Goal: Information Seeking & Learning: Ask a question

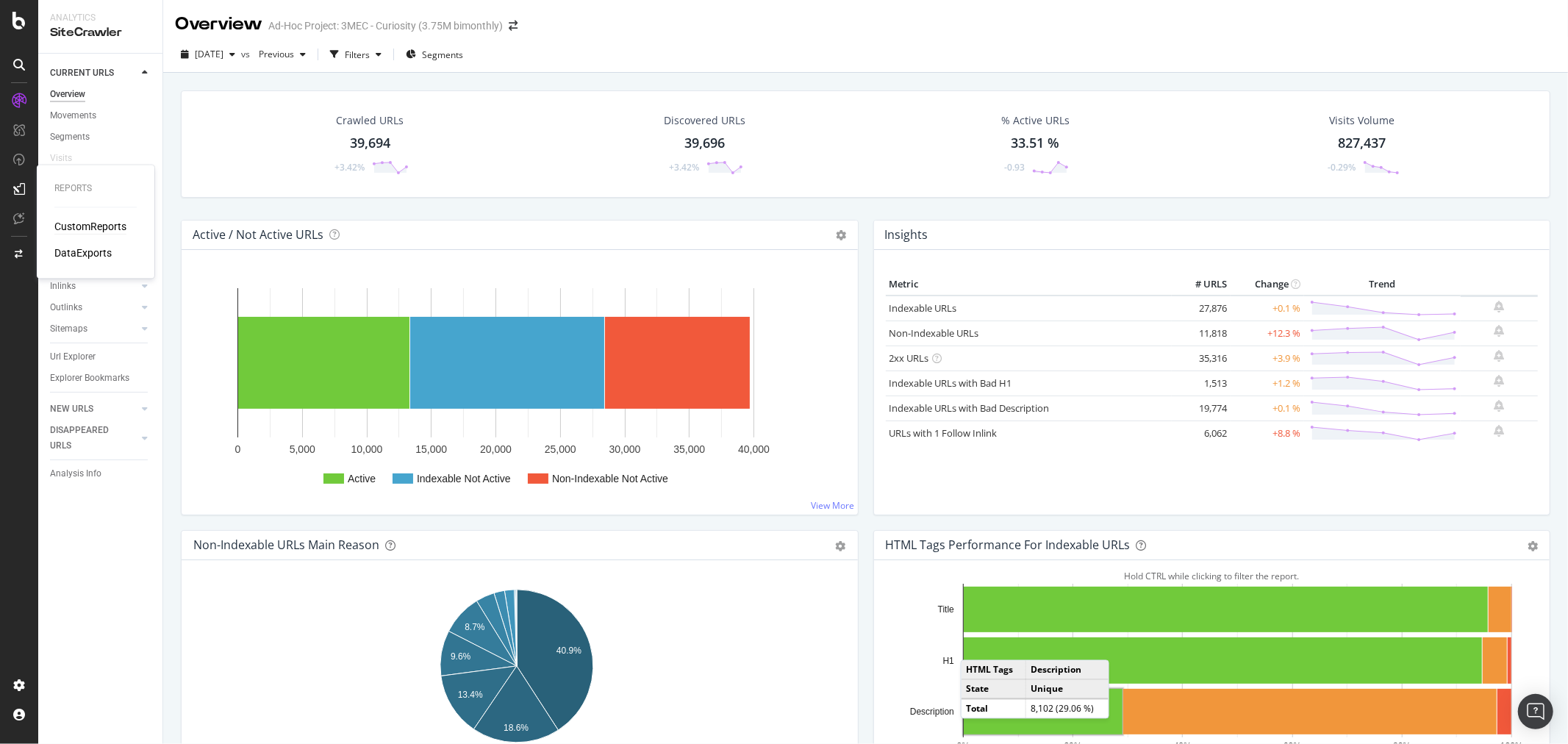
click at [72, 222] on div "CustomReports" at bounding box center [90, 227] width 72 height 14
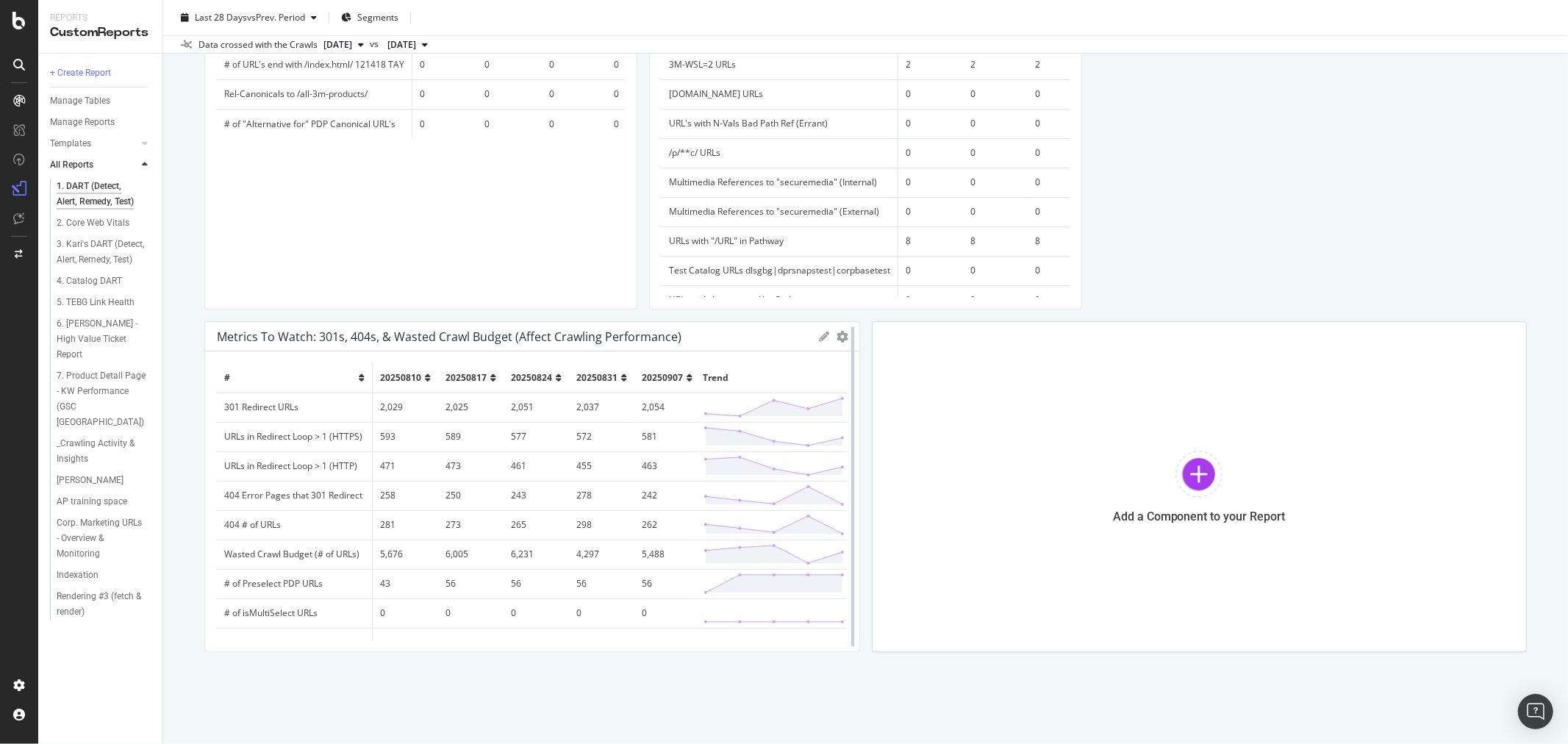
click at [846, 330] on div at bounding box center [852, 486] width 14 height 331
click at [837, 334] on icon "gear" at bounding box center [843, 337] width 12 height 12
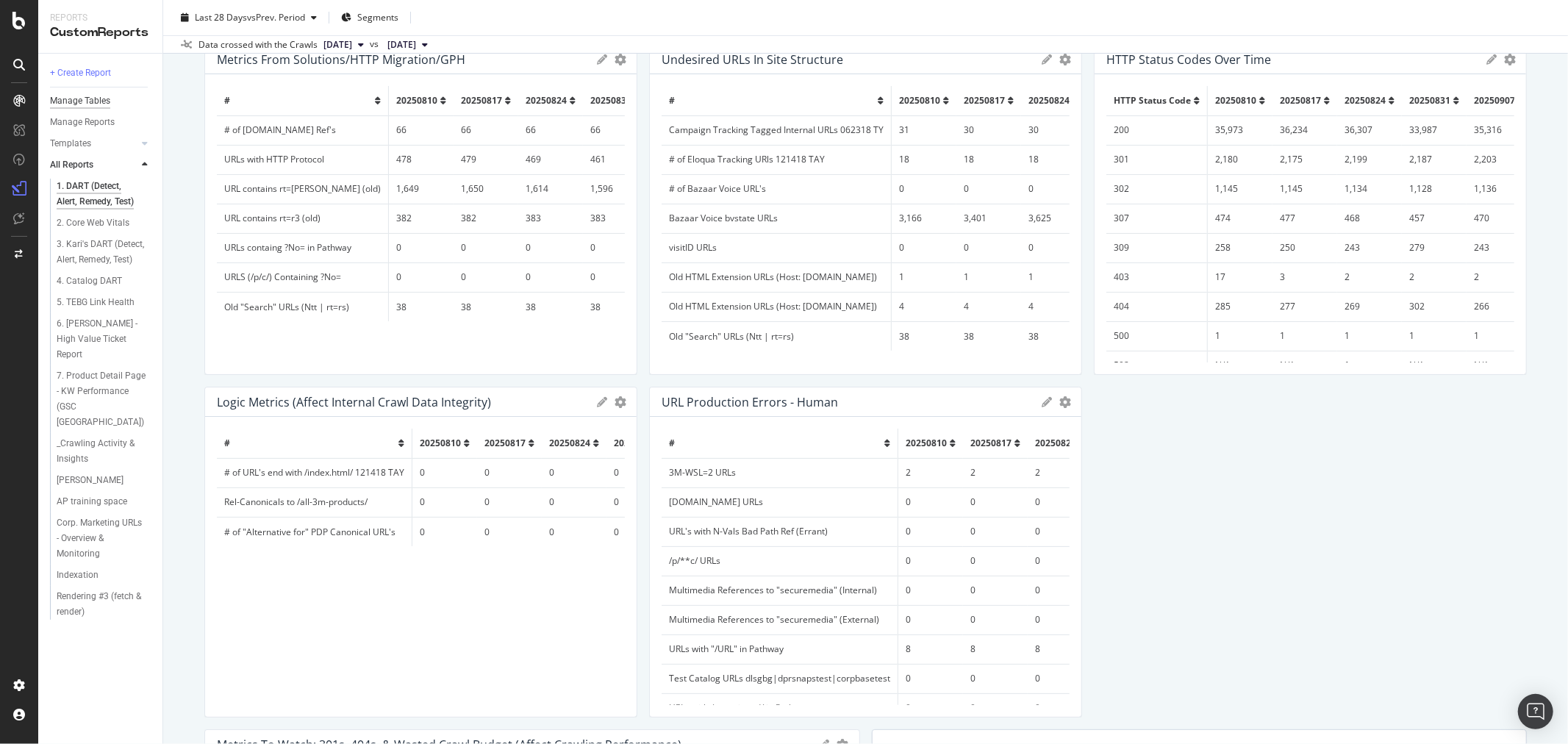
click at [109, 97] on div "Manage Tables" at bounding box center [80, 101] width 60 height 15
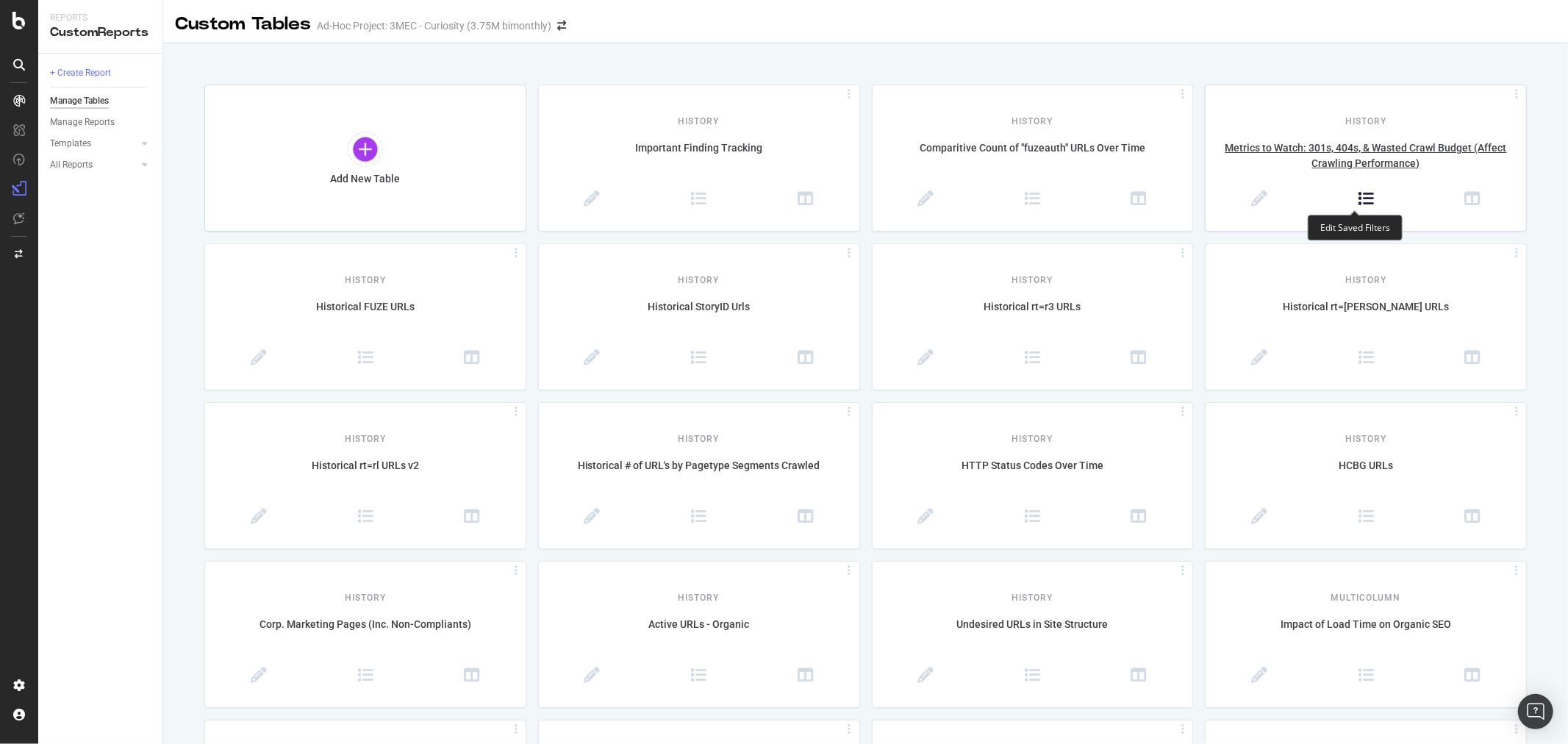
click at [1358, 197] on icon at bounding box center [1366, 199] width 16 height 16
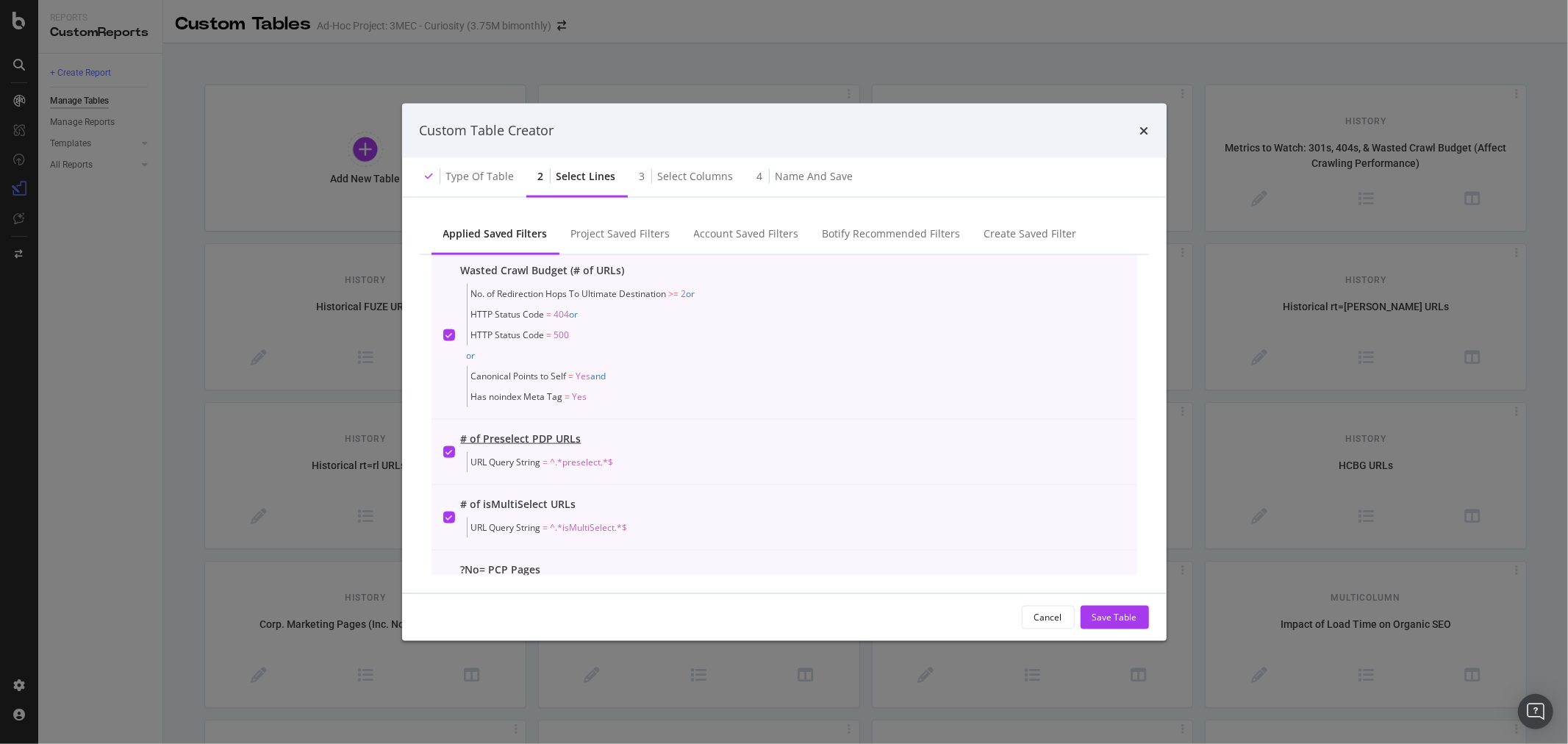
scroll to position [490, 0]
click at [1141, 130] on icon "times" at bounding box center [1145, 130] width 8 height 12
click at [635, 236] on div "Project Saved Filters" at bounding box center [620, 233] width 99 height 14
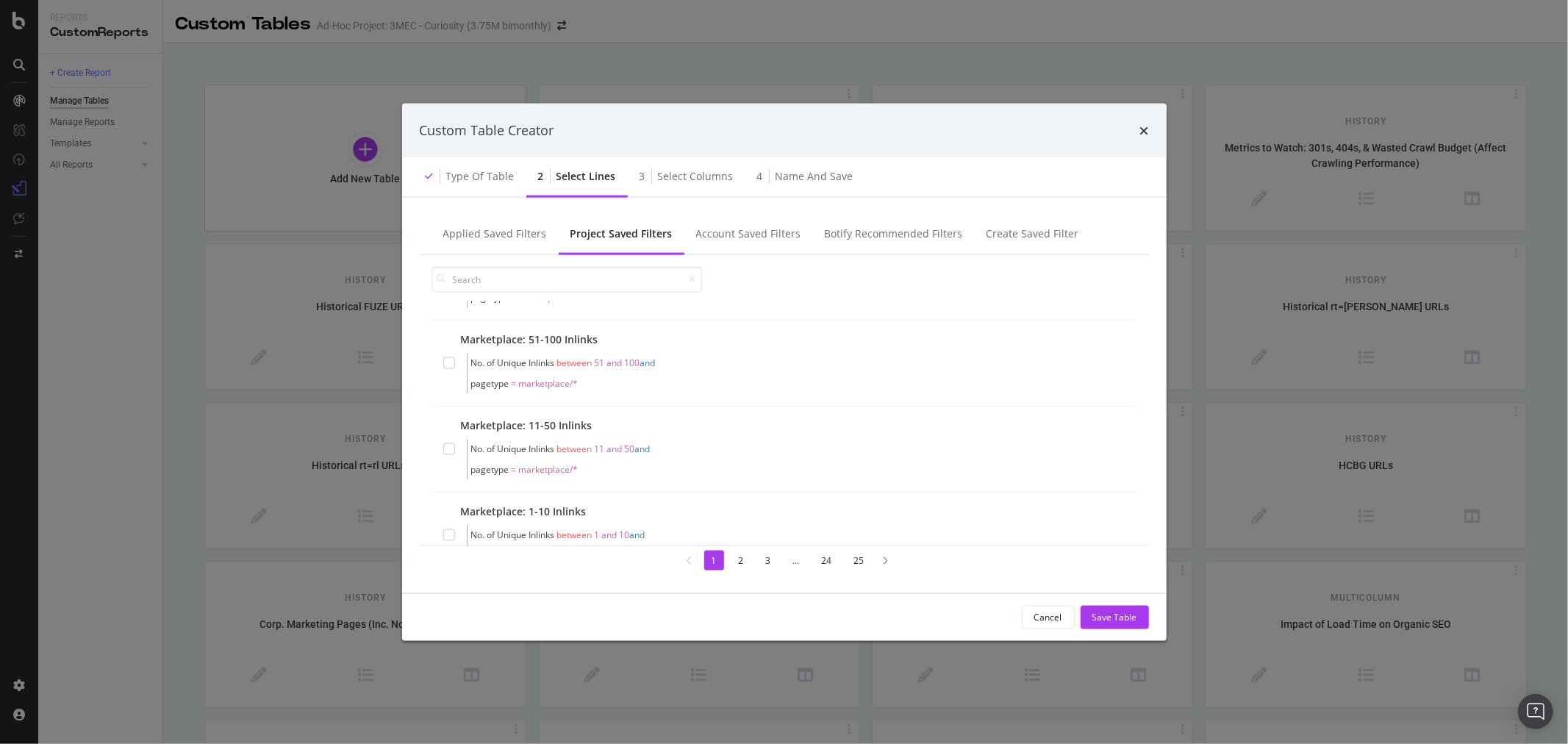
scroll to position [30, 0]
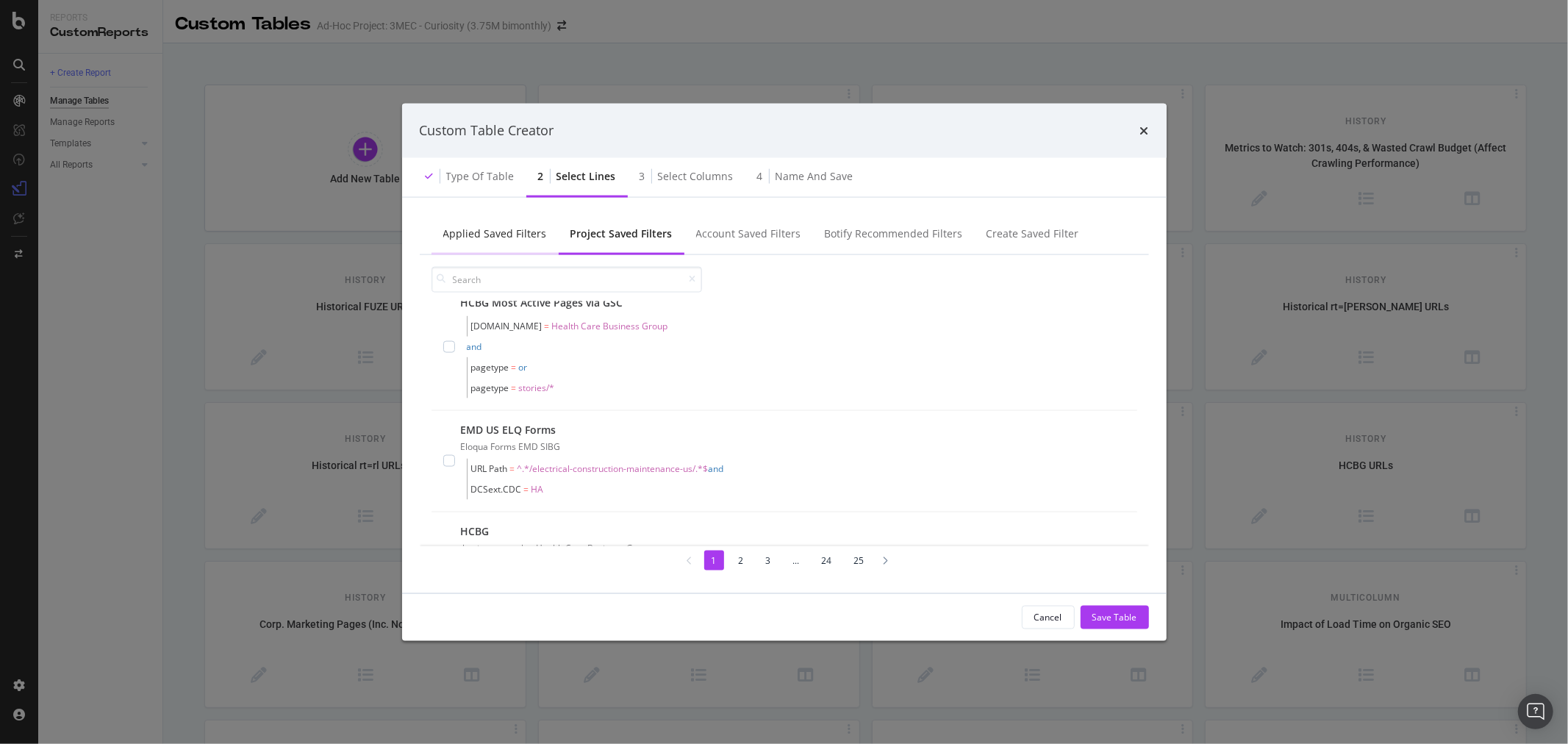
click at [544, 236] on div "Applied Saved Filters" at bounding box center [495, 235] width 127 height 41
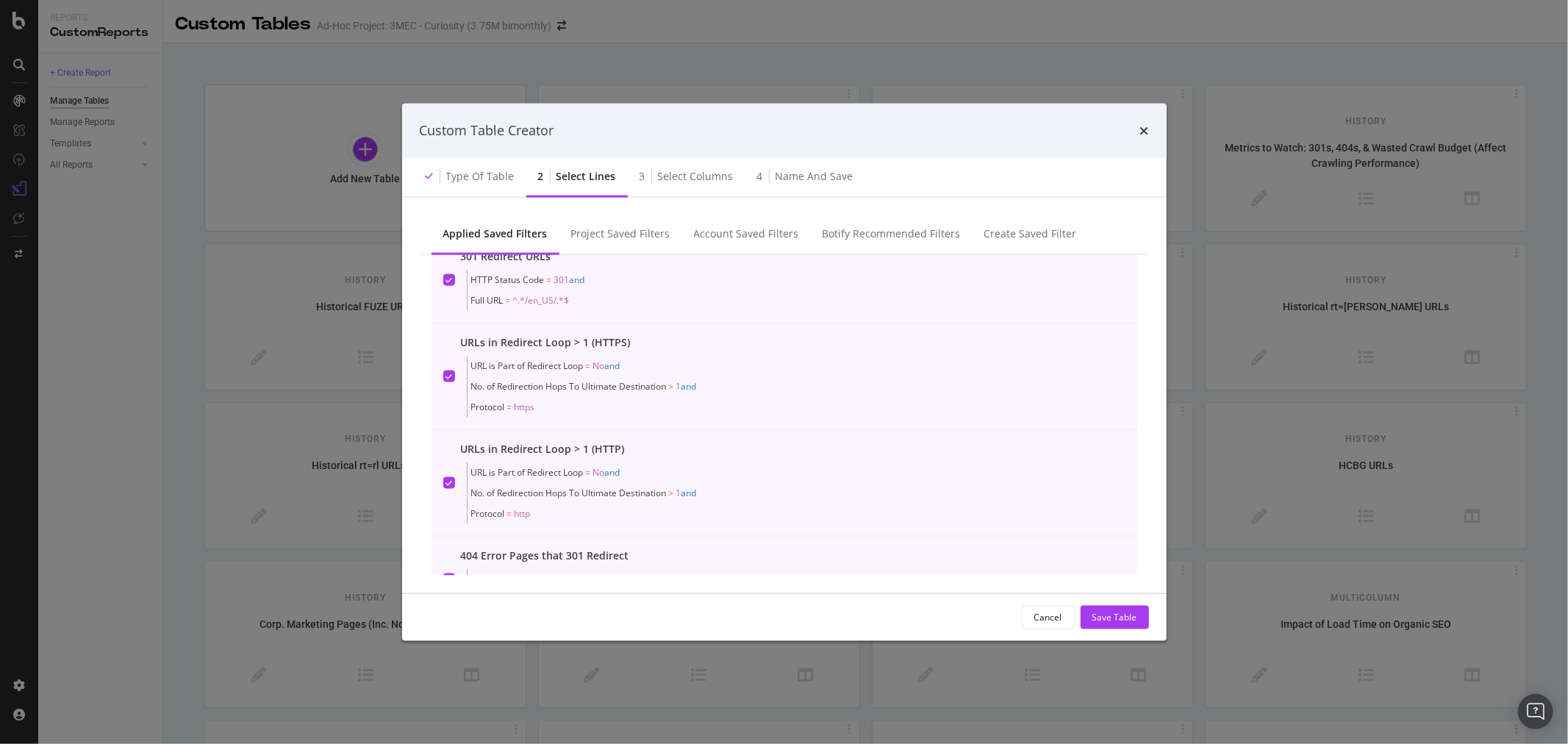
scroll to position [490, 0]
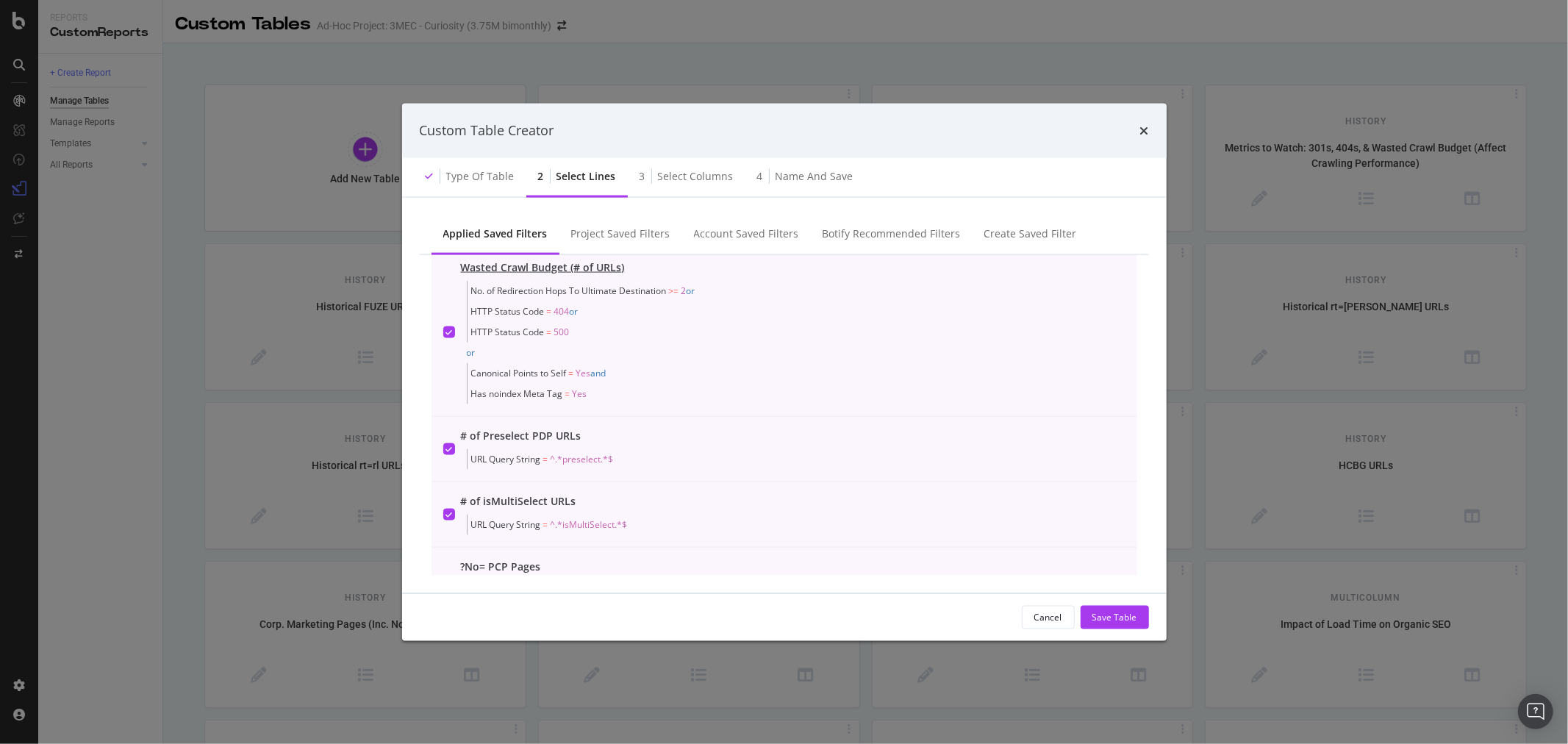
click at [450, 332] on icon "modal" at bounding box center [449, 332] width 7 height 8
click at [613, 231] on div "Project Saved Filters" at bounding box center [620, 233] width 99 height 14
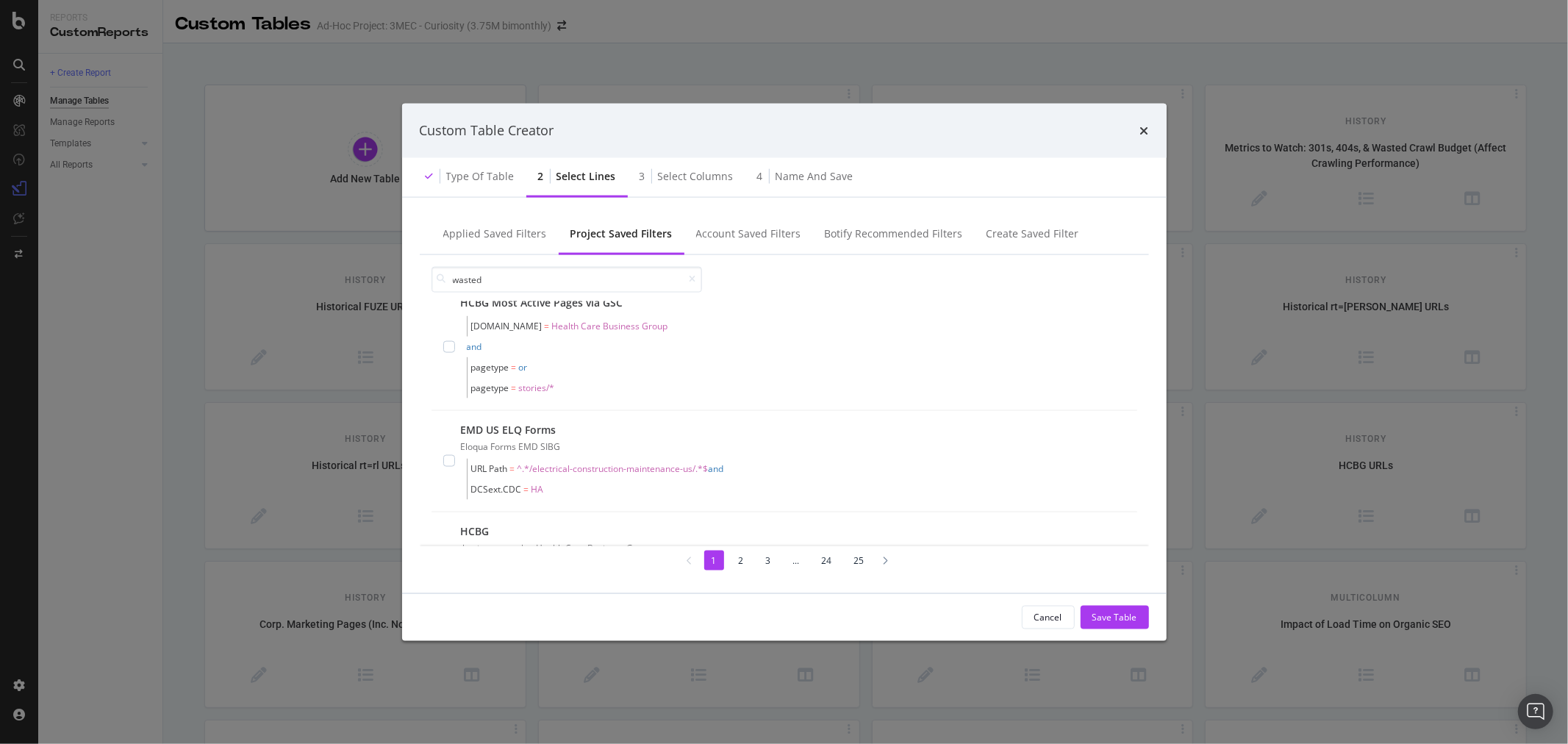
scroll to position [0, 0]
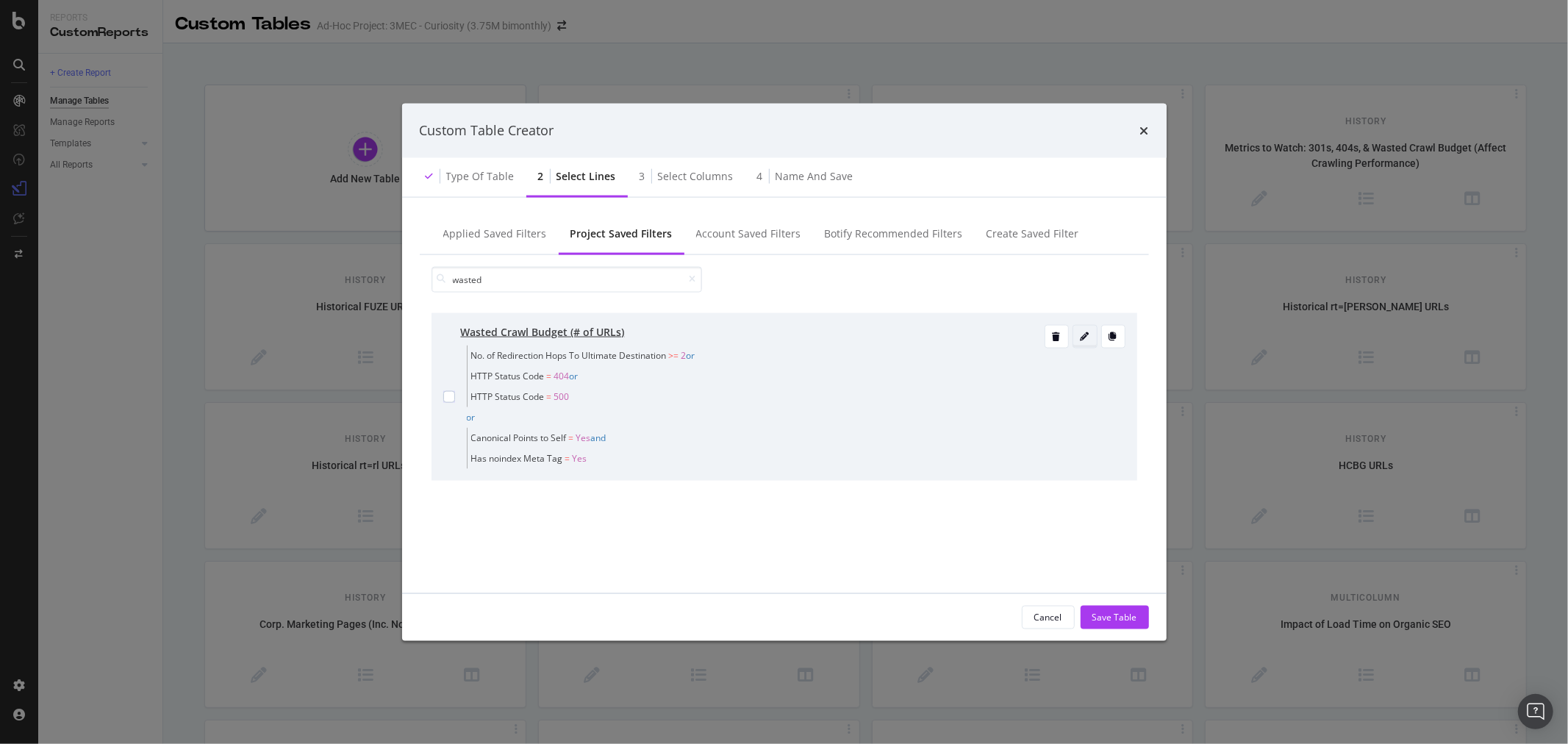
type input "wasted"
click at [1088, 332] on icon "modal" at bounding box center [1085, 336] width 8 height 9
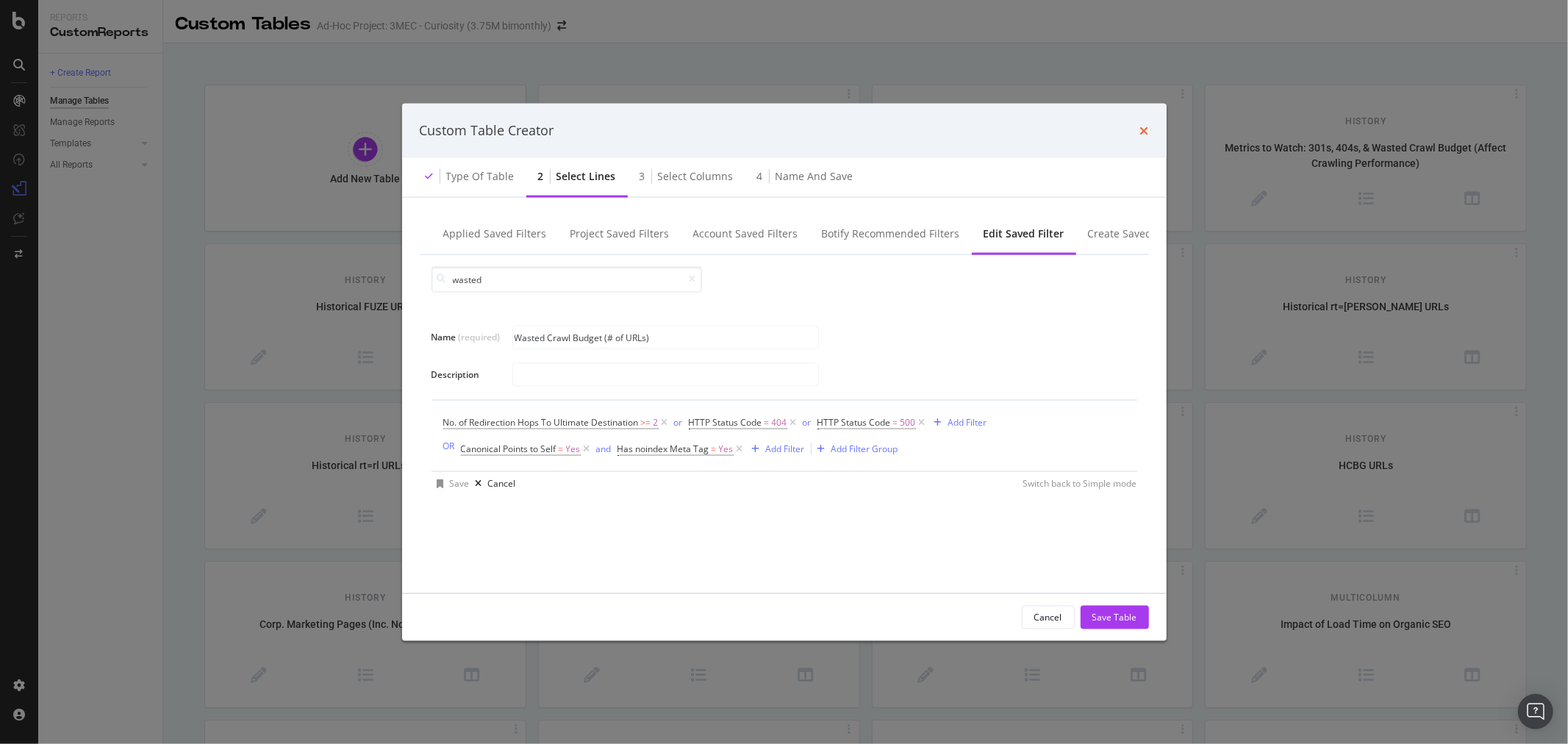
click at [1146, 129] on icon "times" at bounding box center [1145, 130] width 8 height 12
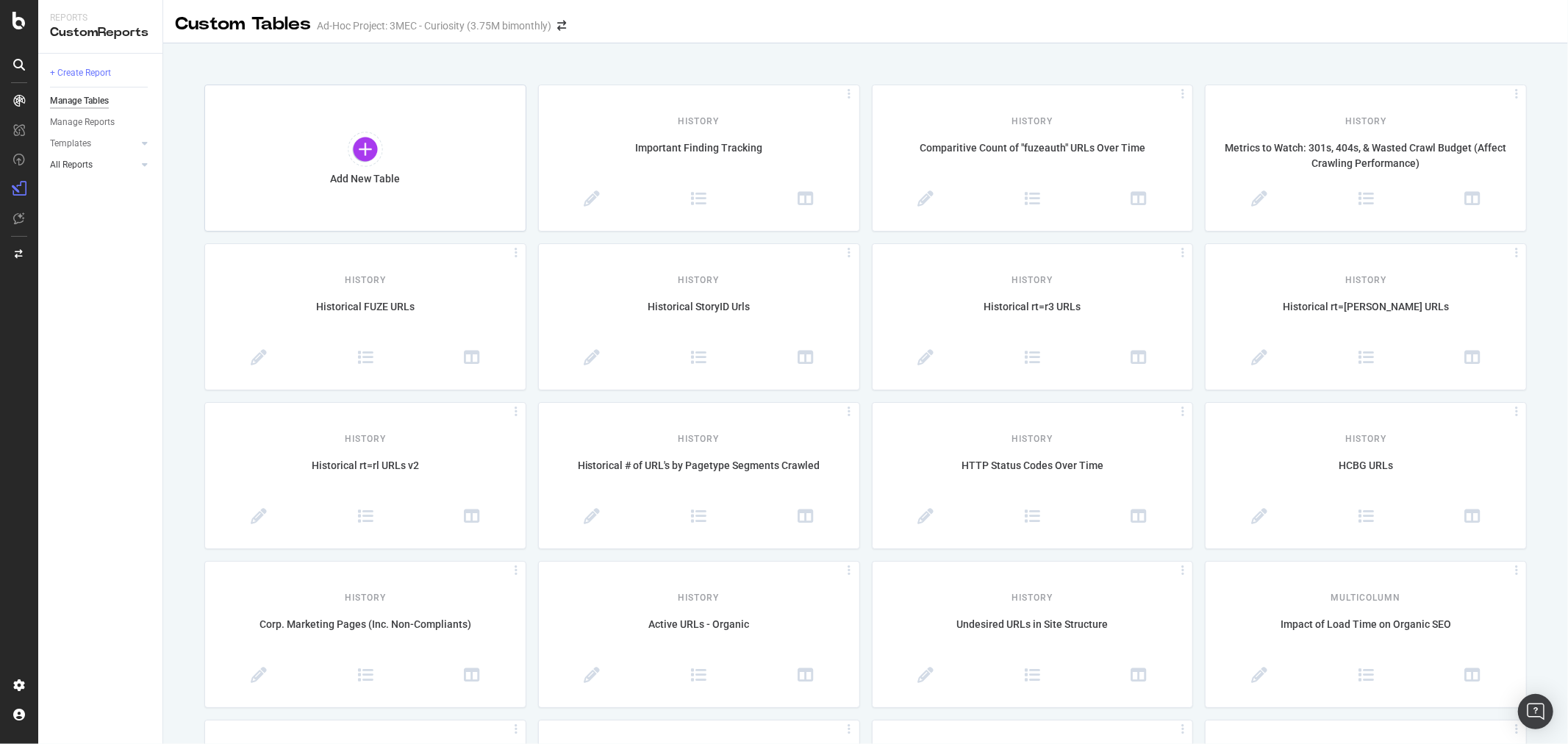
click at [133, 159] on div at bounding box center [129, 164] width 14 height 14
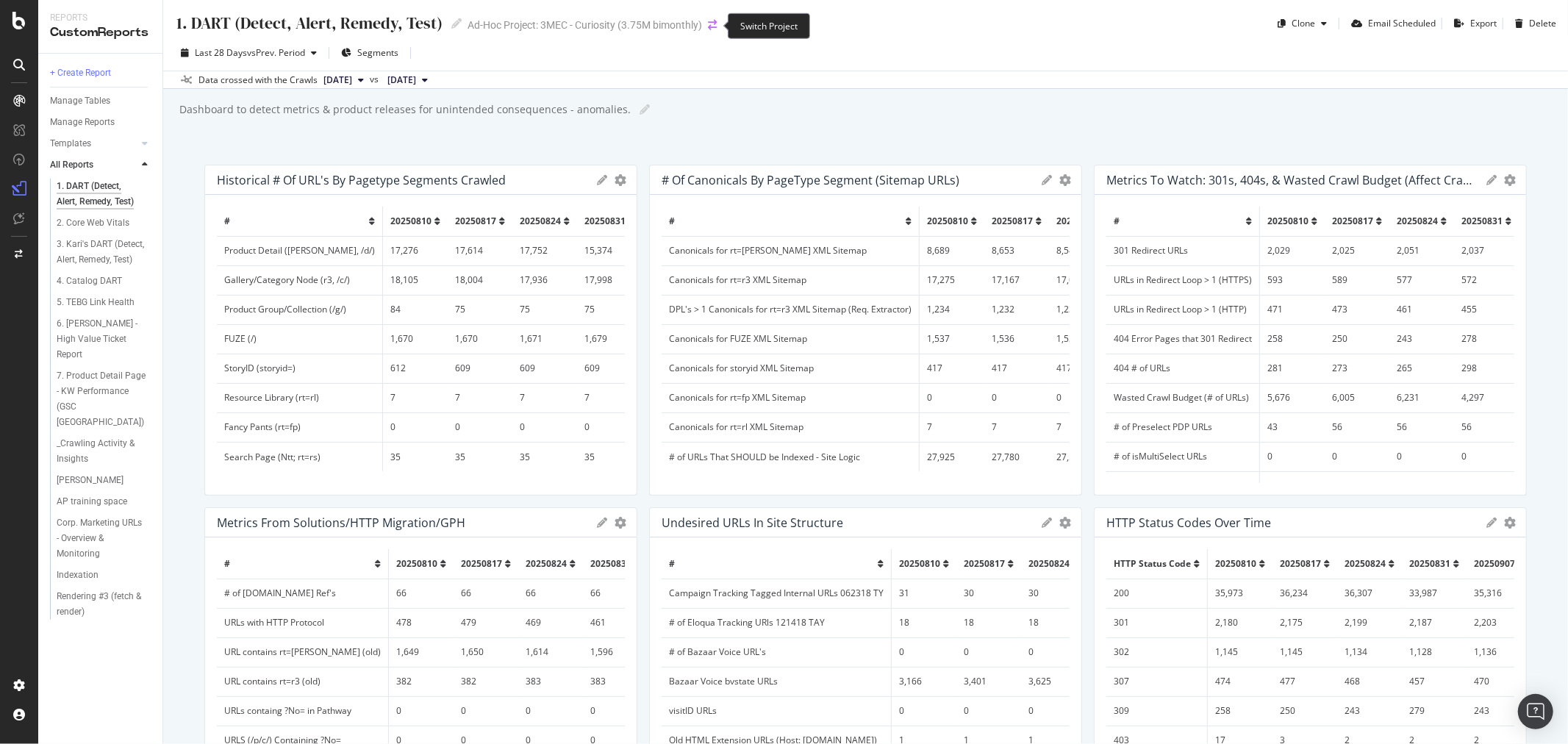
click at [710, 26] on icon "arrow-right-arrow-left" at bounding box center [712, 25] width 8 height 10
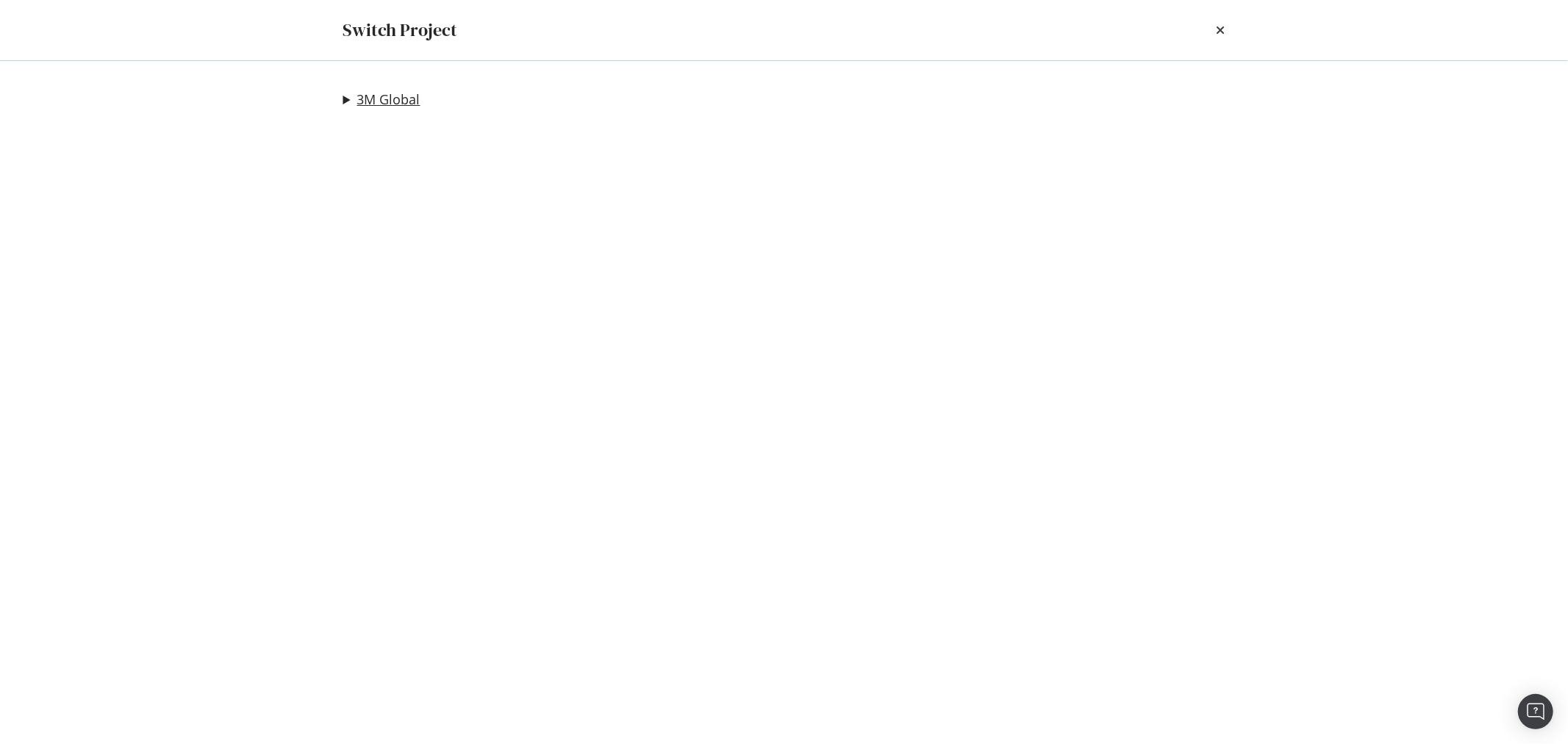
click at [400, 100] on link "3M Global" at bounding box center [388, 99] width 63 height 15
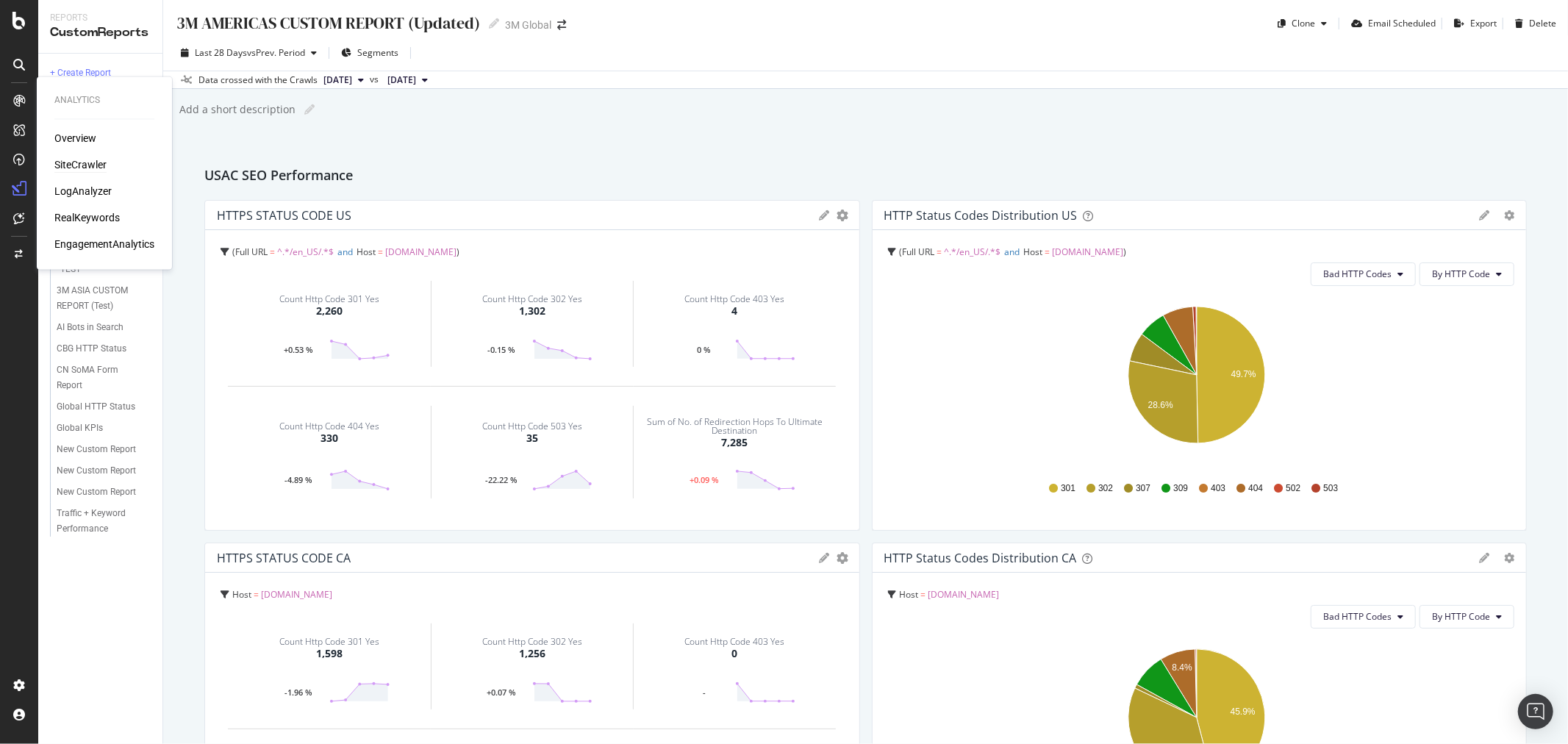
click at [83, 163] on div "SiteCrawler" at bounding box center [80, 165] width 52 height 14
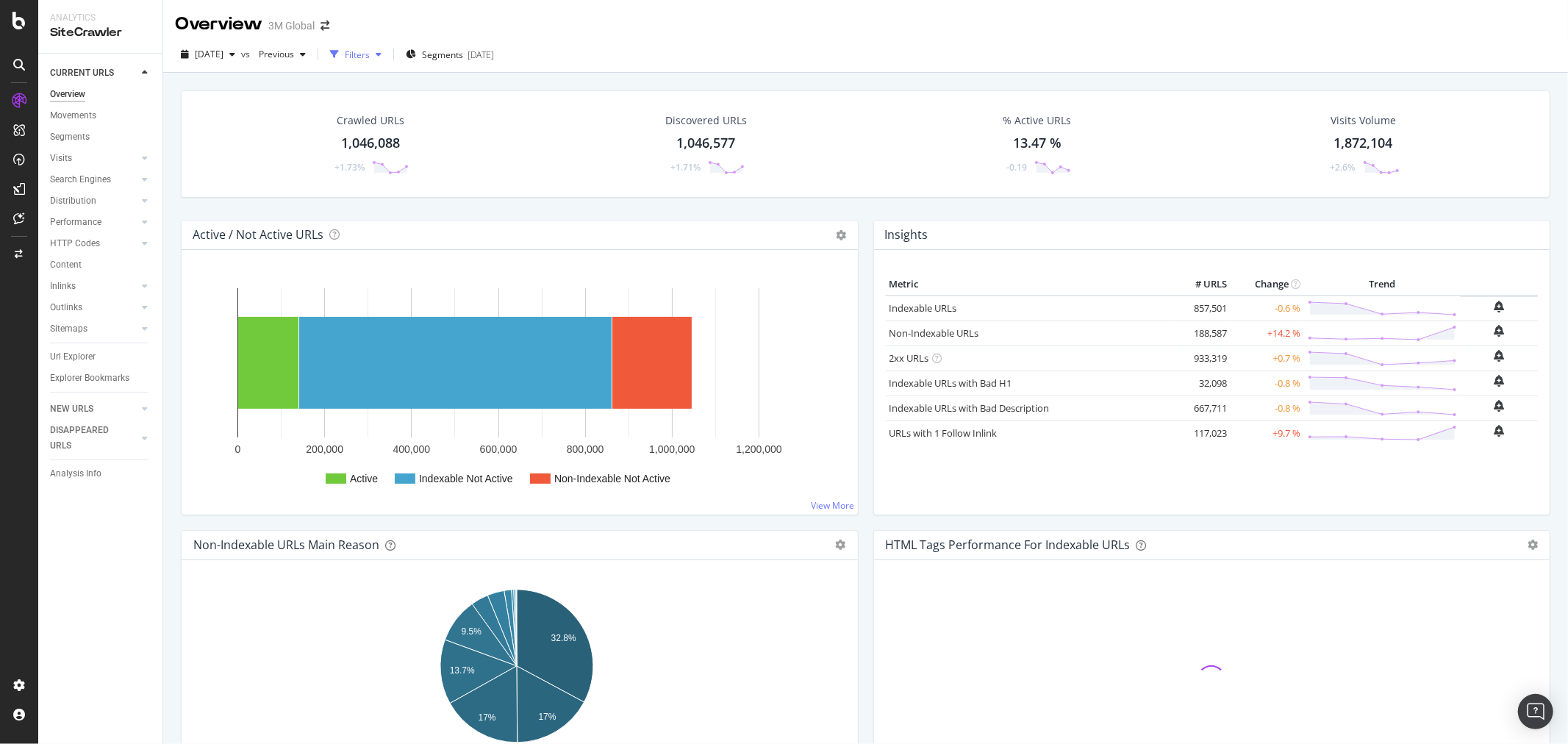
click at [54, 356] on div "Url Explorer" at bounding box center [73, 357] width 46 height 15
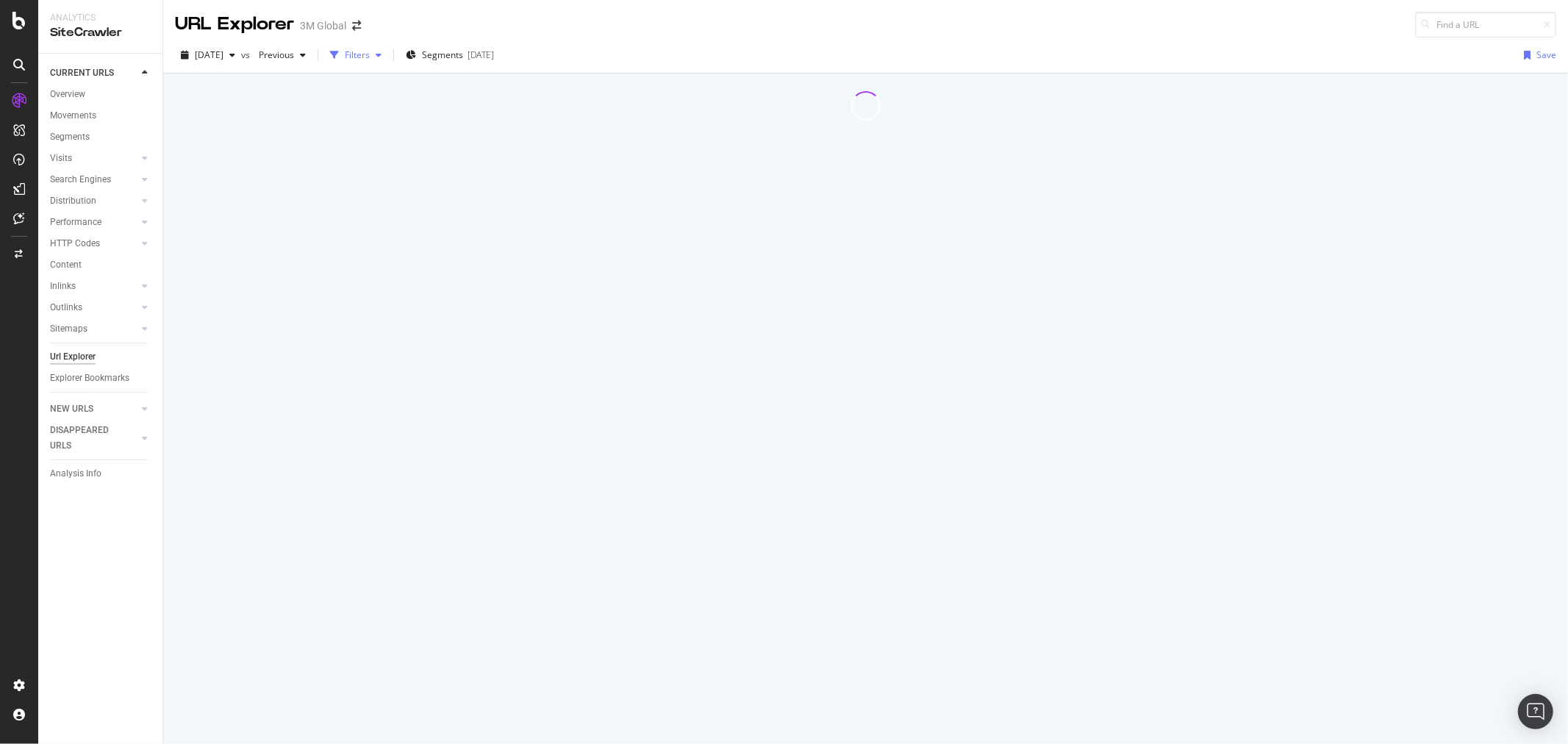
click at [382, 55] on icon "button" at bounding box center [378, 55] width 6 height 9
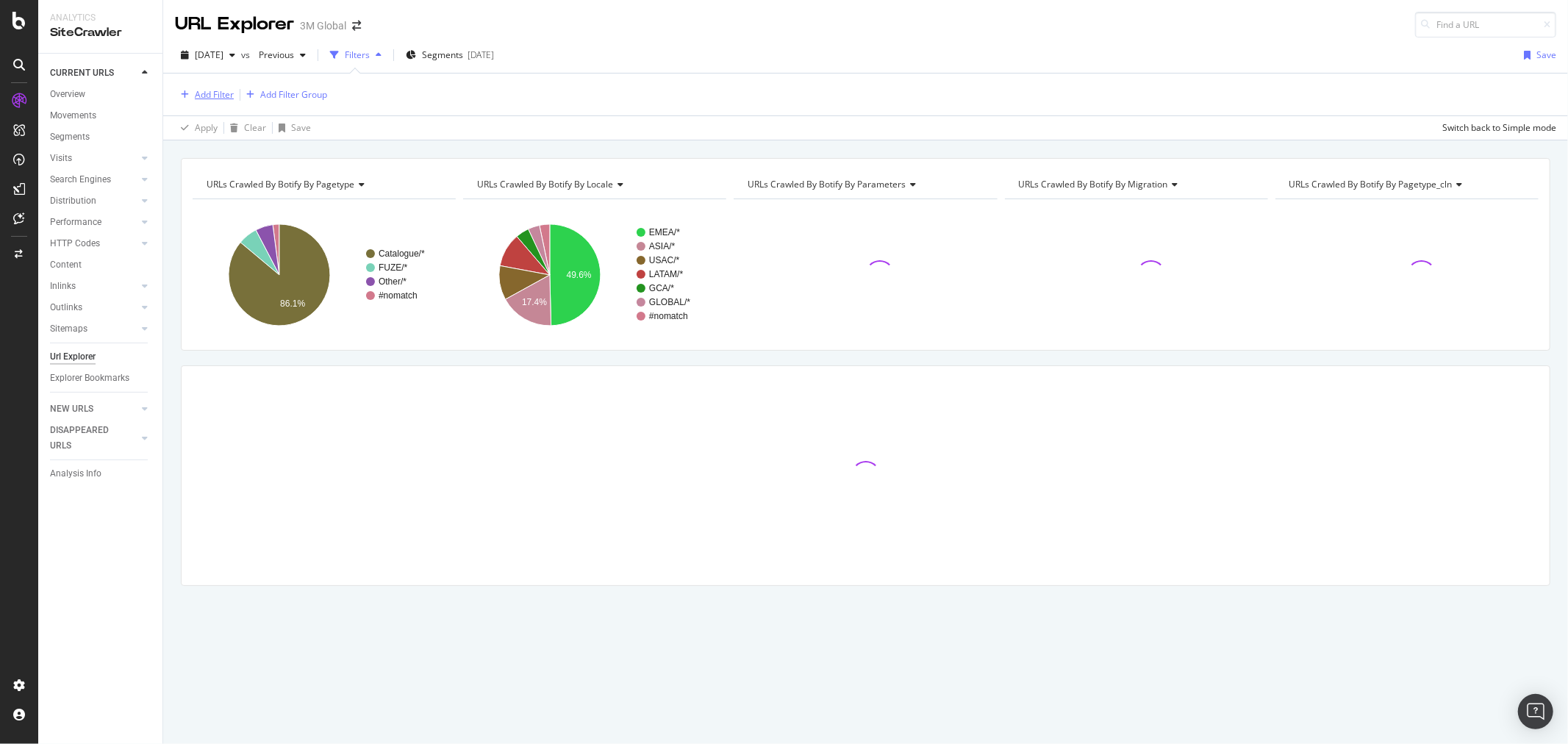
click at [208, 94] on div "Add Filter" at bounding box center [214, 94] width 39 height 13
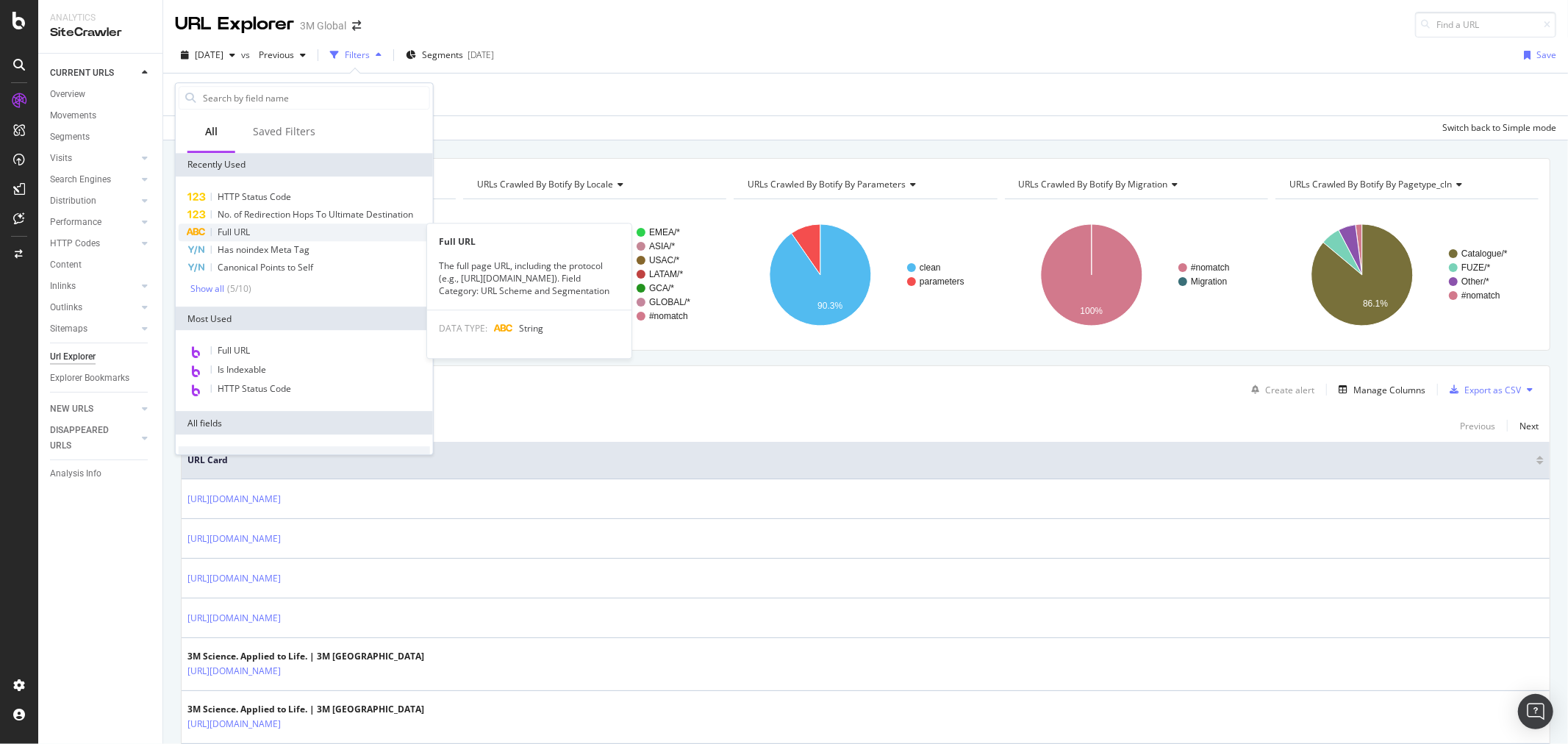
click at [258, 226] on div "Full URL" at bounding box center [304, 232] width 252 height 18
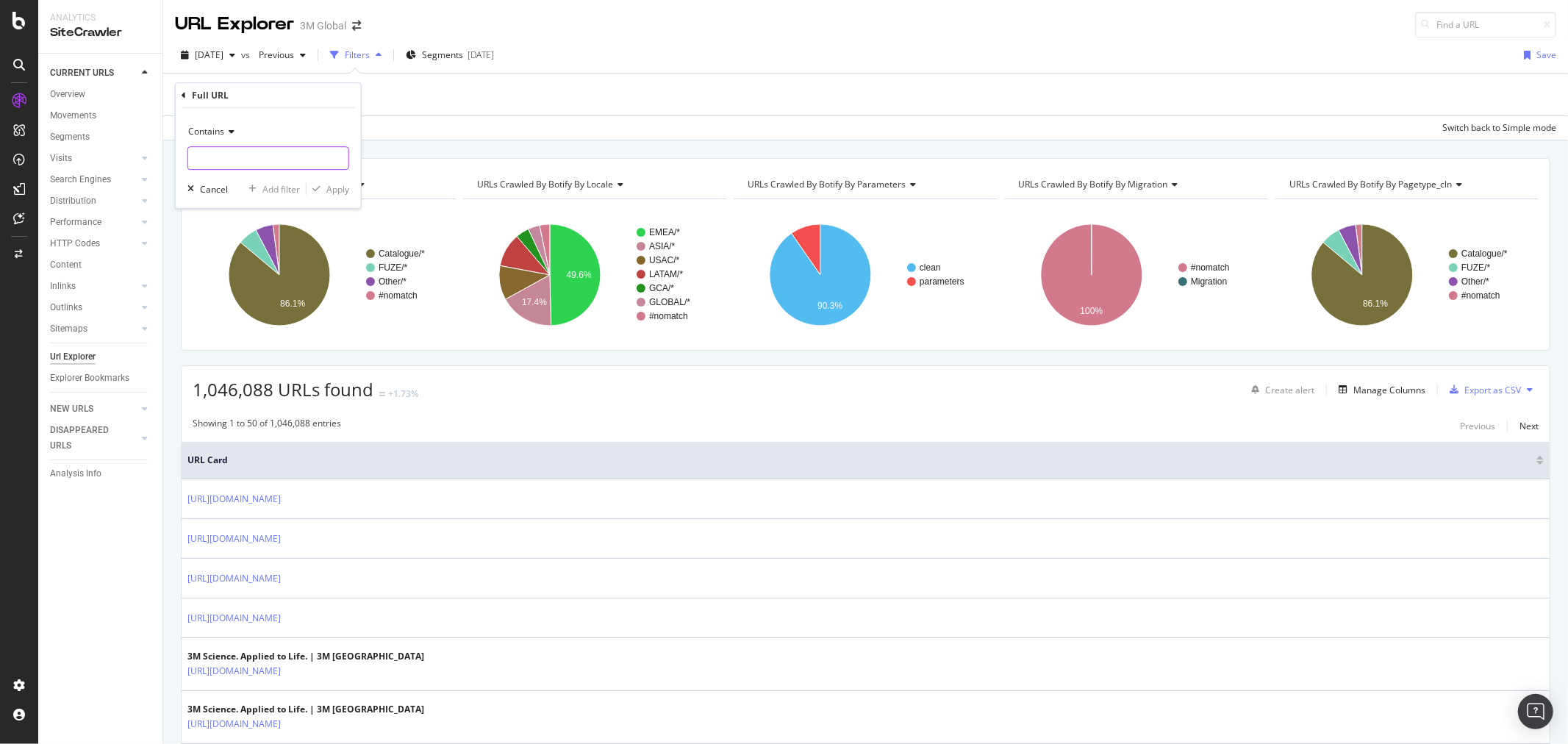
click at [266, 163] on input "text" at bounding box center [268, 158] width 161 height 24
paste input "Or guide you through the process in more detail? Let me know!"
type input "Or guide you through the process in more detail? Let me know!"
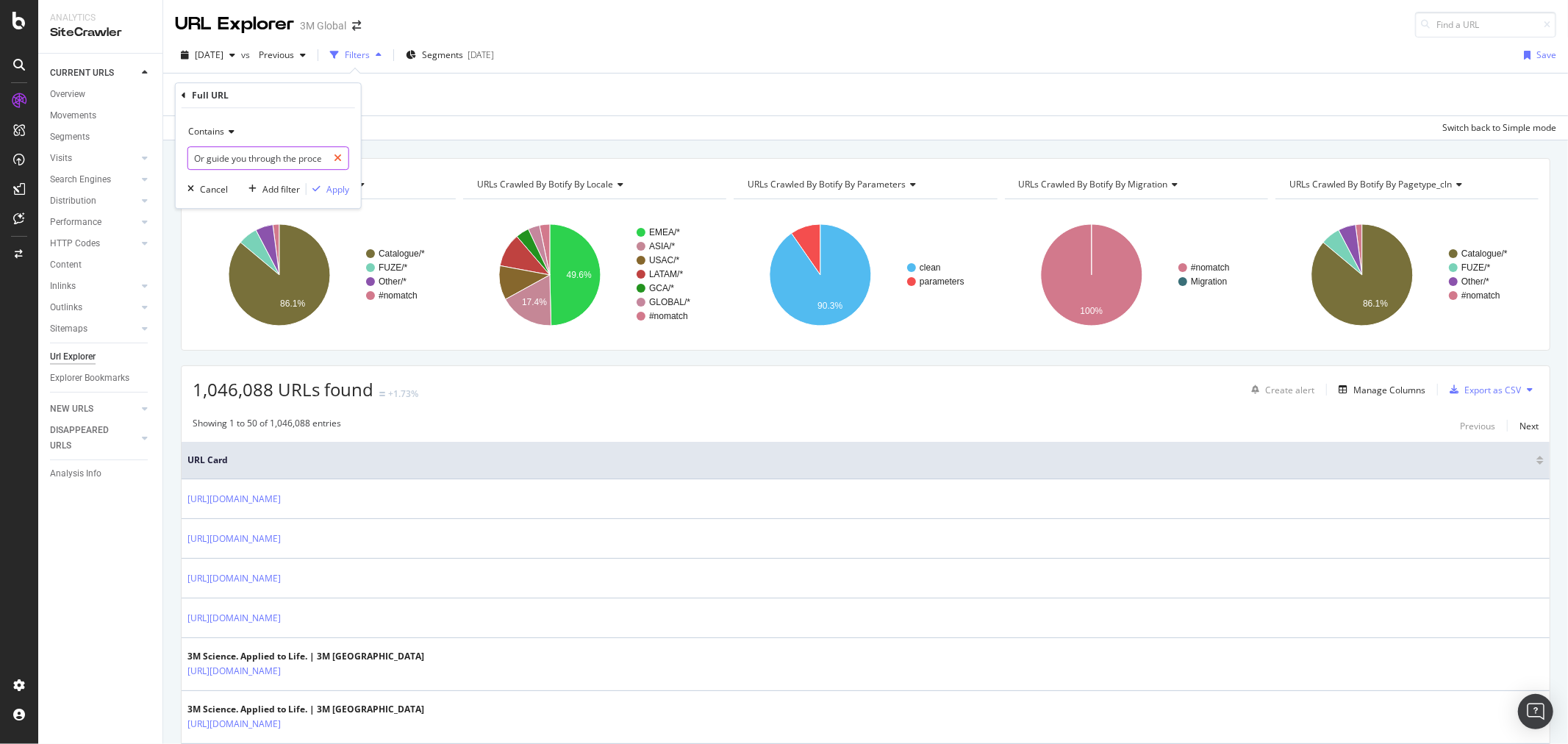
click at [337, 155] on icon at bounding box center [338, 158] width 8 height 10
click at [259, 156] on input "text" at bounding box center [268, 158] width 161 height 24
paste input "https://www.3m.com/3M/en_US/"
type input "https://www.3m.com/3M/en_US/"
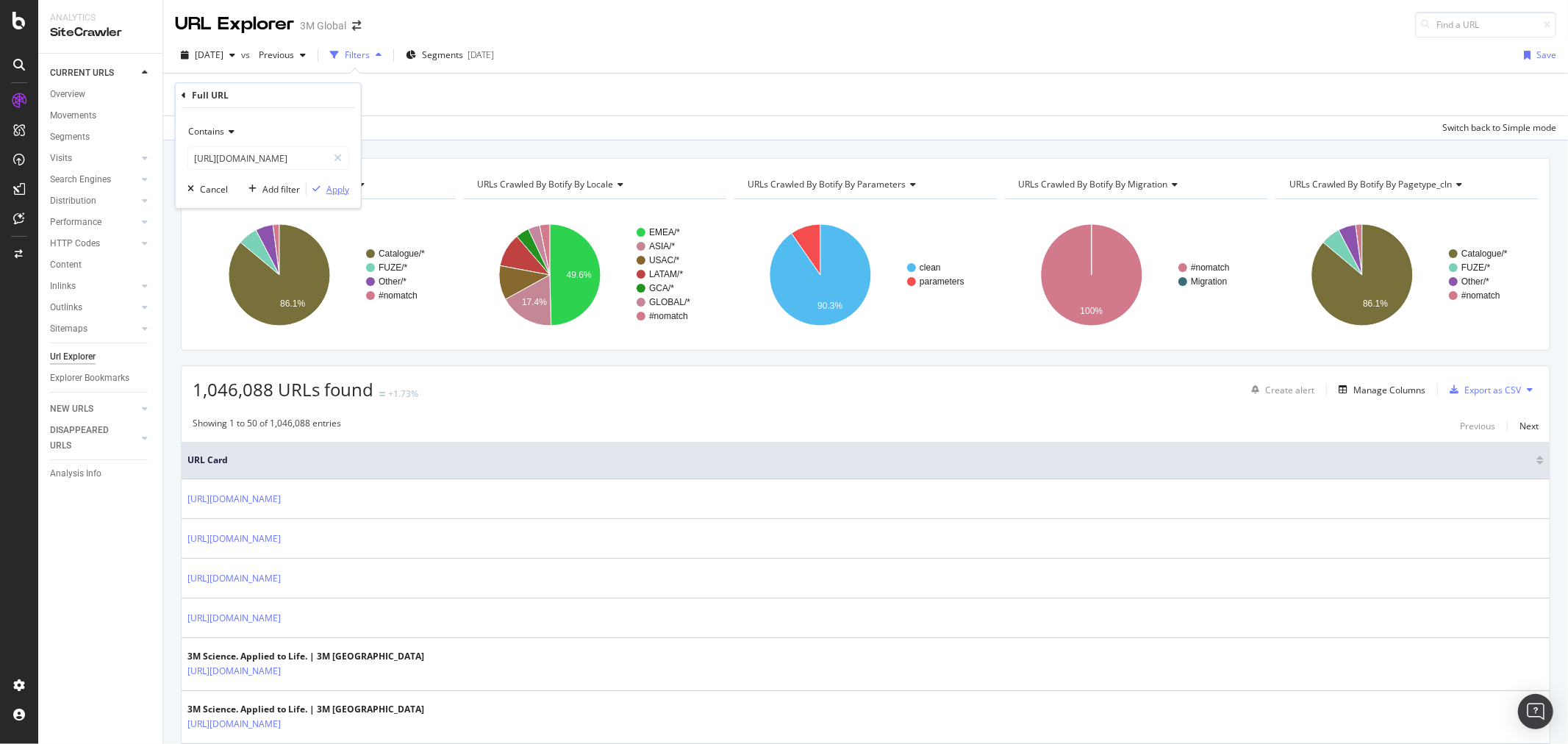
click at [339, 188] on div "Apply" at bounding box center [337, 189] width 23 height 13
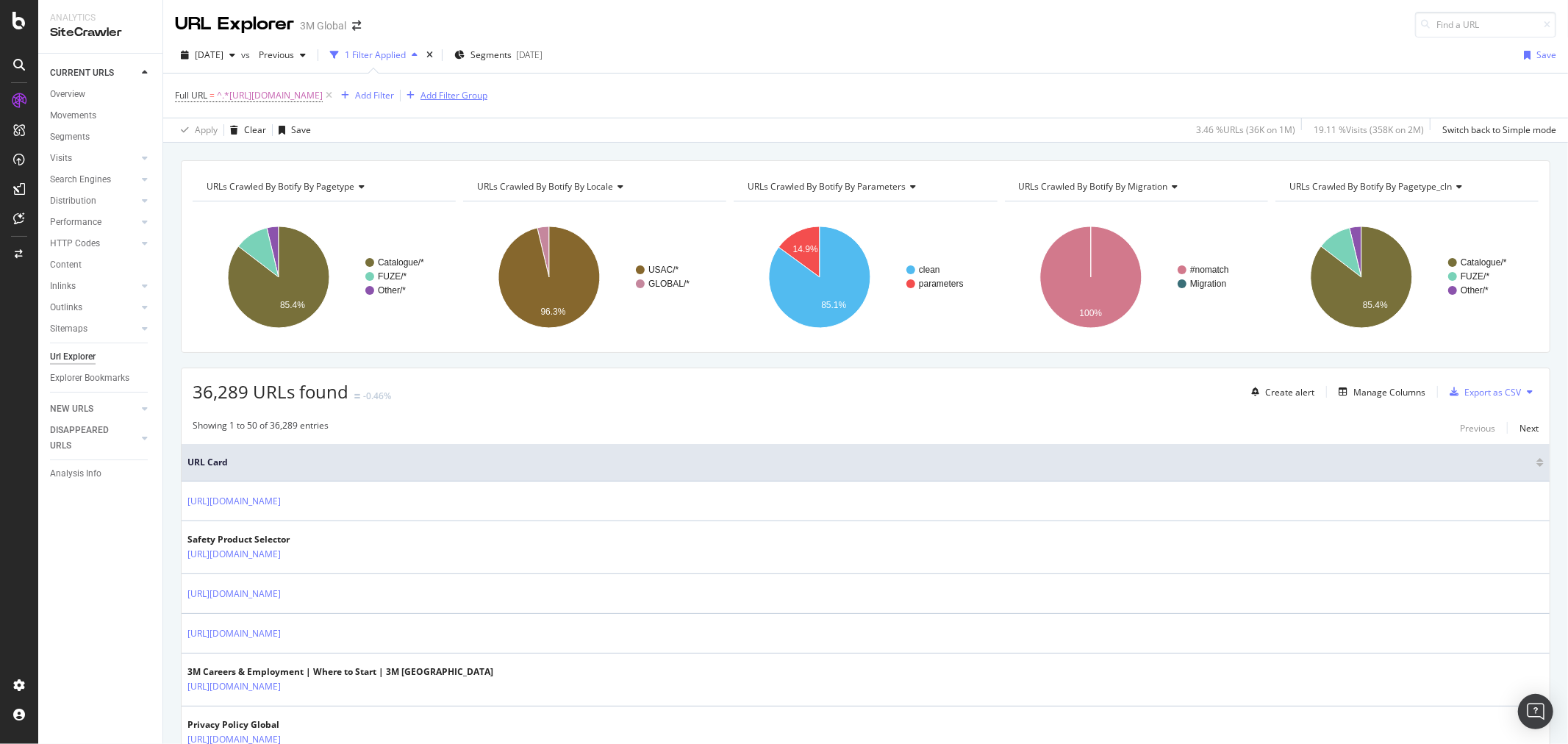
click at [488, 93] on div "Add Filter Group" at bounding box center [454, 95] width 67 height 13
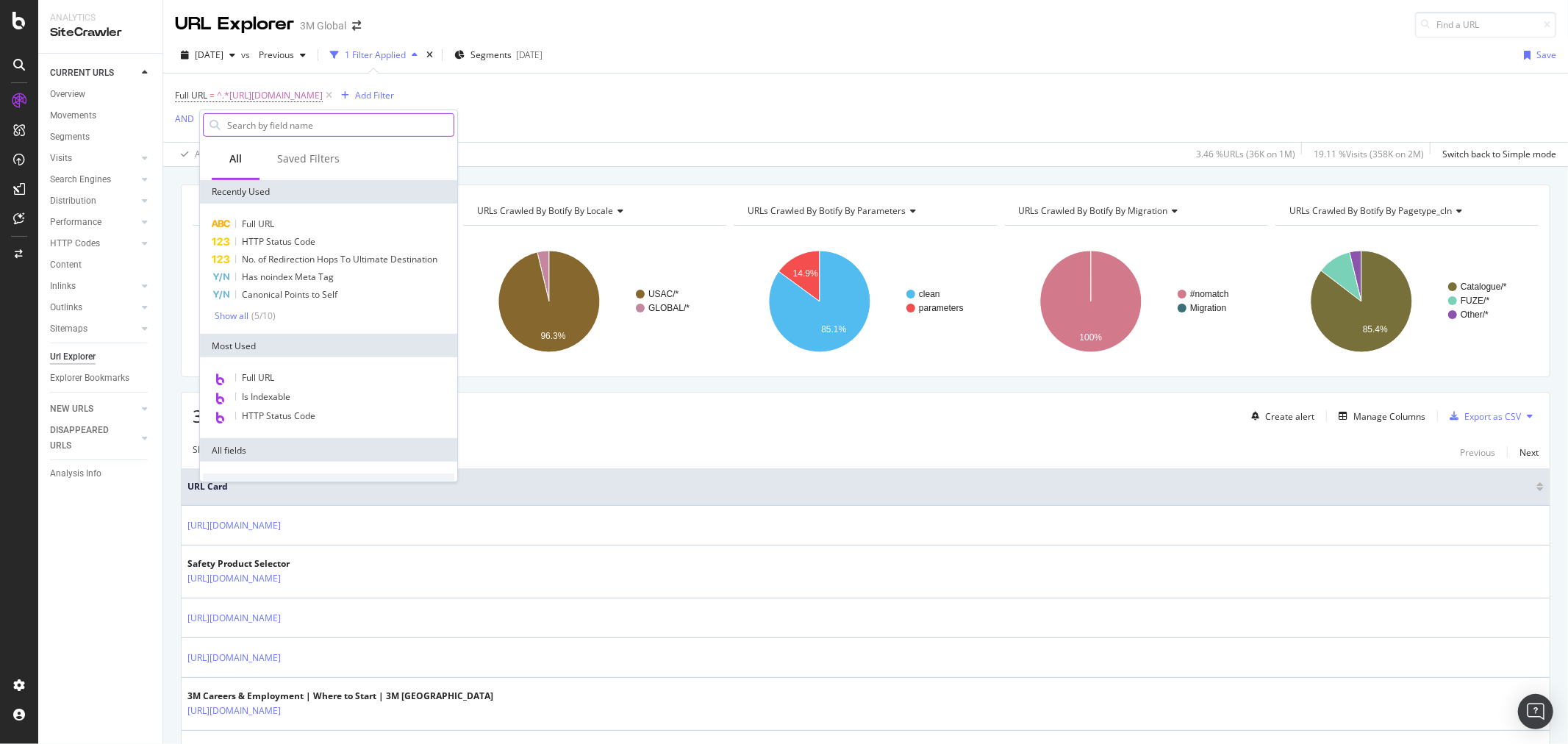
click at [325, 122] on input "text" at bounding box center [340, 125] width 228 height 22
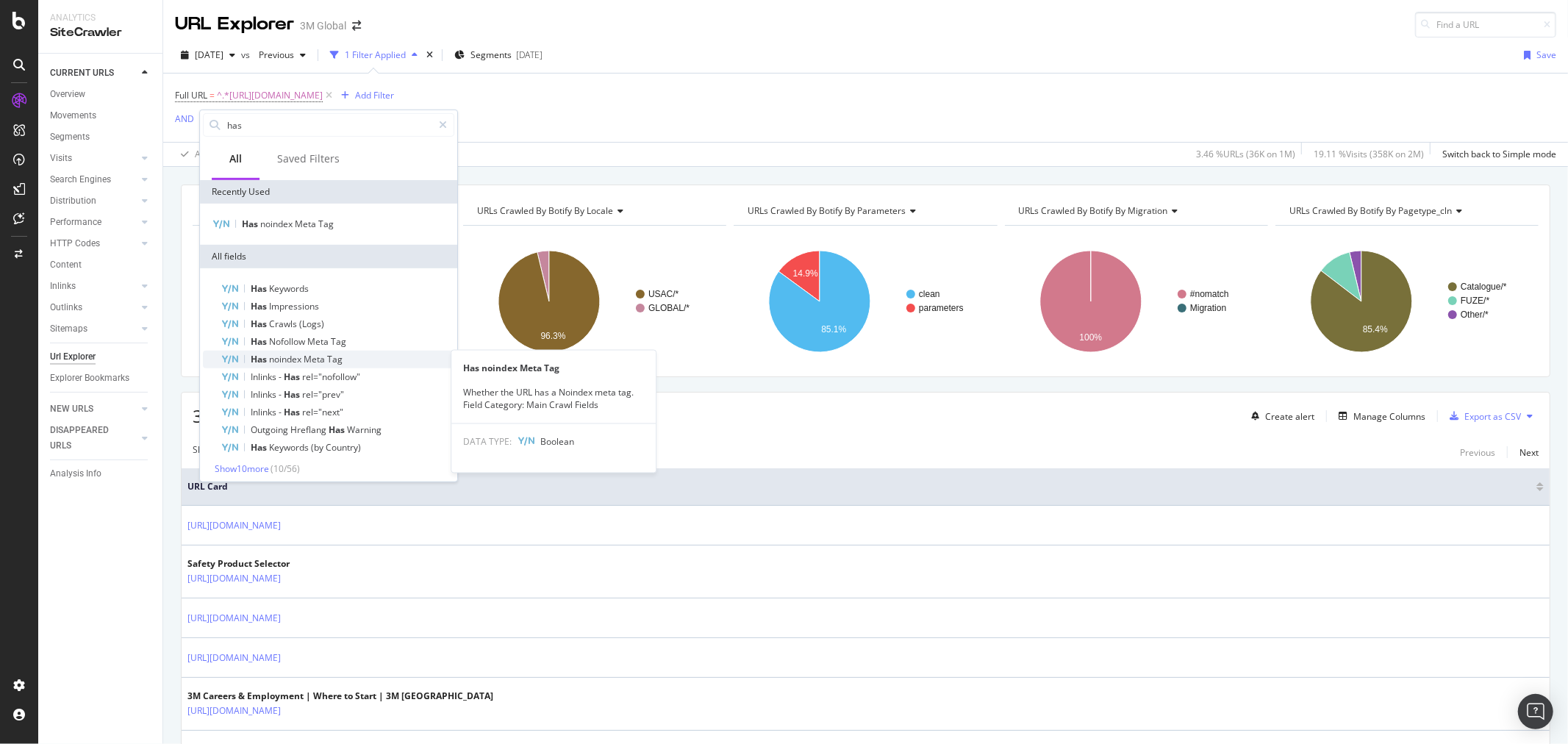
type input "has"
click at [325, 354] on span "Meta" at bounding box center [315, 359] width 24 height 13
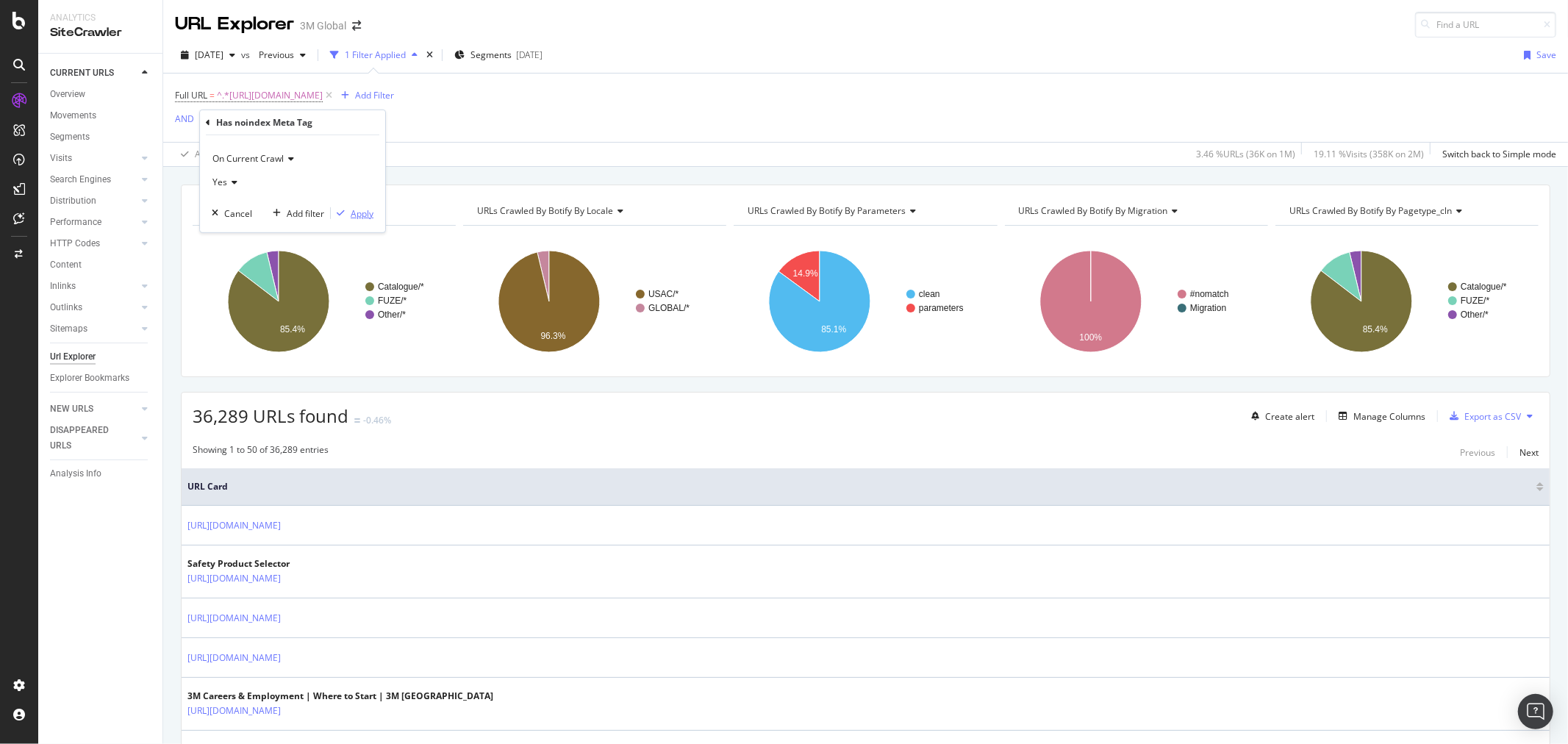
click at [363, 207] on div "Apply" at bounding box center [362, 213] width 23 height 13
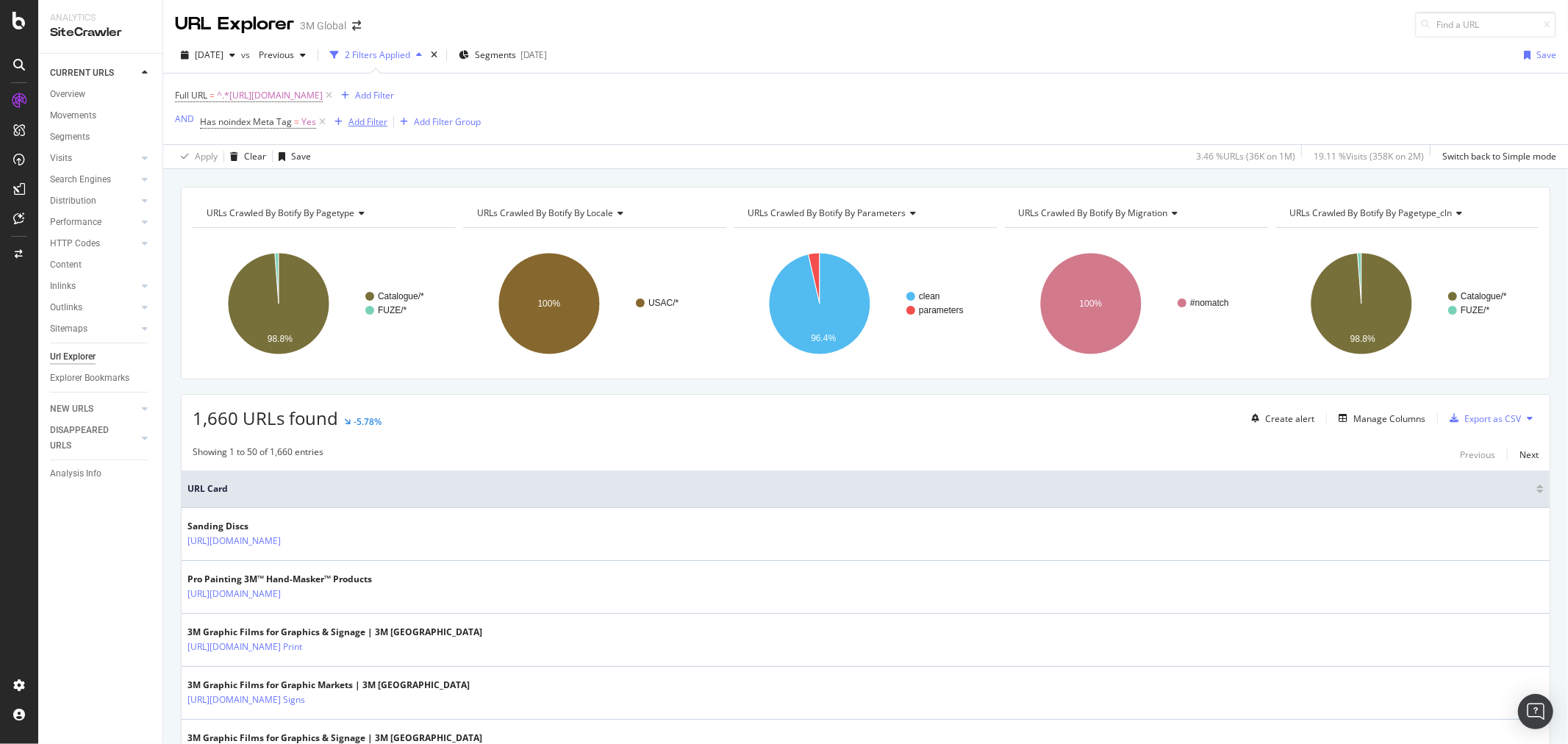
click at [377, 121] on div "Add Filter" at bounding box center [368, 122] width 39 height 13
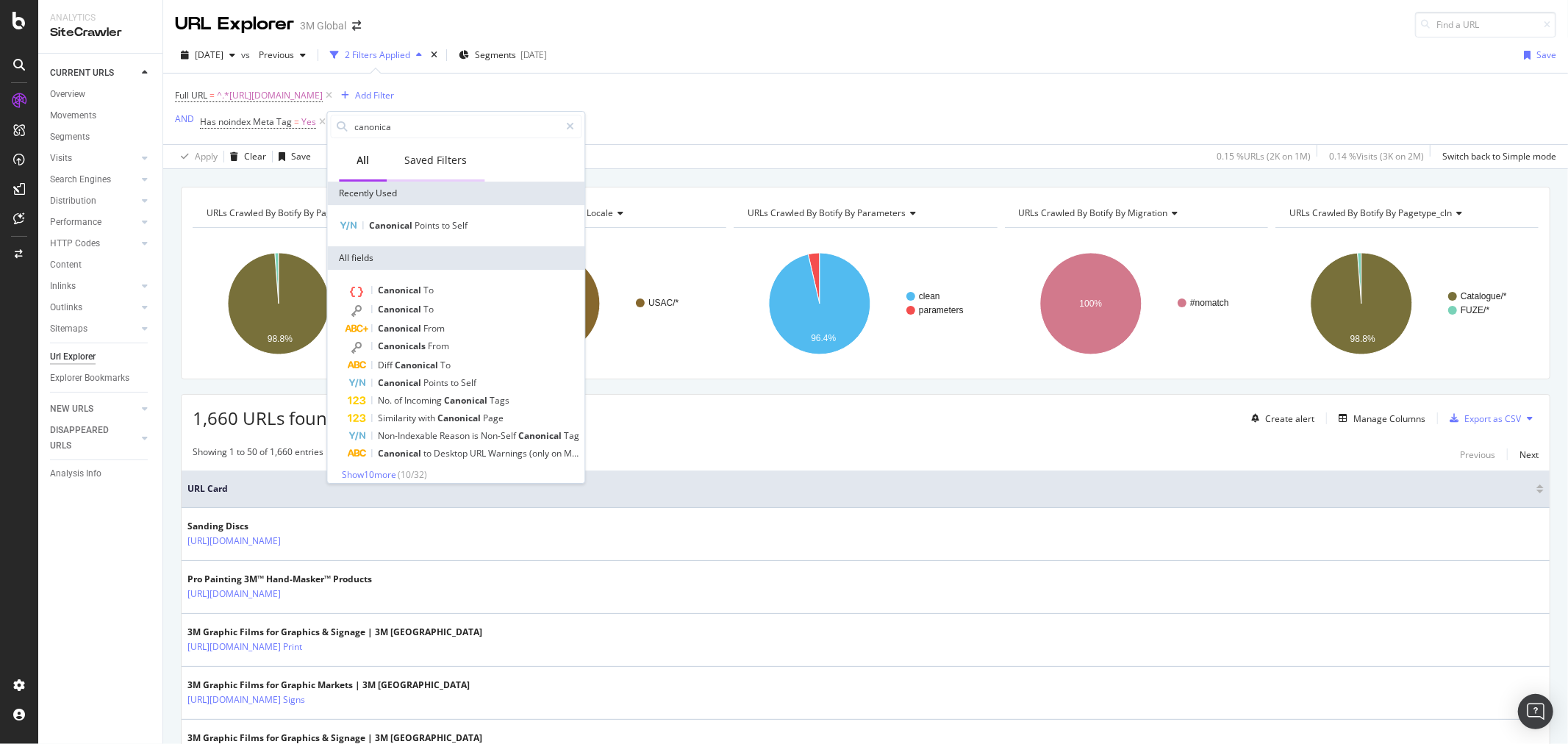
type input "canonical"
click at [485, 383] on div "Canonical Points to Self" at bounding box center [464, 383] width 234 height 18
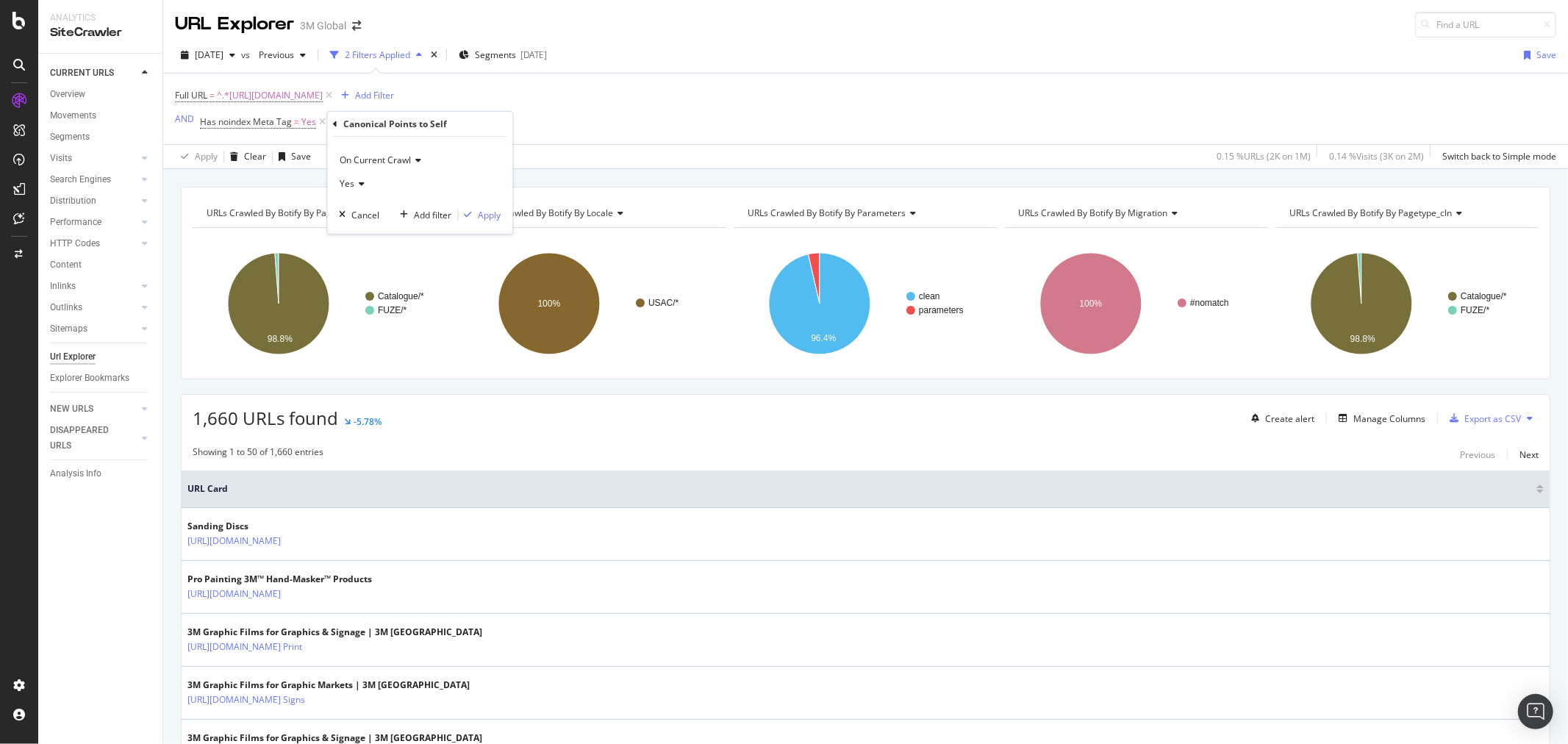
click at [353, 180] on span "Yes" at bounding box center [347, 183] width 14 height 13
click at [354, 231] on span "No" at bounding box center [352, 233] width 12 height 13
click at [488, 212] on div "Apply" at bounding box center [489, 215] width 23 height 13
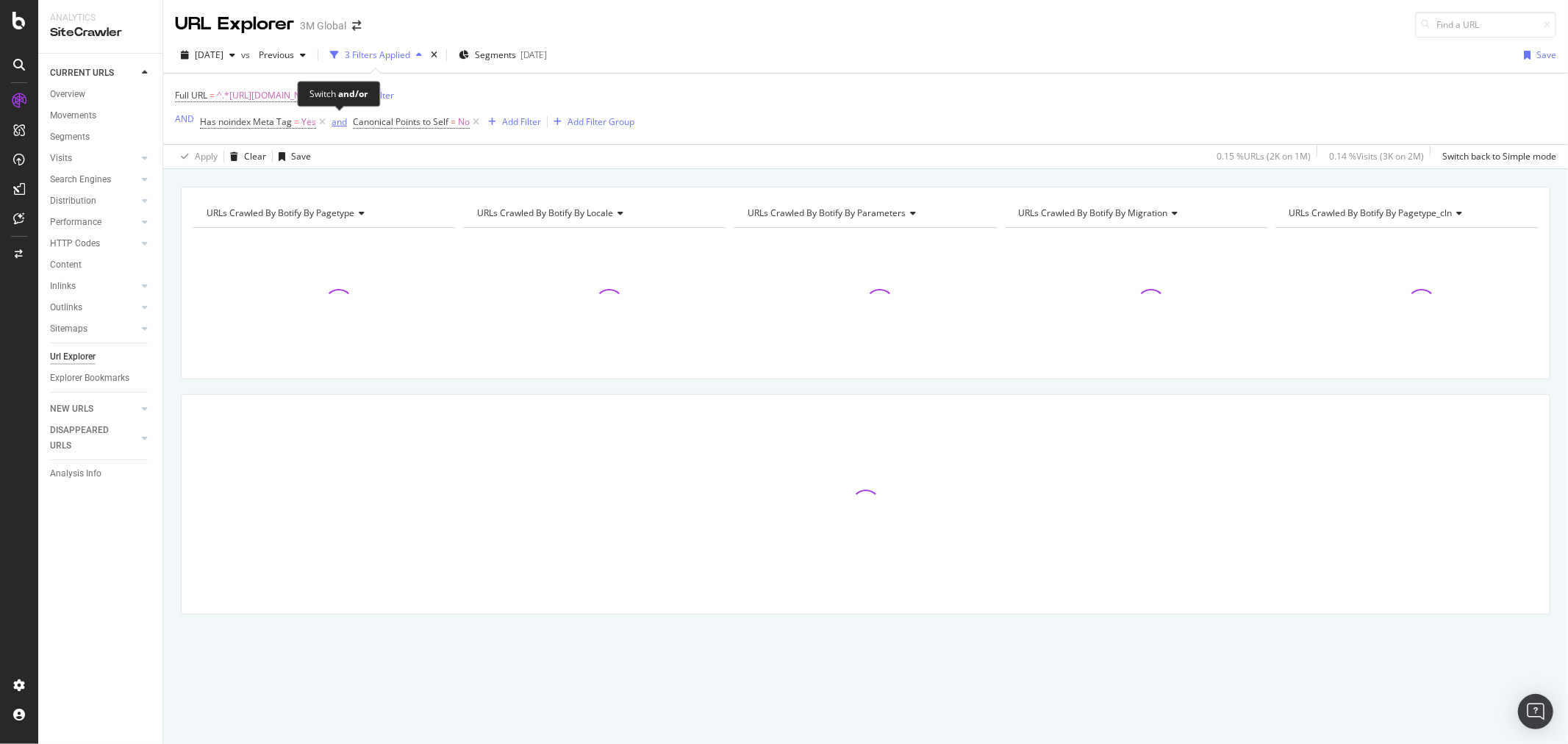
click at [335, 122] on div "and" at bounding box center [339, 122] width 15 height 13
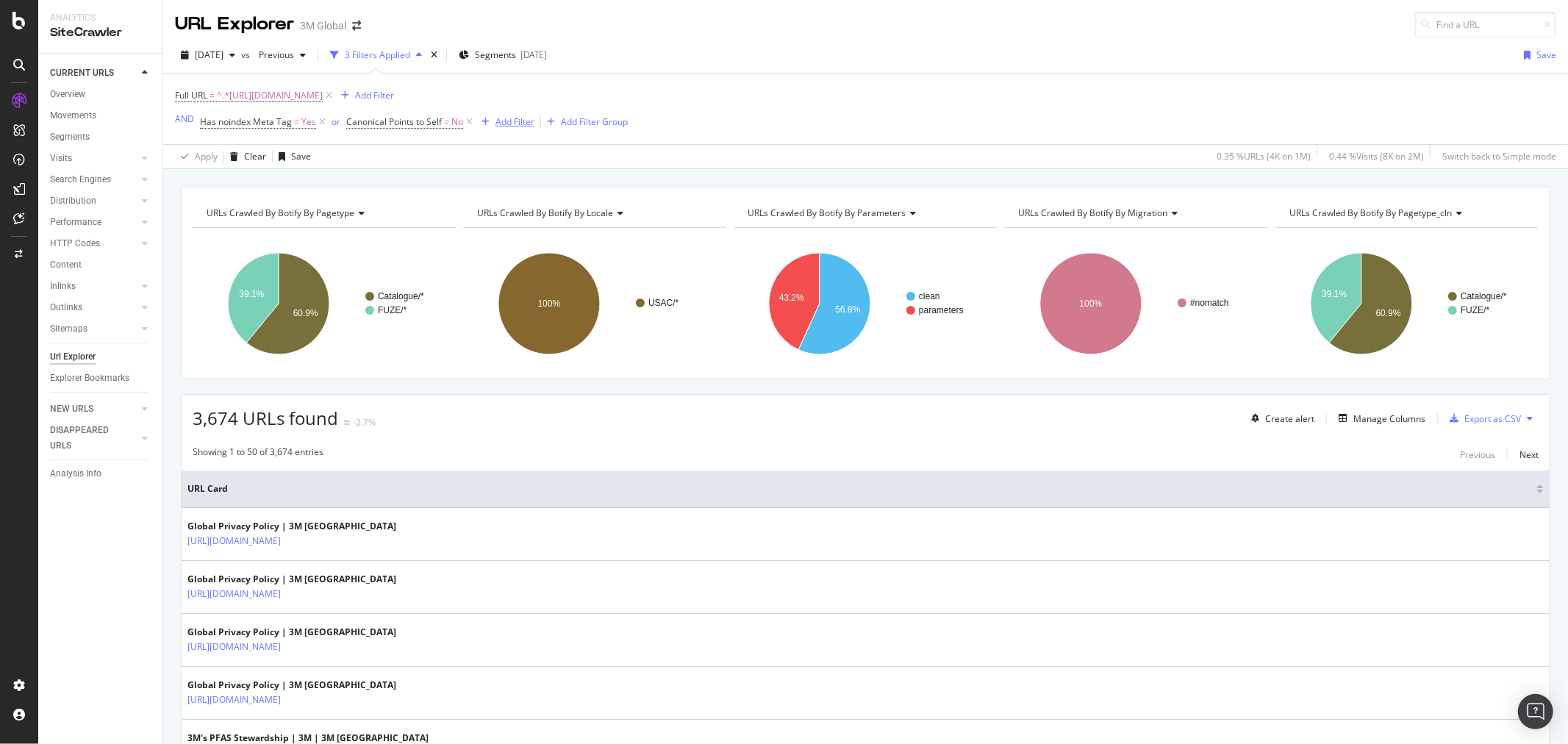
click at [511, 128] on div "Add Filter" at bounding box center [515, 122] width 39 height 13
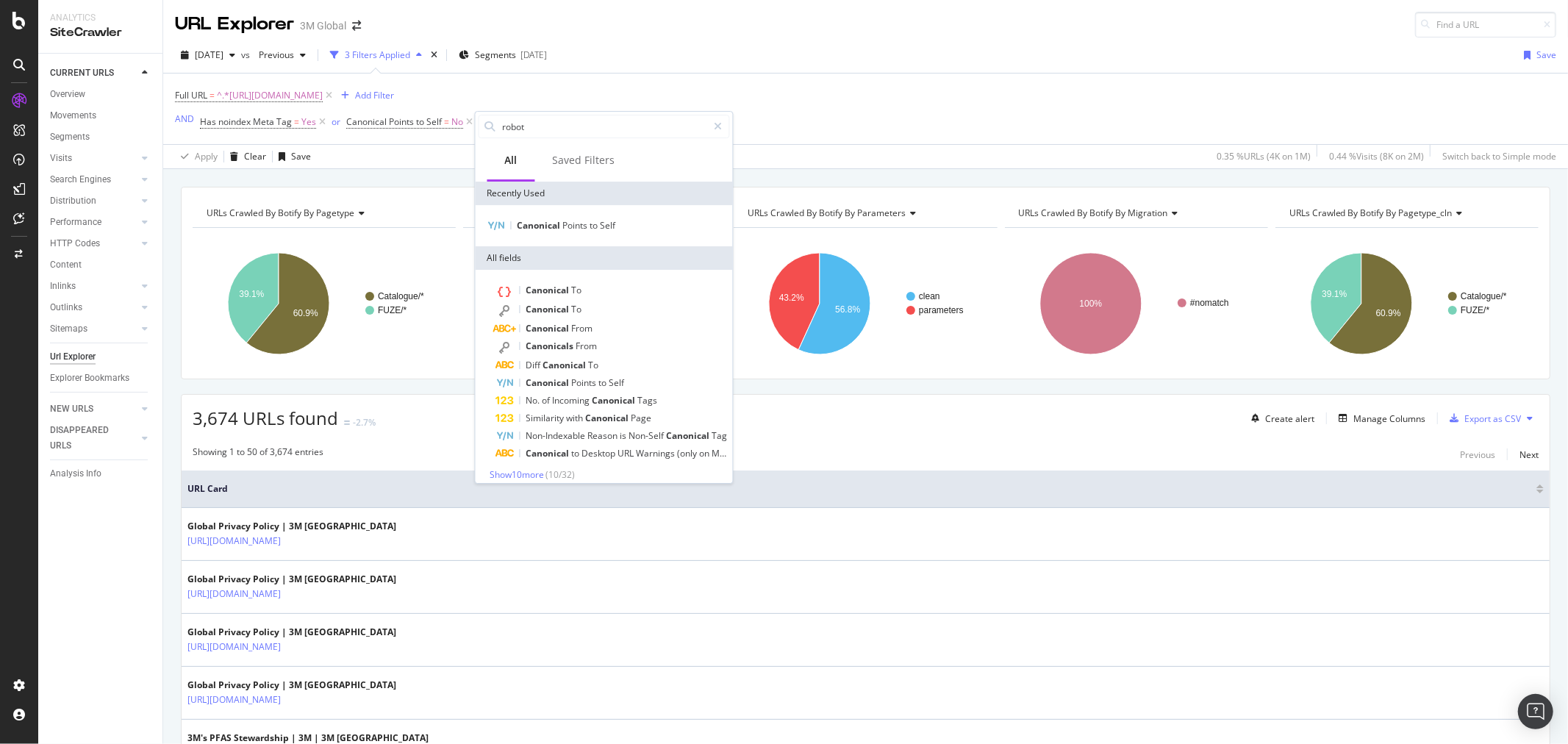
type input "robots"
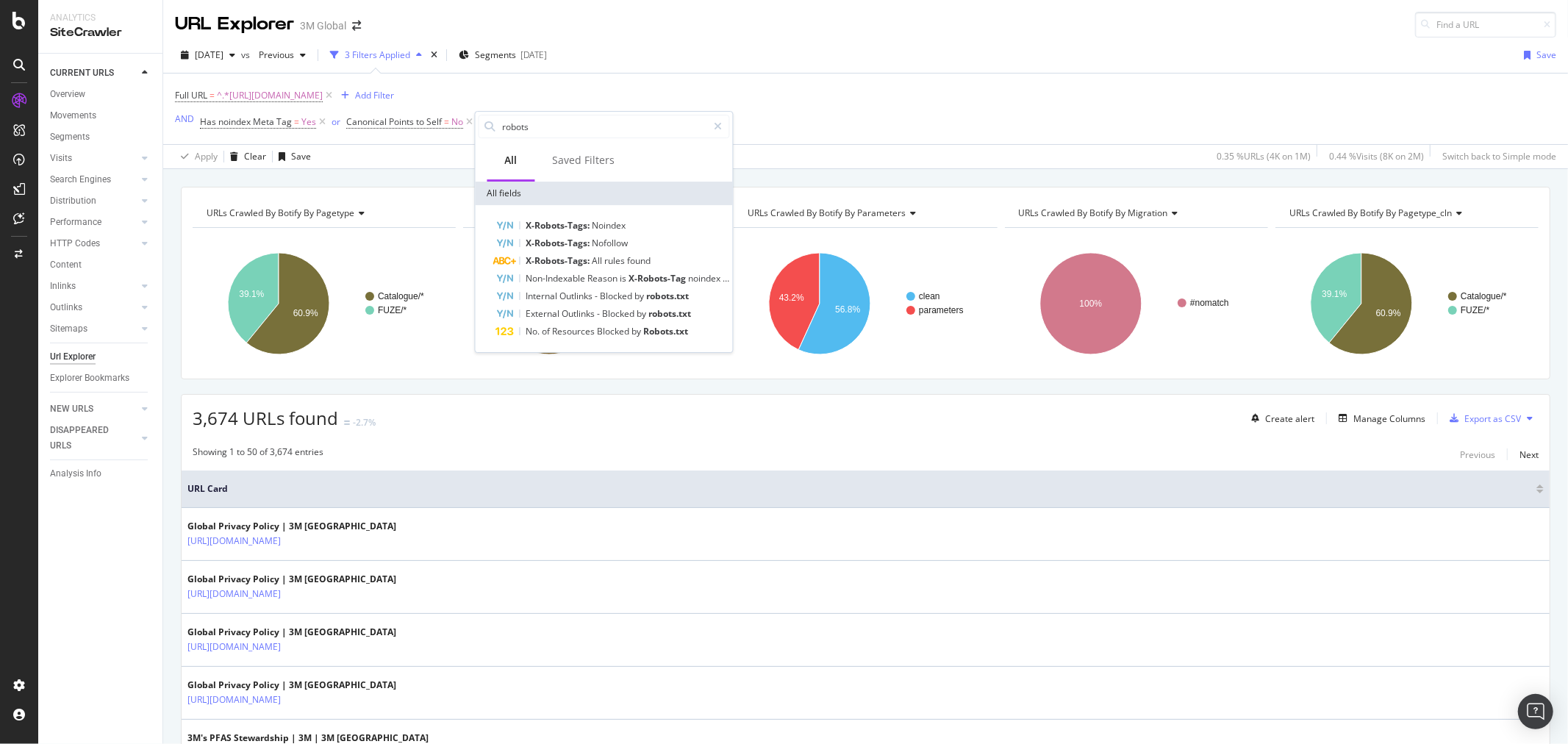
click at [674, 84] on div "Full URL = ^.*https://www.3m.com/3M/en_US/.*$ Add Filter AND Has noindex Meta T…" at bounding box center [865, 109] width 1381 height 71
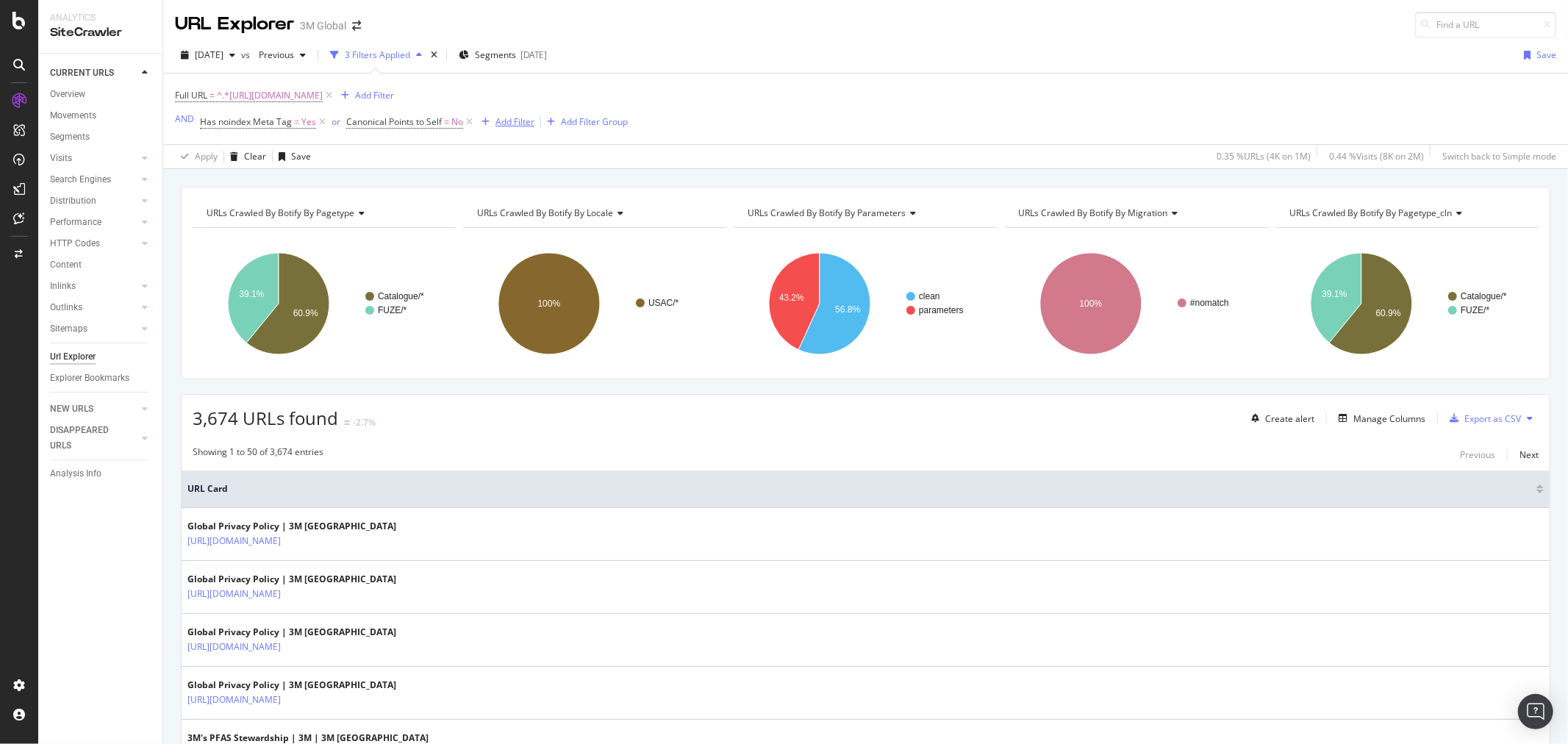
click at [511, 122] on div "Add Filter" at bounding box center [515, 122] width 39 height 13
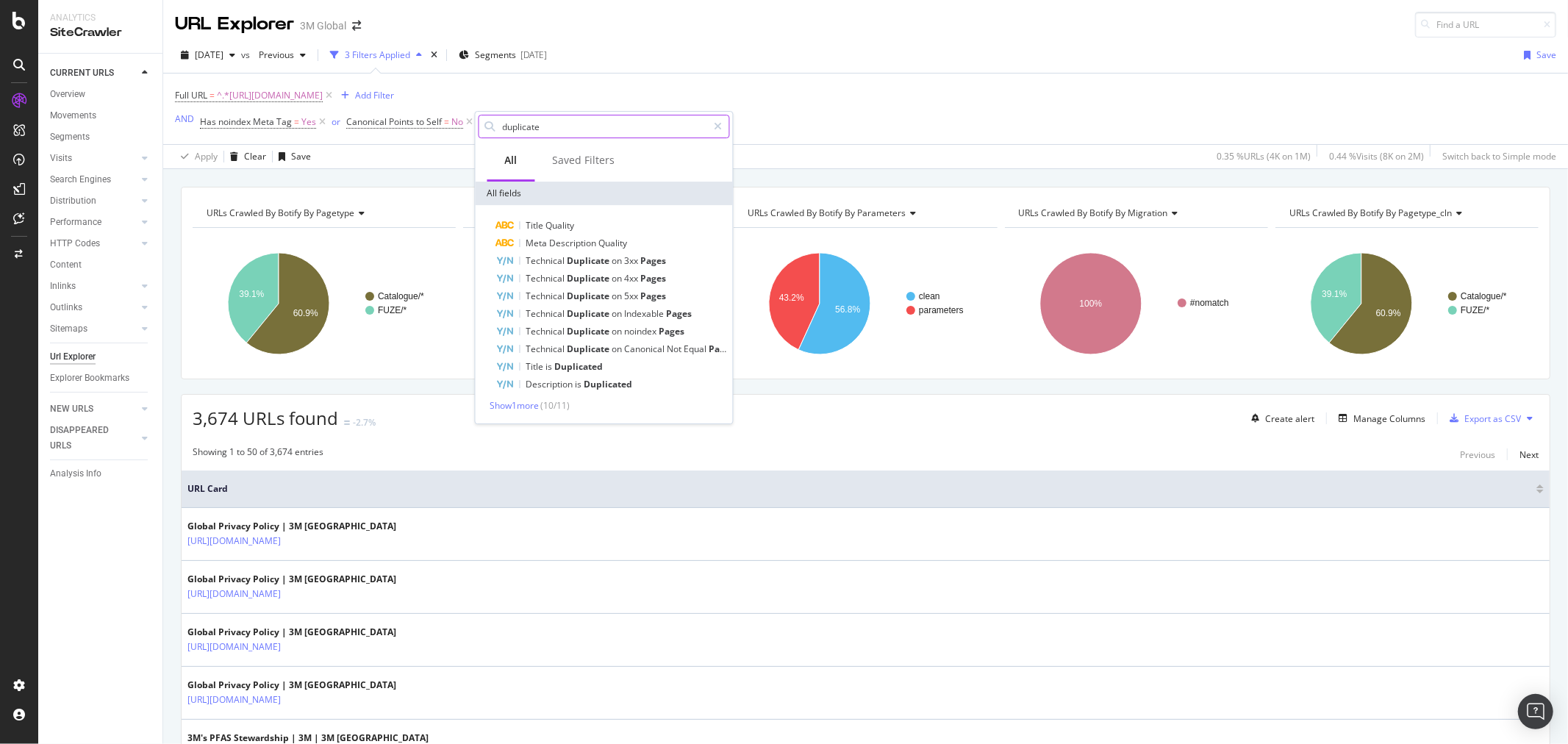
type input "duplicate"
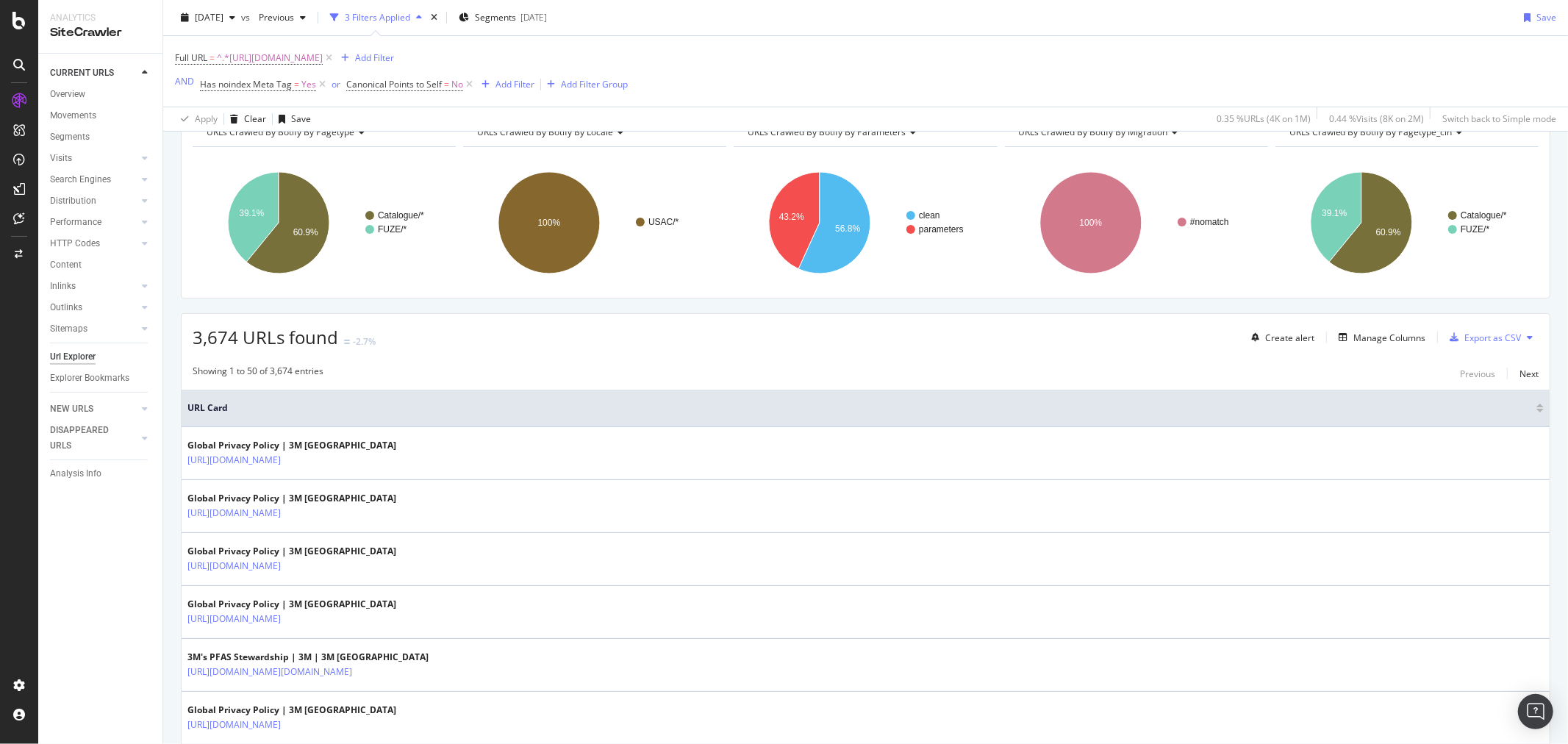
scroll to position [82, 0]
click at [507, 84] on div "Add Filter" at bounding box center [515, 84] width 39 height 13
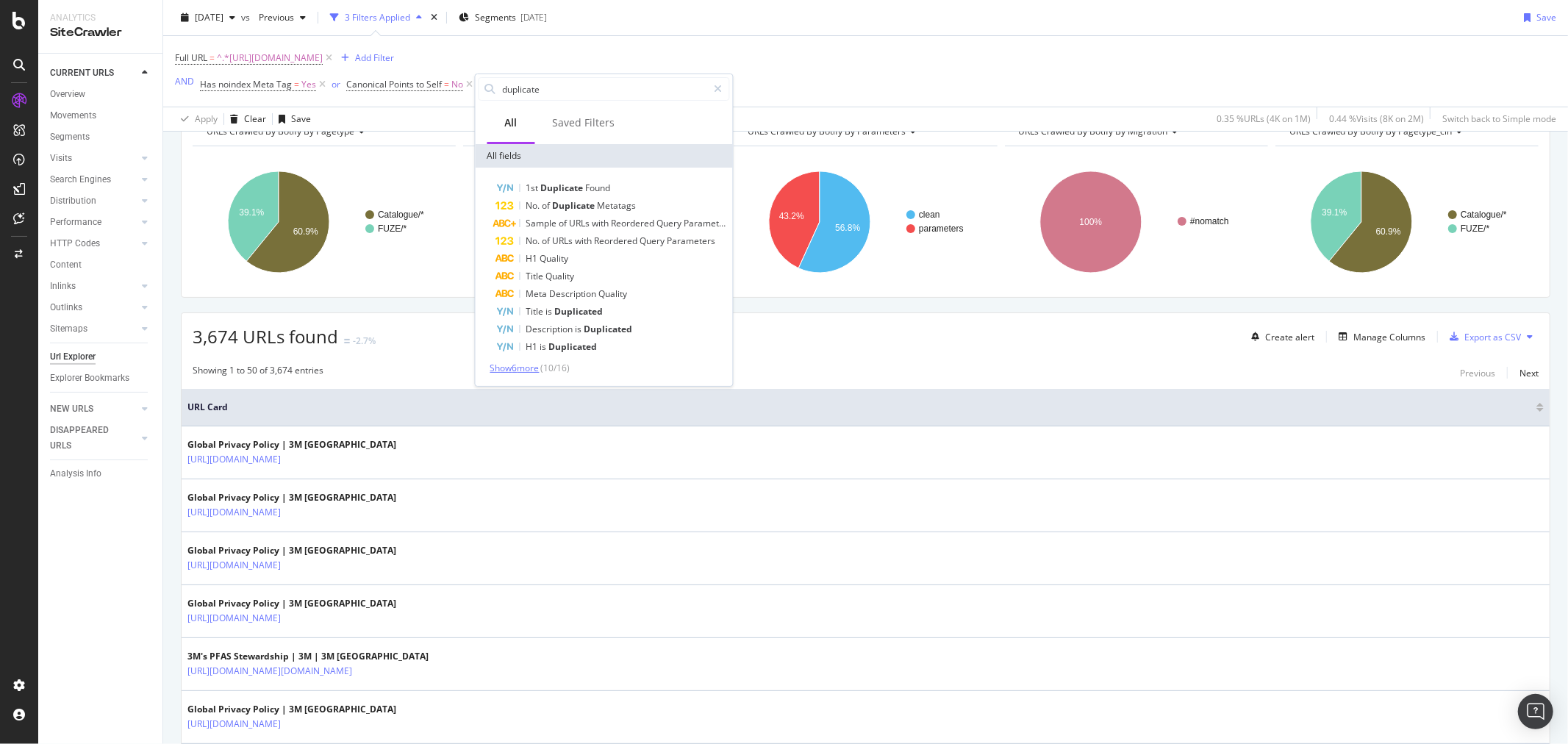
click at [532, 366] on span "Show 6 more" at bounding box center [515, 368] width 49 height 13
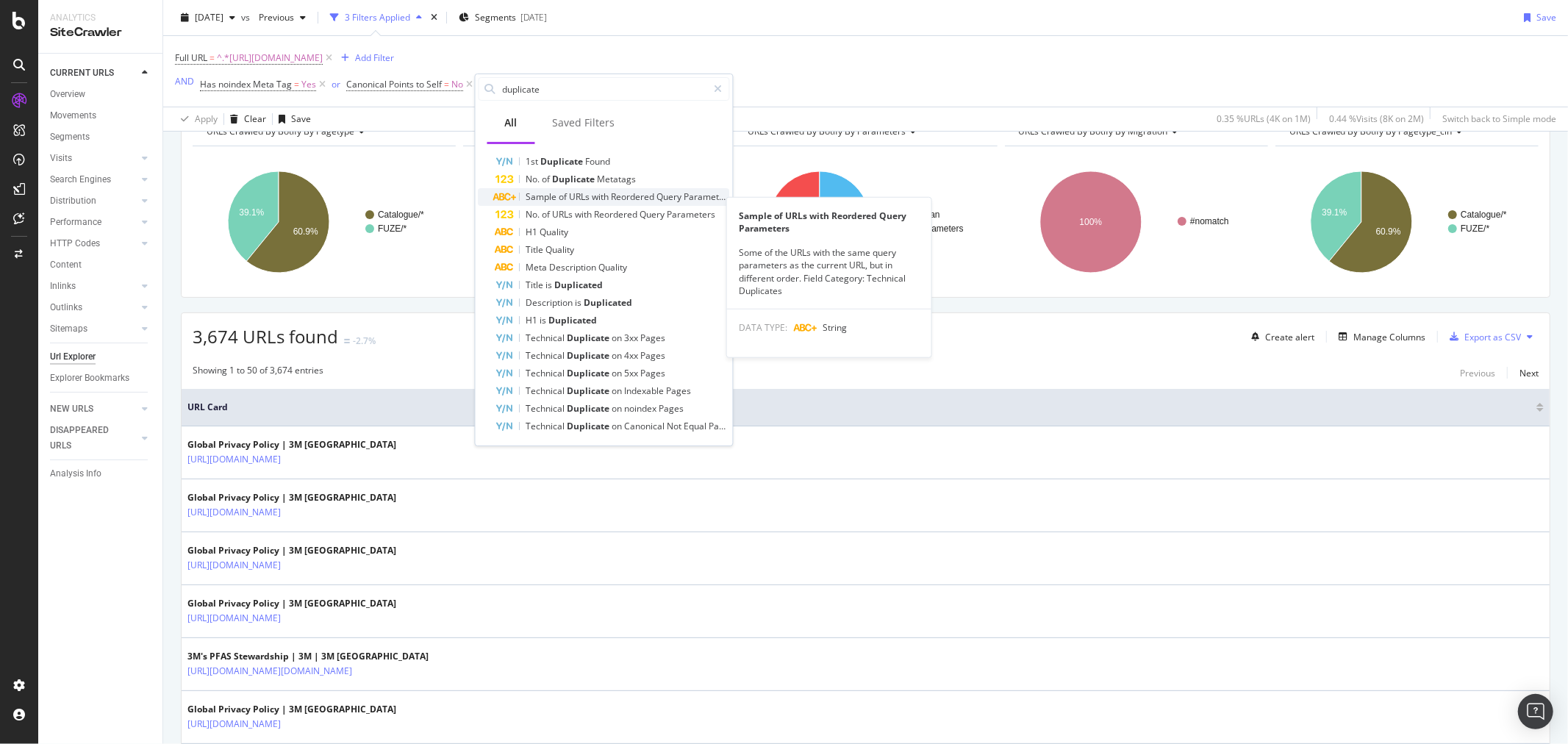
scroll to position [0, 0]
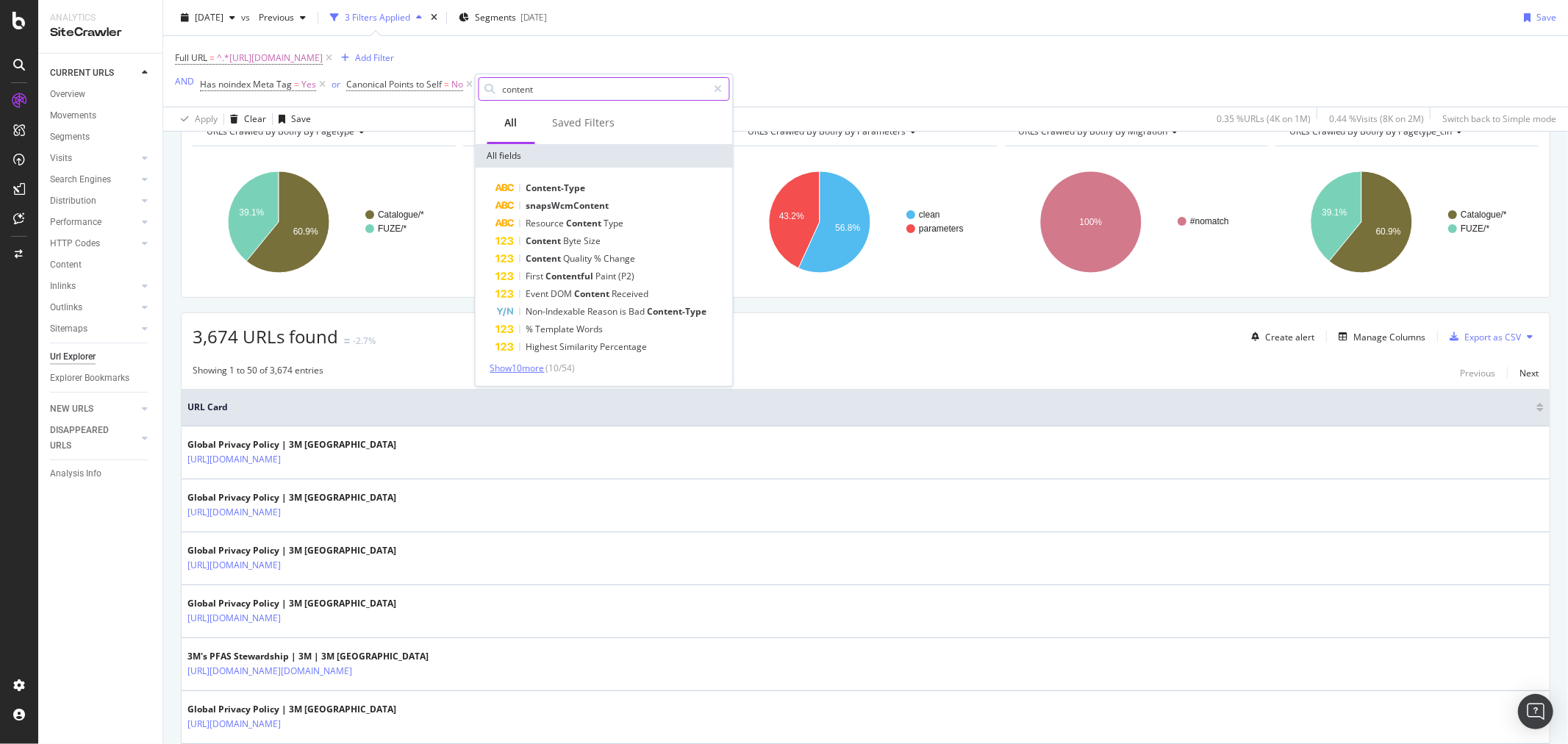
type input "content"
click at [529, 363] on span "Show 10 more" at bounding box center [518, 368] width 54 height 13
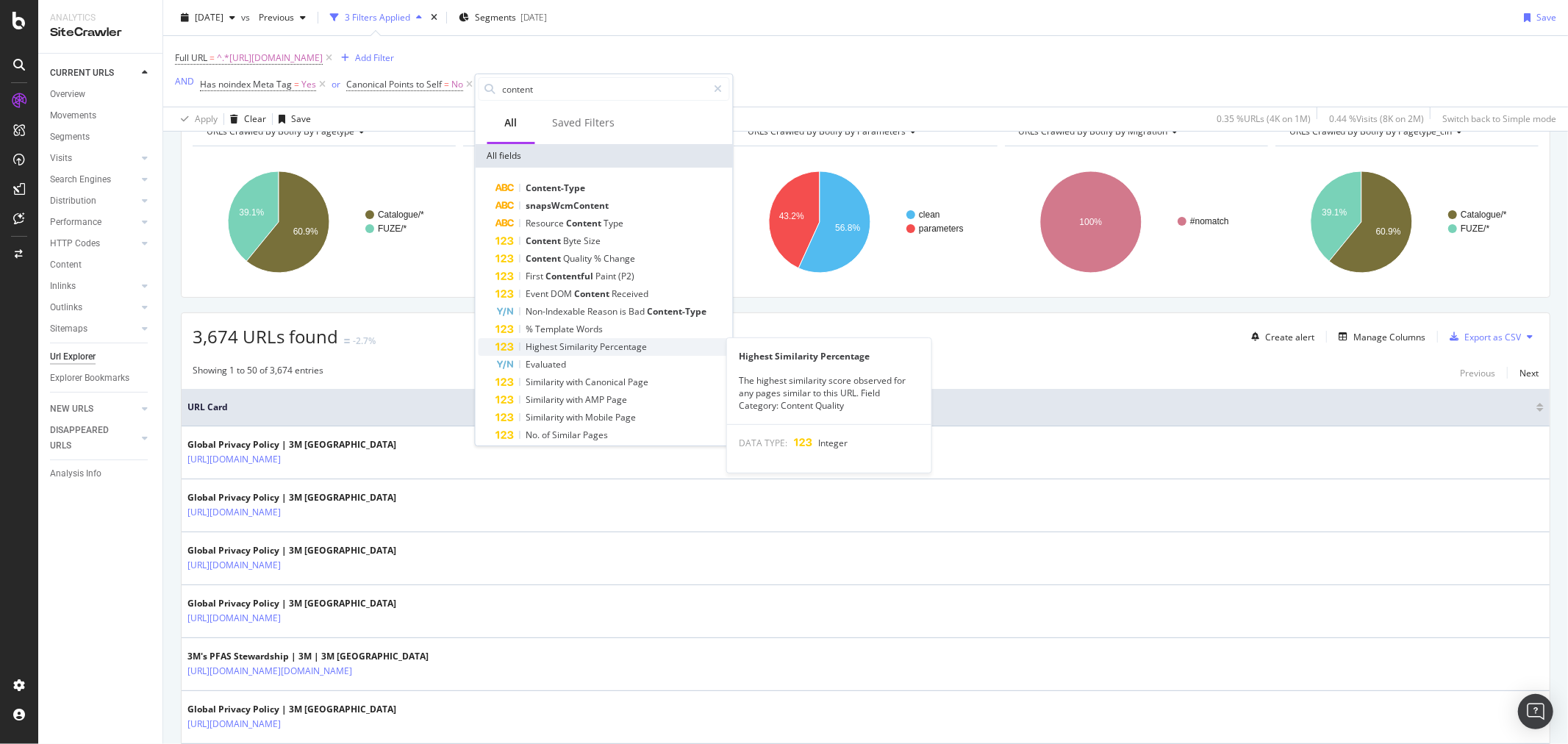
click at [629, 346] on span "Percentage" at bounding box center [624, 347] width 47 height 13
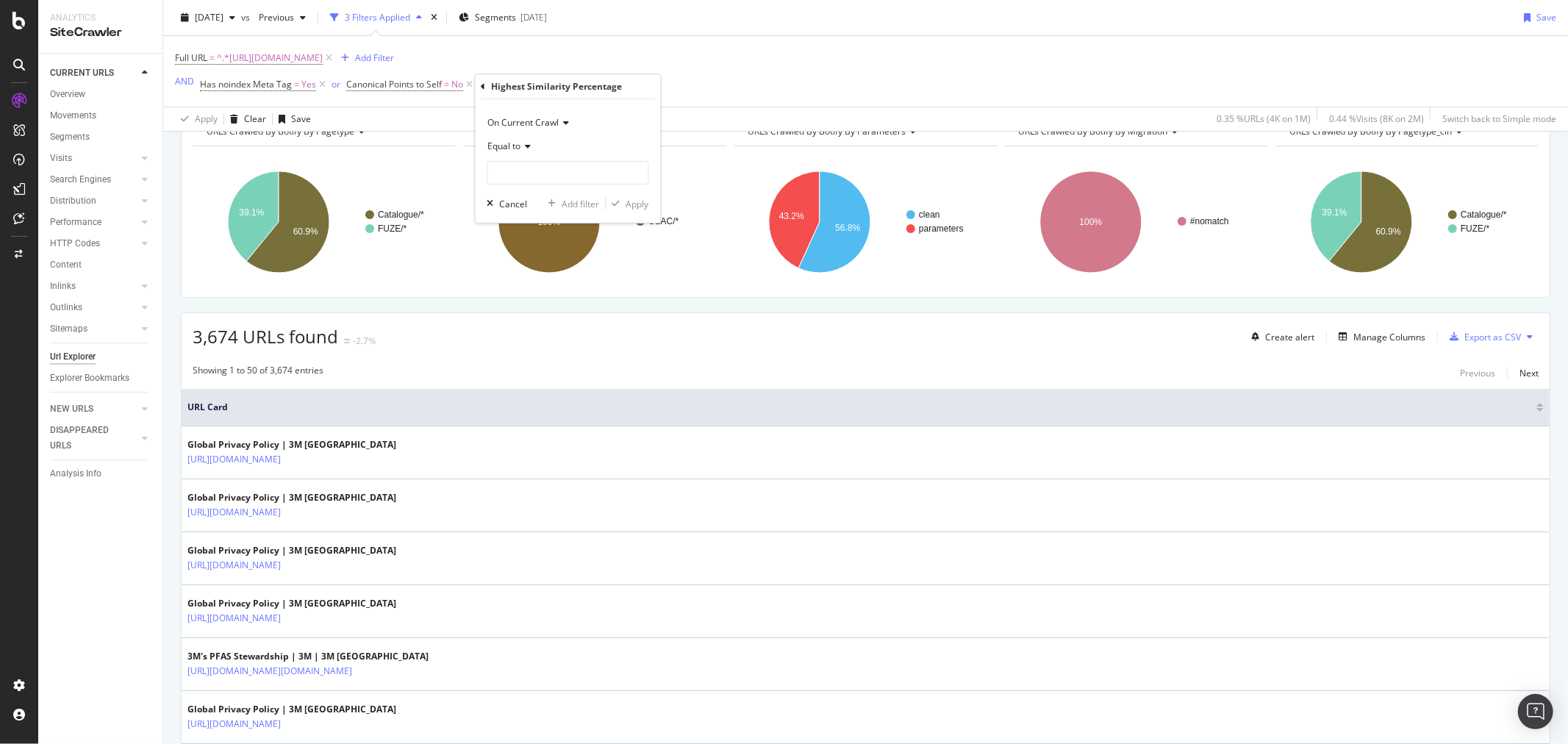
click at [532, 145] on div "Equal to" at bounding box center [569, 146] width 161 height 24
click at [554, 275] on span "Greater than or equal to" at bounding box center [544, 272] width 99 height 13
click at [547, 171] on input "number" at bounding box center [569, 173] width 161 height 24
type input "90"
click at [641, 206] on div "Apply" at bounding box center [637, 204] width 23 height 13
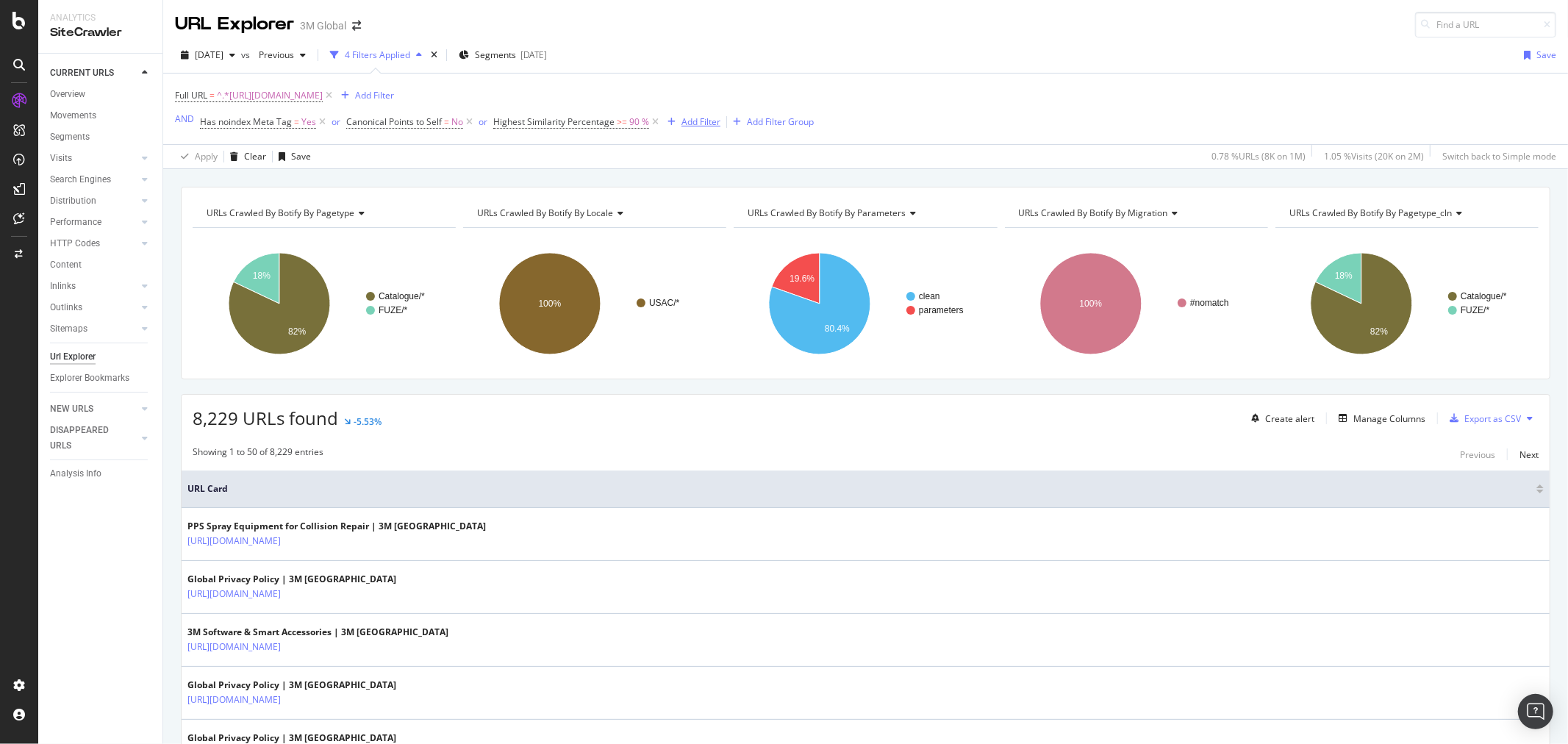
click at [696, 123] on div "Add Filter" at bounding box center [701, 122] width 39 height 13
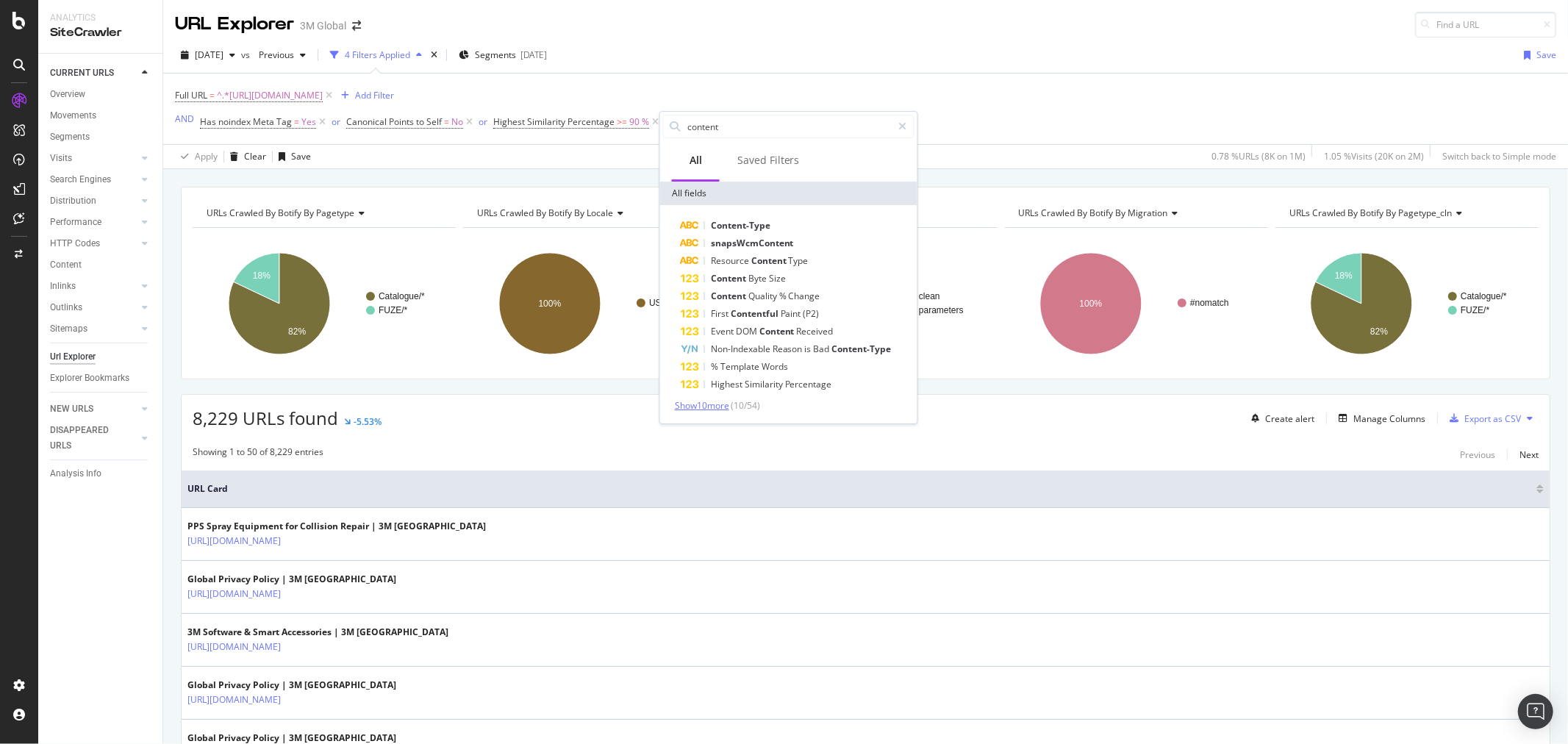
click at [701, 406] on span "Show 10 more" at bounding box center [702, 406] width 54 height 13
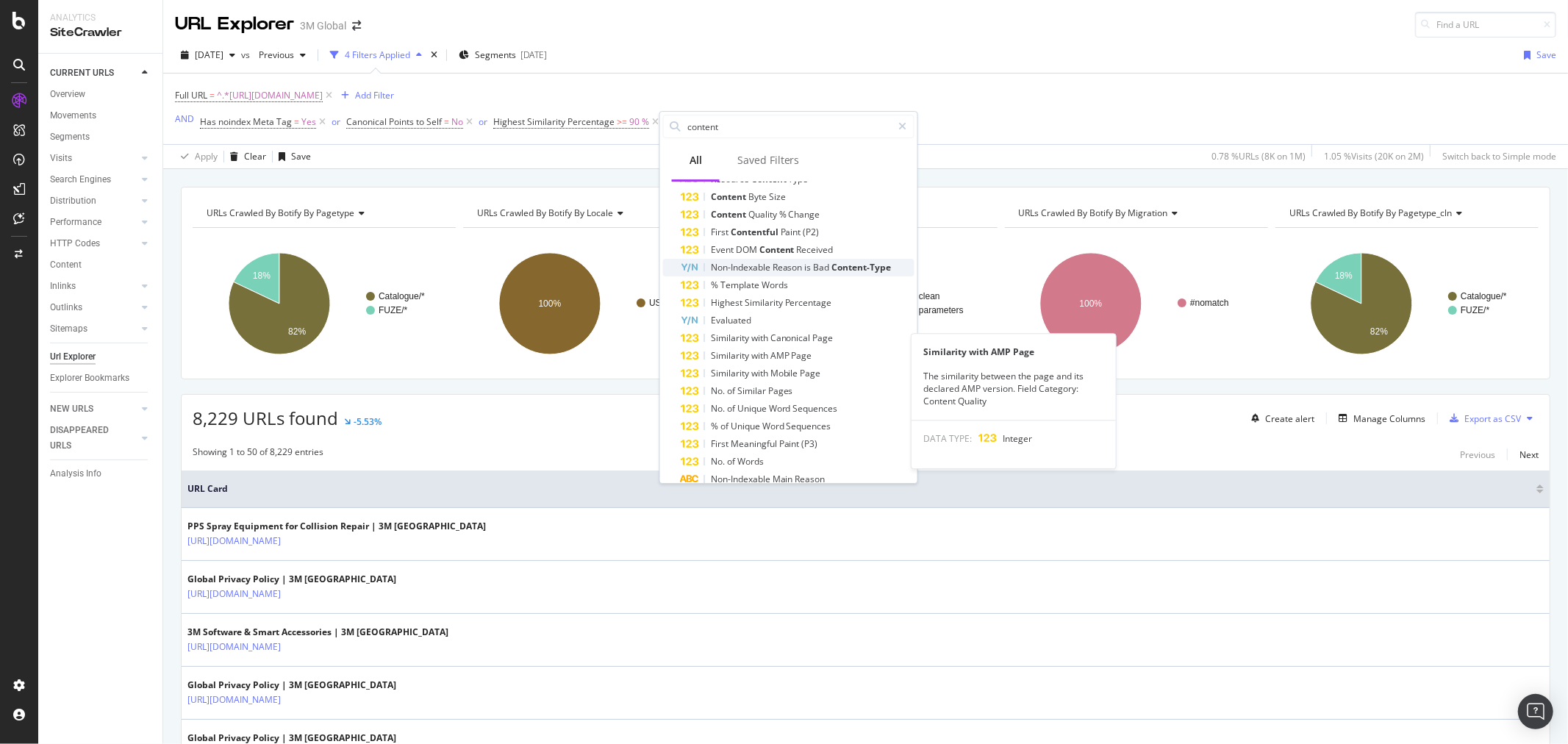
scroll to position [116, 0]
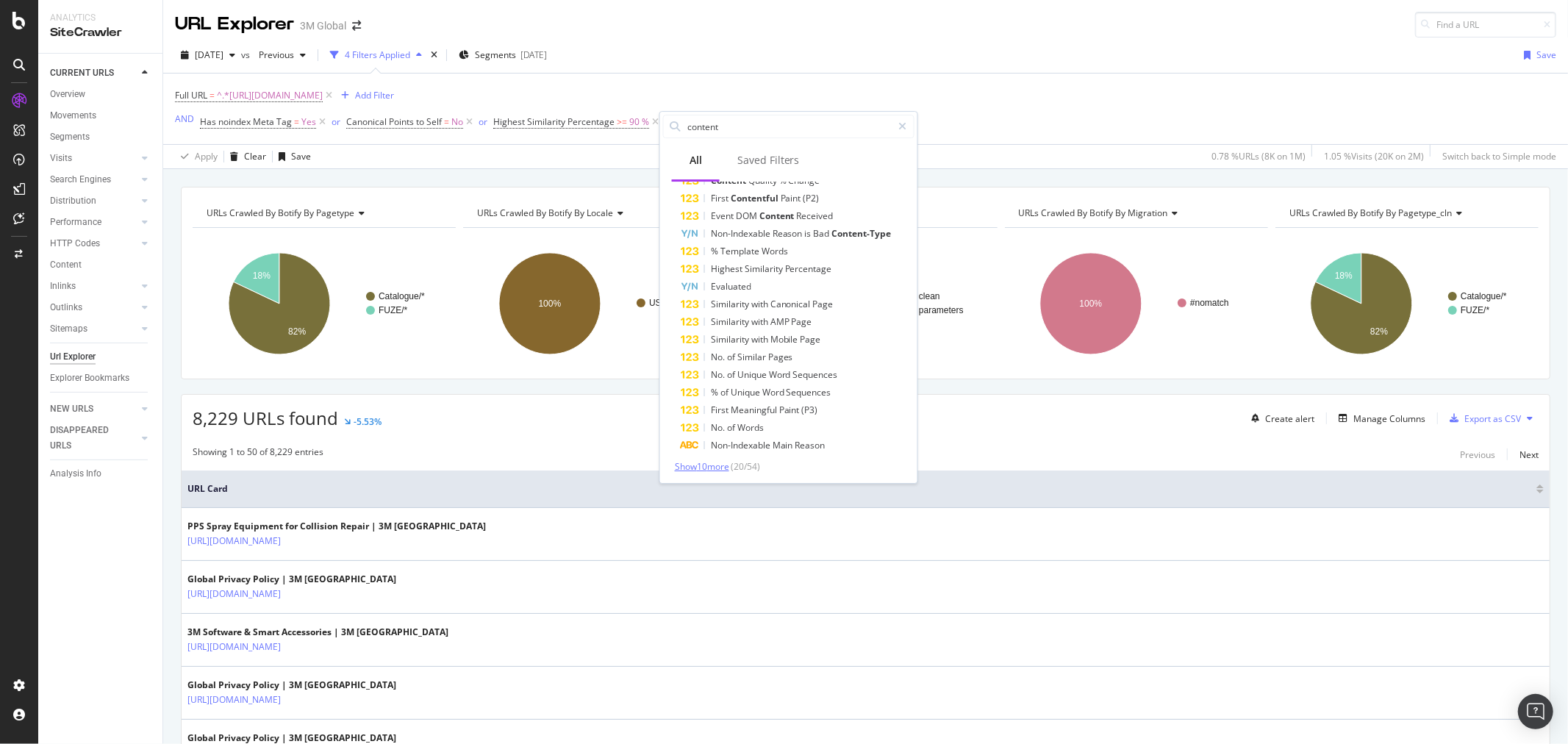
click at [711, 462] on span "Show 10 more" at bounding box center [702, 467] width 54 height 13
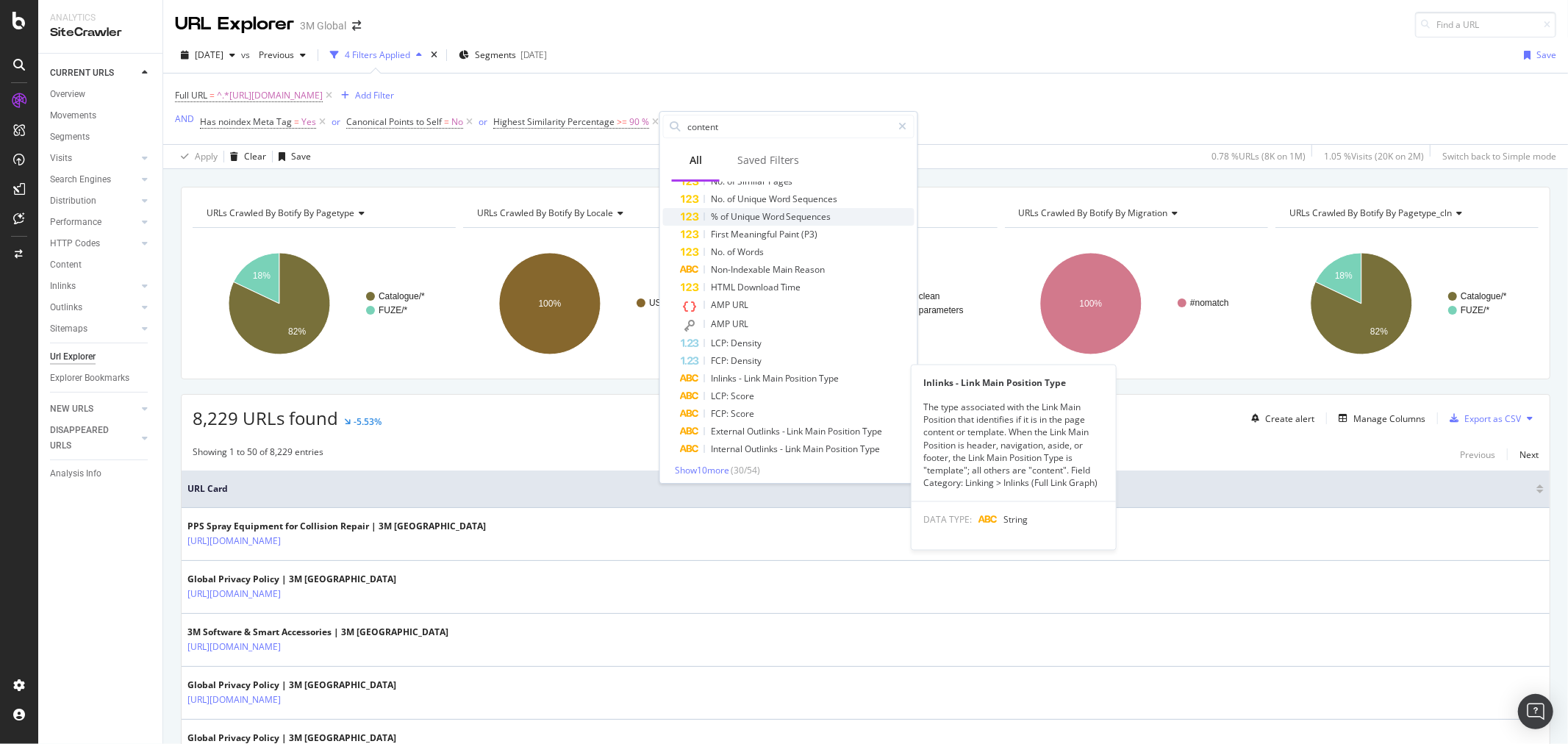
scroll to position [296, 0]
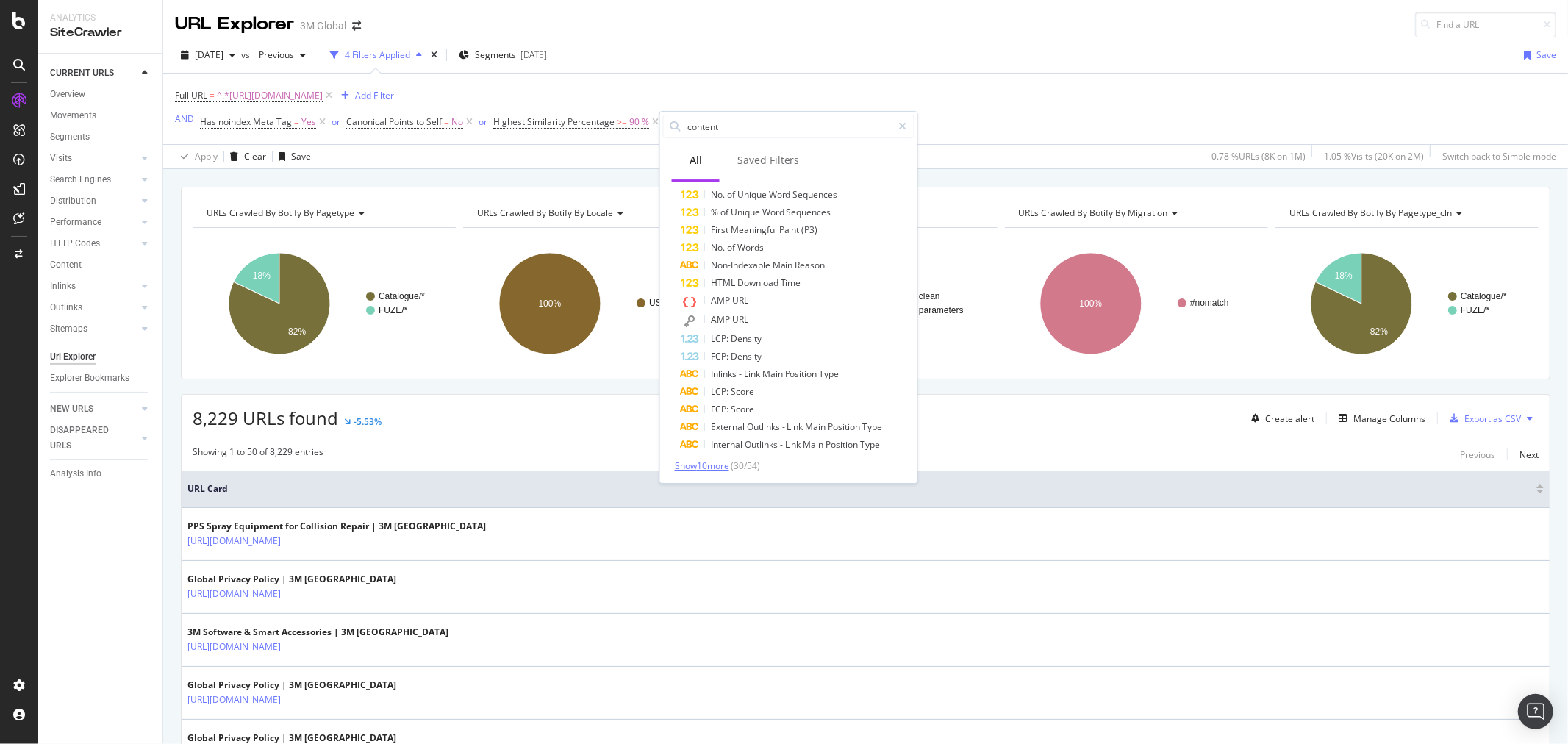
click at [711, 469] on span "Show 10 more" at bounding box center [702, 466] width 54 height 13
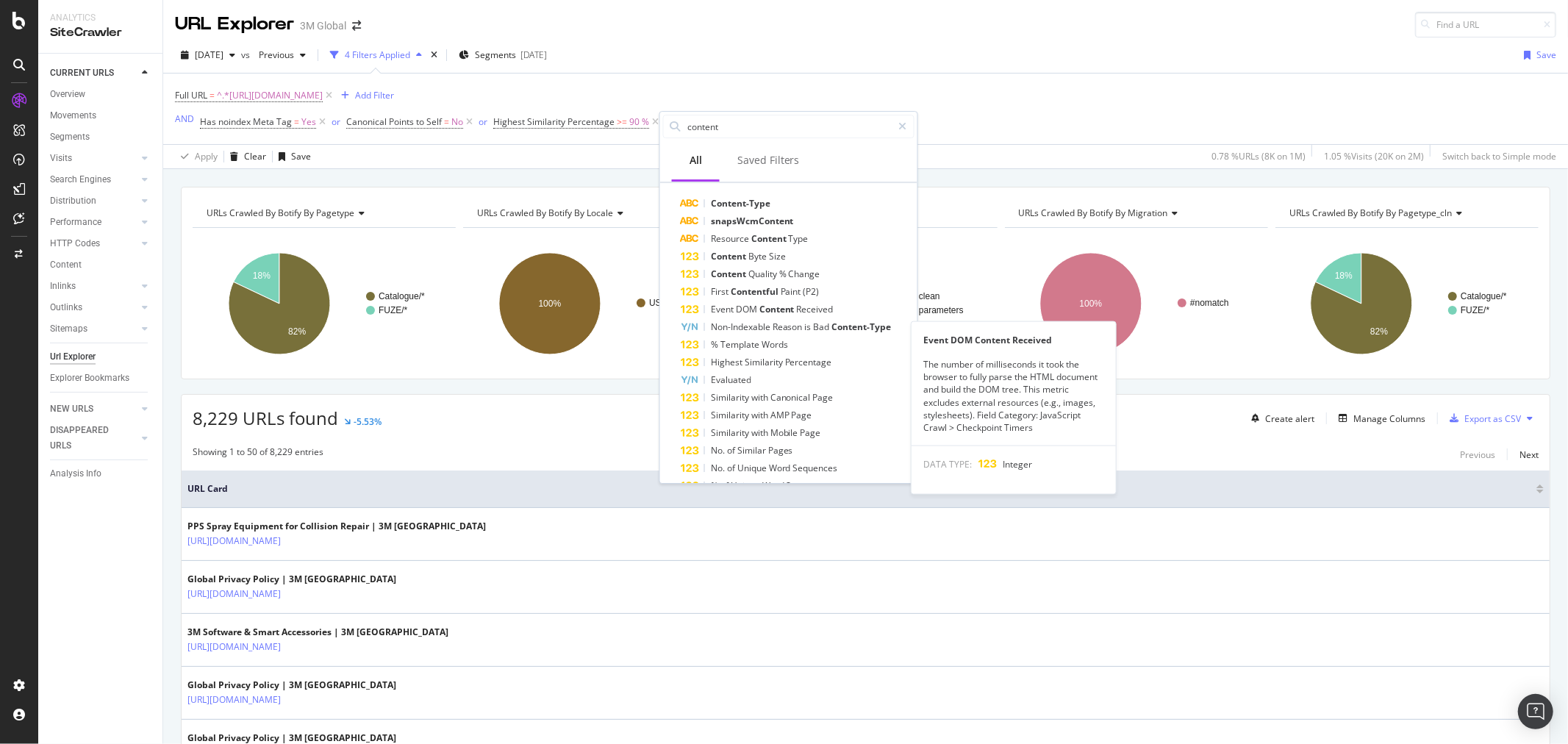
scroll to position [0, 0]
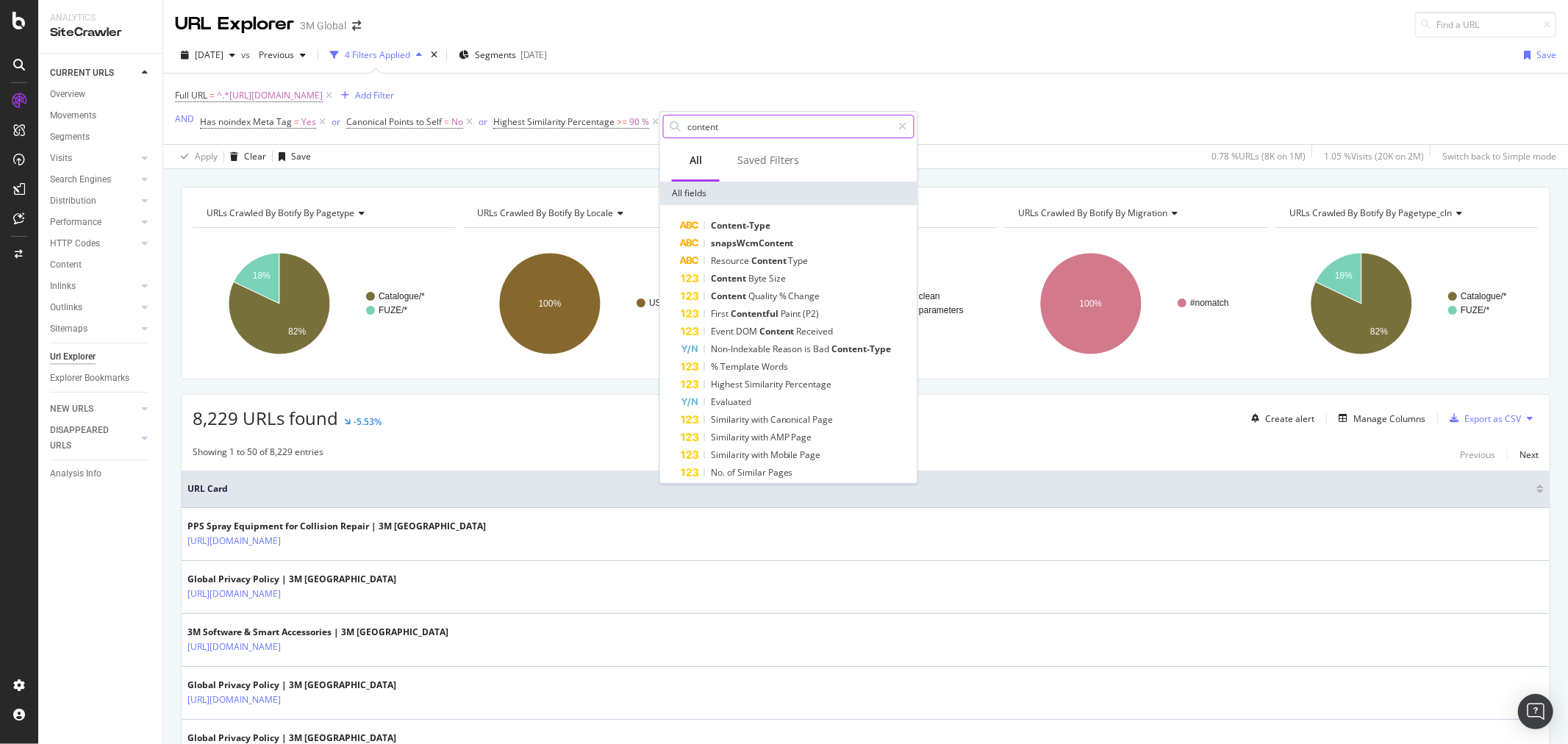
click at [767, 134] on input "content" at bounding box center [789, 127] width 207 height 22
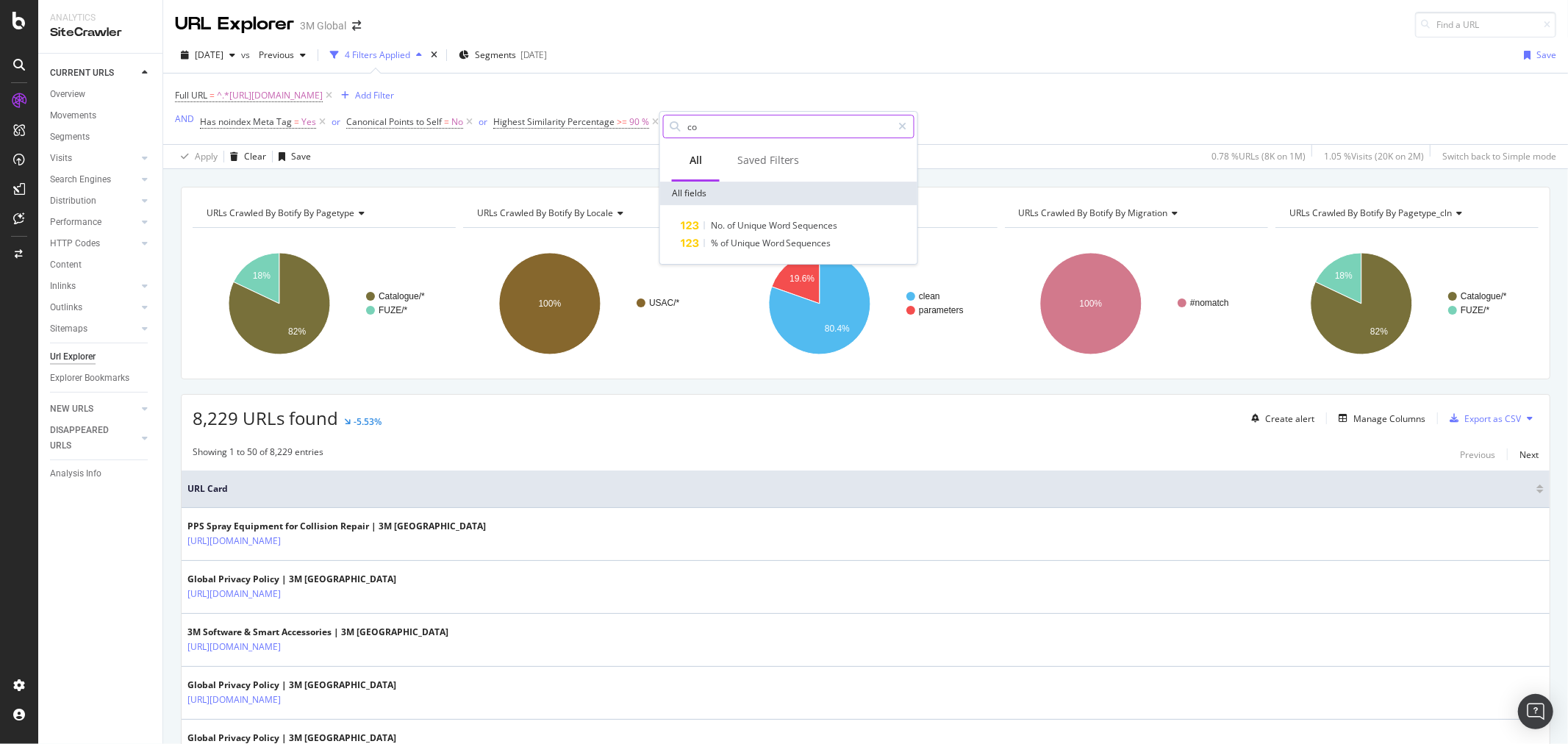
type input "c"
type input "uniqueness"
click at [899, 122] on icon at bounding box center [903, 127] width 8 height 10
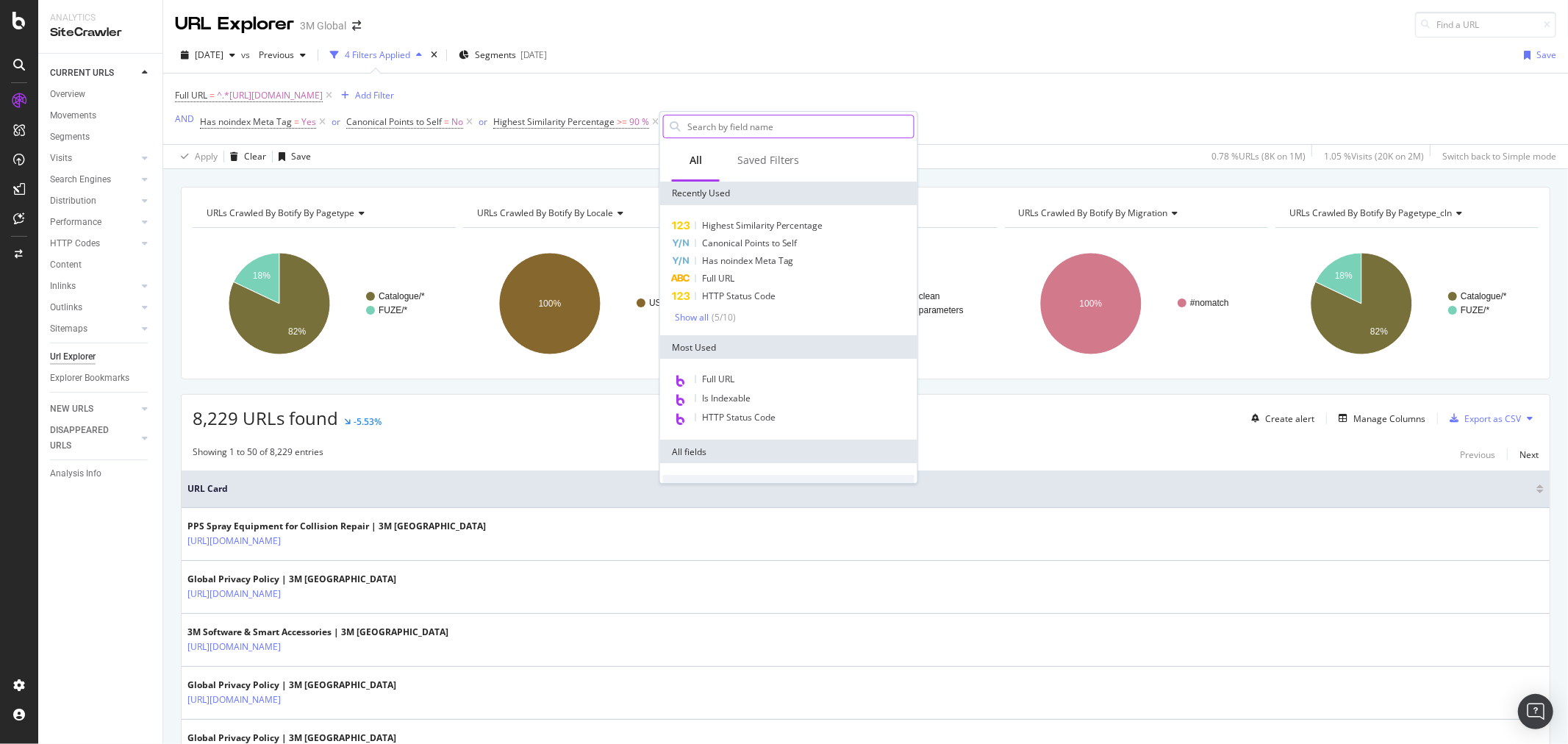
click at [877, 104] on div "Full URL = ^.*https://www.3m.com/3M/en_US/.*$ Add Filter AND Has noindex Meta T…" at bounding box center [865, 109] width 1381 height 71
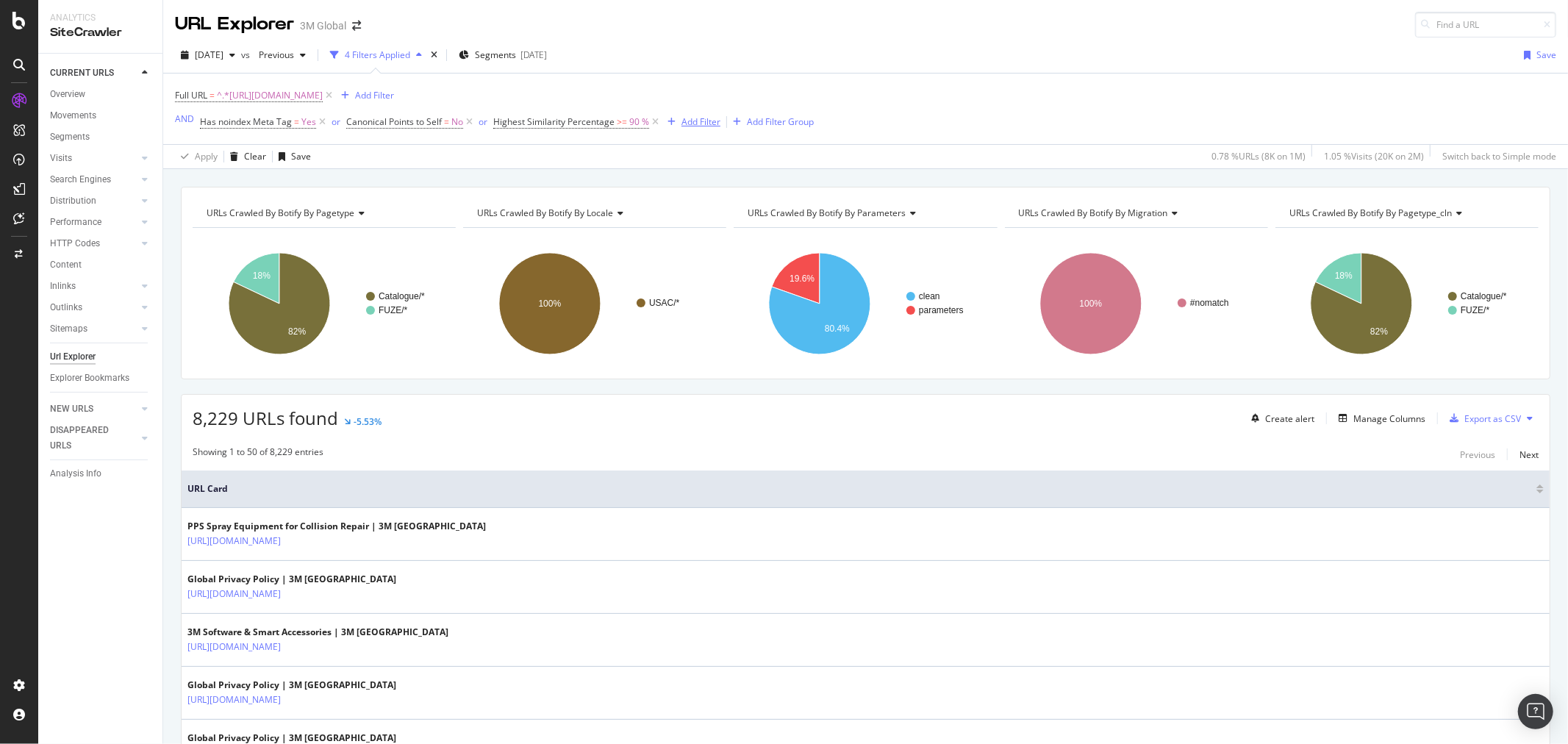
click at [711, 122] on div "Add Filter" at bounding box center [701, 122] width 39 height 13
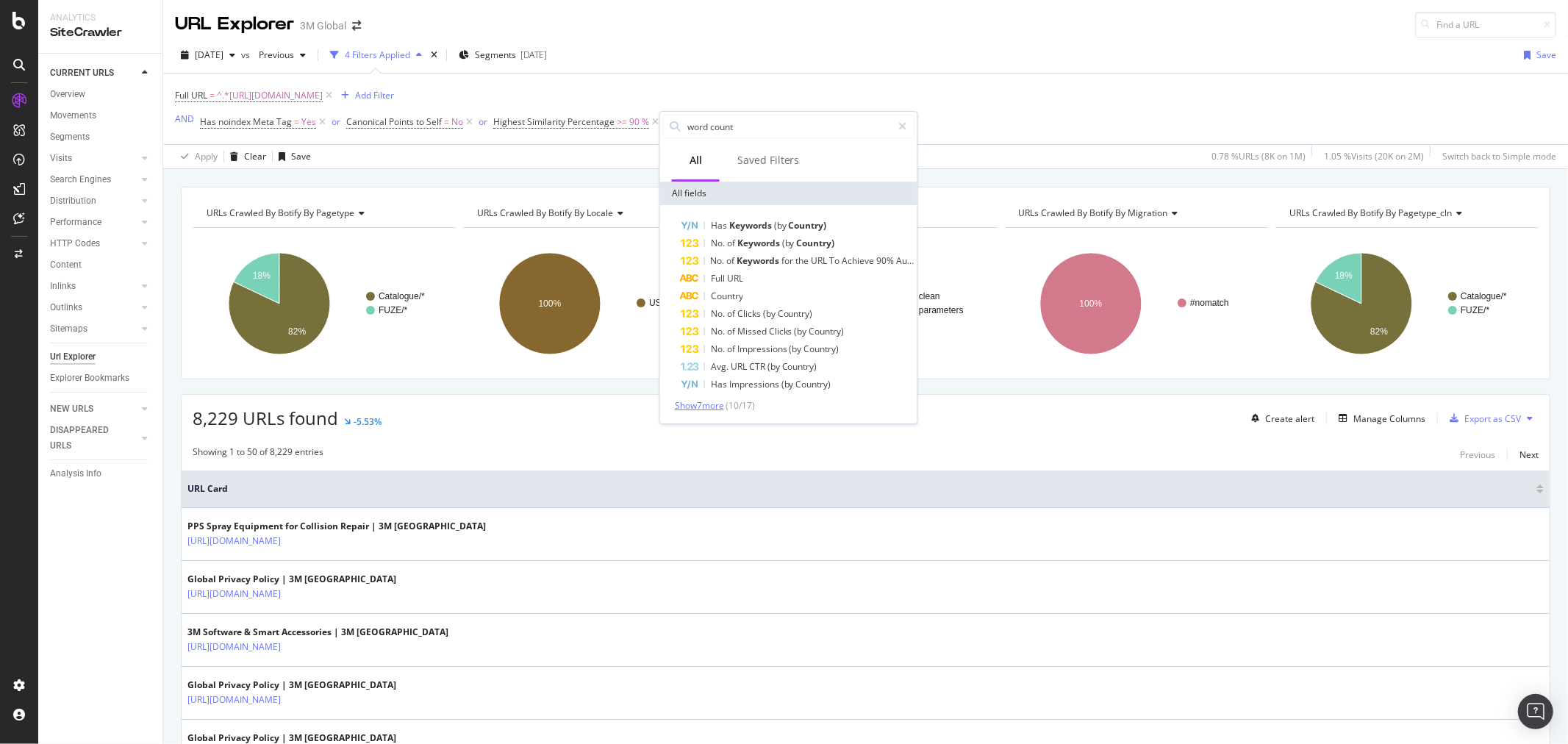
type input "word count"
click at [715, 406] on span "Show 7 more" at bounding box center [699, 406] width 49 height 13
click at [784, 454] on div "No. of Words" at bounding box center [797, 455] width 234 height 18
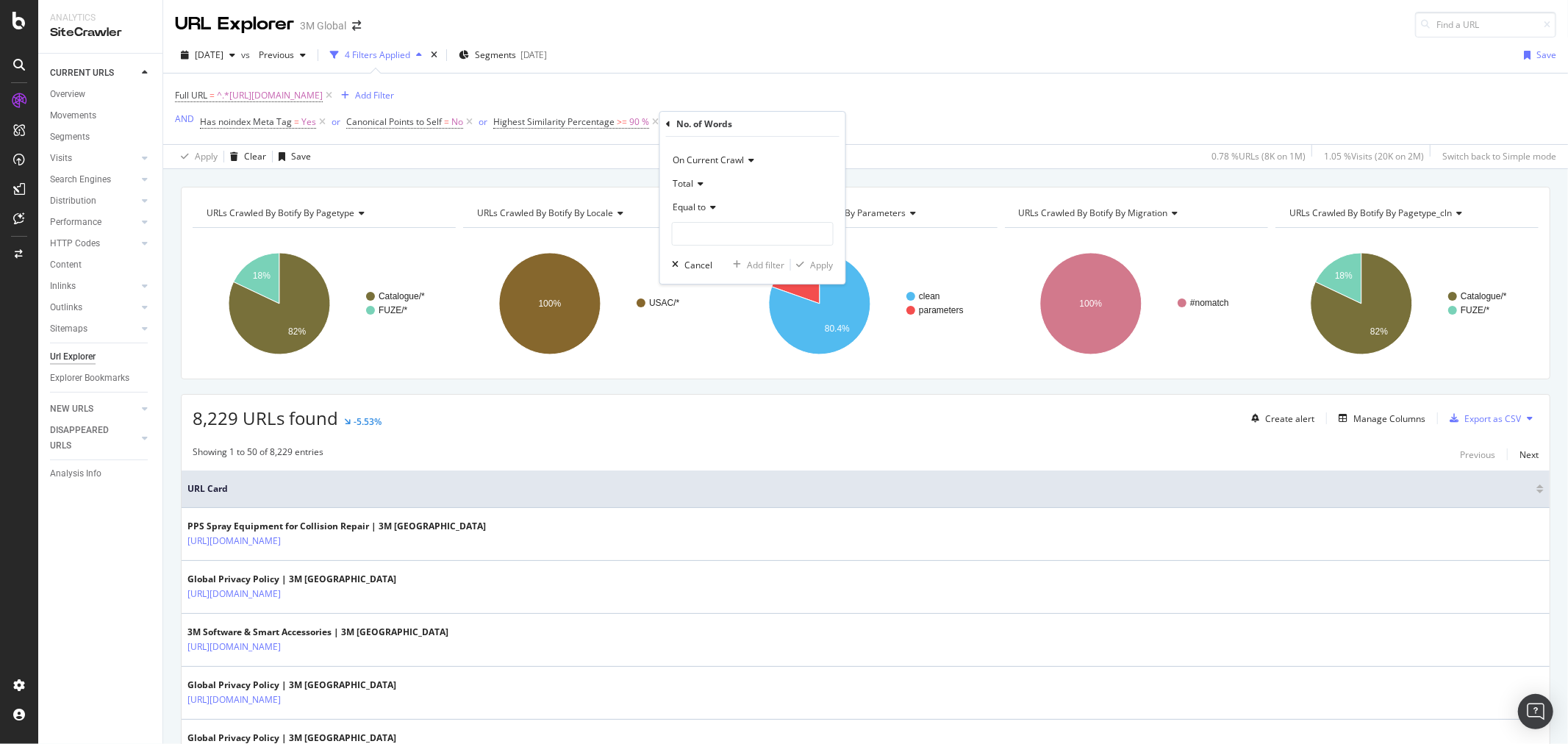
click at [711, 209] on icon at bounding box center [710, 207] width 10 height 9
click at [746, 296] on span "Less than or equal to" at bounding box center [722, 295] width 85 height 13
click at [759, 204] on icon at bounding box center [763, 207] width 10 height 9
click at [736, 270] on div "Less than" at bounding box center [754, 275] width 157 height 19
click at [736, 232] on input "number" at bounding box center [753, 234] width 161 height 24
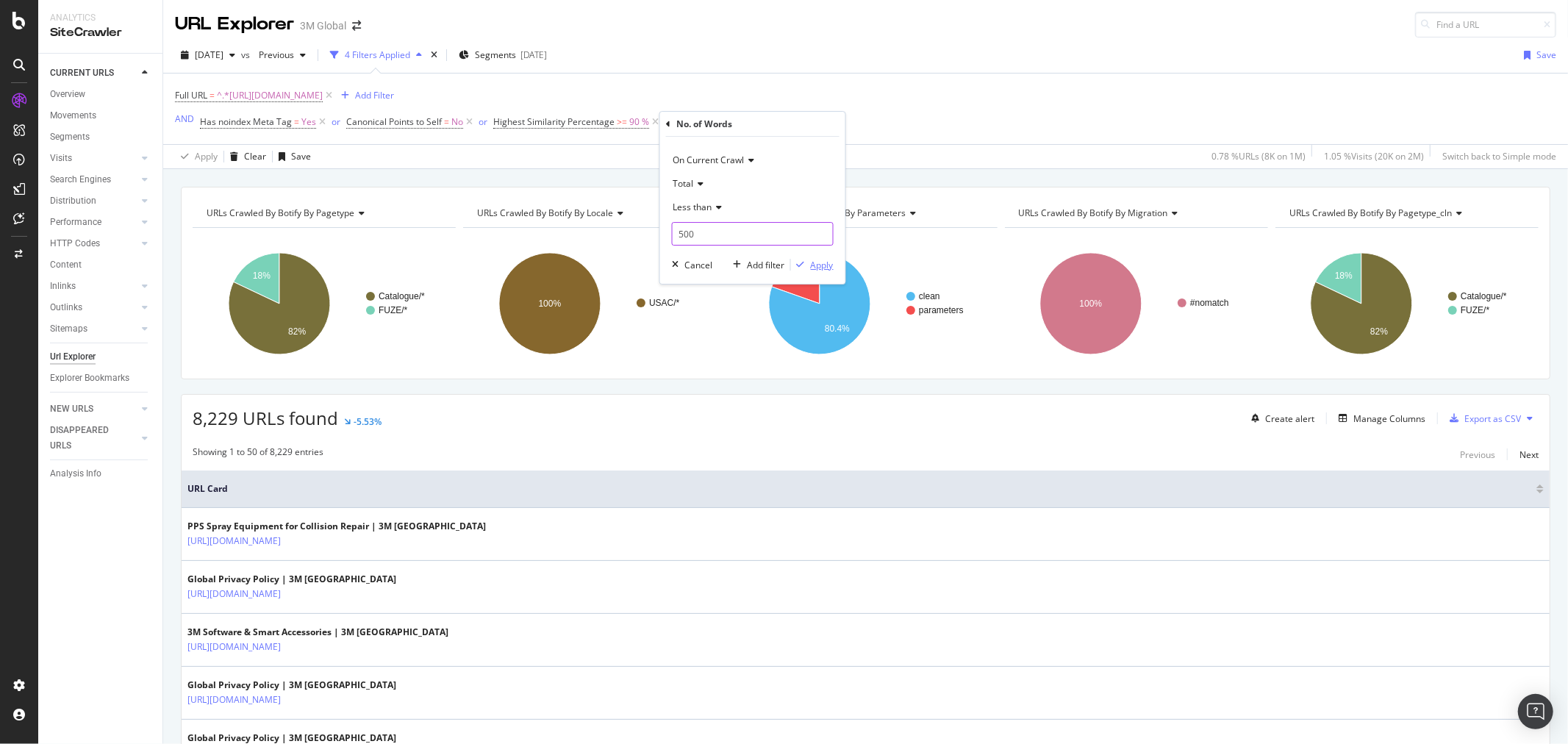
type input "500"
click at [824, 263] on div "Apply" at bounding box center [822, 265] width 23 height 13
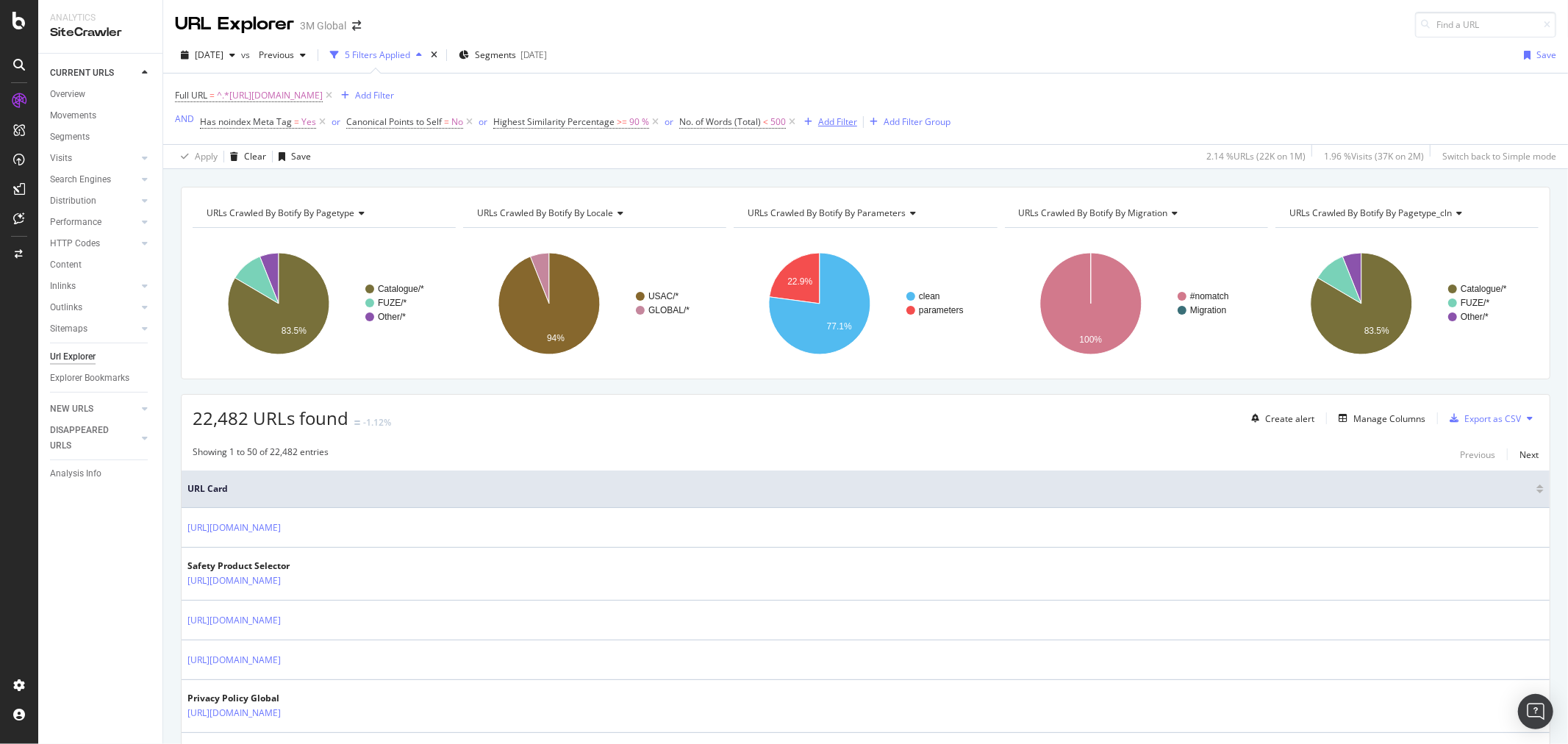
click at [833, 120] on div "Add Filter" at bounding box center [838, 122] width 39 height 13
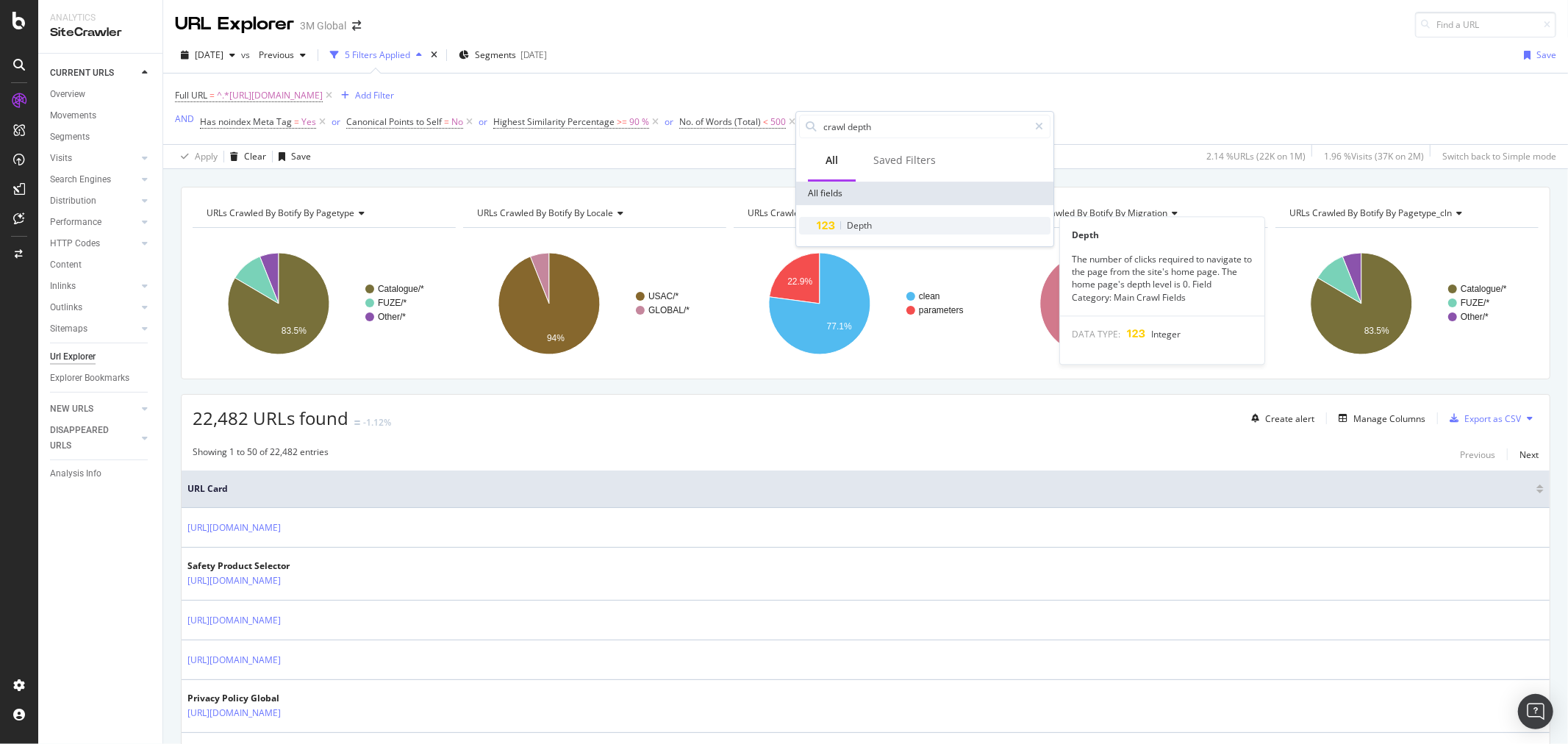
type input "crawl depth"
click at [868, 222] on span "Depth" at bounding box center [859, 225] width 25 height 13
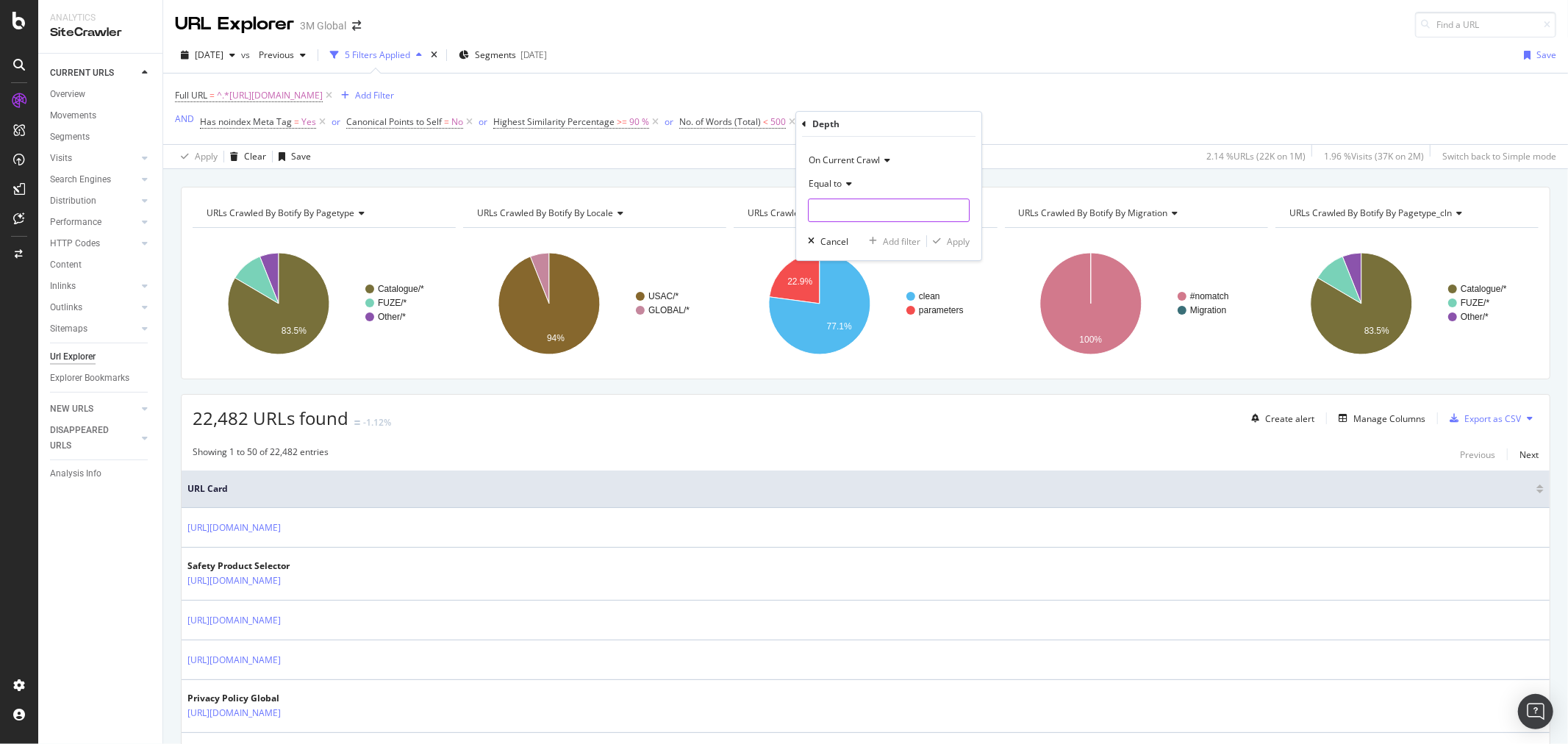
click at [875, 211] on input "number" at bounding box center [889, 211] width 161 height 24
click at [847, 183] on icon at bounding box center [846, 184] width 10 height 9
click at [886, 294] on div "Greater than" at bounding box center [890, 290] width 157 height 19
click at [858, 206] on input "number" at bounding box center [889, 211] width 161 height 24
type input "5"
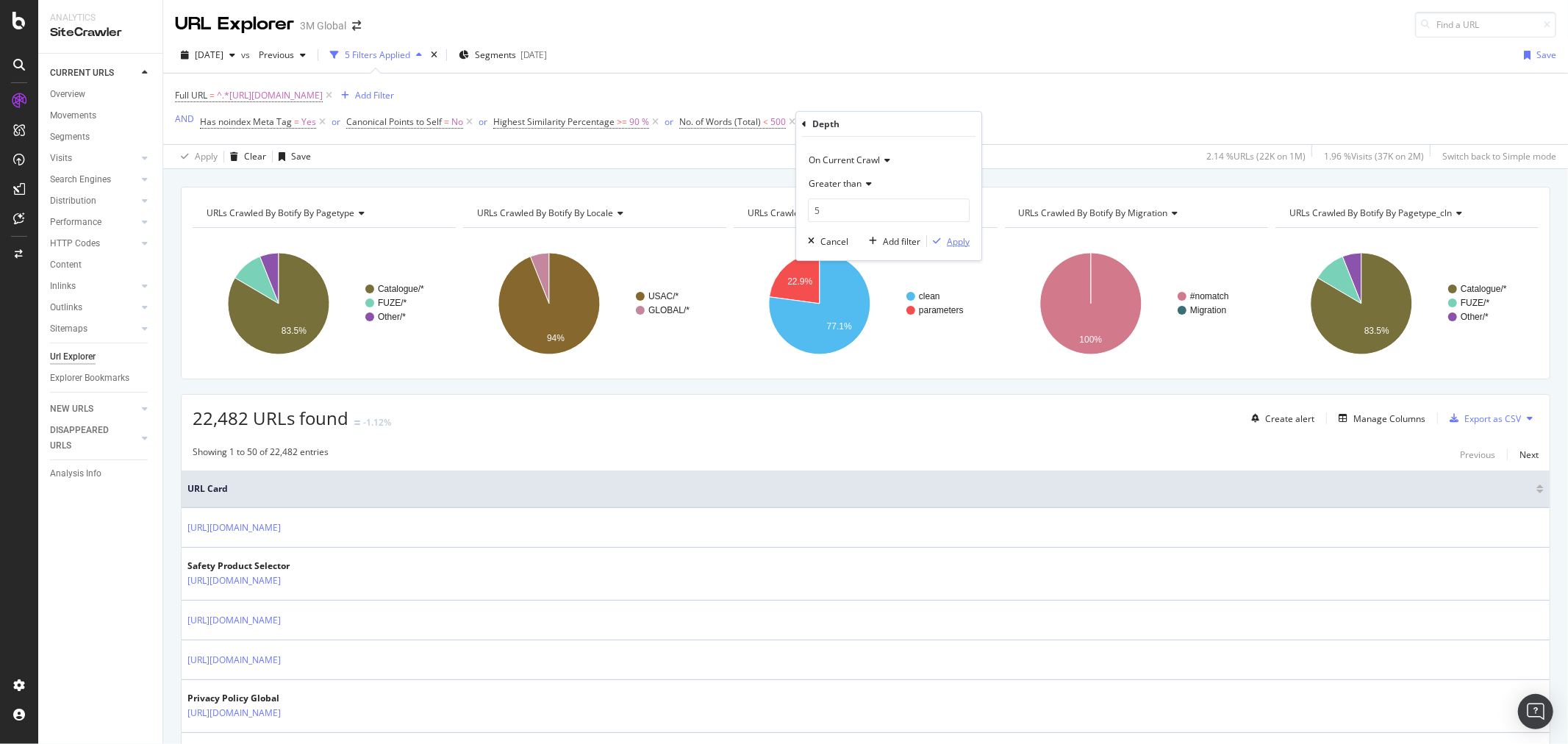
click at [965, 244] on div "Apply" at bounding box center [958, 241] width 23 height 13
click at [913, 122] on div "Add Filter" at bounding box center [908, 122] width 39 height 13
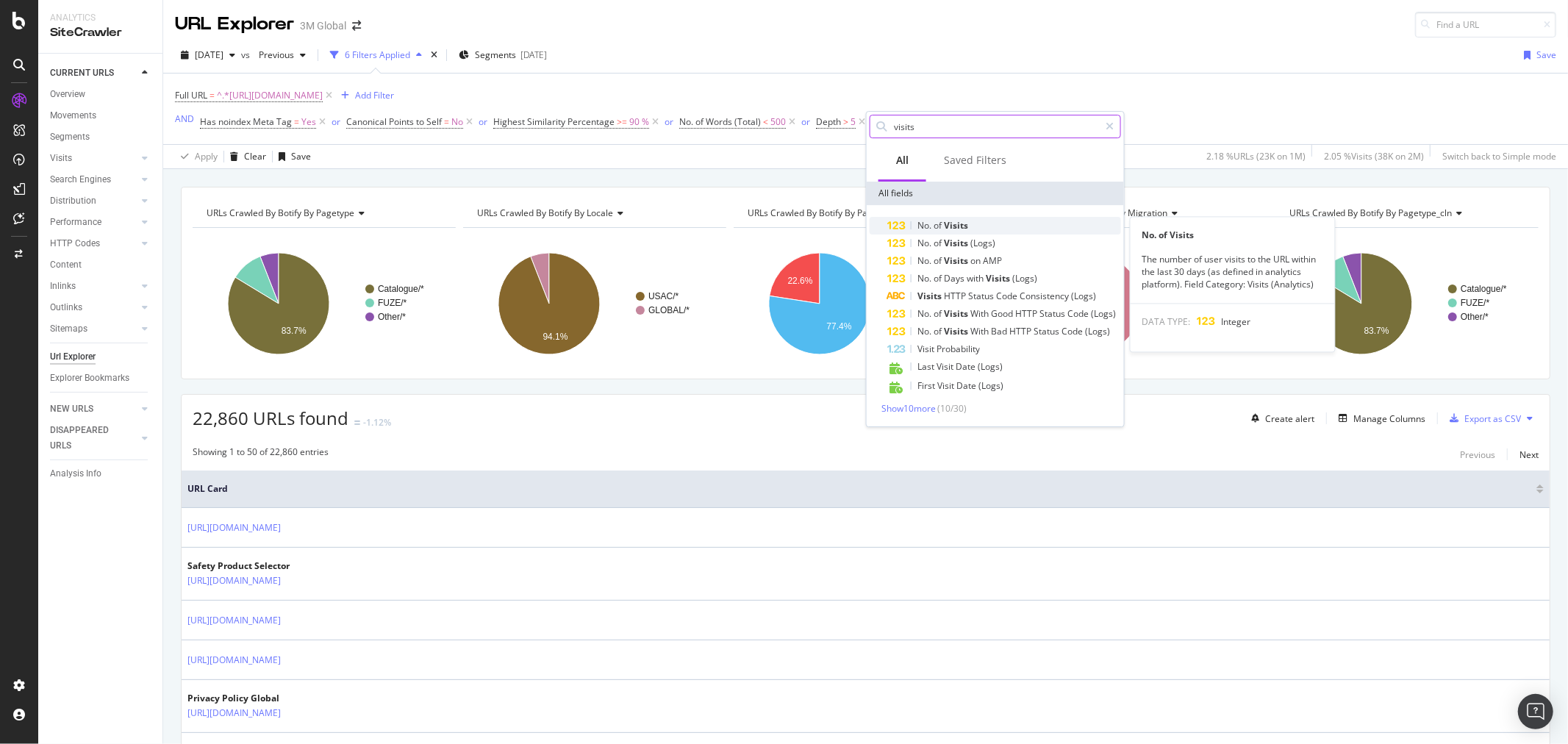
type input "visits"
click at [967, 219] on span "Visits" at bounding box center [956, 225] width 25 height 13
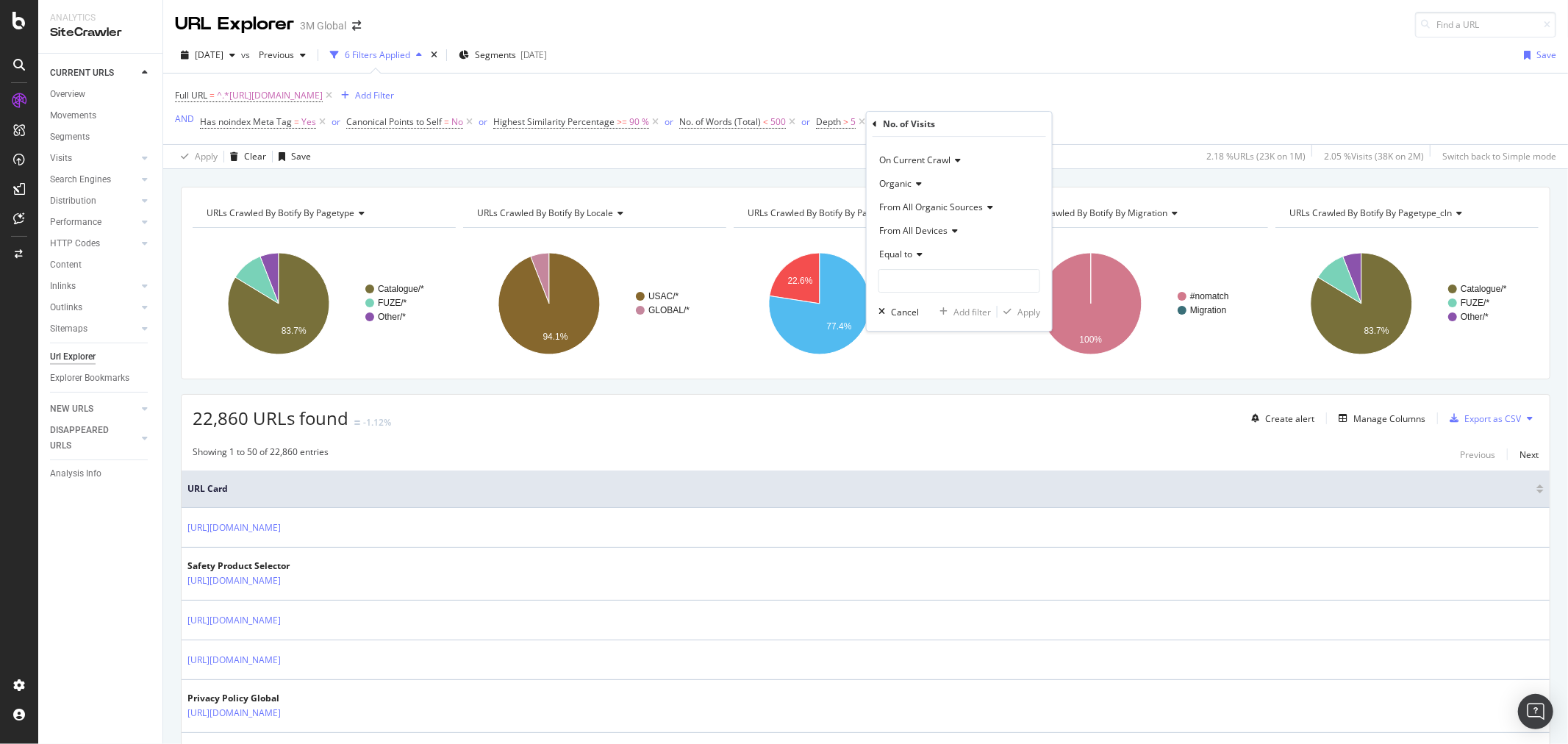
click at [990, 207] on icon at bounding box center [988, 207] width 10 height 9
click at [1025, 197] on div "From All Organic Sources" at bounding box center [959, 207] width 161 height 24
click at [921, 253] on icon at bounding box center [918, 254] width 10 height 9
click at [951, 344] on span "Less than or equal to" at bounding box center [928, 342] width 85 height 13
click at [958, 286] on input "number" at bounding box center [959, 281] width 161 height 24
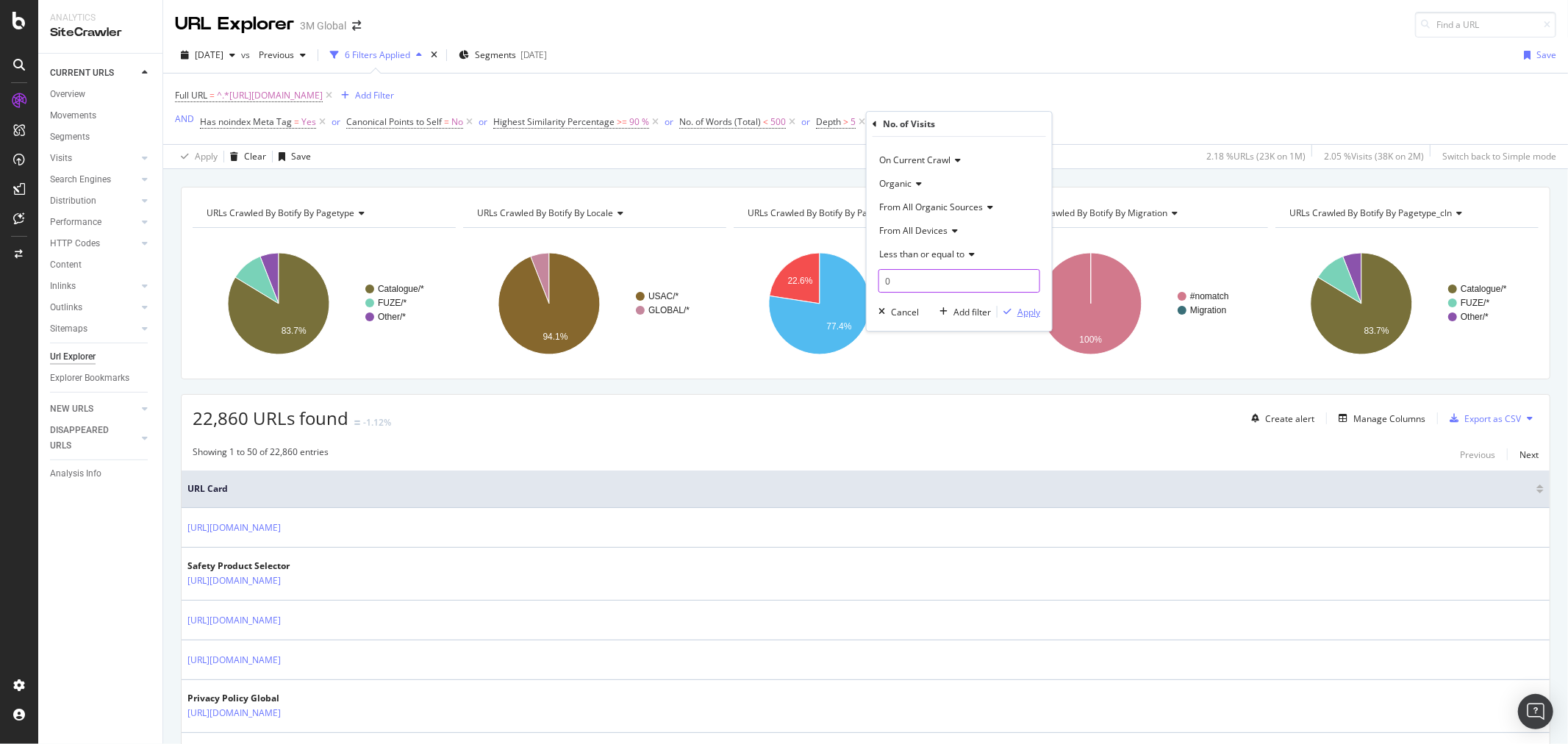
type input "0"
click at [1033, 313] on div "Apply" at bounding box center [1028, 312] width 23 height 13
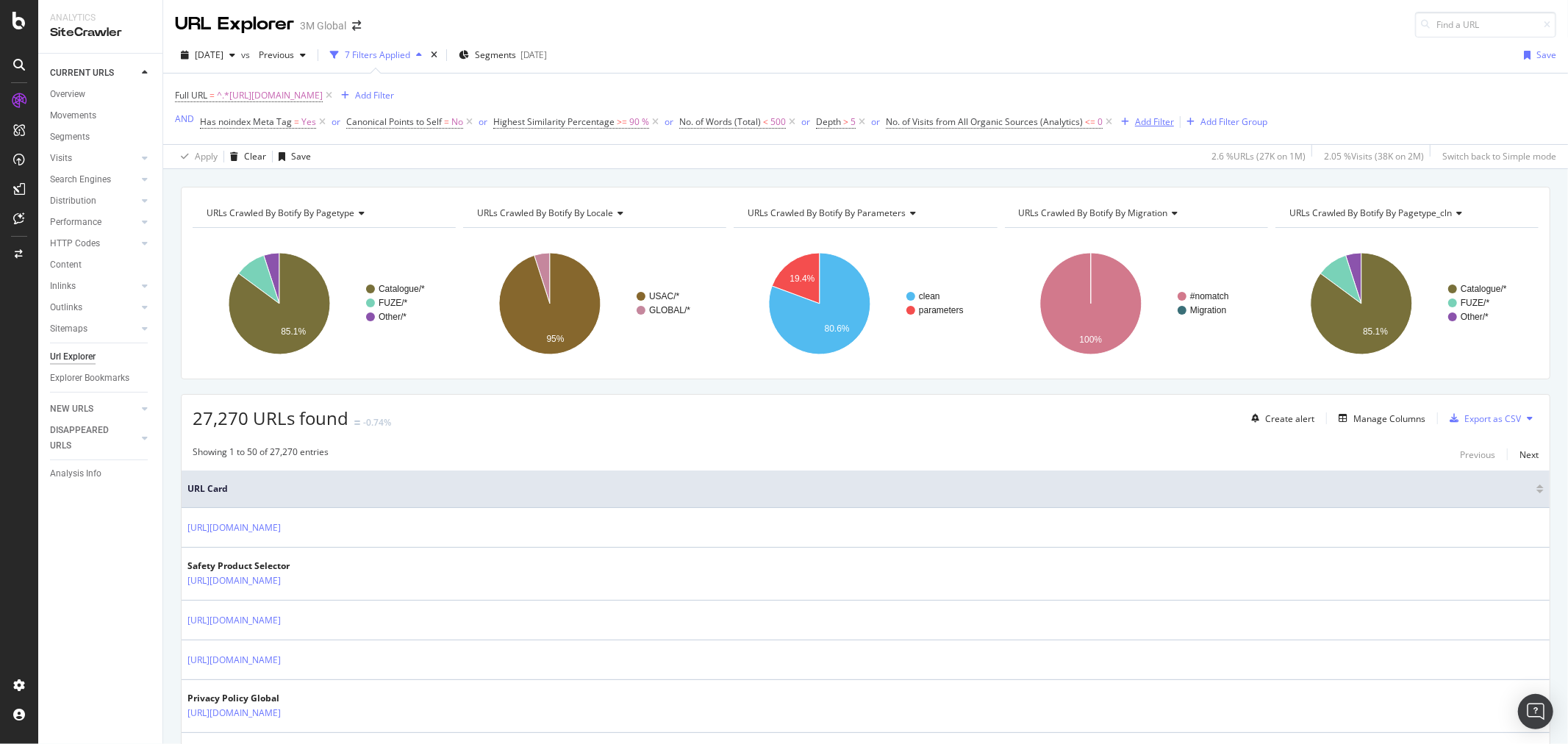
click at [1149, 122] on div "Add Filter" at bounding box center [1155, 122] width 39 height 13
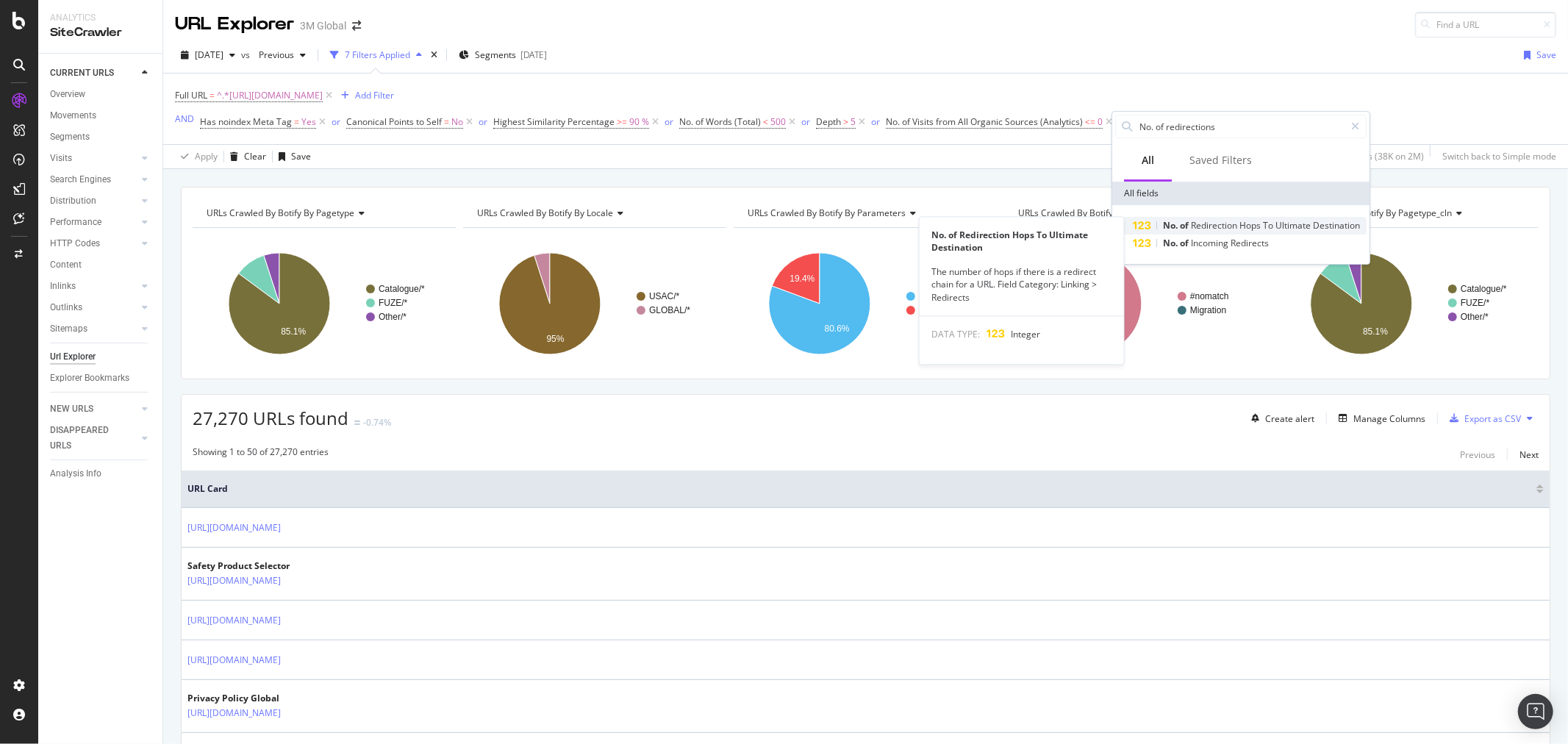
type input "No. of redirections"
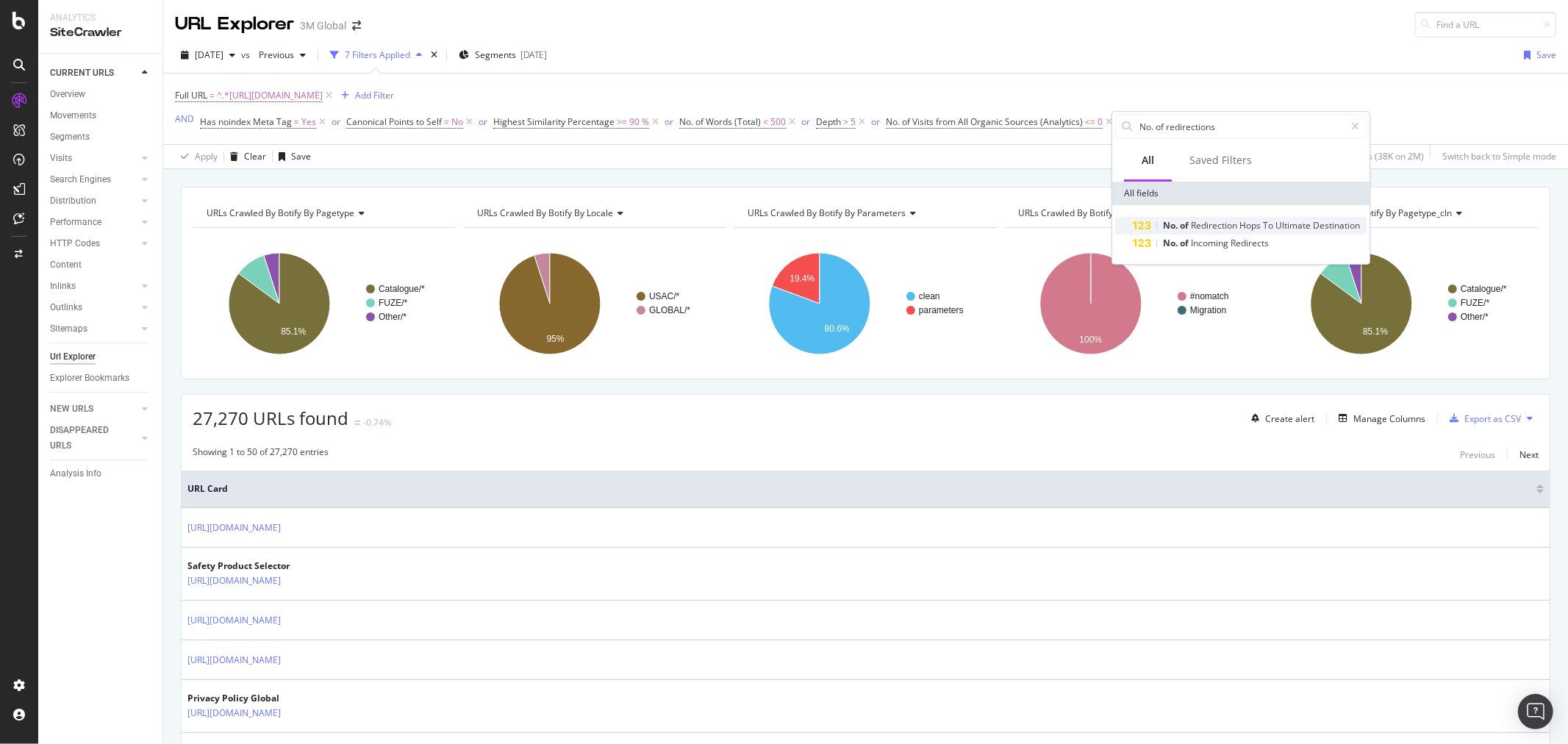
click at [1265, 229] on span "To" at bounding box center [1269, 225] width 13 height 13
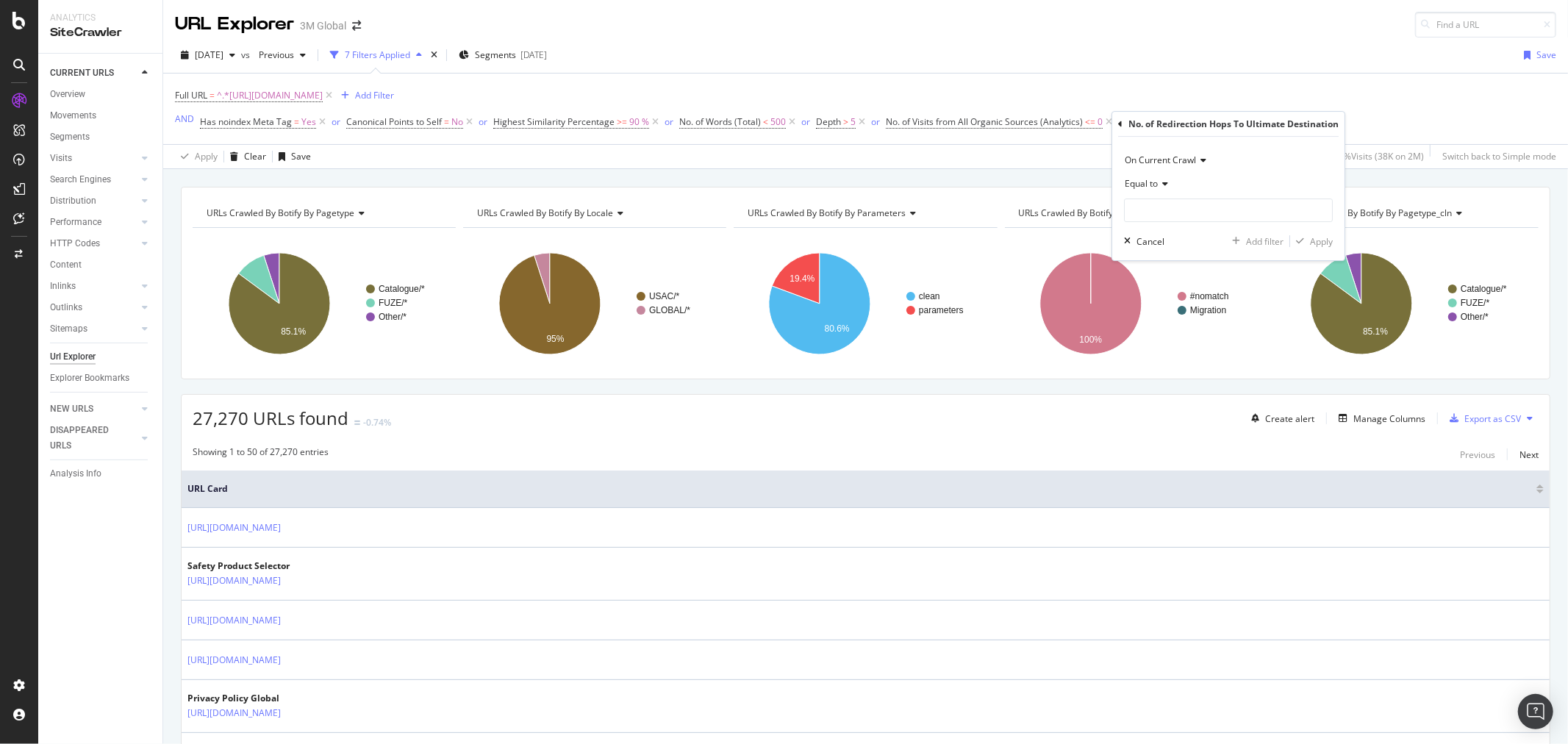
click at [1163, 188] on div "Equal to" at bounding box center [1229, 184] width 209 height 24
click at [1192, 312] on span "Greater than or equal to" at bounding box center [1180, 310] width 99 height 13
click at [1178, 210] on input "number" at bounding box center [1229, 211] width 209 height 24
type input "2"
click at [1332, 236] on div "Apply" at bounding box center [1322, 241] width 23 height 13
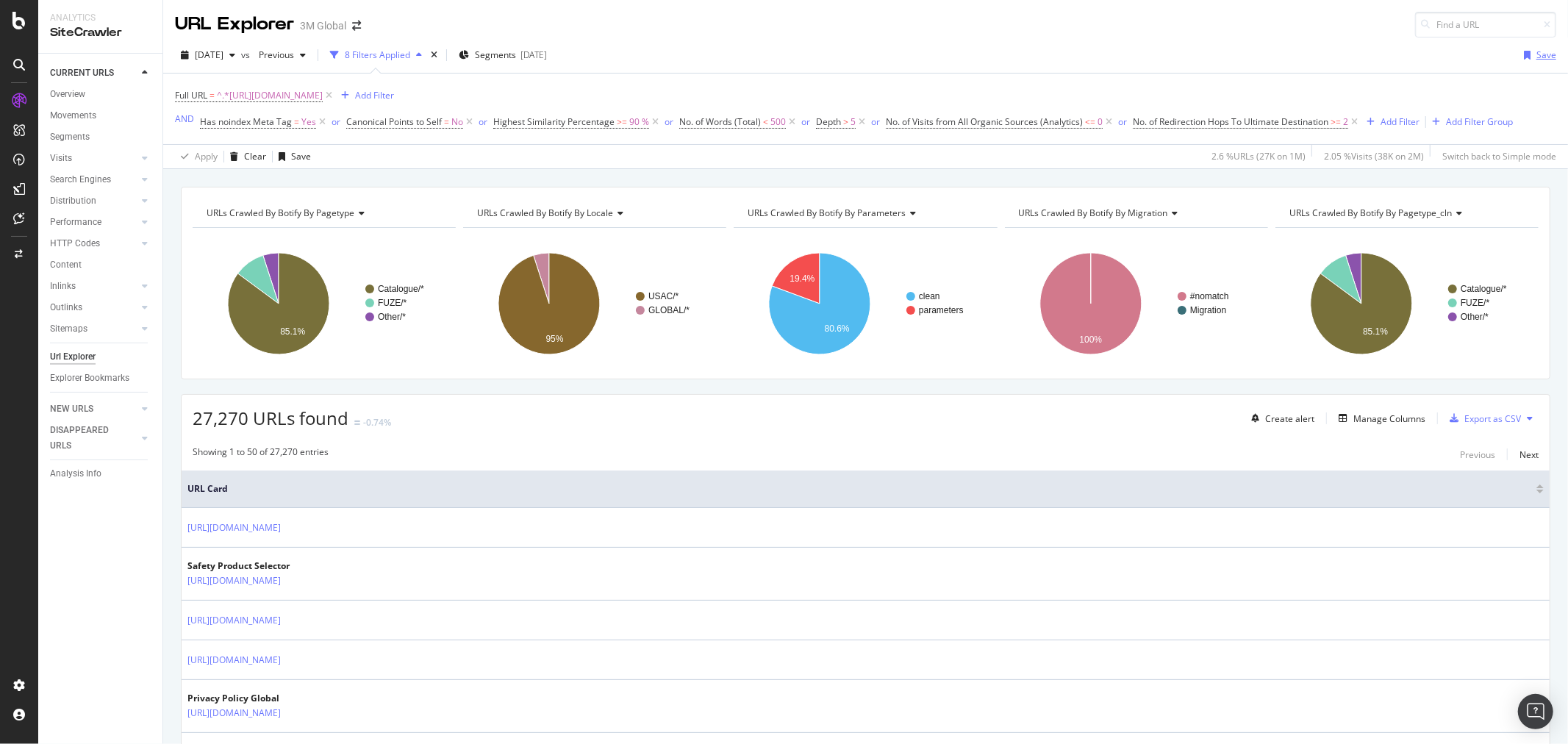
click at [1523, 54] on div "button" at bounding box center [1527, 55] width 19 height 9
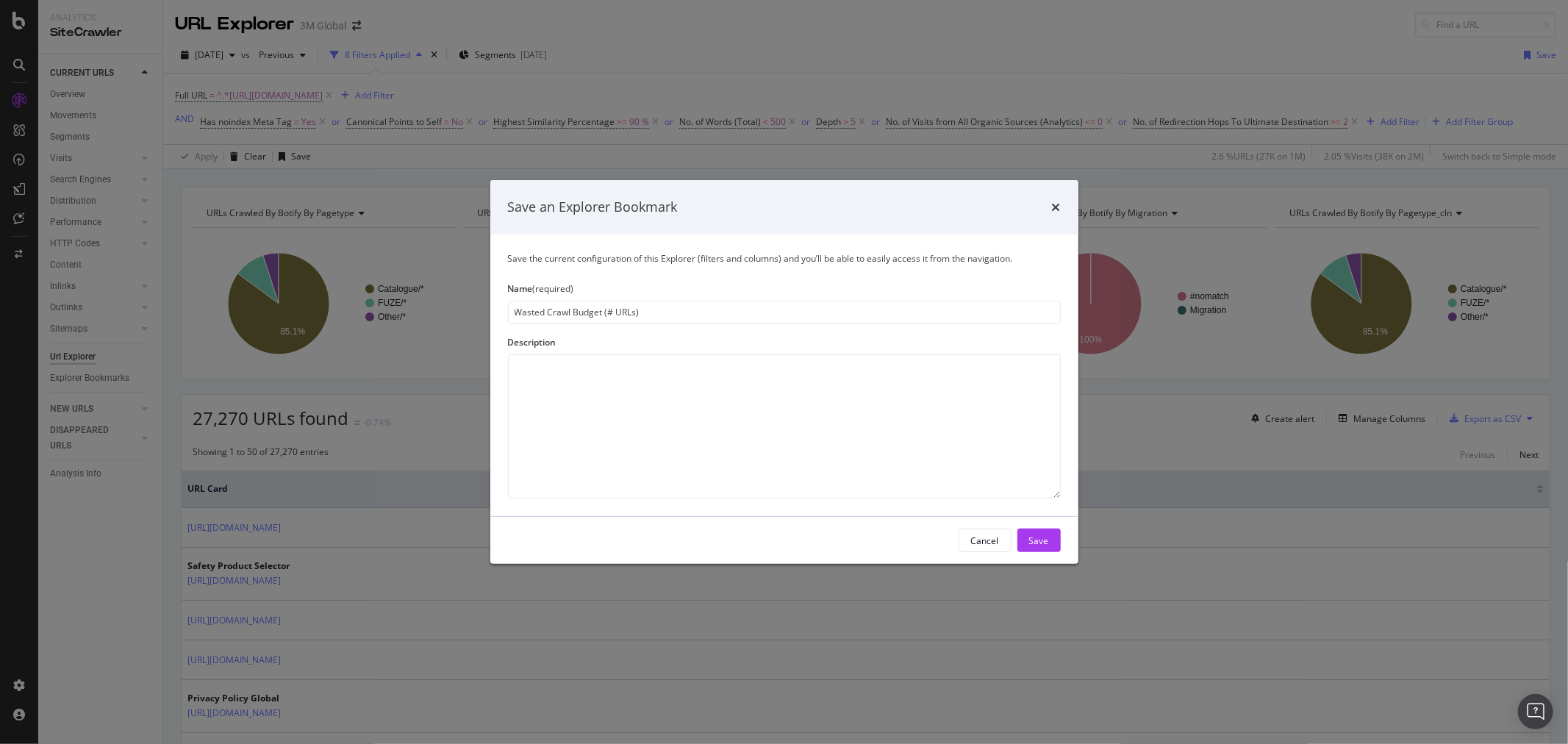
type input "Wasted Crawl Budget (# URLs)"
click at [678, 379] on textarea "modal" at bounding box center [784, 427] width 553 height 145
type textarea "Report by AC"
click at [1043, 542] on div "Save" at bounding box center [1039, 540] width 20 height 13
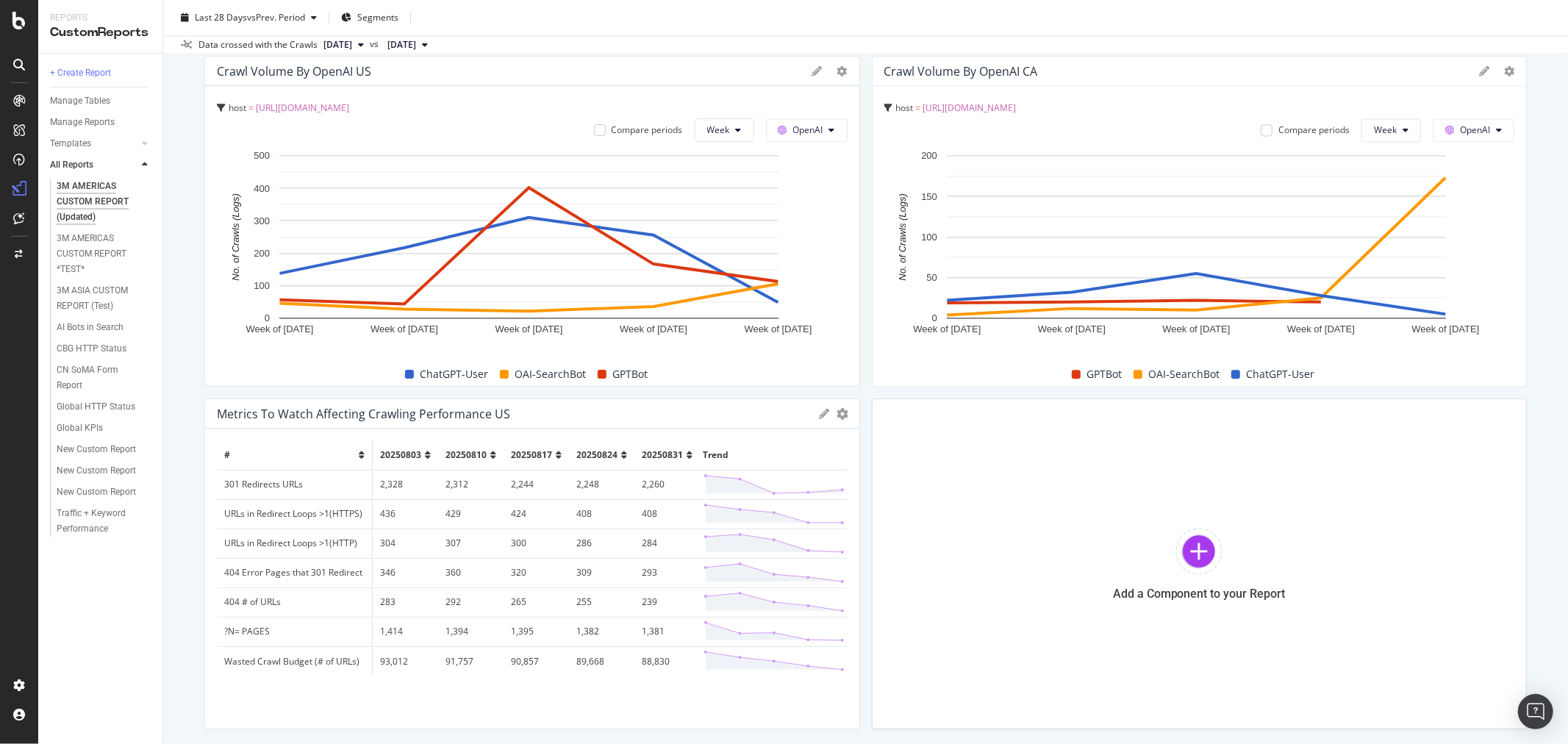
scroll to position [2657, 0]
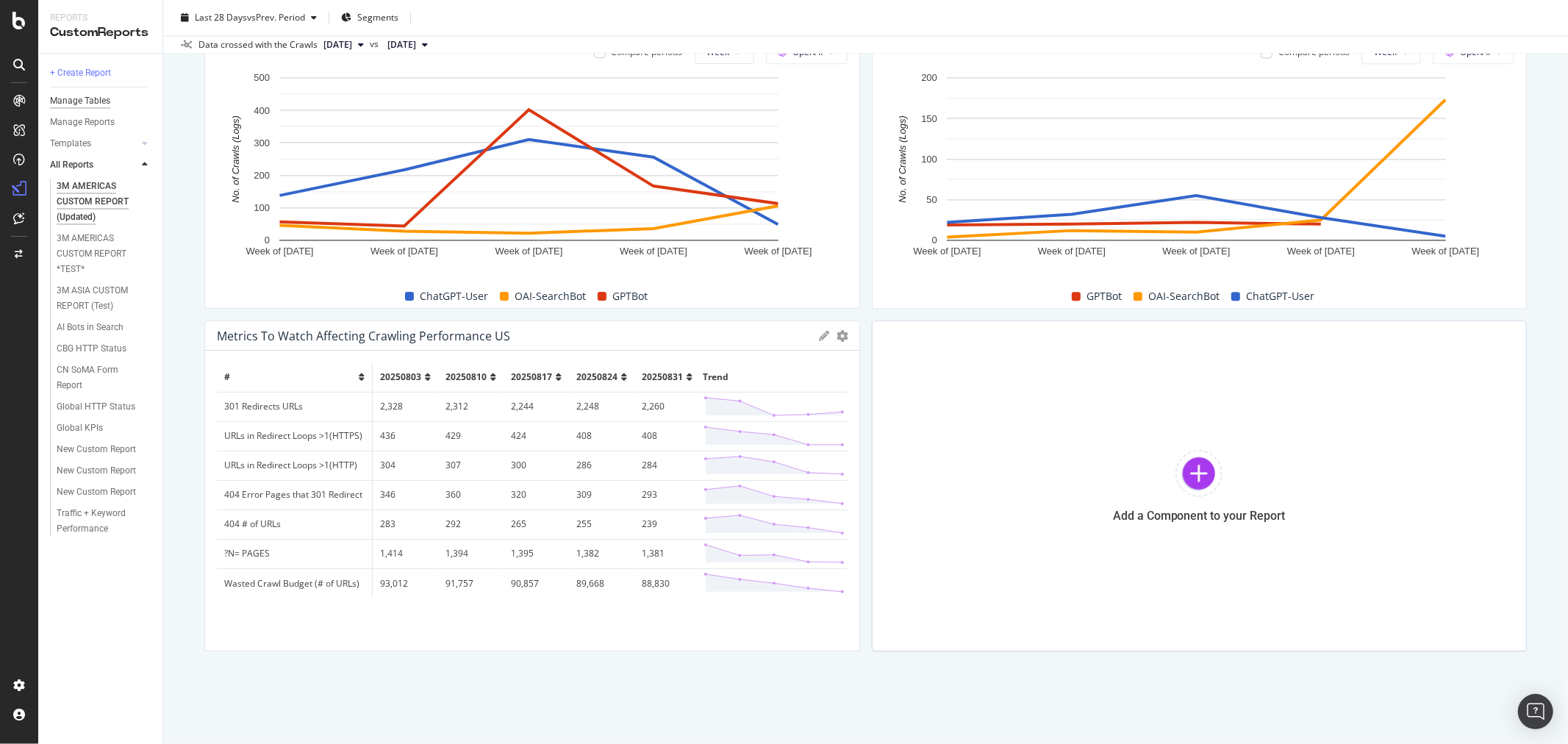
click at [98, 96] on div "Manage Tables" at bounding box center [80, 101] width 60 height 15
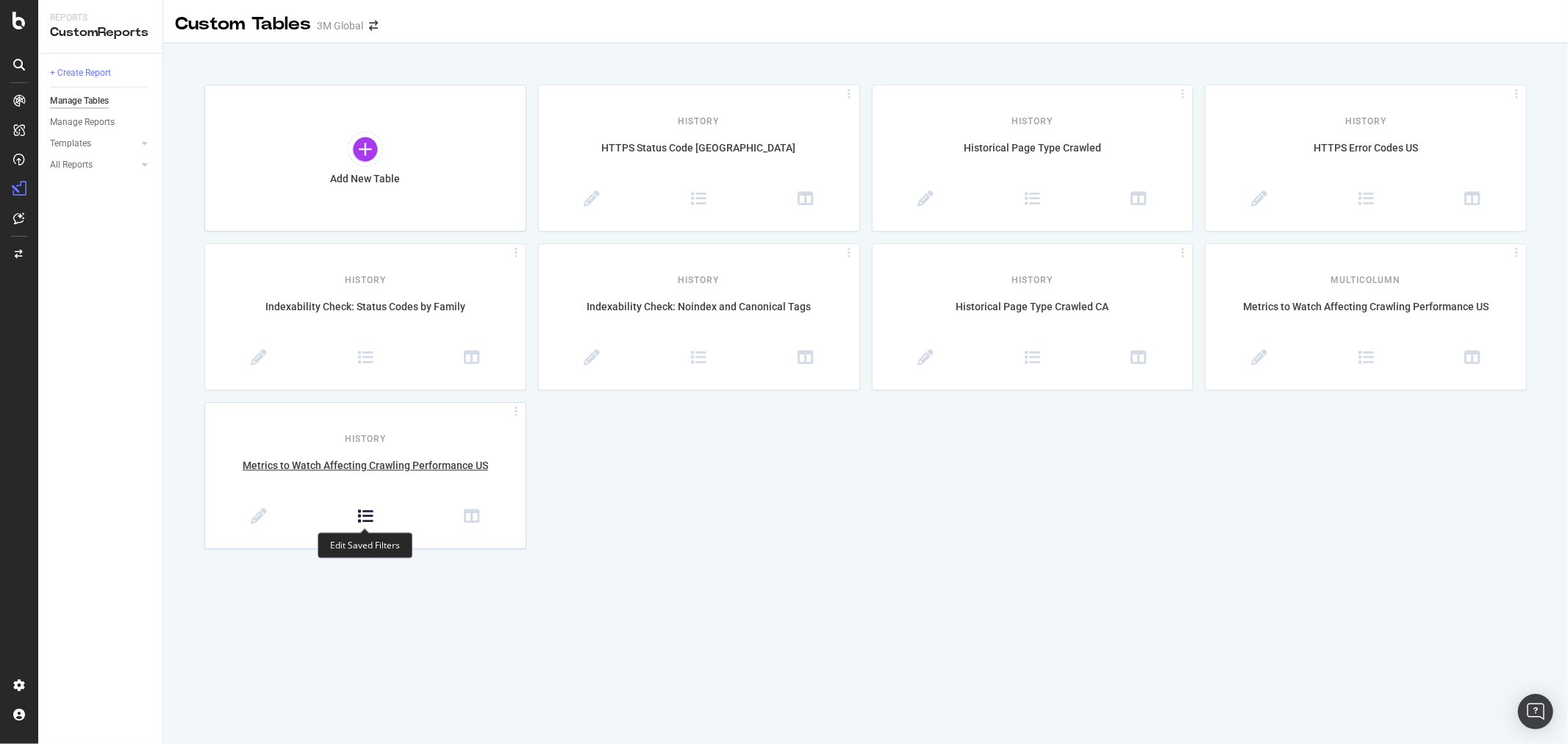
click at [364, 517] on icon at bounding box center [365, 517] width 16 height 16
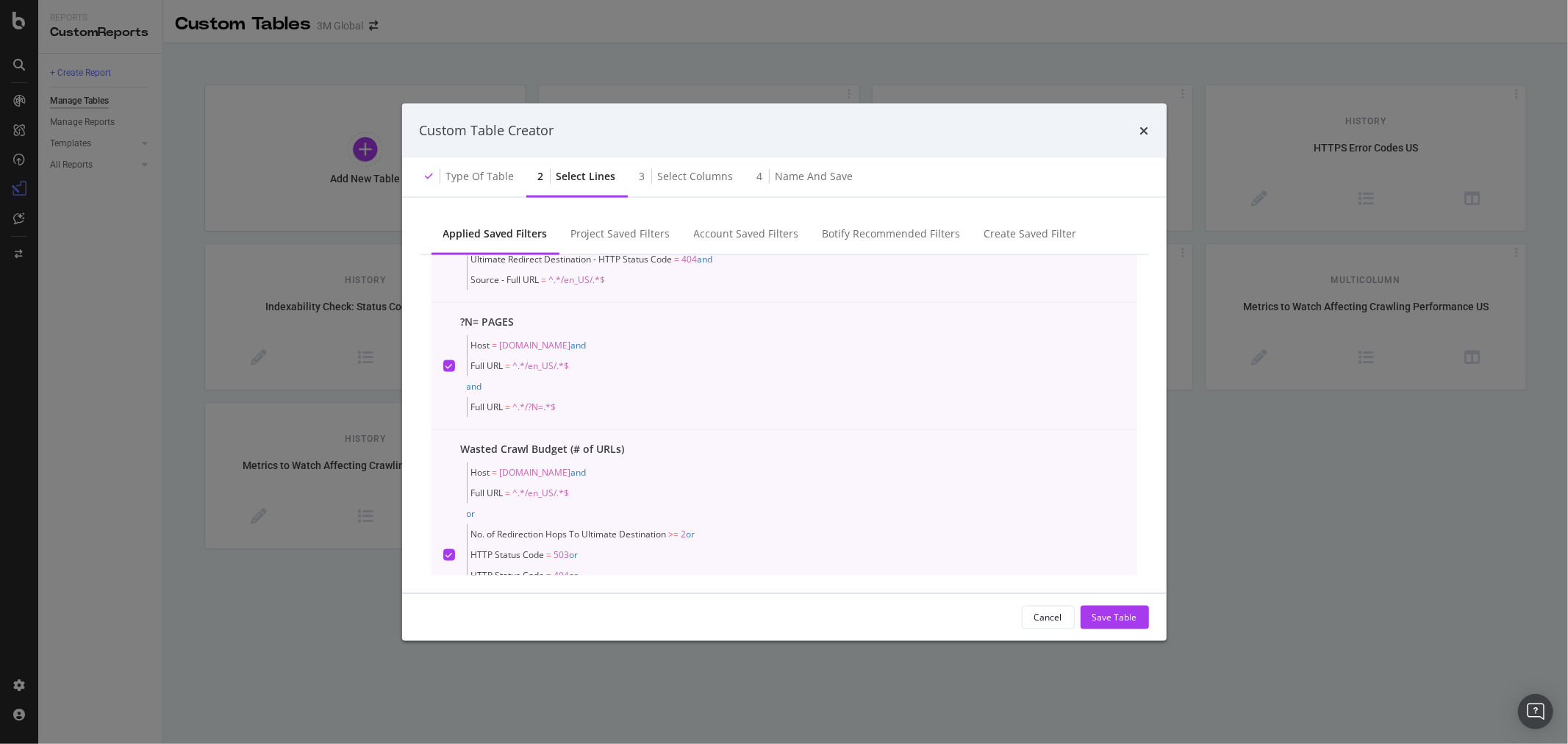
scroll to position [717, 0]
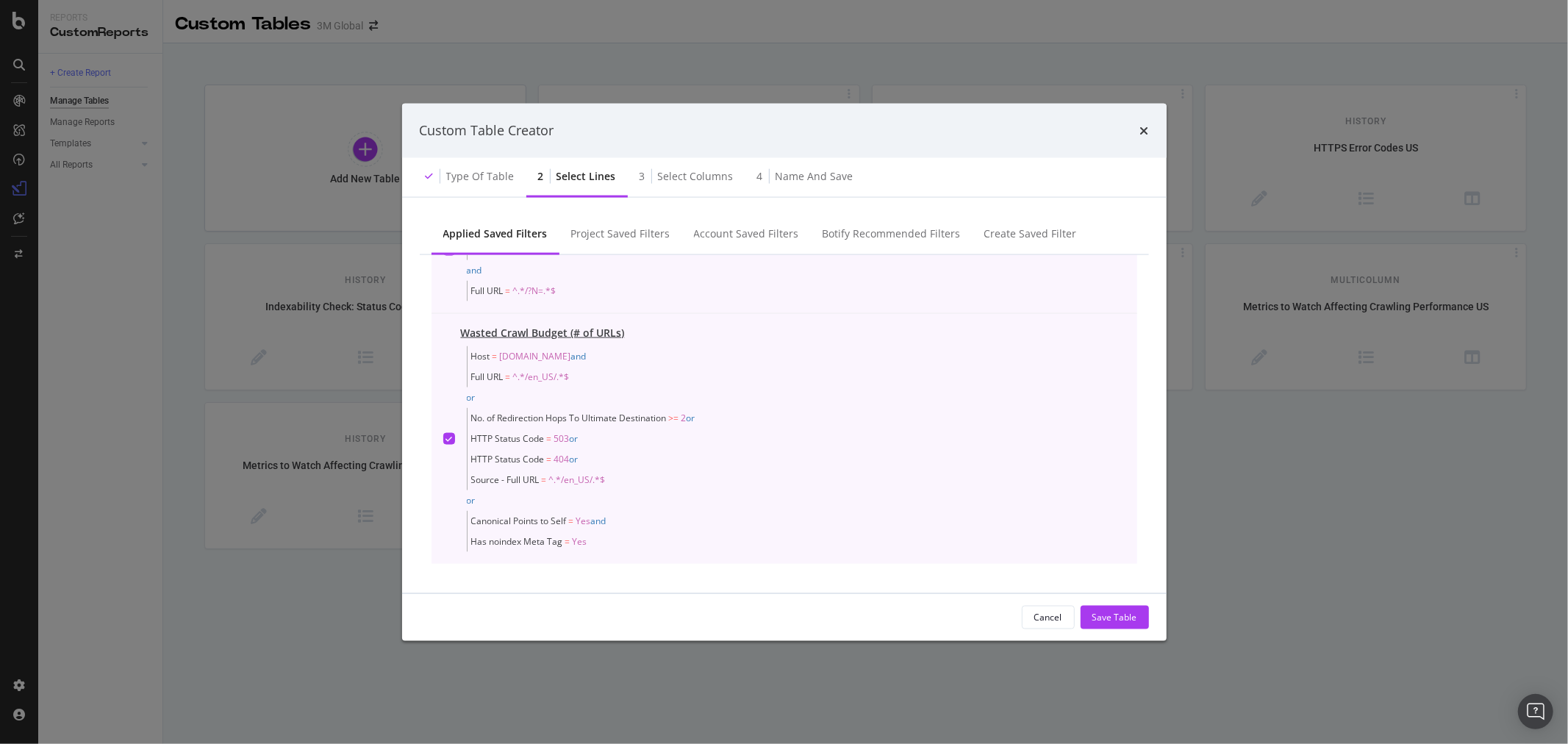
click at [446, 442] on icon "modal" at bounding box center [449, 438] width 7 height 8
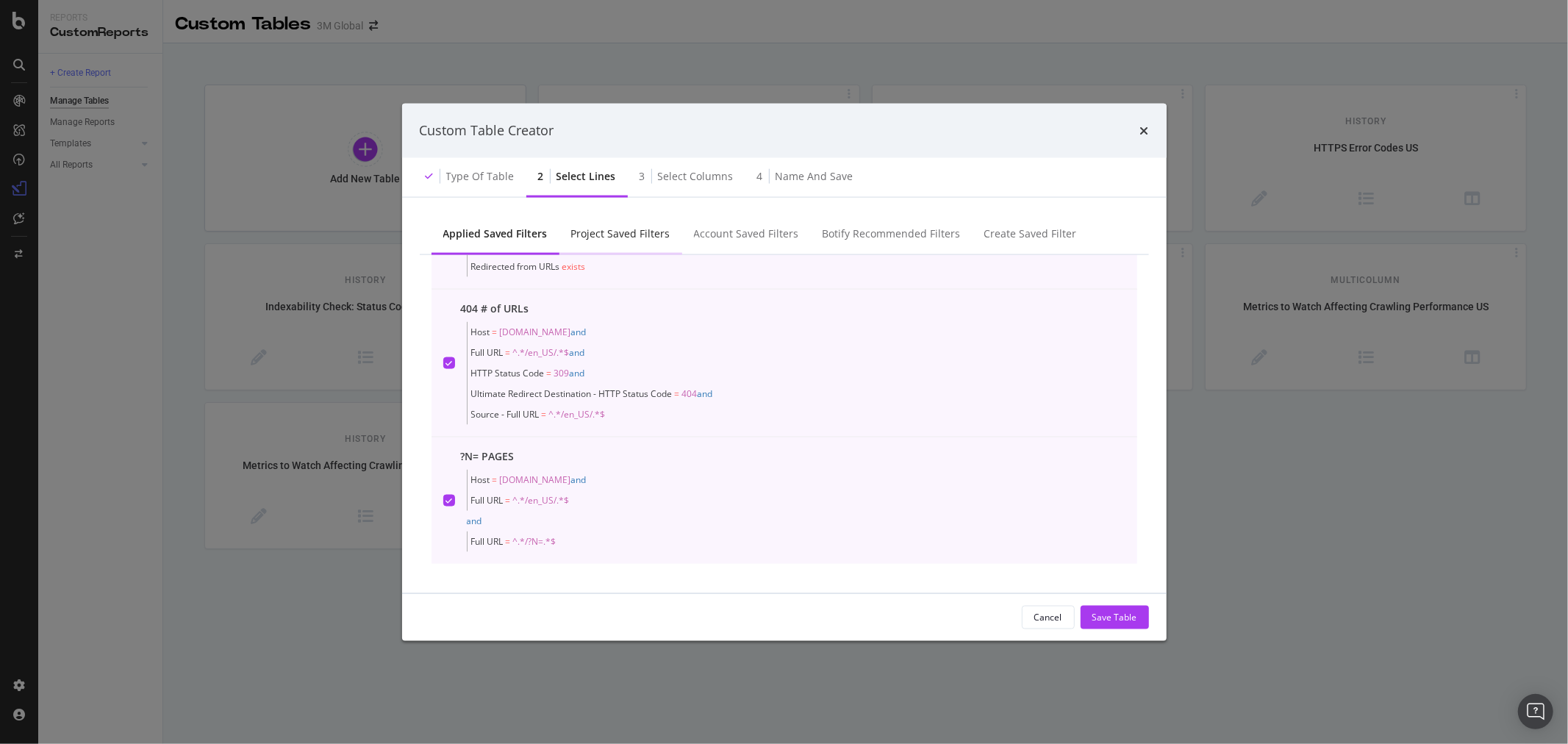
click at [640, 232] on div "Project Saved Filters" at bounding box center [620, 233] width 99 height 14
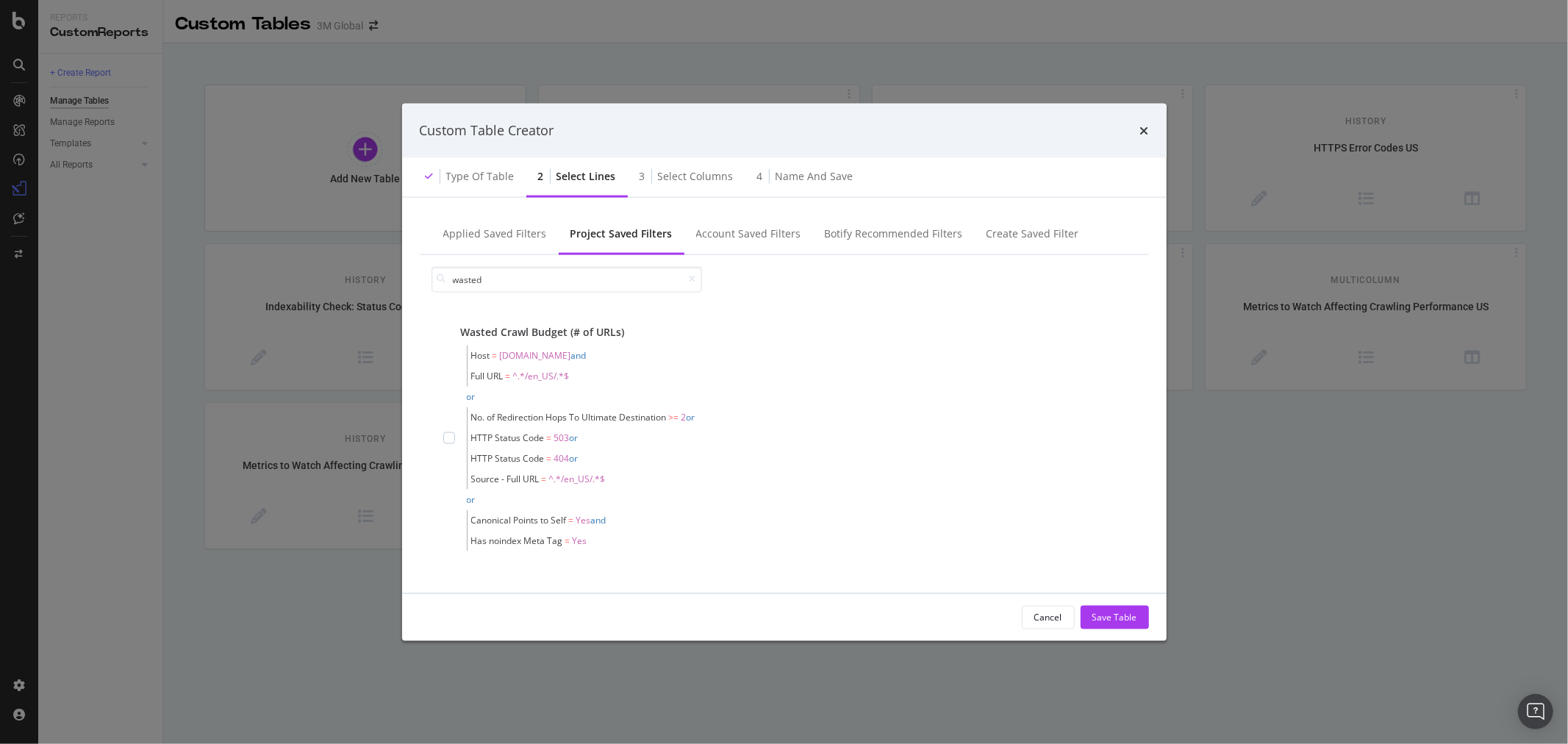
scroll to position [0, 0]
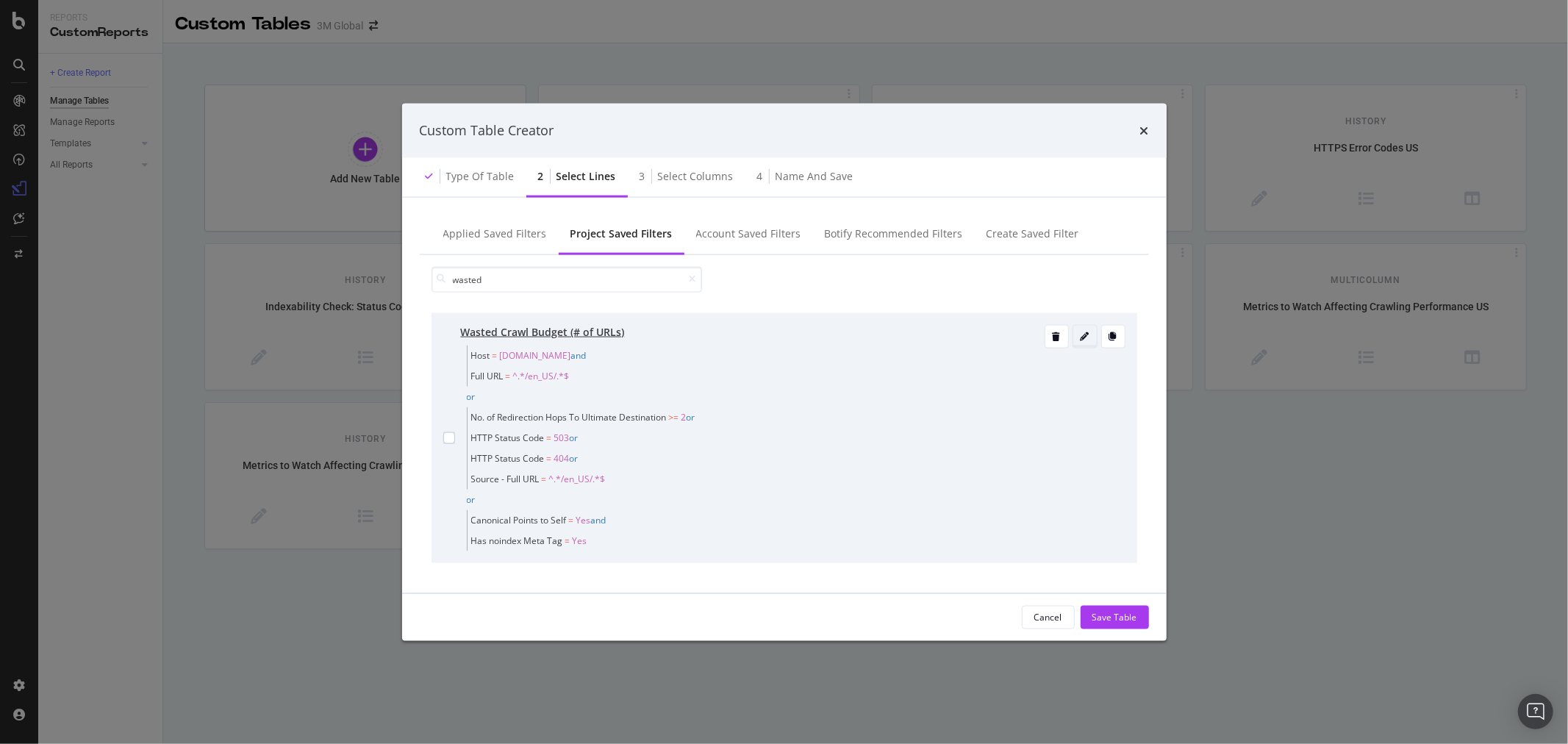
type input "wasted"
click at [1084, 332] on icon "modal" at bounding box center [1085, 336] width 8 height 9
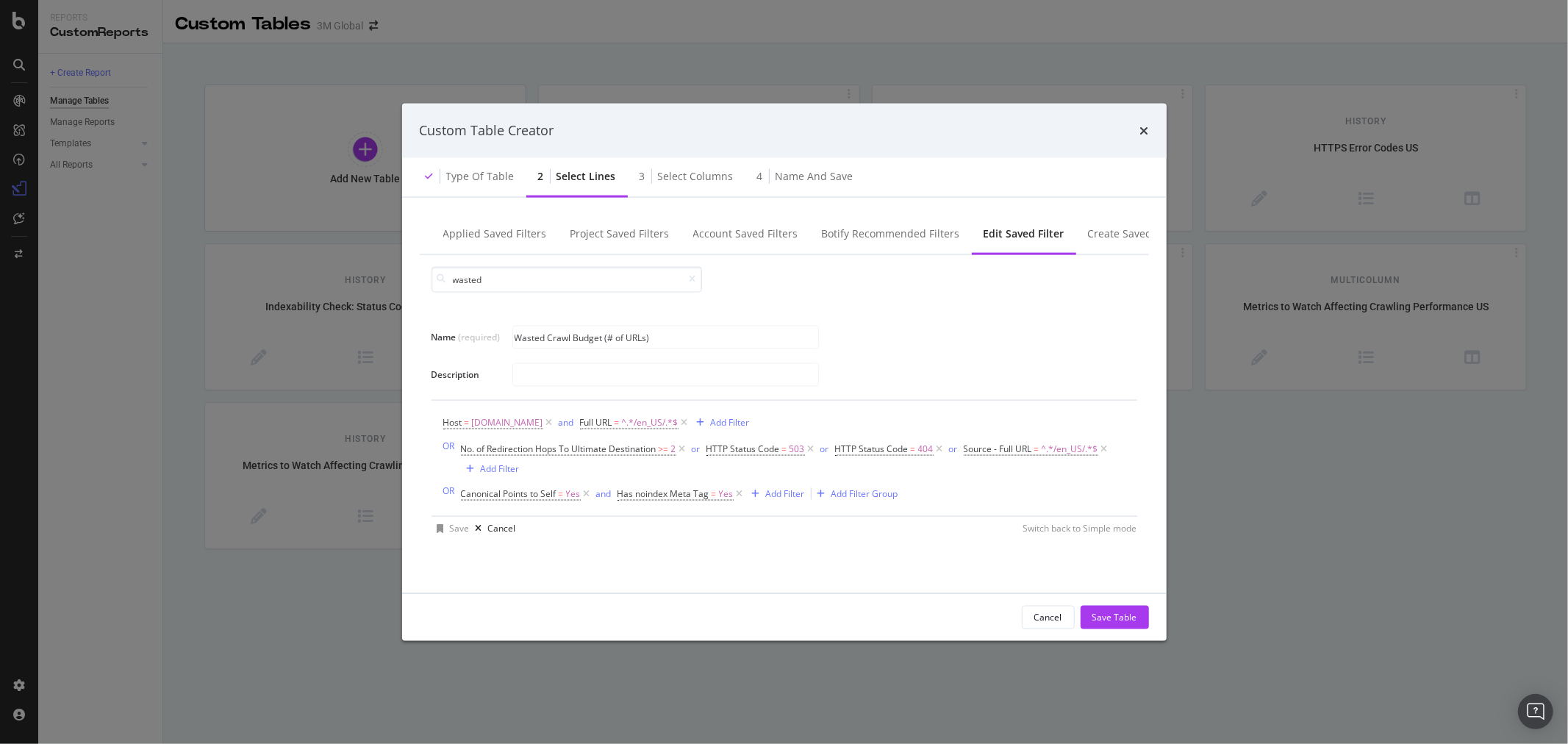
click at [953, 309] on div "Name (required) Wasted Crawl Budget (# of URLs) Description Host = www.3m.com a…" at bounding box center [784, 438] width 729 height 275
click at [723, 421] on div "Add Filter" at bounding box center [731, 423] width 39 height 13
click at [979, 321] on div "Name (required) Wasted Crawl Budget (# of URLs) Description Host = www.3m.com a…" at bounding box center [784, 426] width 705 height 227
click at [711, 428] on div "Add Filter" at bounding box center [731, 423] width 39 height 13
click at [1024, 410] on div "Host = www.3m.com and Full URL = ^.*/en_US/.*$ Add Filter OR No. of Redirection…" at bounding box center [784, 458] width 682 height 116
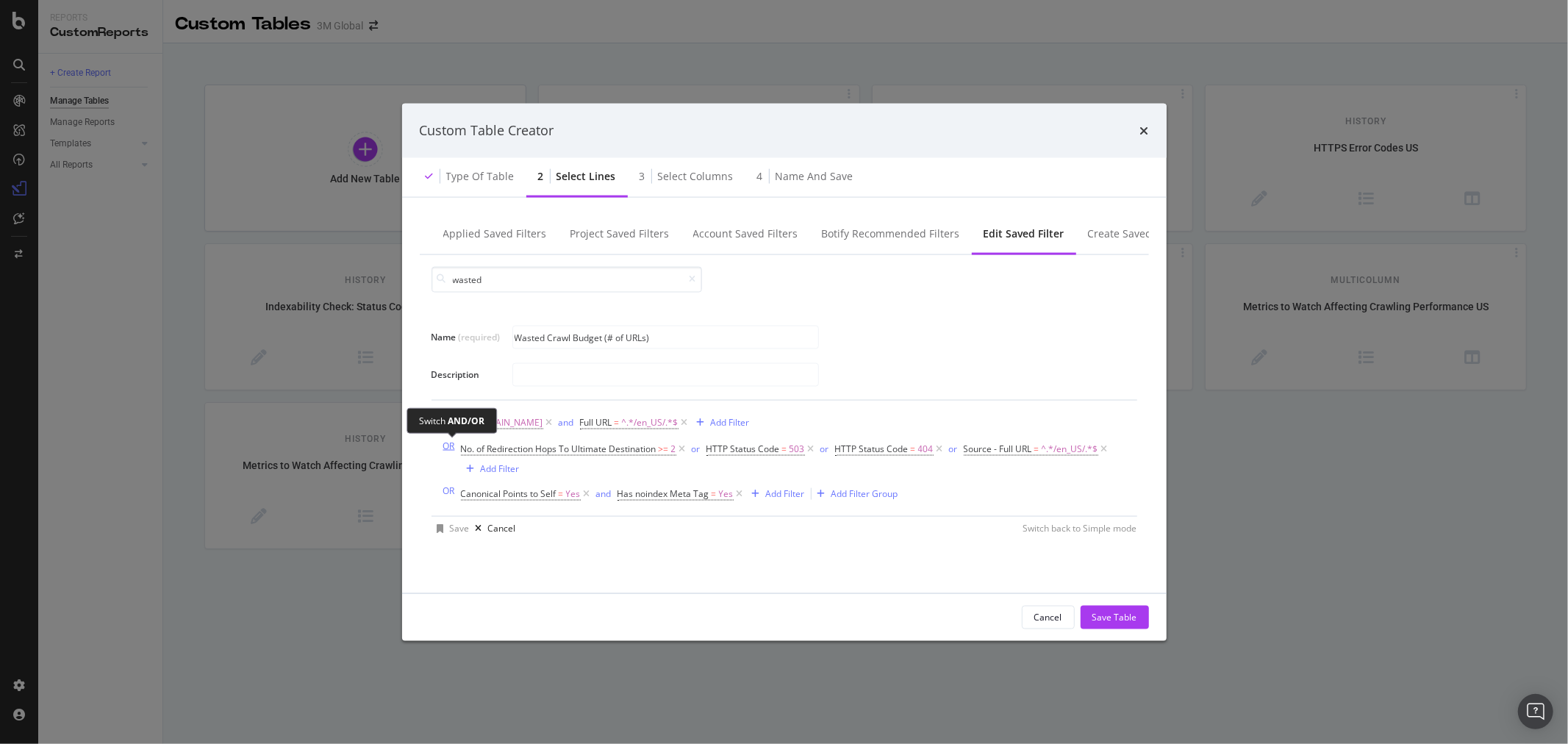
click at [450, 446] on div "OR" at bounding box center [450, 445] width 12 height 13
click at [450, 446] on div "AND" at bounding box center [453, 445] width 19 height 13
drag, startPoint x: 450, startPoint y: 446, endPoint x: 918, endPoint y: 412, distance: 469.2
click at [918, 412] on div "Host = www.3m.com and Full URL = ^.*/en_US/.*$ Add Filter OR No. of Redirection…" at bounding box center [784, 457] width 682 height 92
click at [1107, 446] on icon "modal" at bounding box center [1104, 448] width 13 height 14
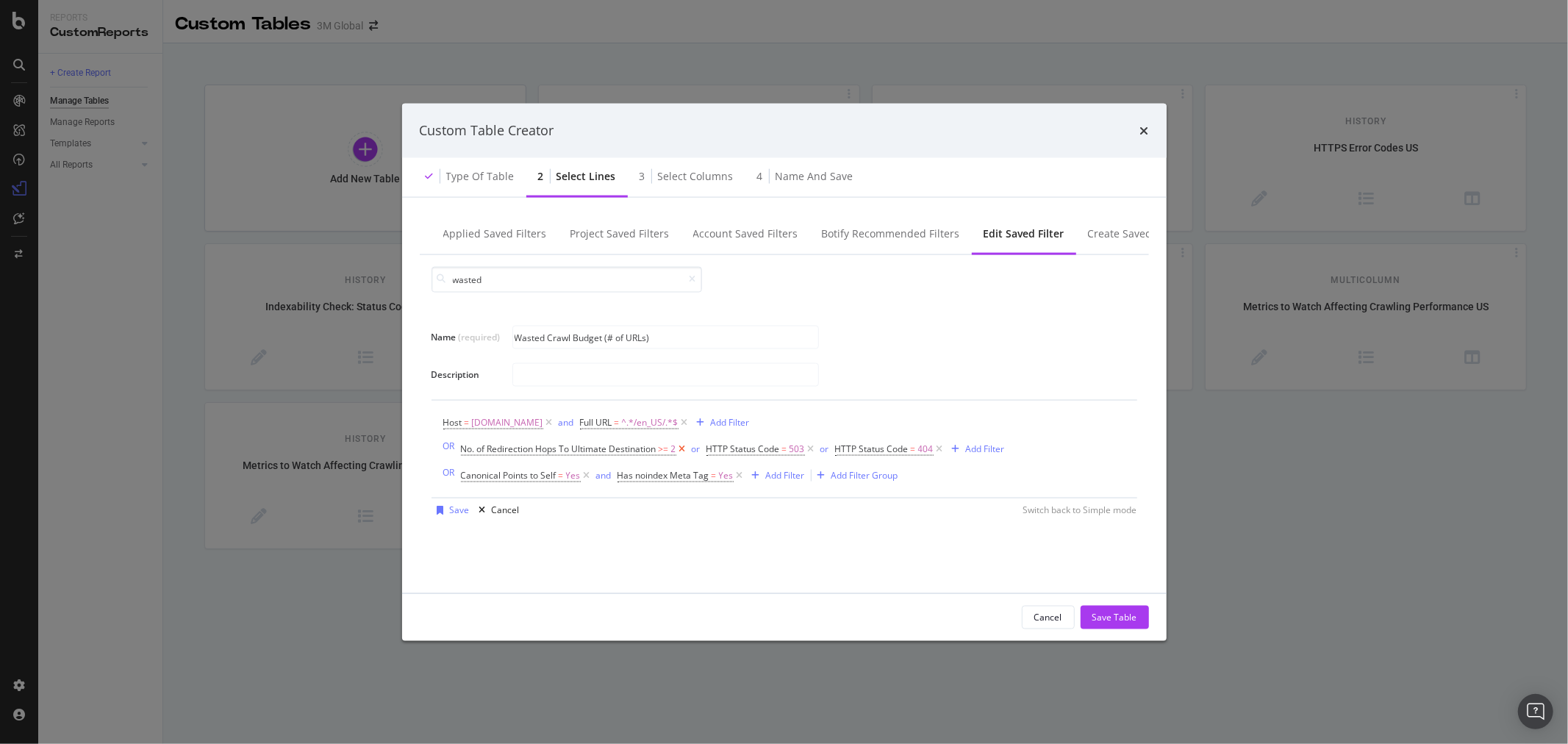
click at [686, 451] on icon "modal" at bounding box center [682, 448] width 13 height 14
click at [564, 452] on icon "modal" at bounding box center [565, 448] width 13 height 14
click at [585, 450] on icon "modal" at bounding box center [586, 448] width 13 height 14
click at [585, 450] on icon "modal" at bounding box center [583, 448] width 13 height 14
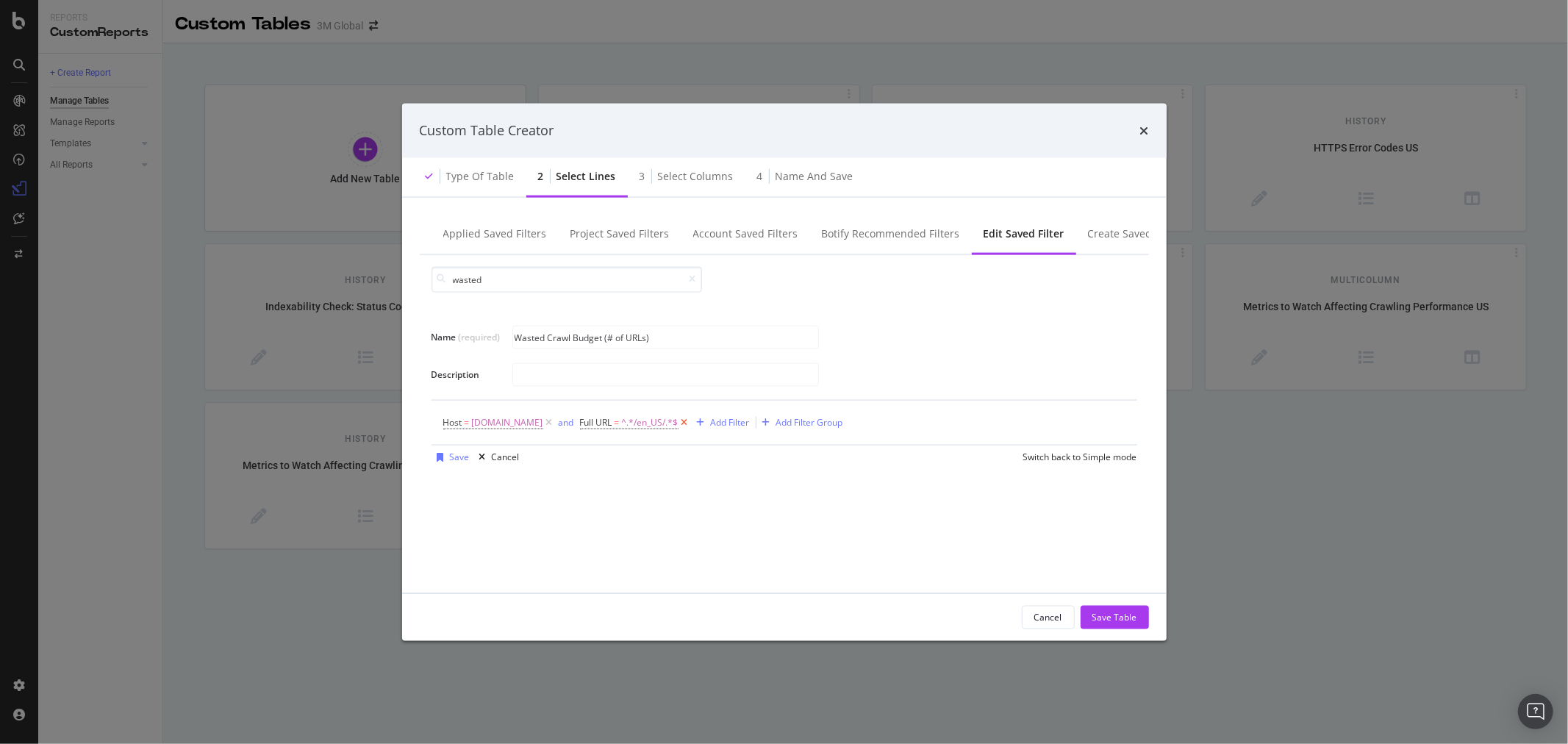
click at [678, 423] on icon "modal" at bounding box center [684, 422] width 13 height 14
click at [543, 427] on icon "modal" at bounding box center [549, 422] width 13 height 14
click at [480, 420] on div "Add Filter" at bounding box center [483, 422] width 39 height 13
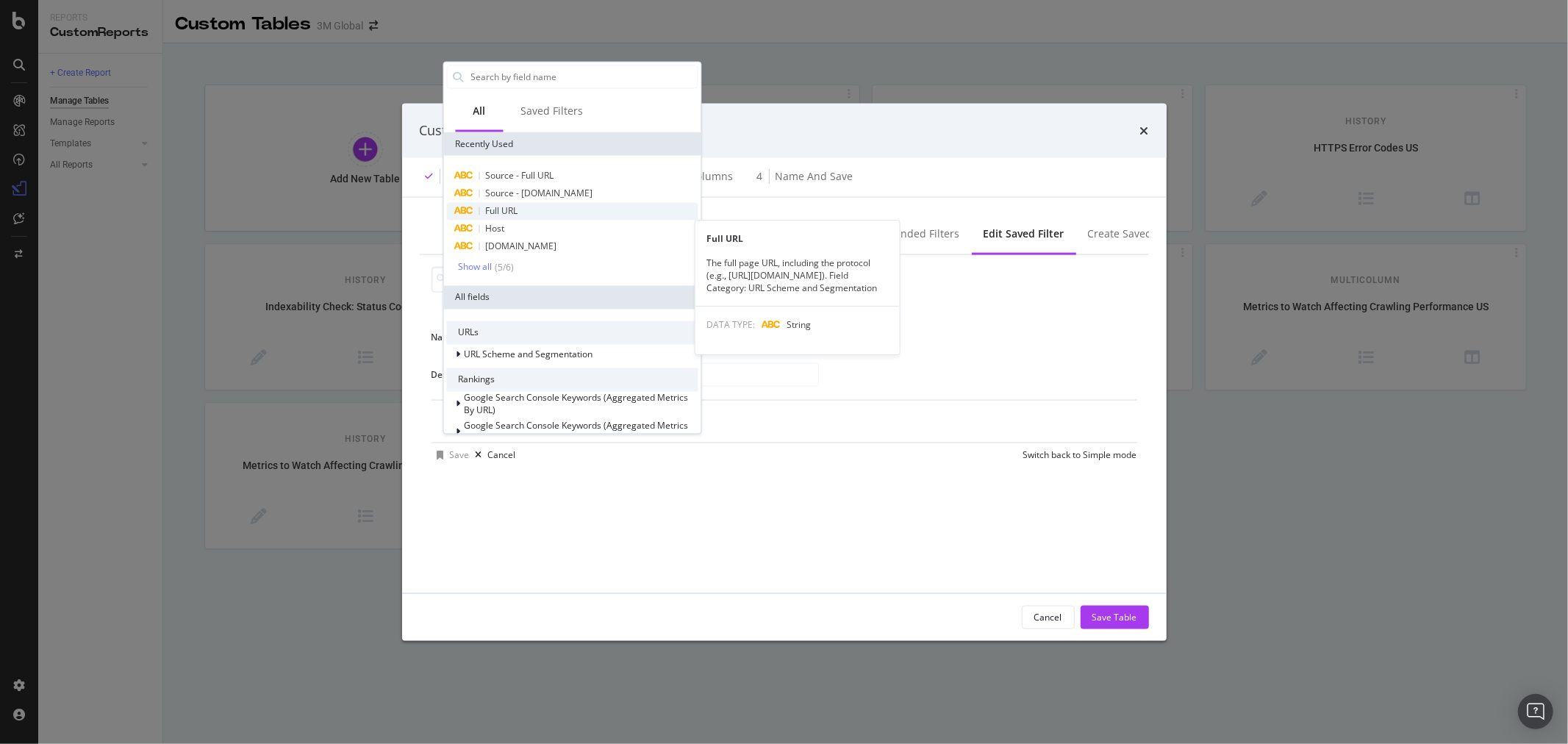
click at [494, 204] on span "Full URL" at bounding box center [501, 210] width 32 height 13
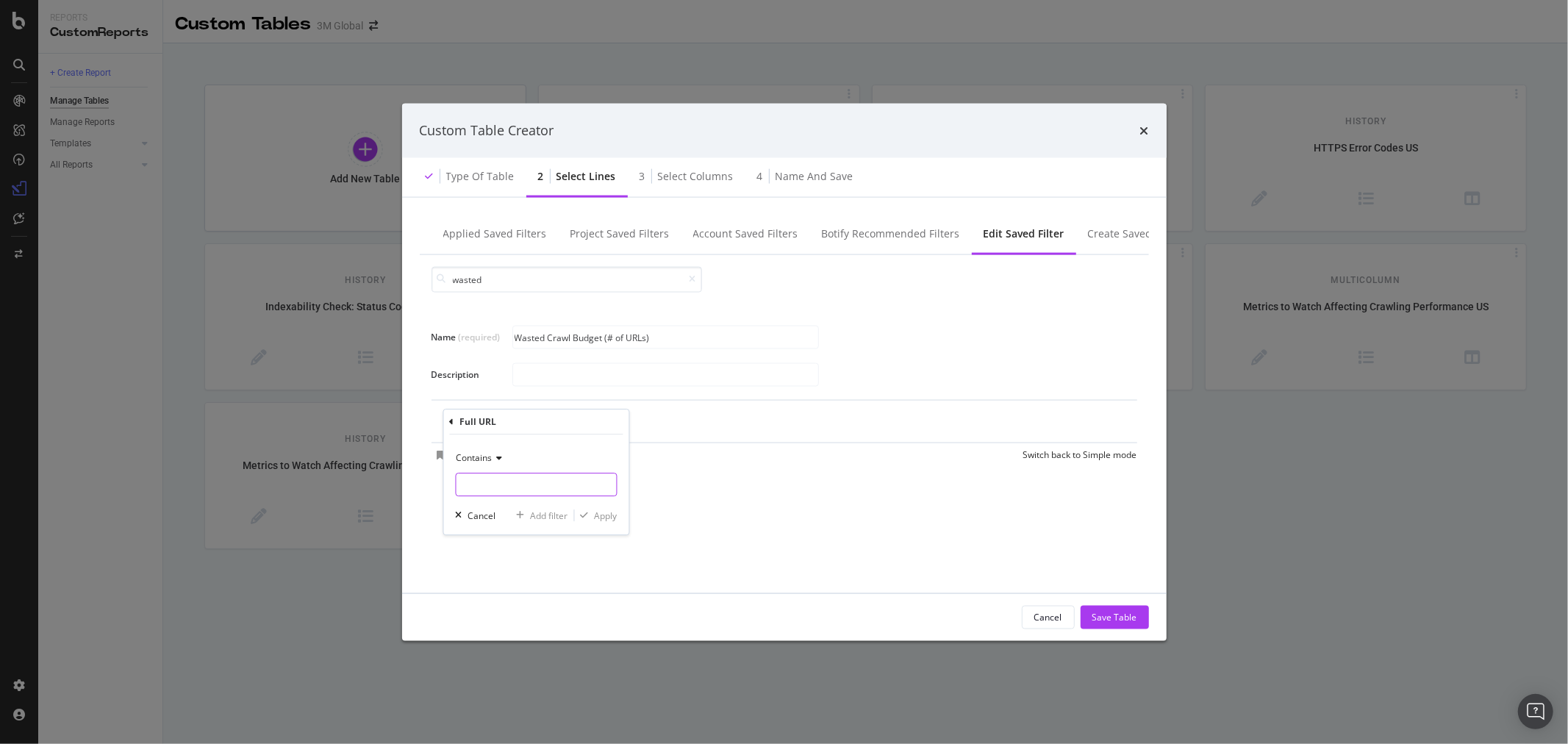
click at [542, 486] on input "Name (required)" at bounding box center [535, 485] width 161 height 24
click at [535, 486] on input "Name (required)" at bounding box center [535, 485] width 161 height 24
paste input "[URL][DOMAIN_NAME]"
type input "[URL][DOMAIN_NAME]"
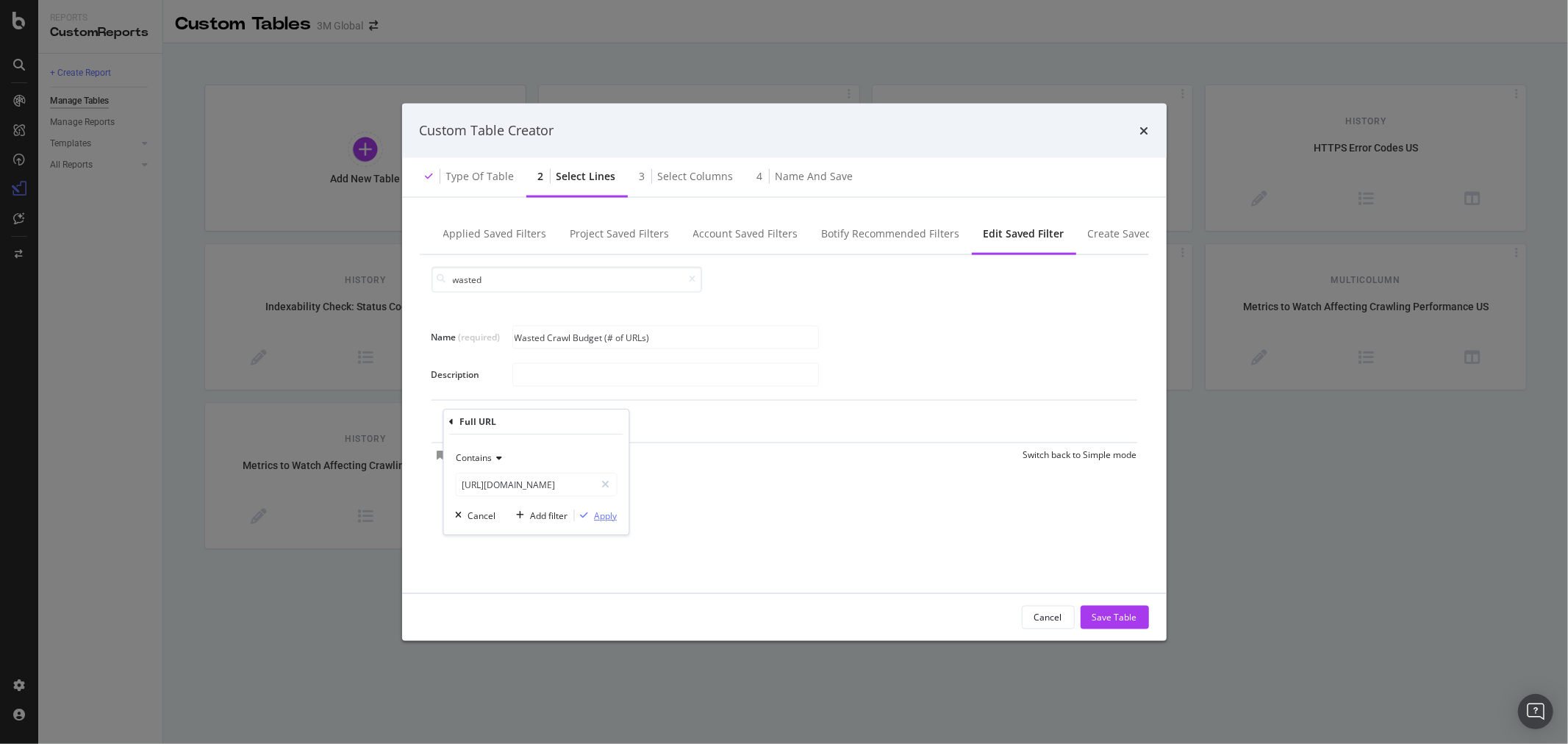
click at [611, 516] on div "Apply" at bounding box center [605, 515] width 23 height 13
click at [662, 421] on div "Add Filter" at bounding box center [643, 423] width 39 height 13
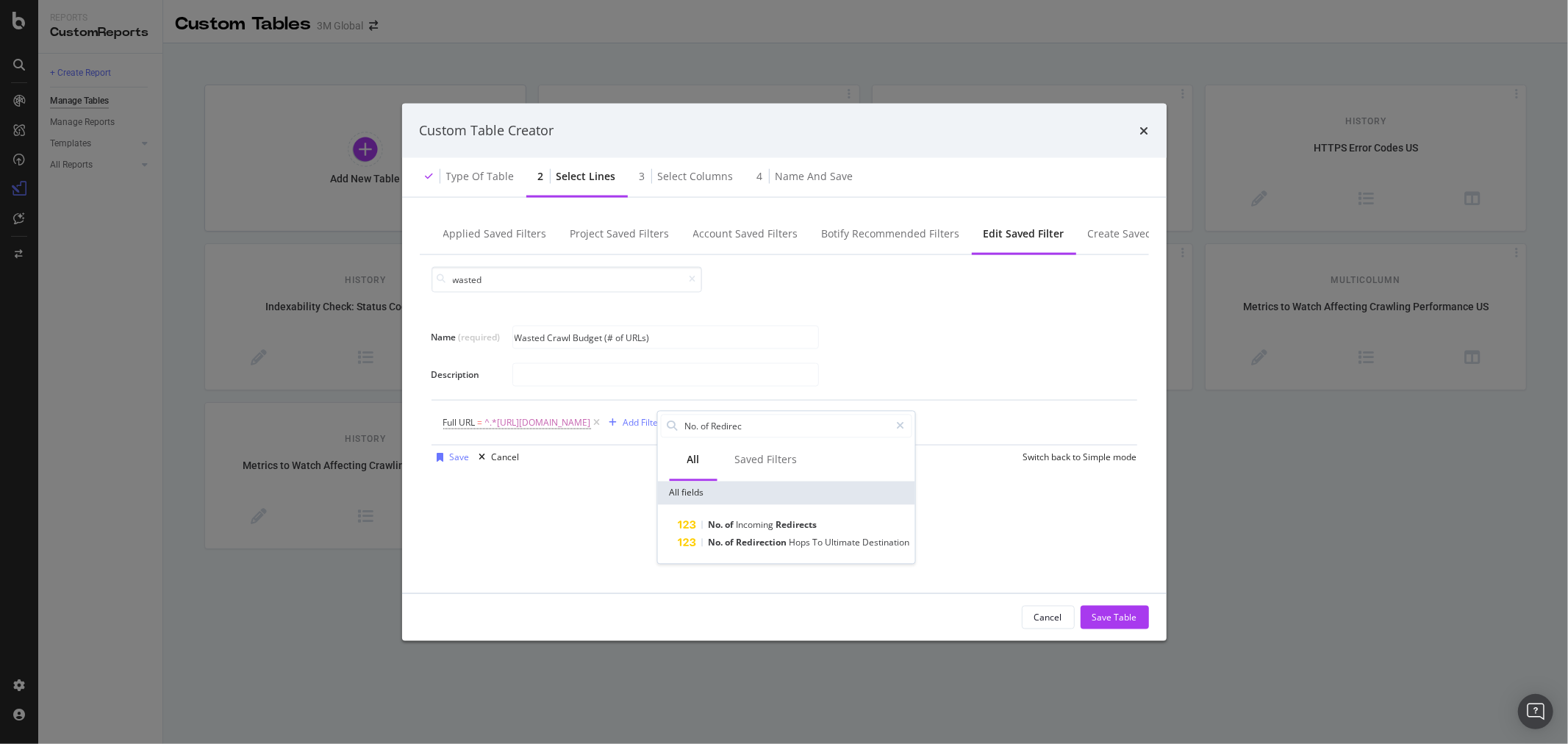
type input "No. of Redirec"
click at [834, 554] on div "No. of Incoming Redirects No. of Redirection Hops To Ultimate Destination" at bounding box center [785, 533] width 258 height 59
click at [835, 545] on span "Ultimate" at bounding box center [844, 542] width 37 height 13
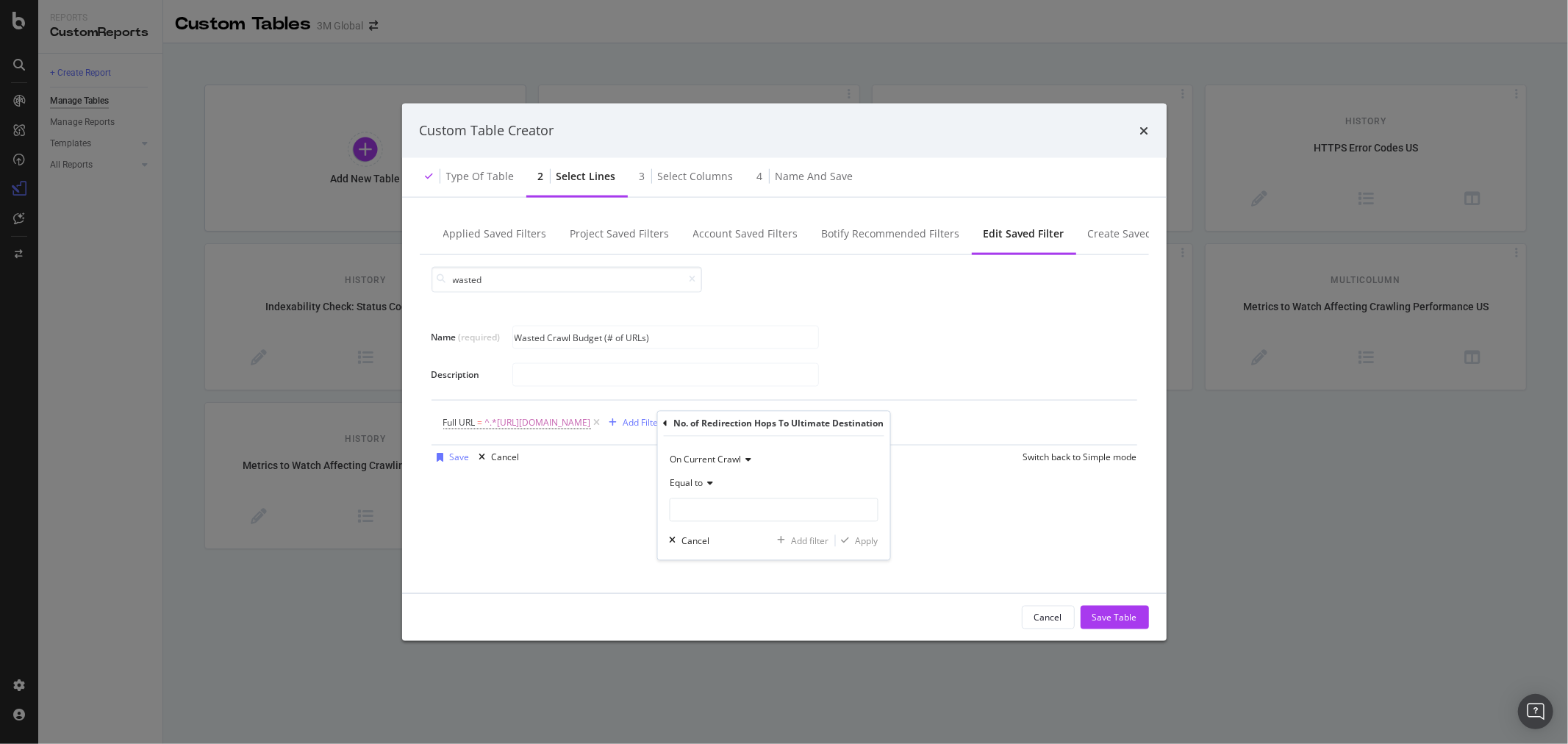
click at [708, 482] on icon "modal" at bounding box center [708, 484] width 10 height 9
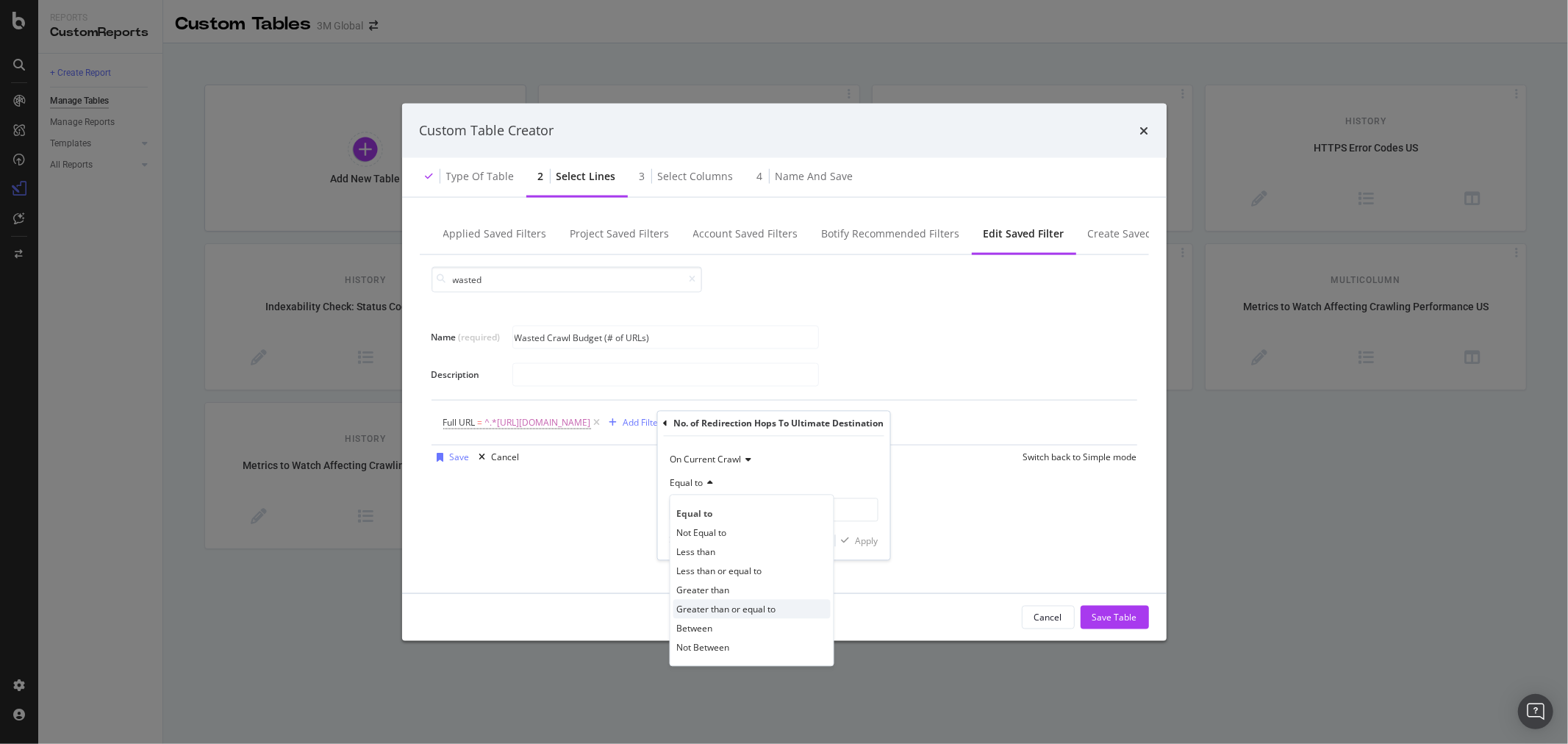
click at [752, 616] on div "Greater than or equal to" at bounding box center [751, 610] width 157 height 19
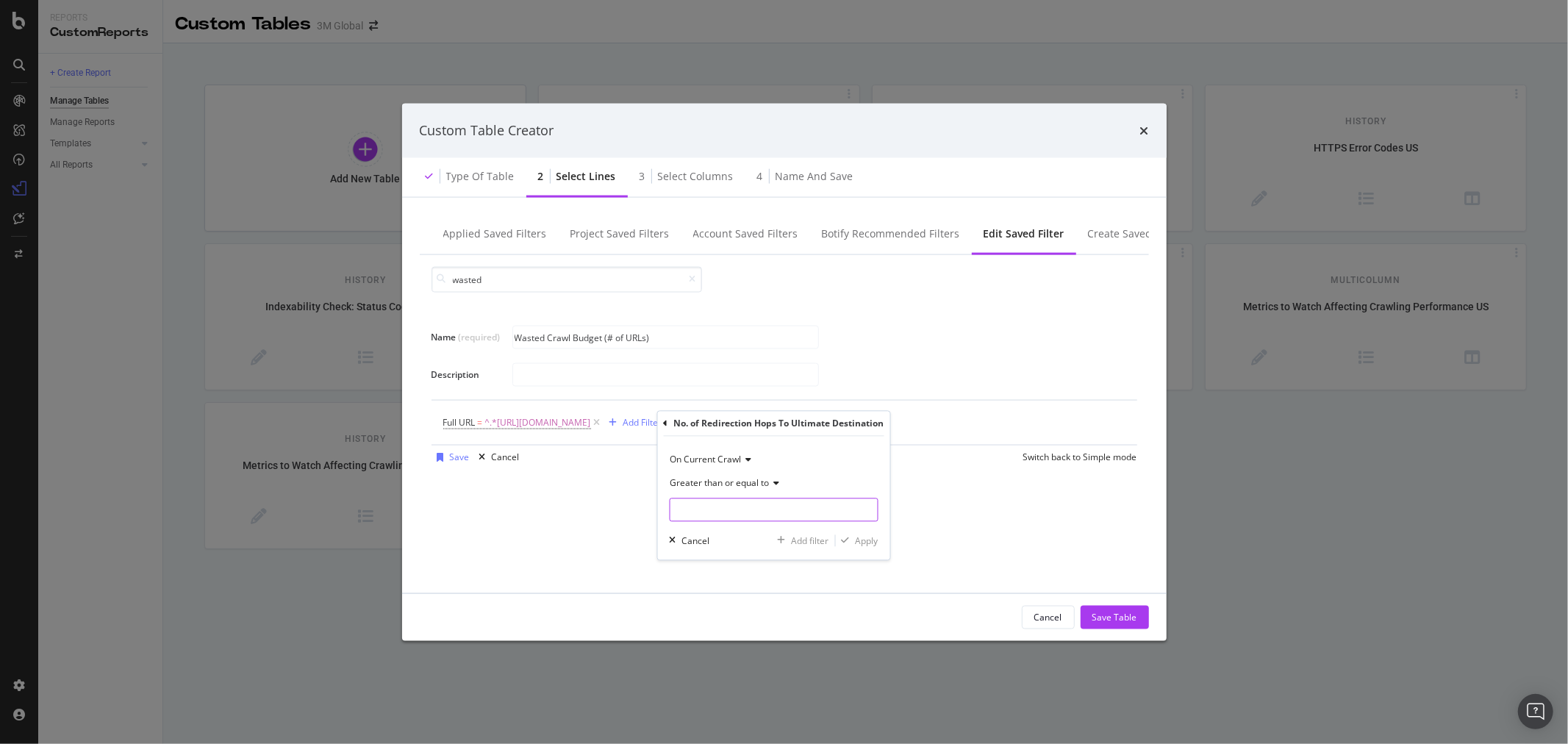
click at [726, 511] on input "modal" at bounding box center [773, 511] width 209 height 24
type input "2"
click at [869, 535] on div "Apply" at bounding box center [866, 541] width 23 height 13
click at [914, 423] on div "Add Filter" at bounding box center [895, 423] width 39 height 13
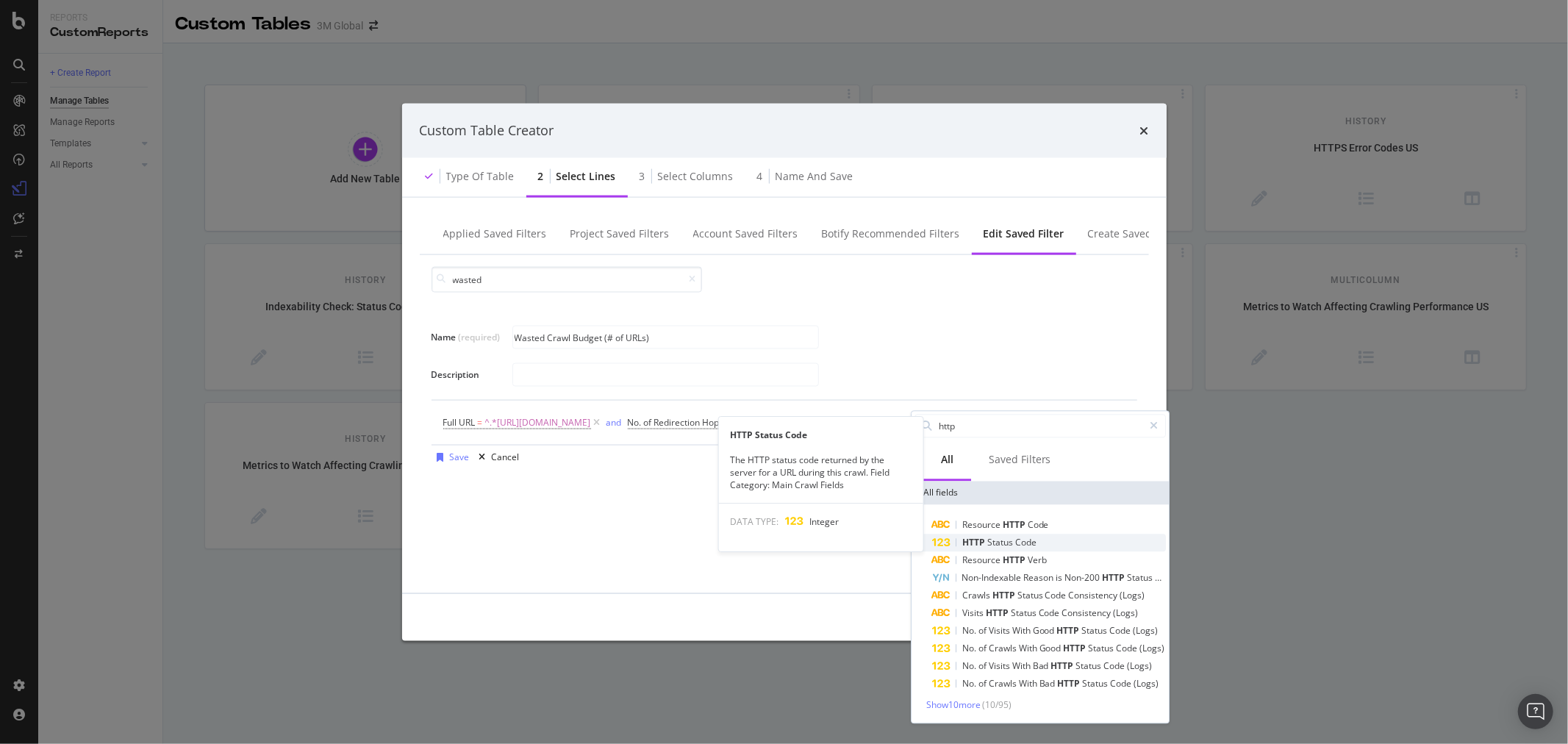
type input "http"
click at [1053, 537] on div "HTTP Status Code" at bounding box center [1049, 542] width 234 height 18
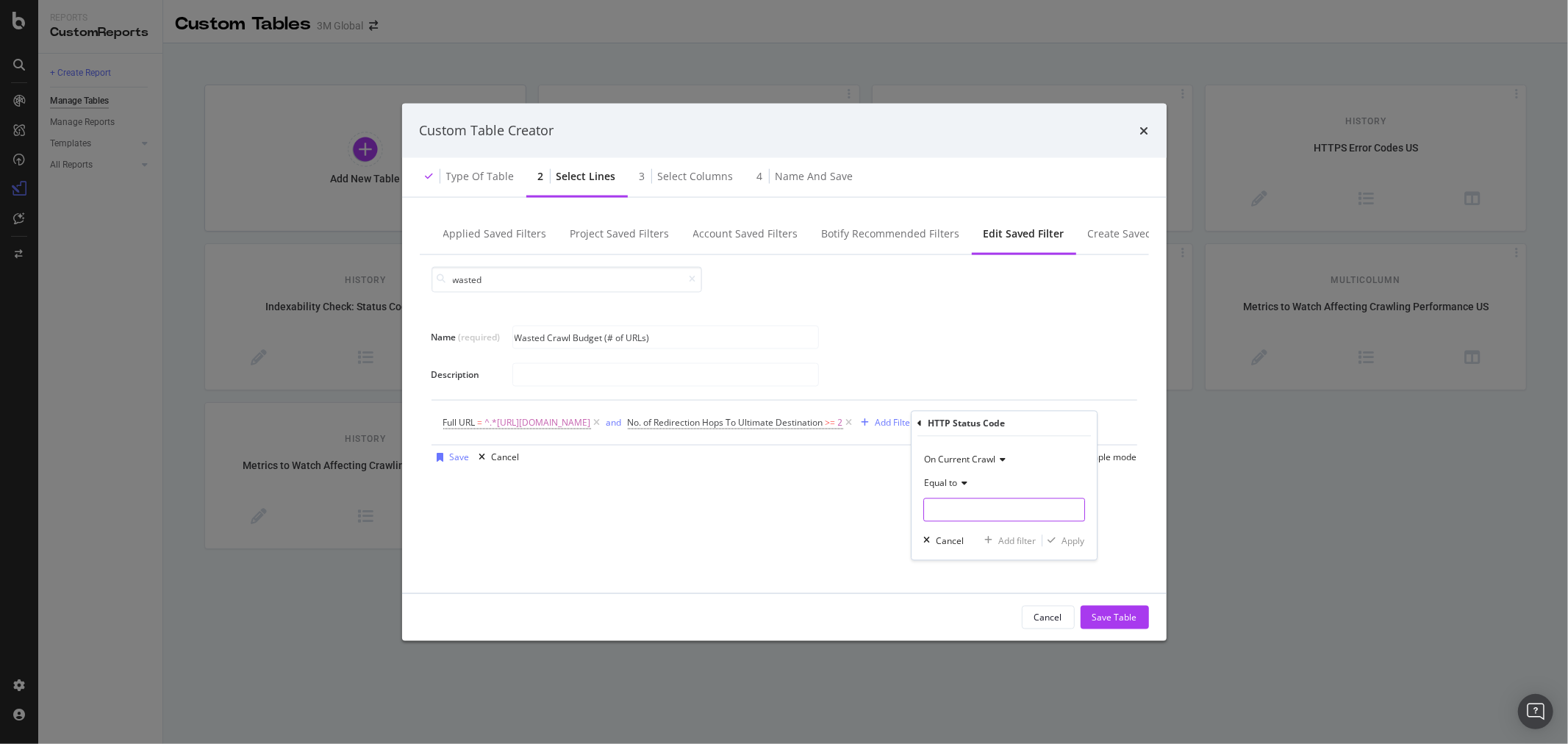
click at [999, 508] on input "modal" at bounding box center [1005, 511] width 161 height 24
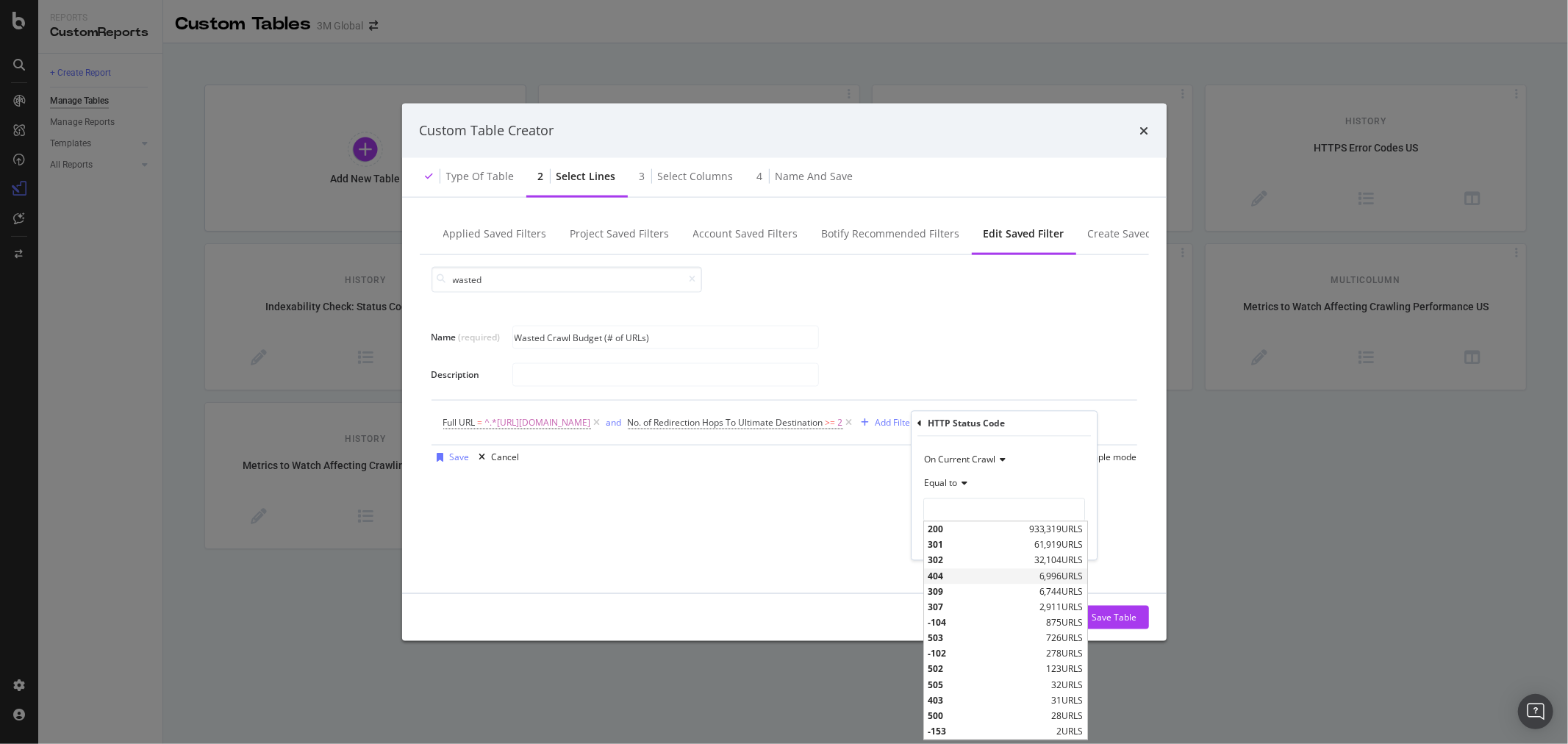
click at [972, 571] on span "404" at bounding box center [982, 576] width 108 height 13
type input "404"
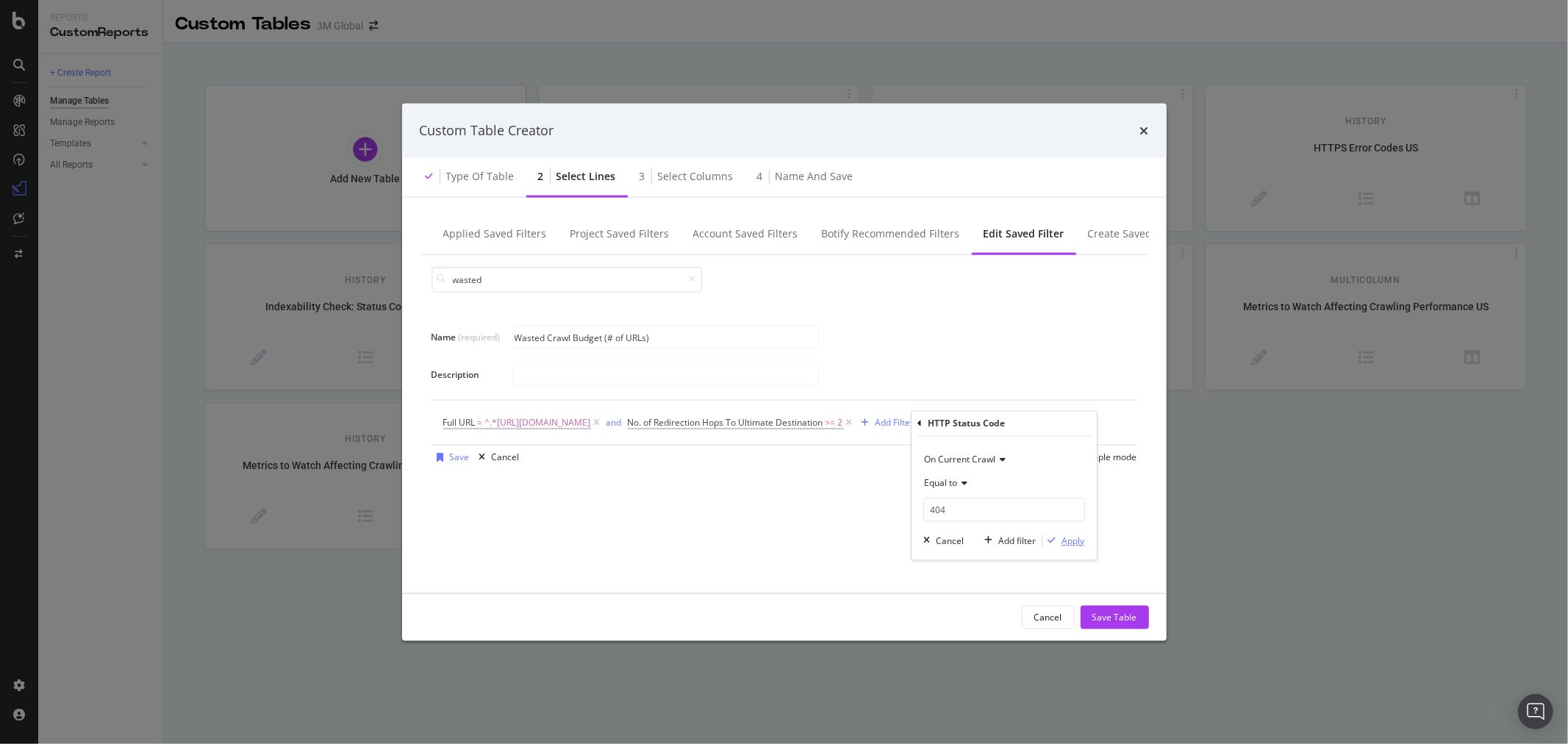
click at [1076, 542] on div "Apply" at bounding box center [1073, 541] width 23 height 13
click at [875, 423] on div "and" at bounding box center [866, 422] width 15 height 13
click at [491, 442] on div "Add Filter" at bounding box center [483, 442] width 39 height 13
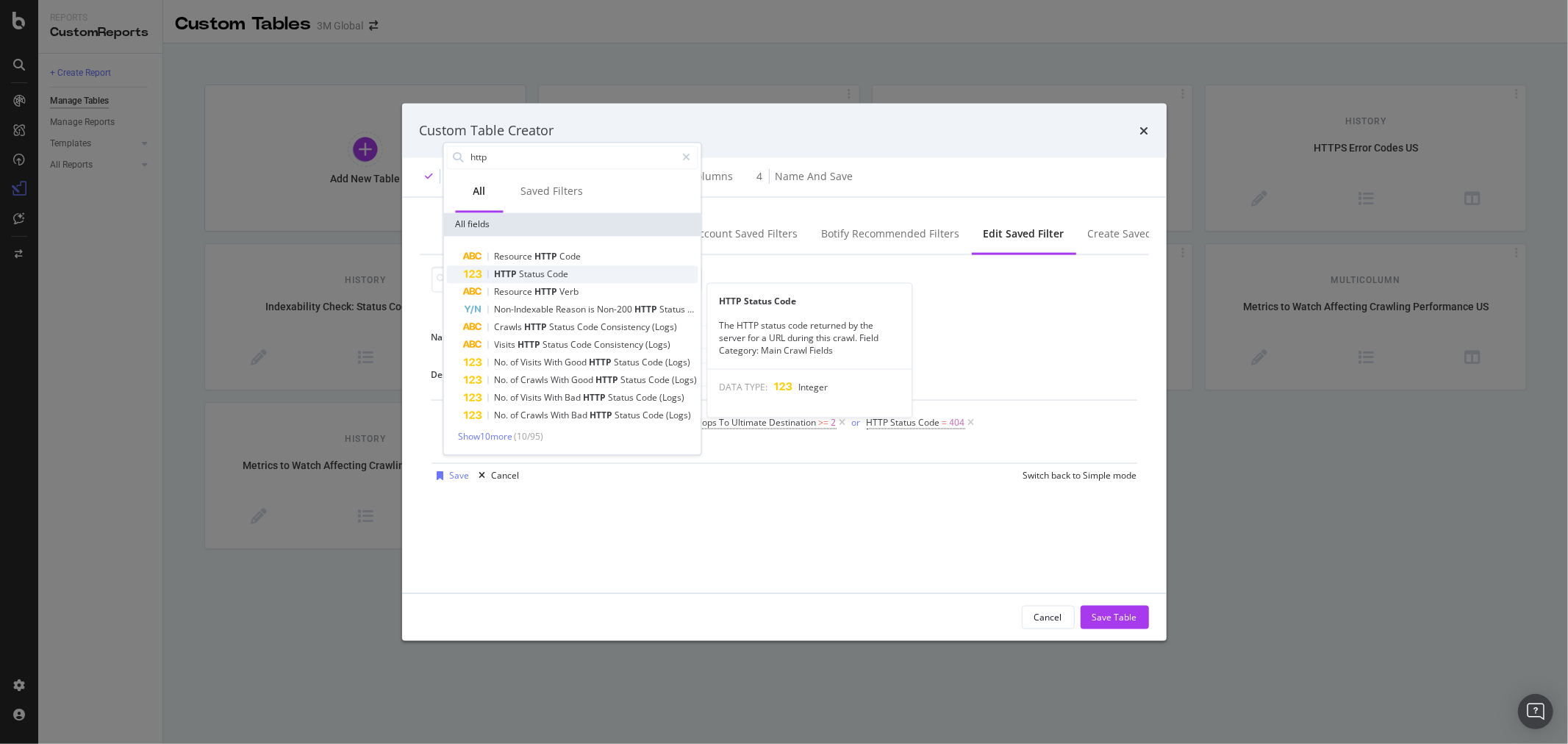
click at [566, 270] on span "Code" at bounding box center [558, 274] width 21 height 13
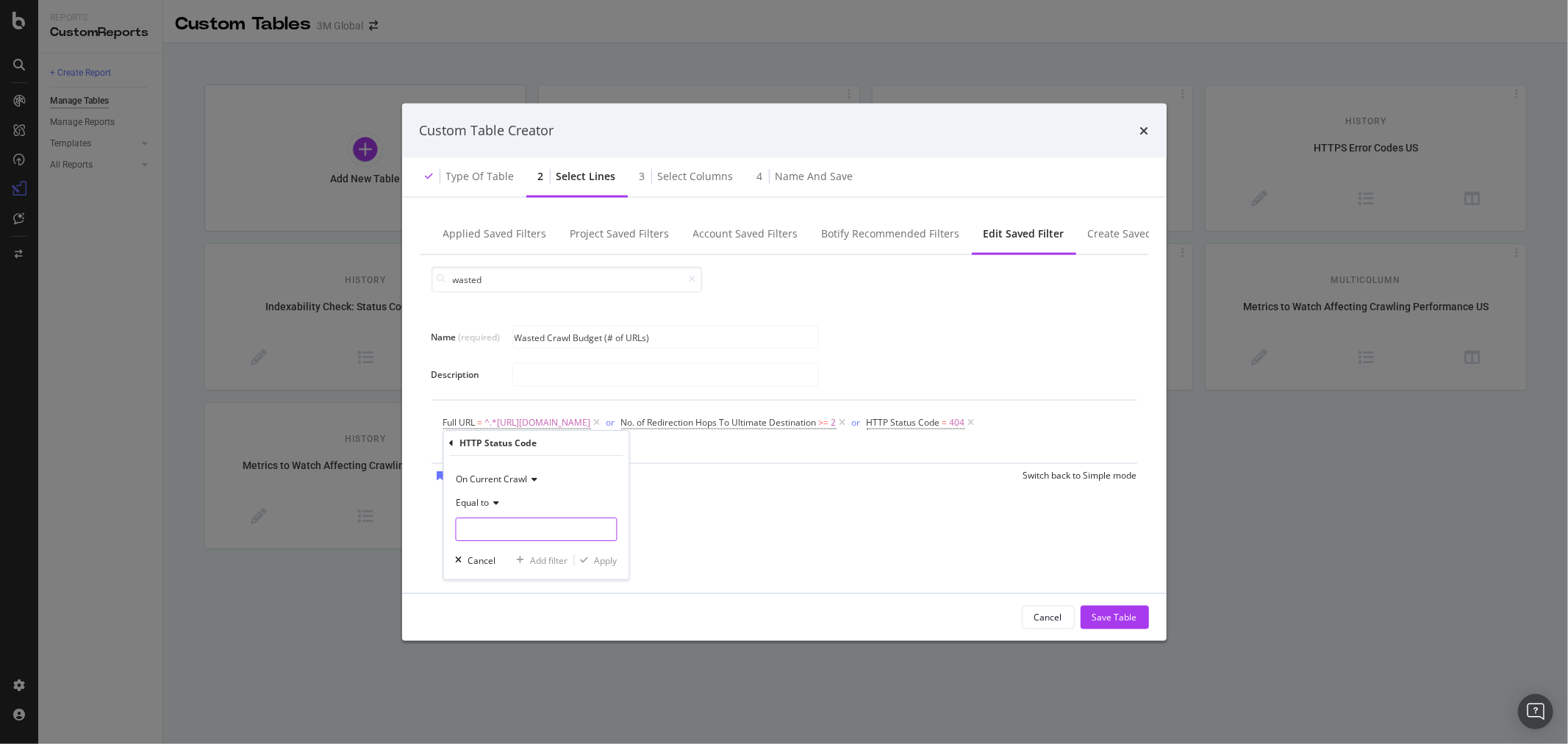
click at [563, 532] on input "modal" at bounding box center [535, 530] width 161 height 24
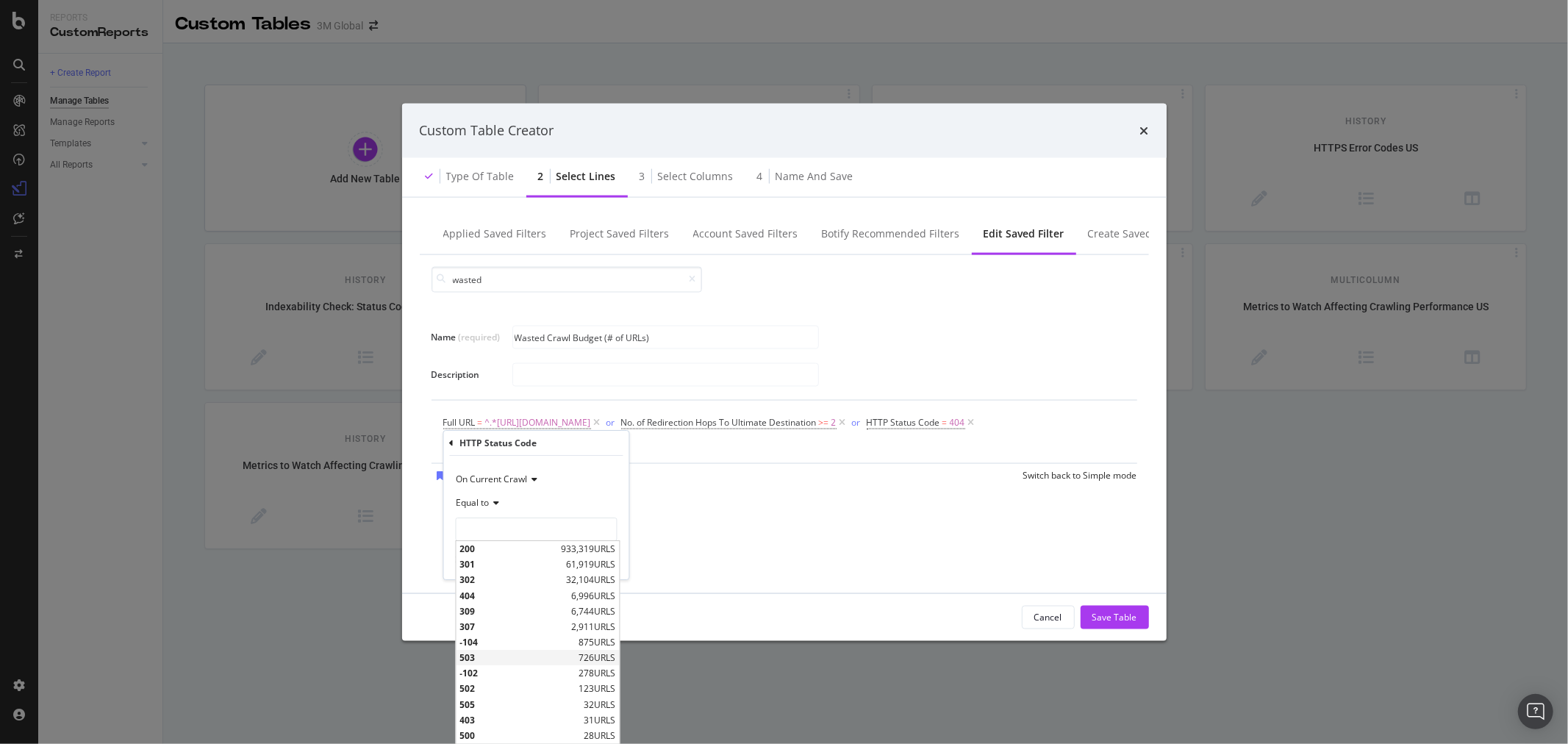
click at [484, 659] on span "503" at bounding box center [518, 657] width 116 height 13
type input "503"
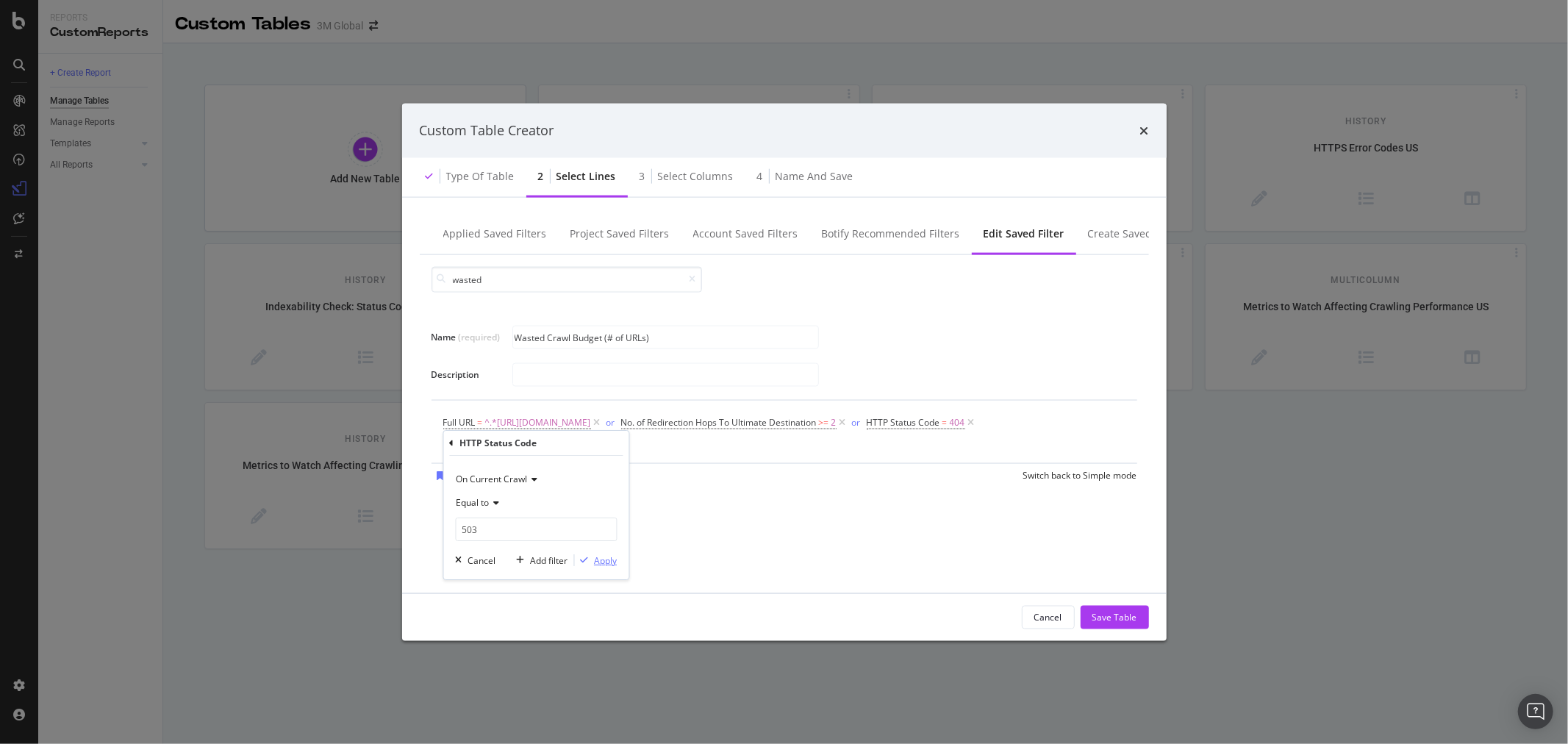
click at [610, 559] on div "Apply" at bounding box center [605, 560] width 23 height 13
click at [615, 423] on div "or" at bounding box center [611, 422] width 8 height 13
click at [622, 423] on div "and" at bounding box center [614, 422] width 15 height 13
click at [615, 423] on div "or" at bounding box center [611, 422] width 8 height 13
click at [622, 423] on div "and" at bounding box center [614, 422] width 15 height 13
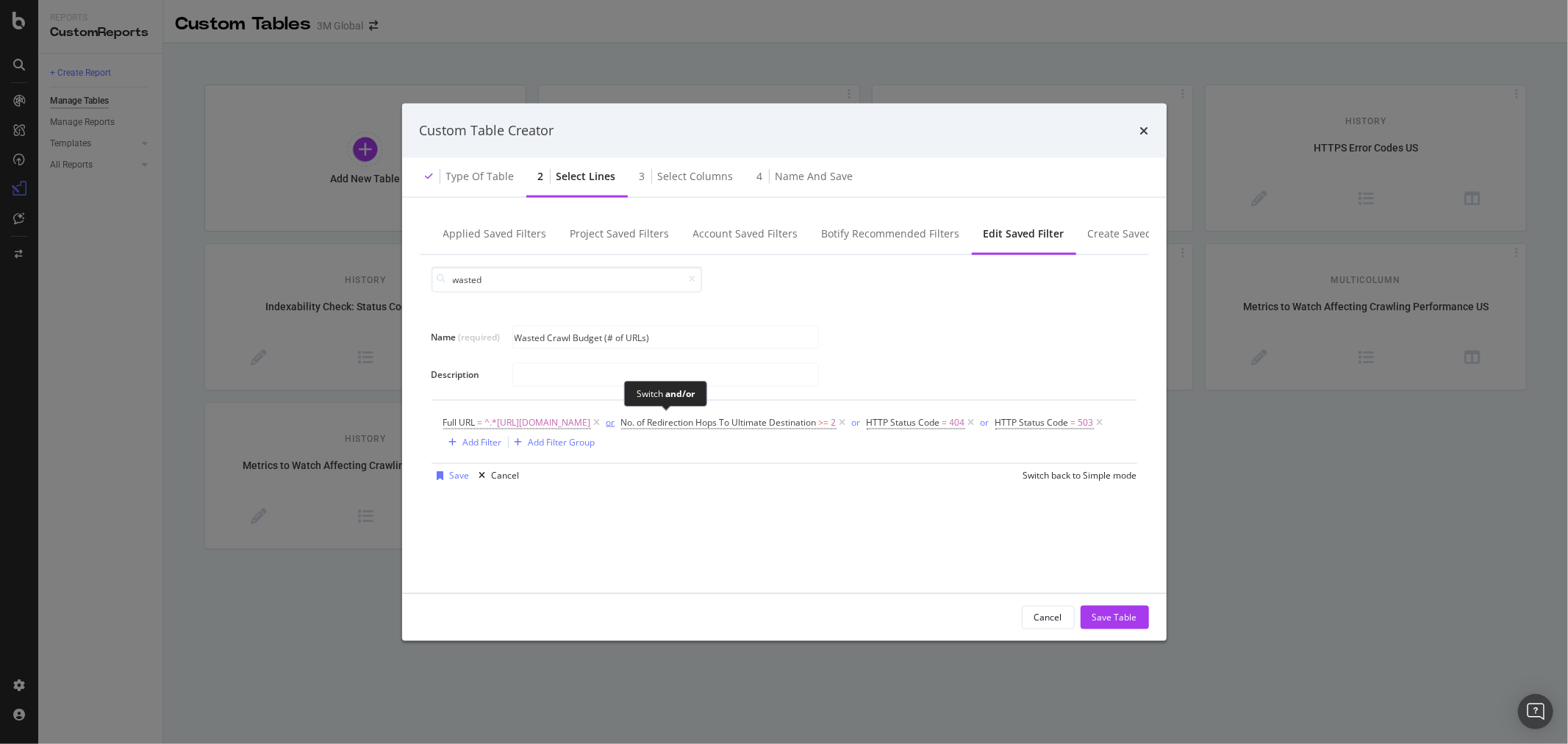
click at [615, 417] on div "or" at bounding box center [611, 422] width 8 height 13
click at [622, 419] on div "and" at bounding box center [614, 422] width 15 height 13
click at [596, 445] on div "Add Filter Group" at bounding box center [562, 442] width 67 height 13
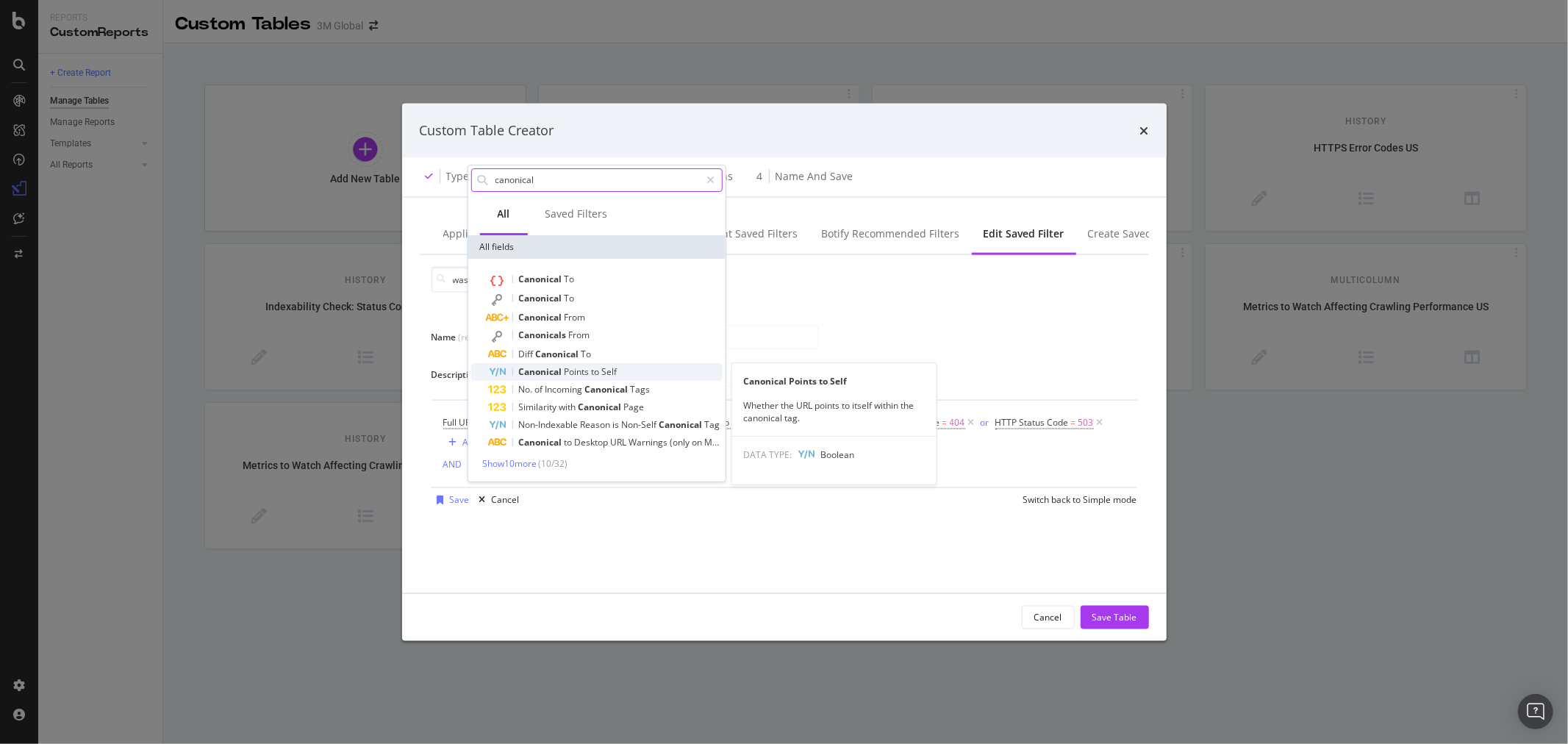
type input "canonical"
click at [648, 373] on div "Canonical Points to Self" at bounding box center [604, 372] width 234 height 18
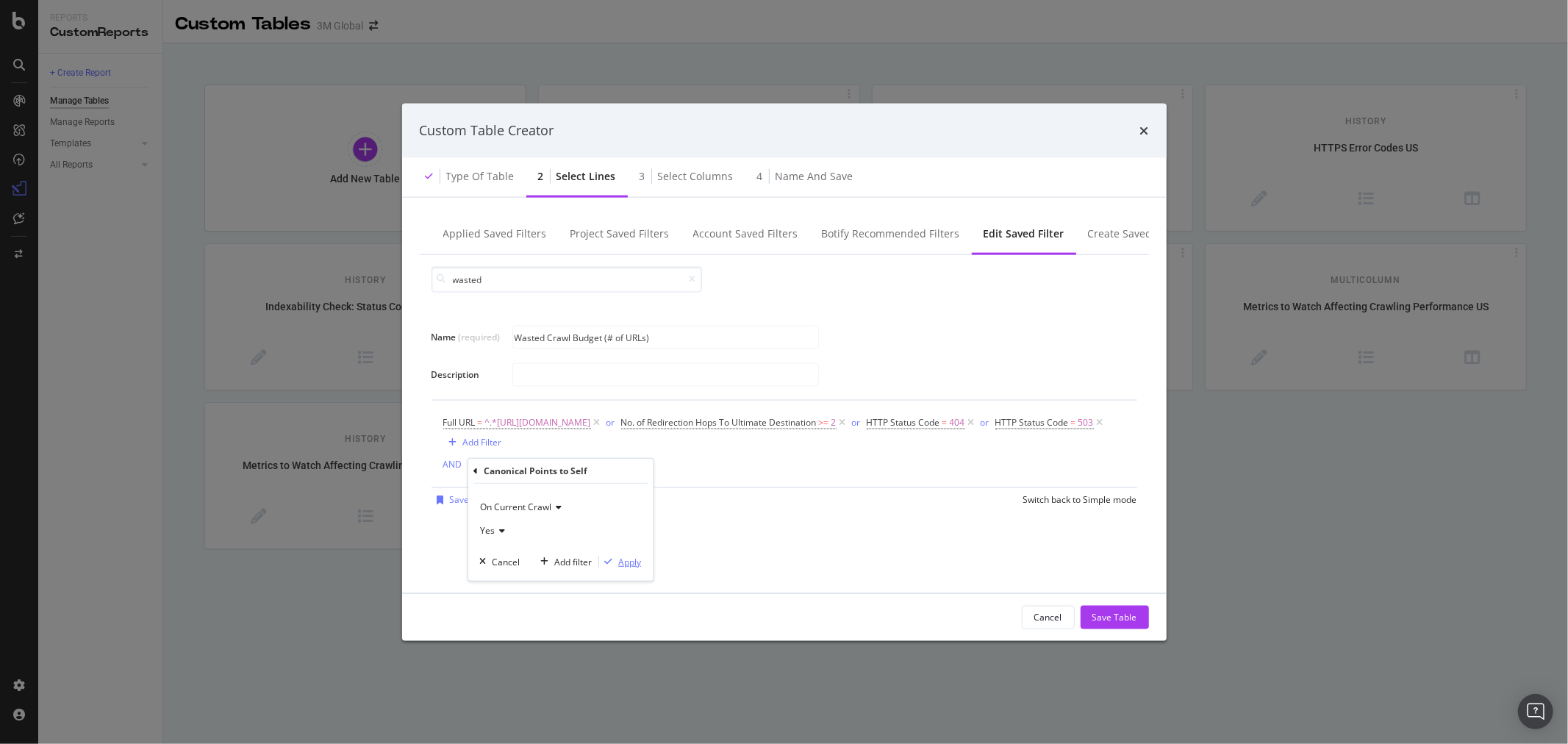
click at [629, 565] on div "Apply" at bounding box center [630, 561] width 23 height 13
click at [445, 467] on div "AND" at bounding box center [453, 463] width 19 height 13
click at [641, 467] on div "Add Filter" at bounding box center [632, 467] width 39 height 13
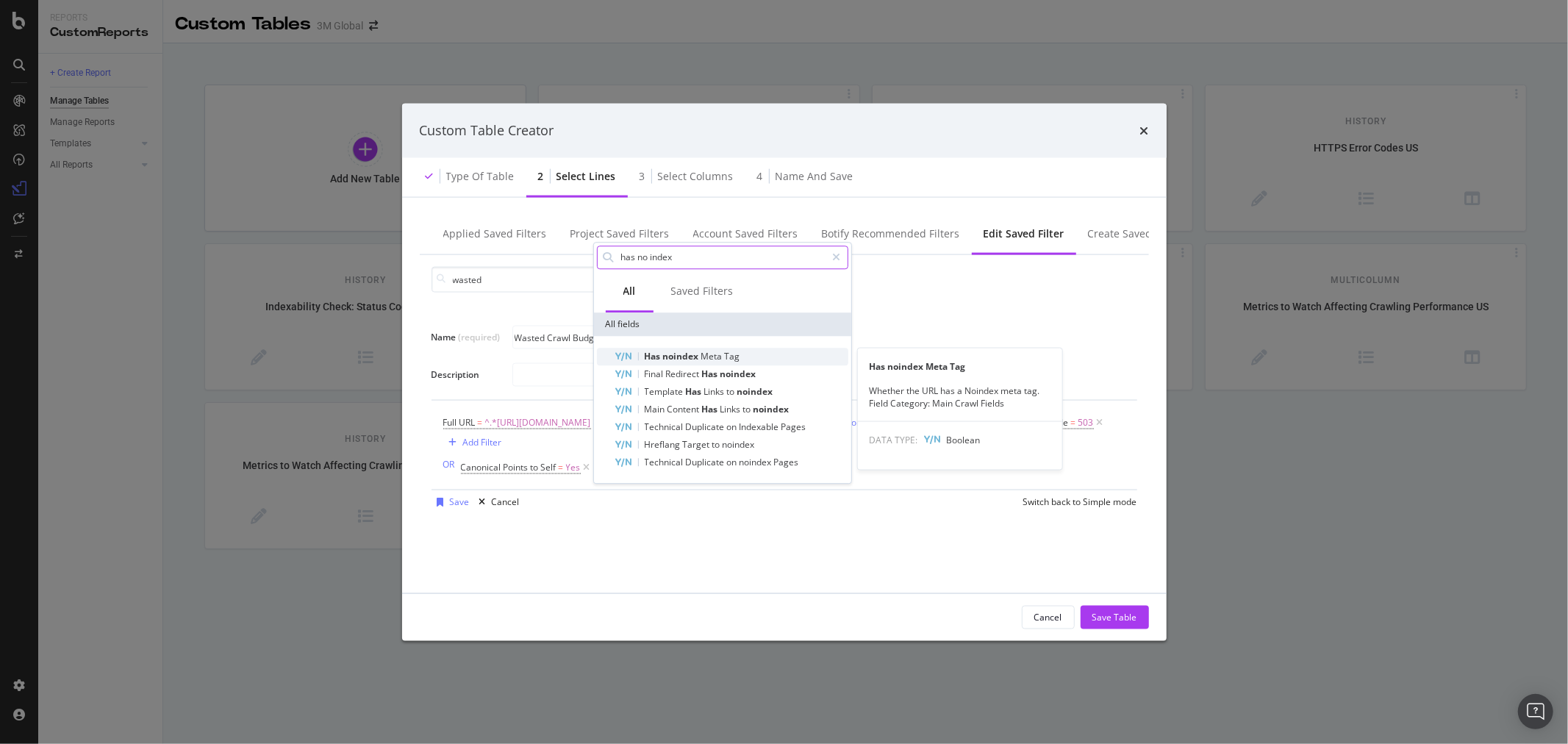
type input "has no index"
click at [688, 351] on span "noindex" at bounding box center [682, 356] width 38 height 13
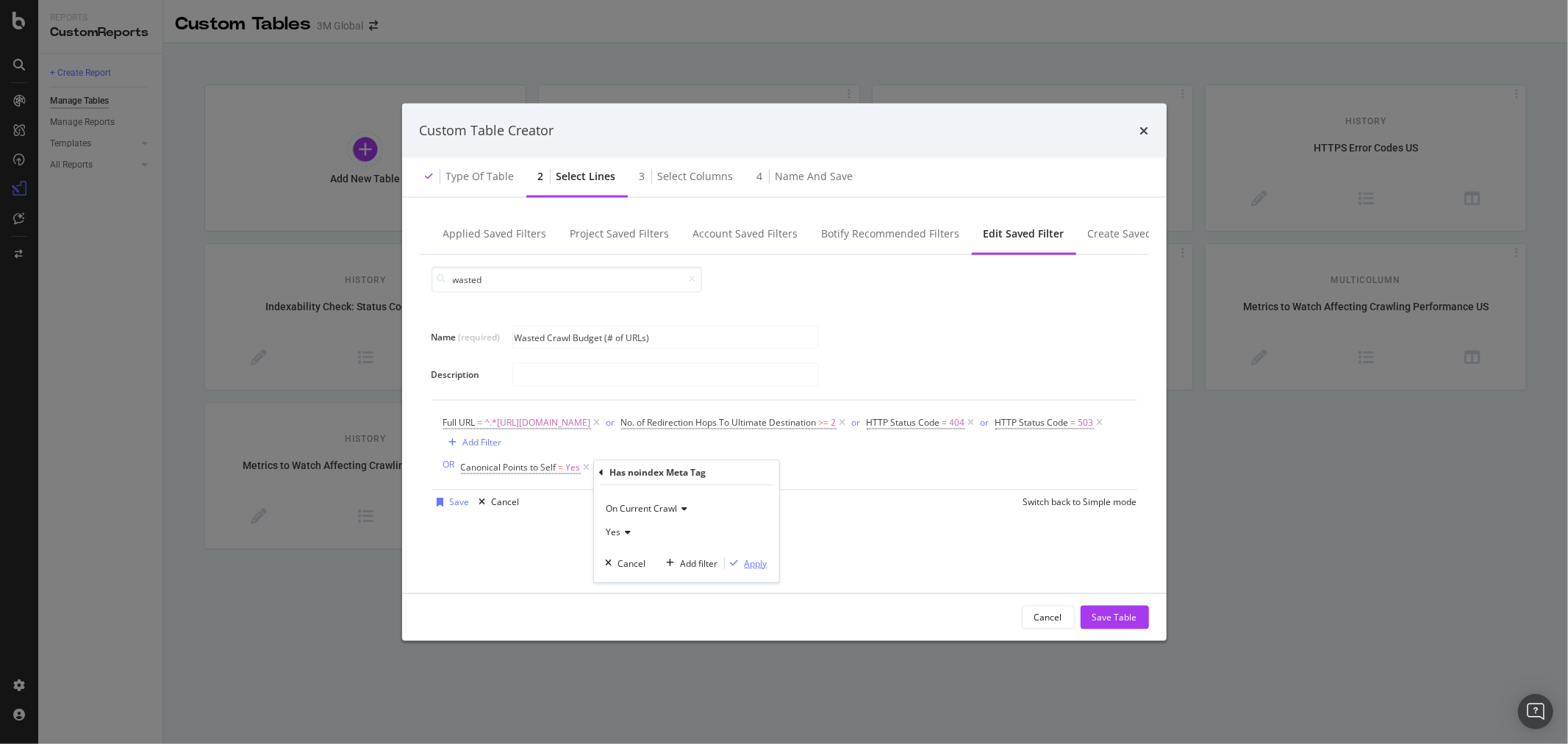
click at [750, 564] on div "Apply" at bounding box center [756, 564] width 23 height 13
click at [457, 508] on div "Save" at bounding box center [459, 502] width 20 height 13
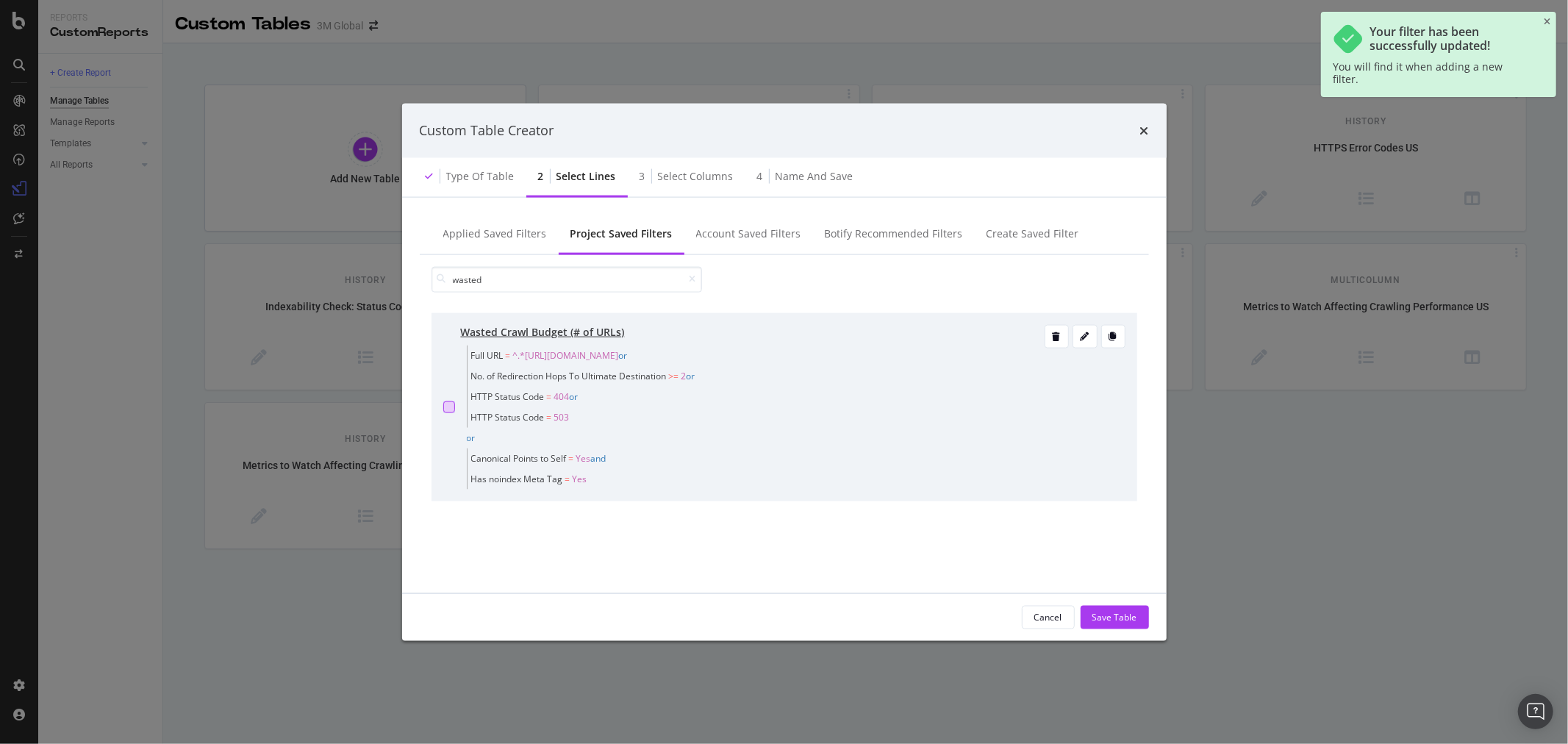
click at [449, 405] on div "modal" at bounding box center [450, 406] width 12 height 12
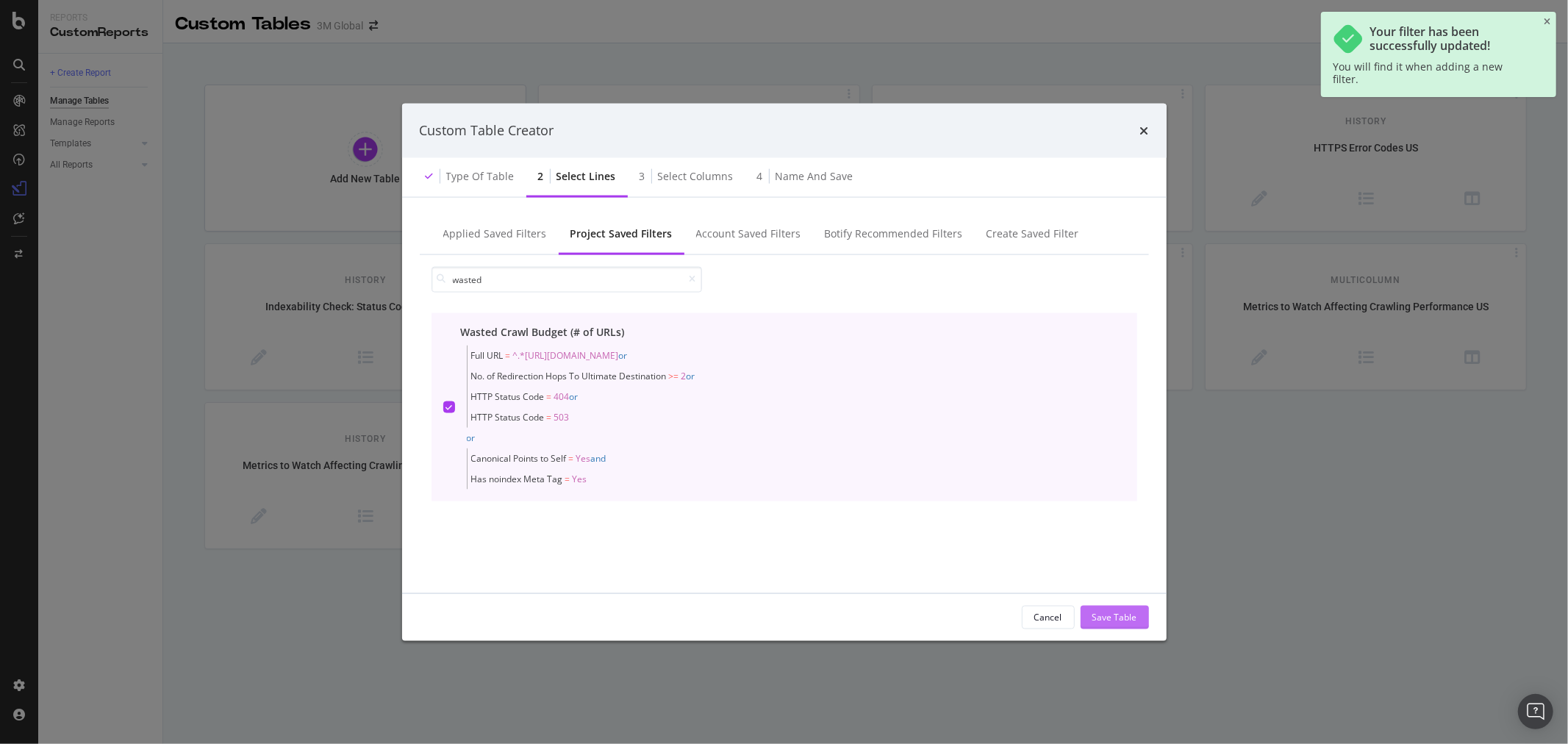
click at [1118, 613] on div "Save Table" at bounding box center [1114, 617] width 45 height 13
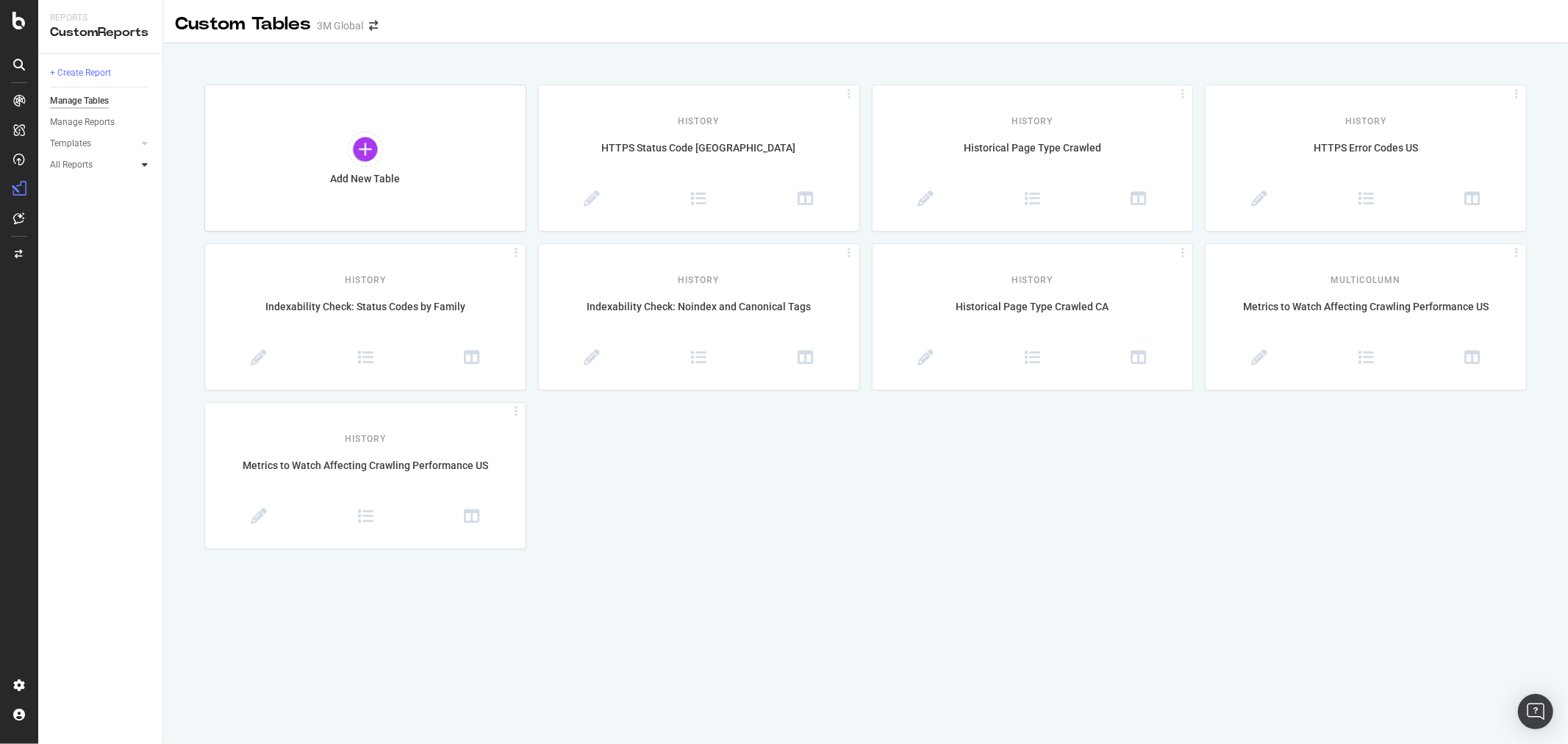
click at [147, 164] on icon at bounding box center [144, 165] width 6 height 9
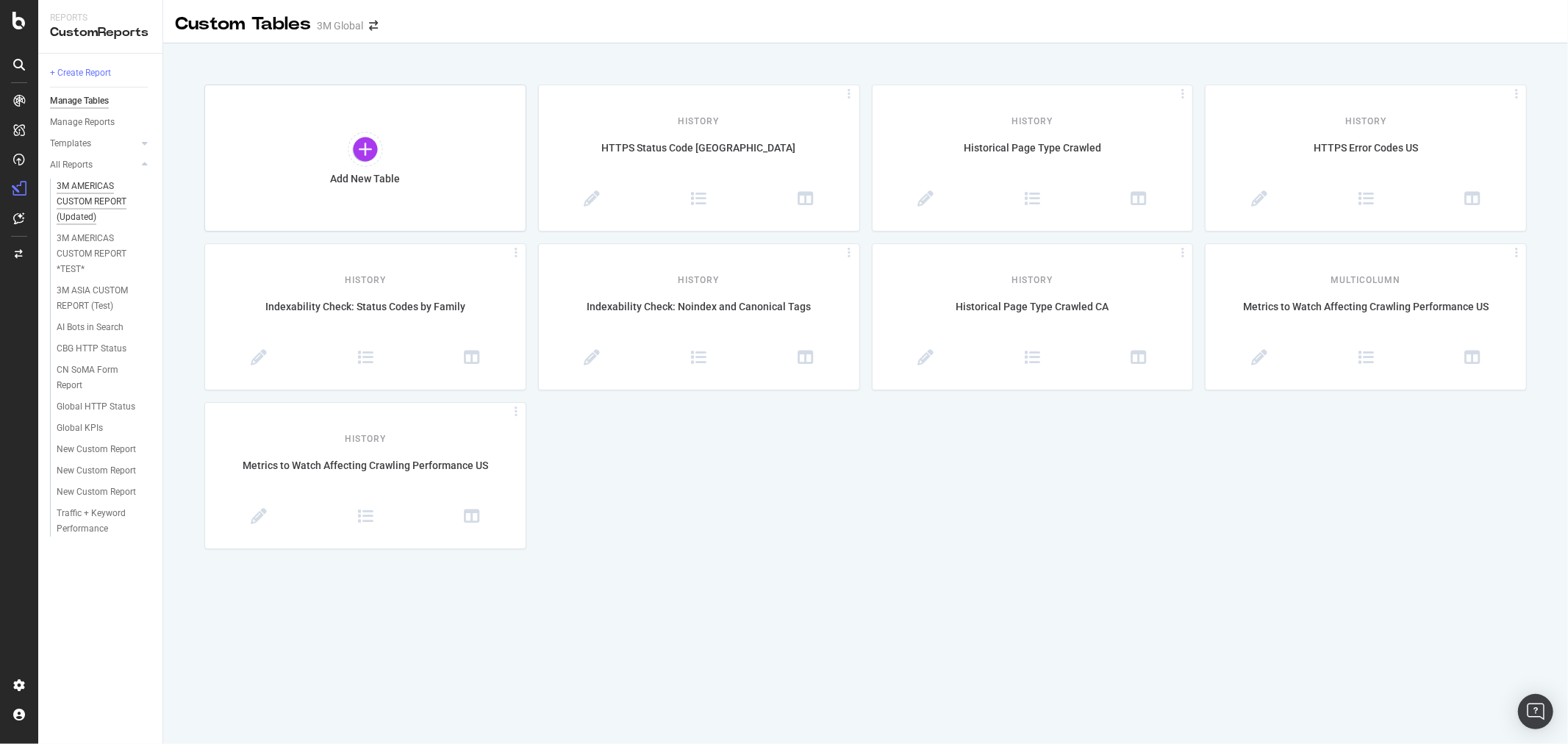
click at [100, 181] on div "3M AMERICAS CUSTOM REPORT (Updated)" at bounding box center [101, 202] width 88 height 46
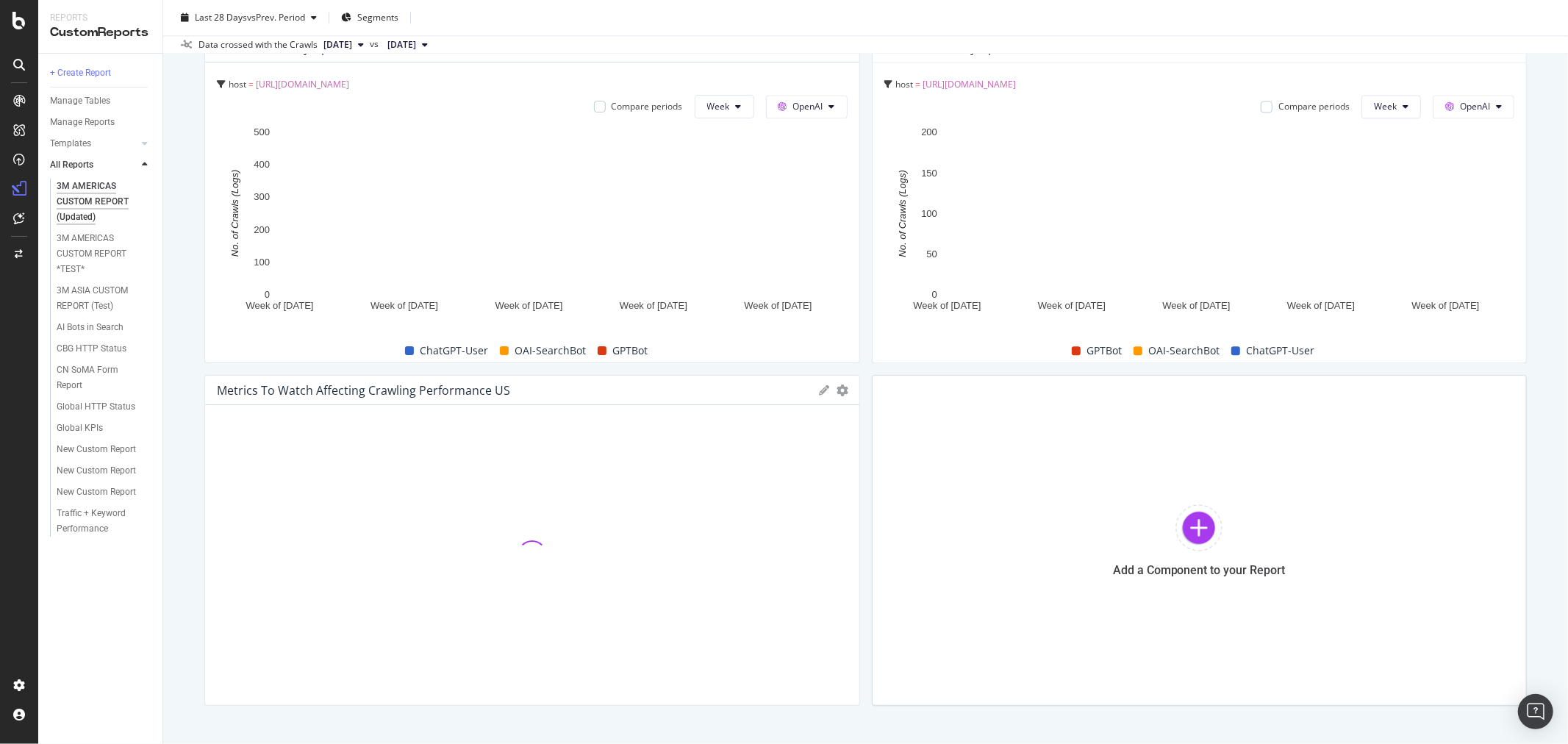
scroll to position [2657, 0]
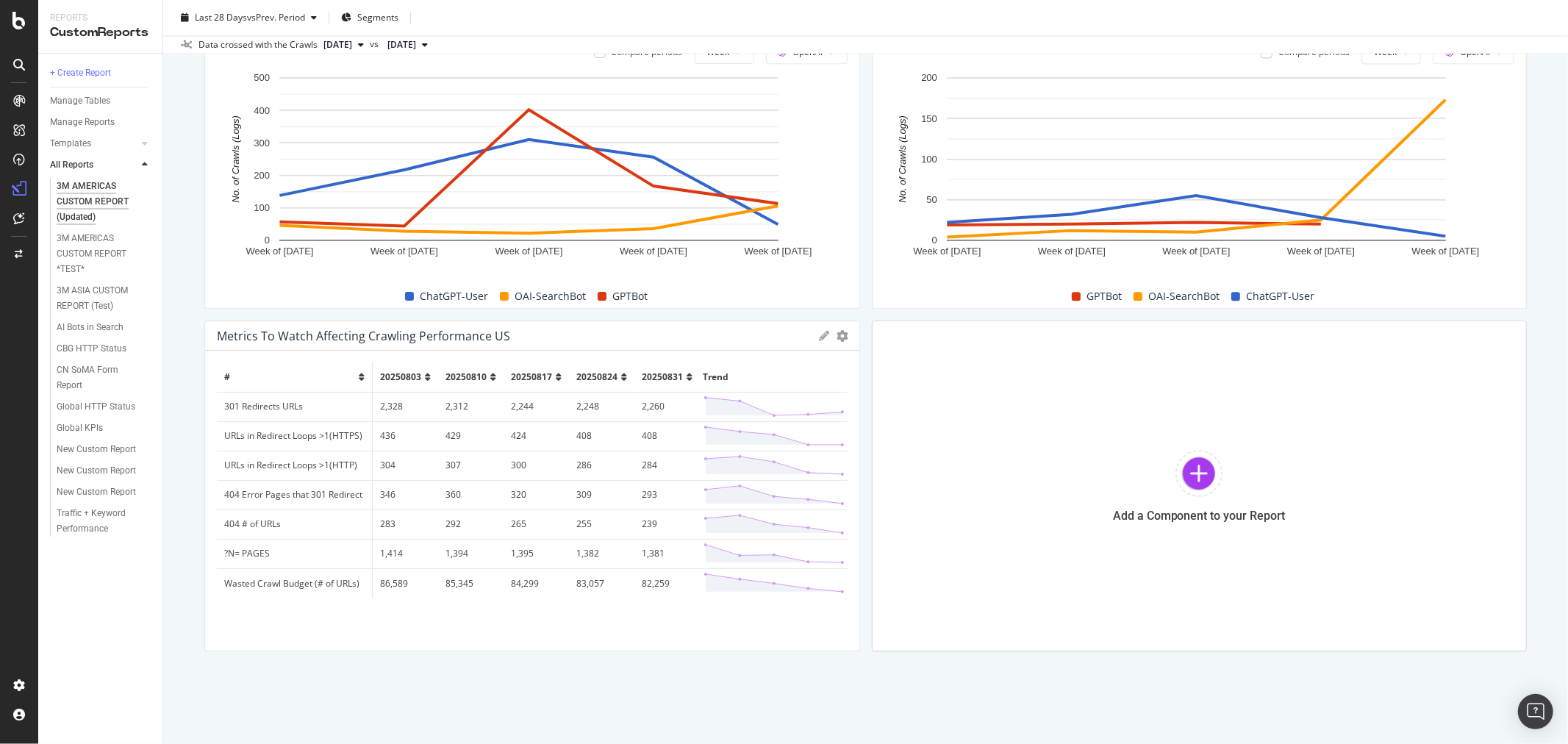
click at [653, 581] on td "82,259" at bounding box center [667, 583] width 65 height 30
click at [846, 334] on div at bounding box center [852, 486] width 14 height 331
click at [837, 334] on icon "gear" at bounding box center [843, 336] width 12 height 12
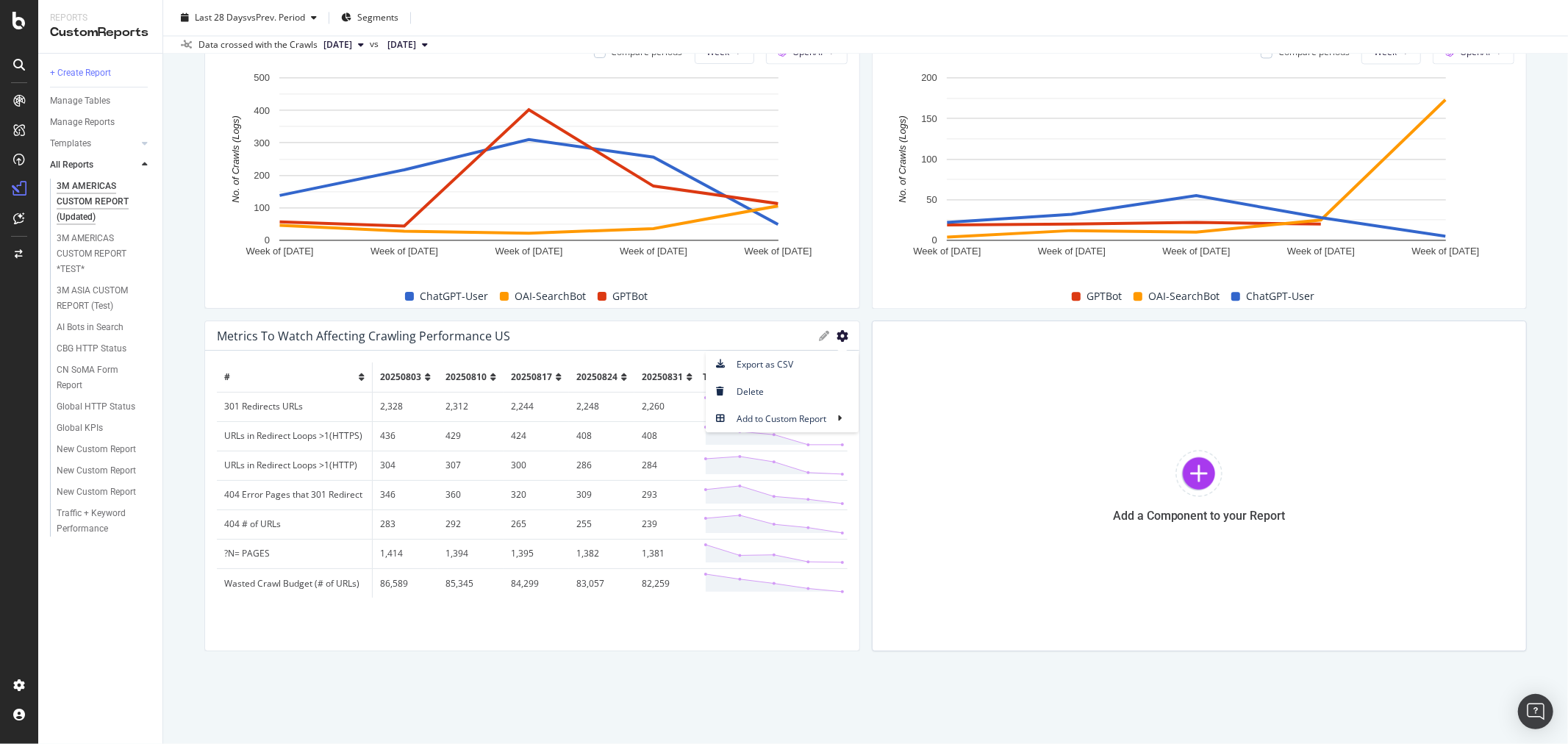
click at [837, 334] on icon "gear" at bounding box center [843, 336] width 12 height 12
click at [100, 99] on div "Manage Tables" at bounding box center [80, 101] width 60 height 15
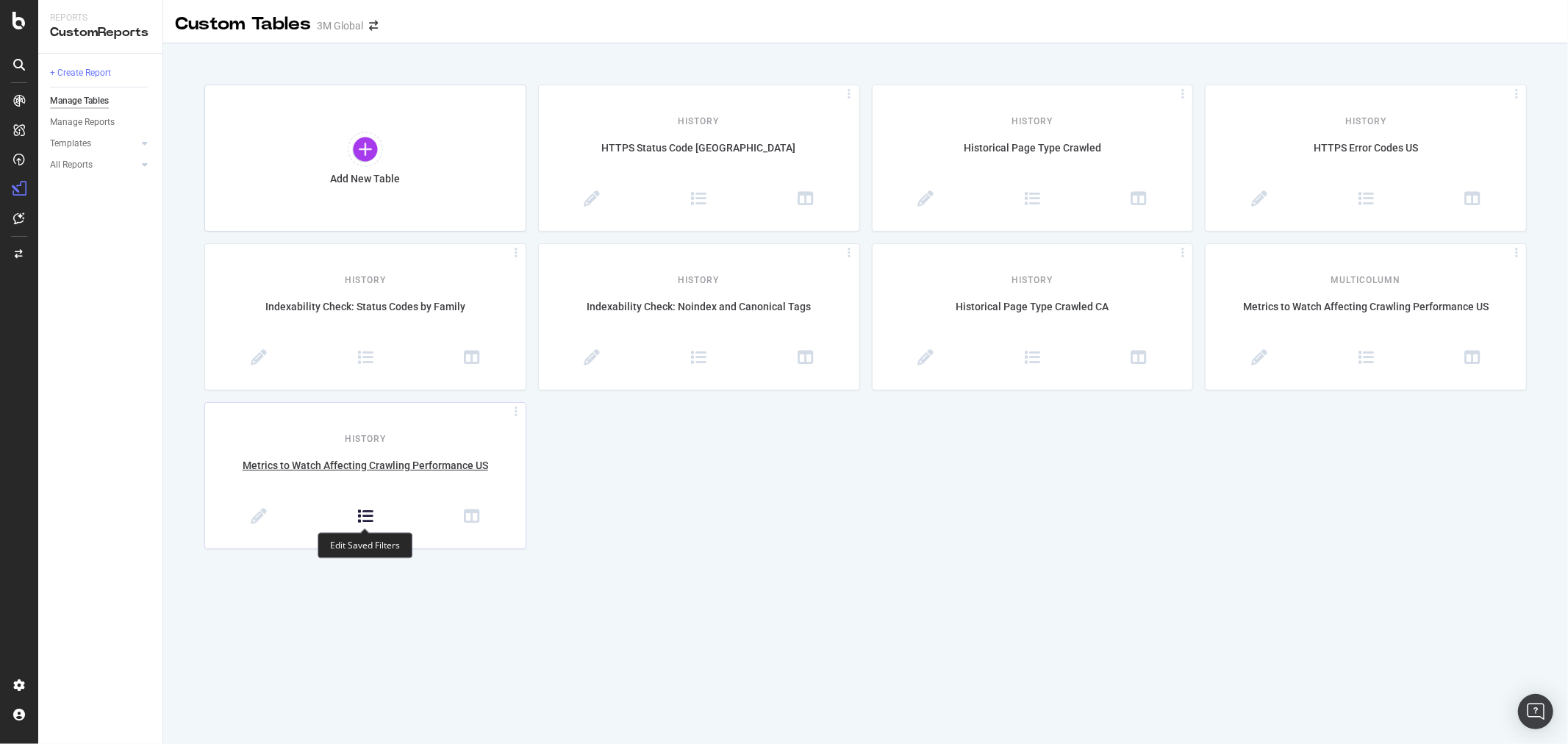
click at [366, 522] on icon at bounding box center [365, 517] width 16 height 16
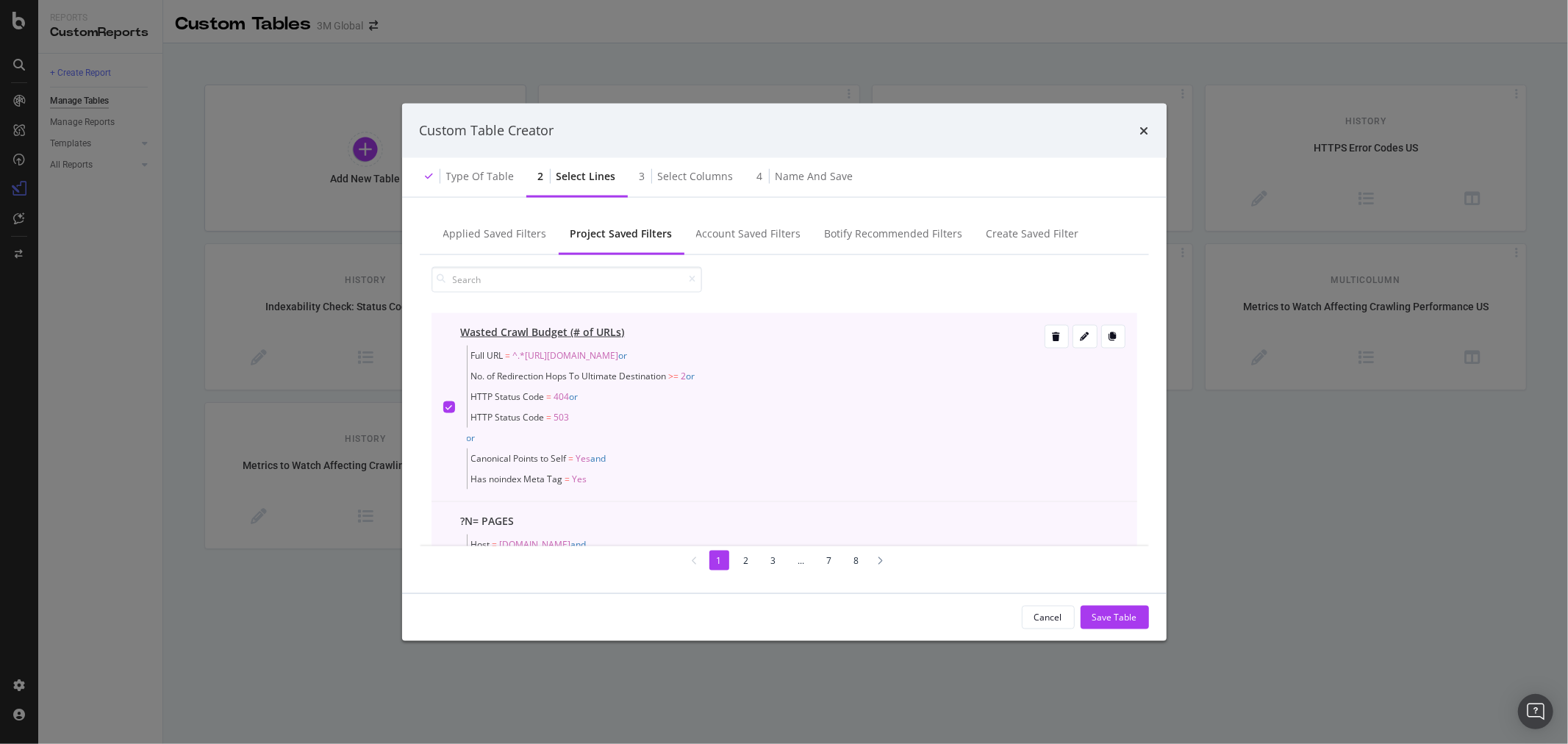
click at [450, 406] on icon "modal" at bounding box center [449, 406] width 7 height 8
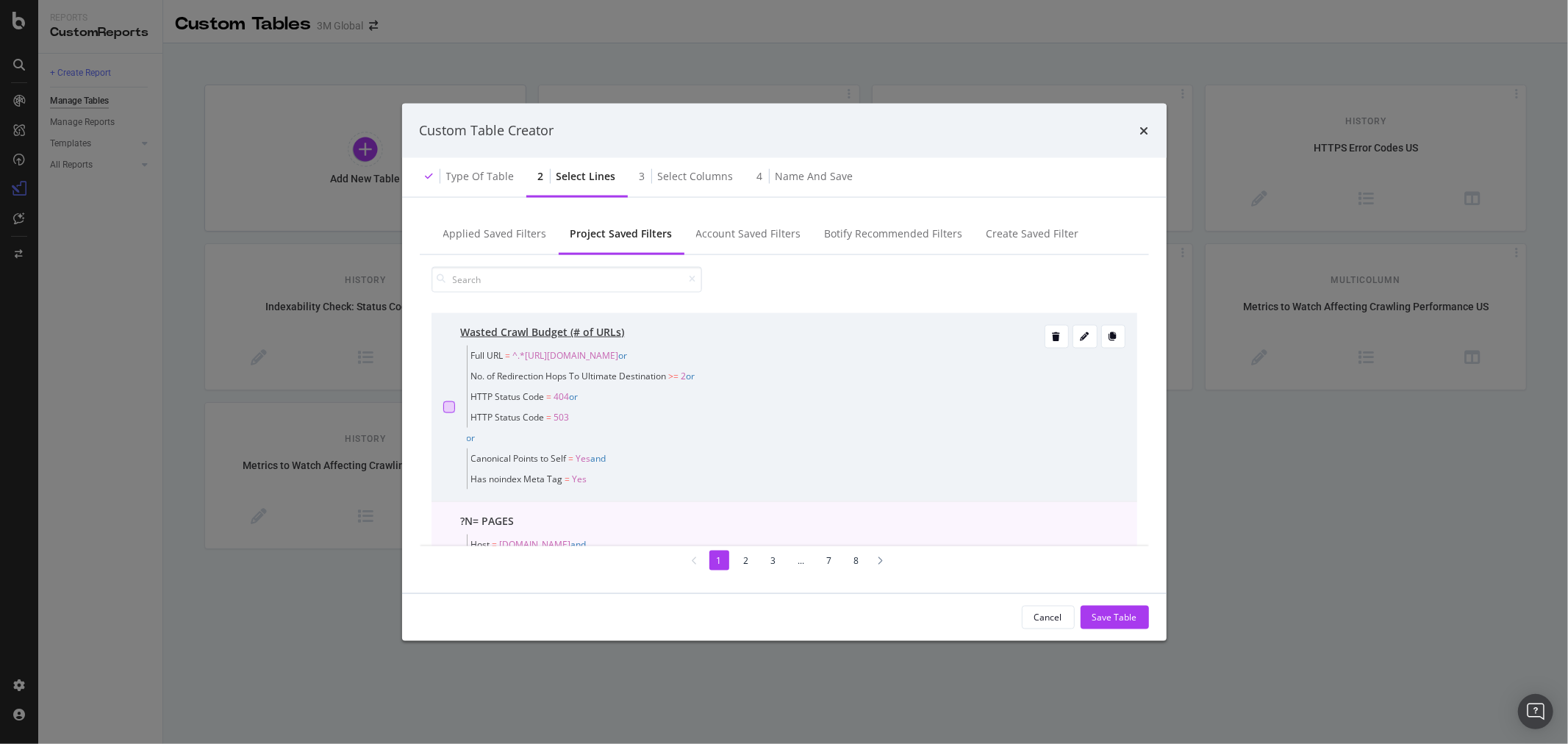
click at [449, 402] on div "modal" at bounding box center [450, 406] width 12 height 12
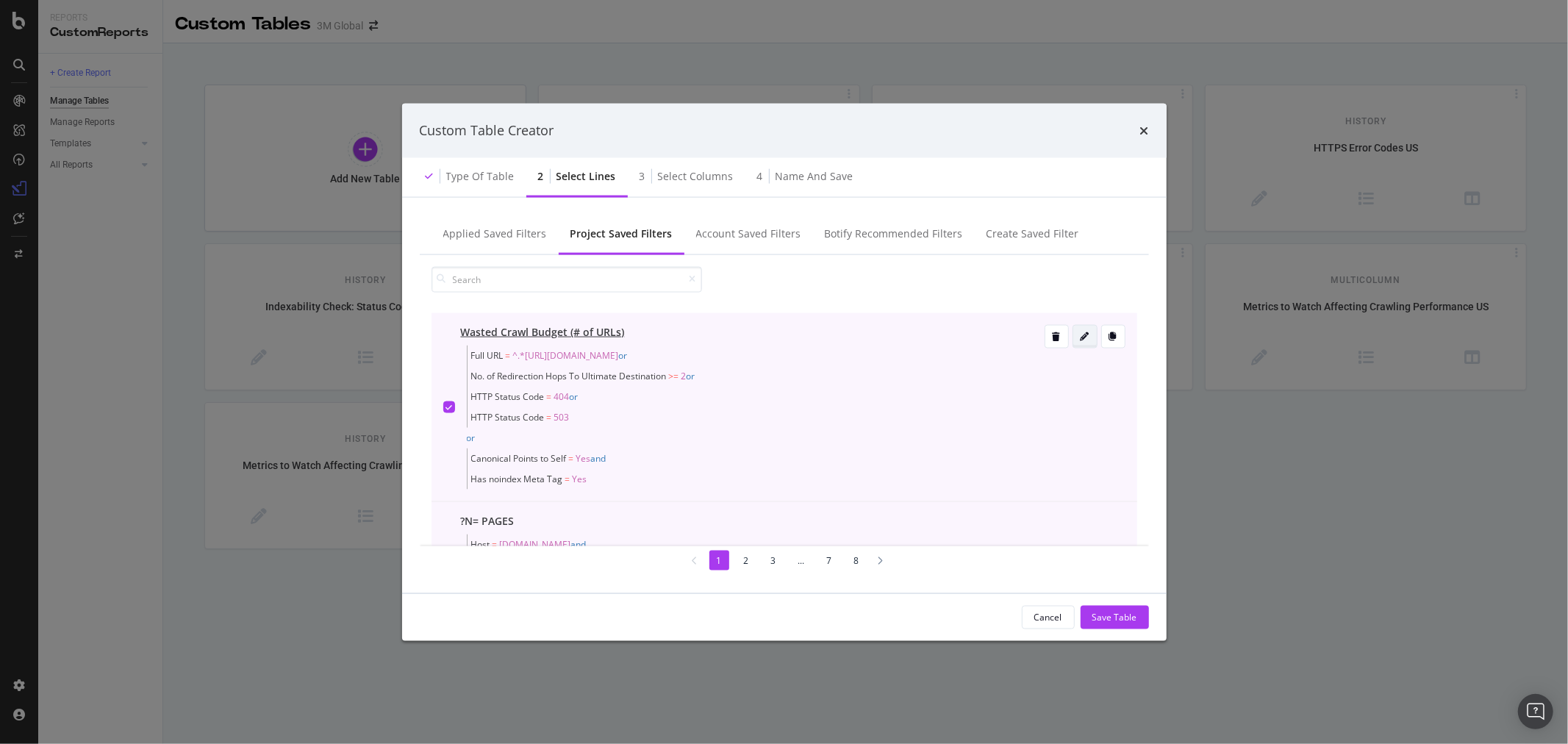
click at [1077, 332] on div "modal" at bounding box center [1085, 336] width 24 height 9
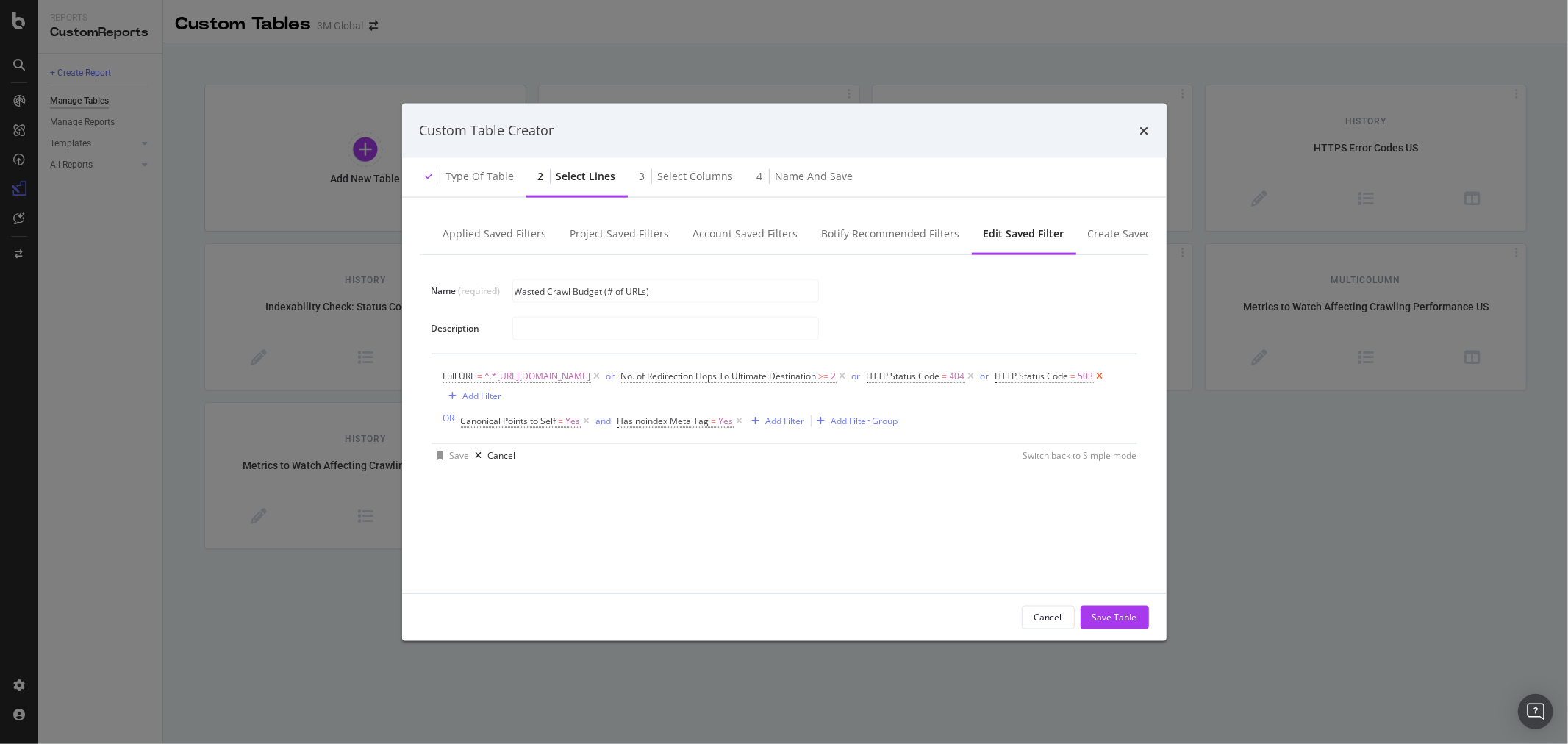
click at [1094, 383] on icon "modal" at bounding box center [1100, 375] width 13 height 14
click at [978, 373] on icon "modal" at bounding box center [971, 375] width 13 height 14
click at [849, 377] on icon "modal" at bounding box center [842, 375] width 13 height 14
click at [870, 401] on div "Add Filter Group" at bounding box center [864, 402] width 67 height 13
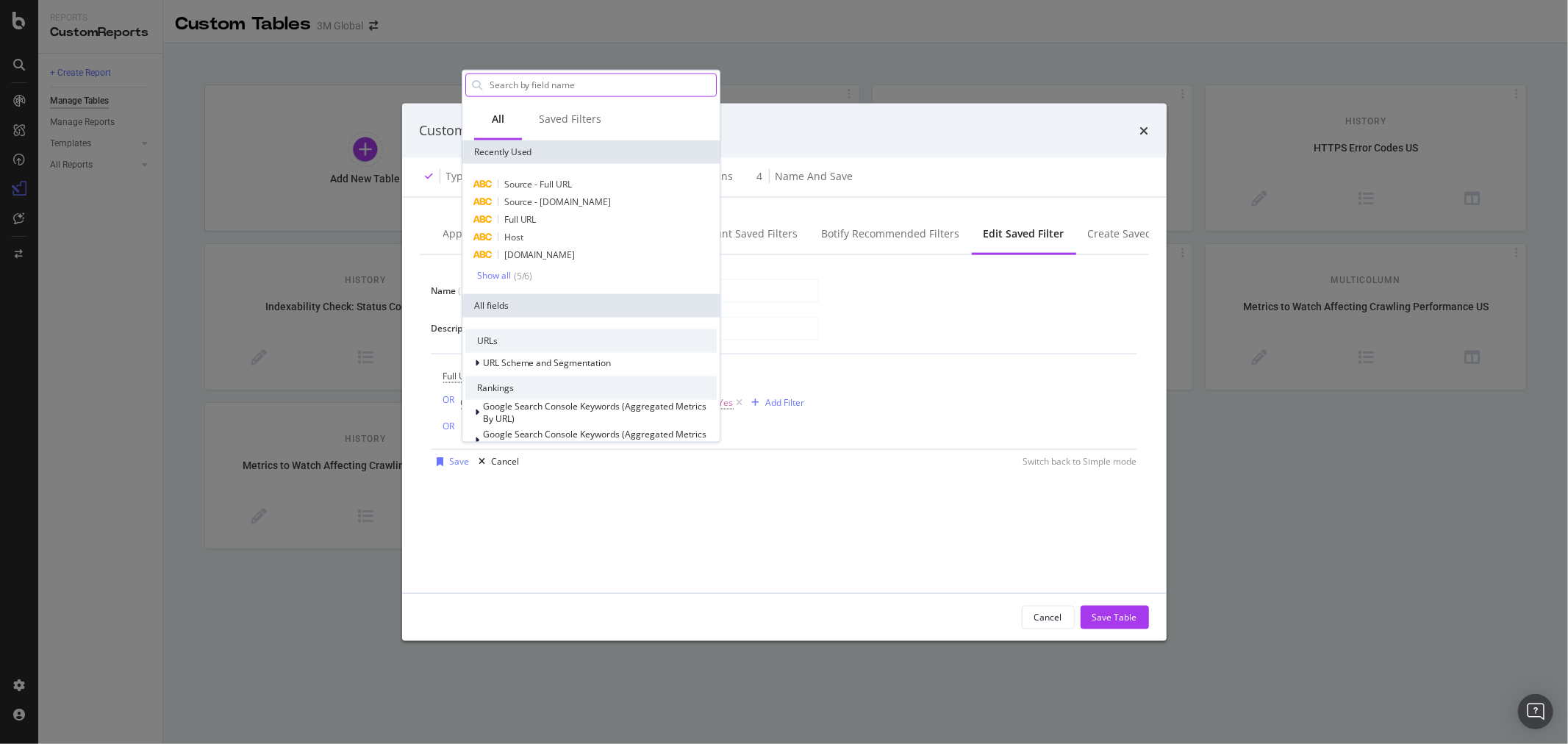
click at [592, 79] on input "Name (required)" at bounding box center [602, 85] width 228 height 22
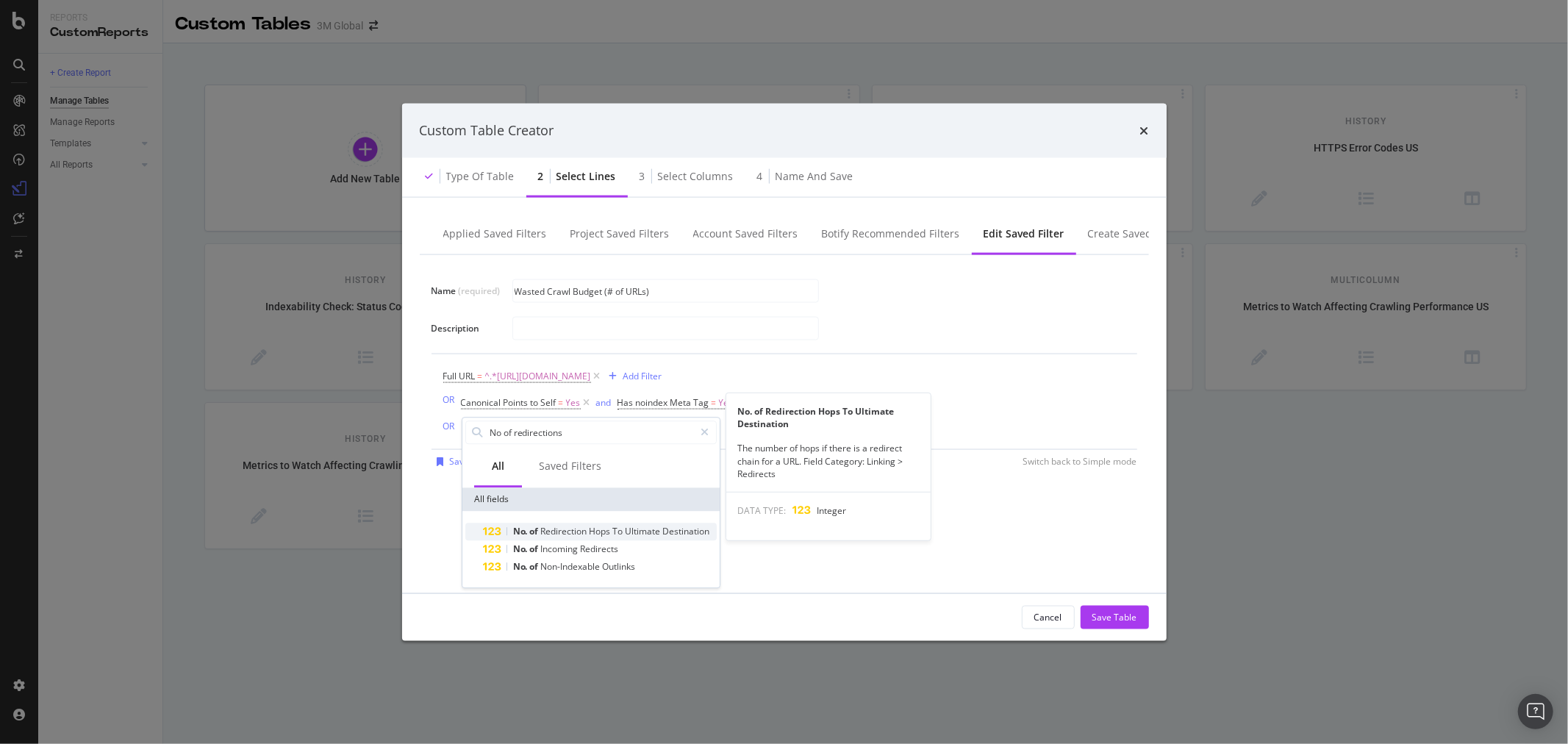
type input "No of redirections"
click at [684, 539] on div "No. of Redirection Hops To Ultimate Destination" at bounding box center [599, 531] width 234 height 18
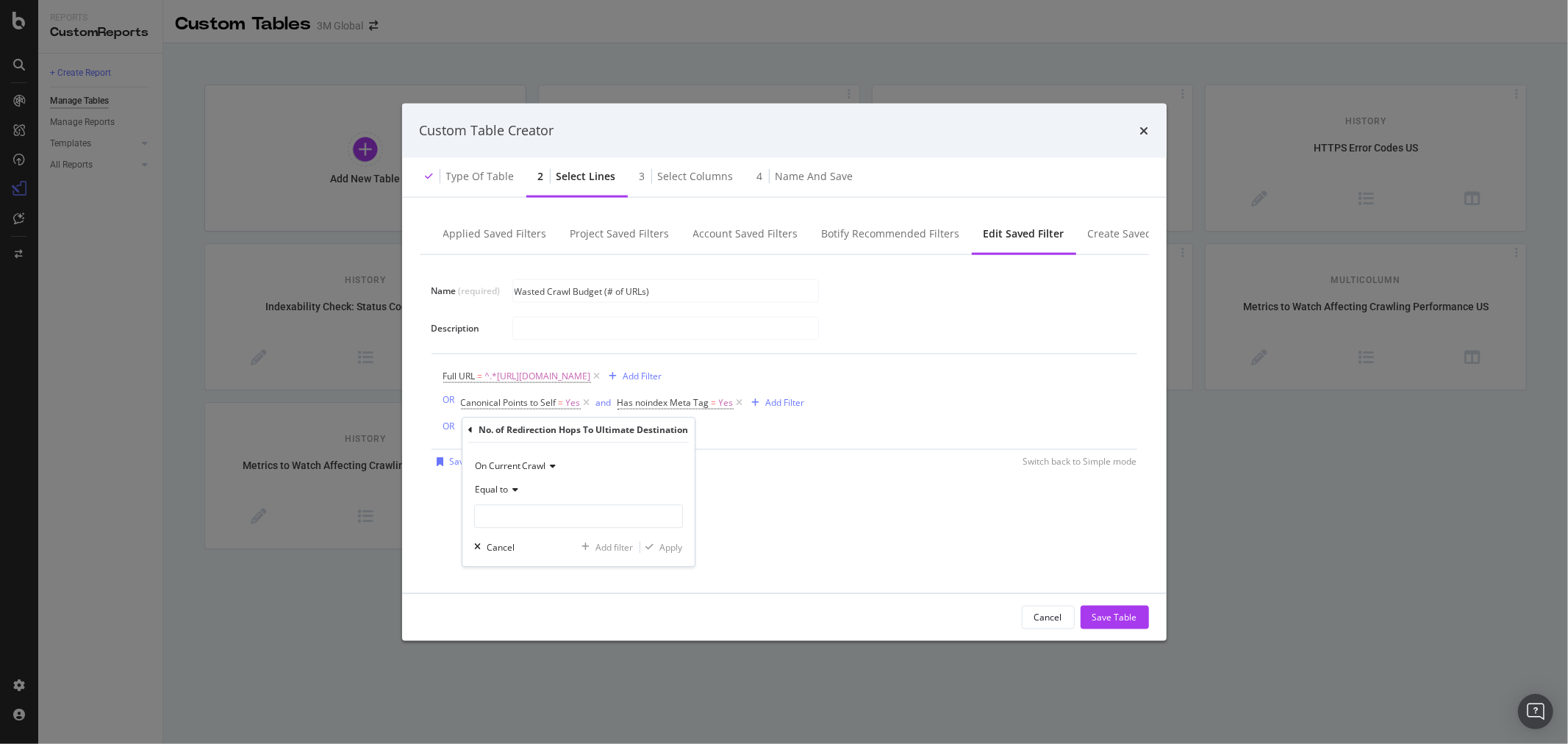
click at [509, 490] on icon "modal" at bounding box center [513, 490] width 10 height 9
click at [534, 610] on span "Greater than or equal to" at bounding box center [531, 616] width 99 height 13
click at [564, 519] on input "modal" at bounding box center [579, 516] width 209 height 24
type input "2"
click at [677, 552] on div "Apply" at bounding box center [671, 548] width 23 height 13
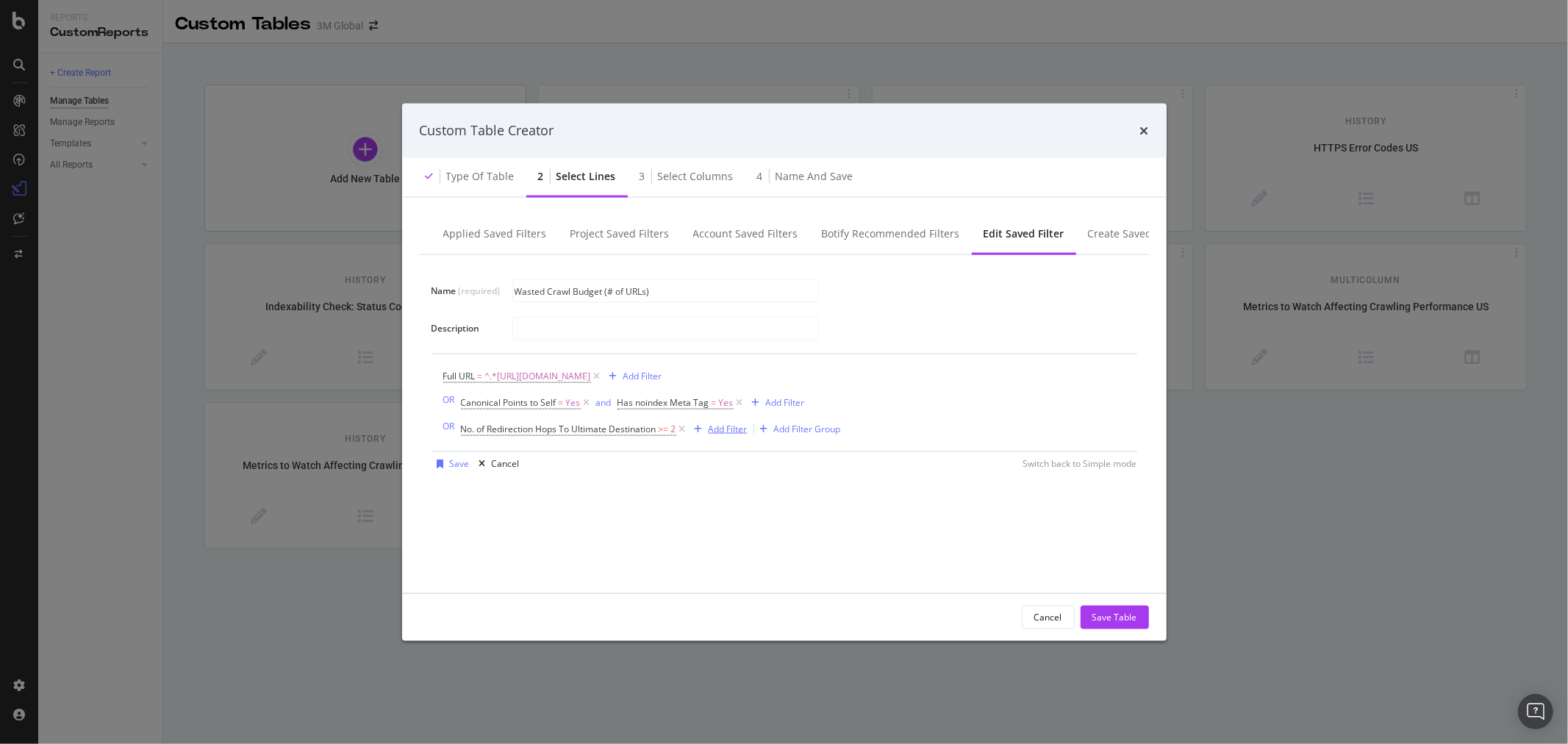
click at [727, 425] on div "Add Filter" at bounding box center [728, 429] width 39 height 13
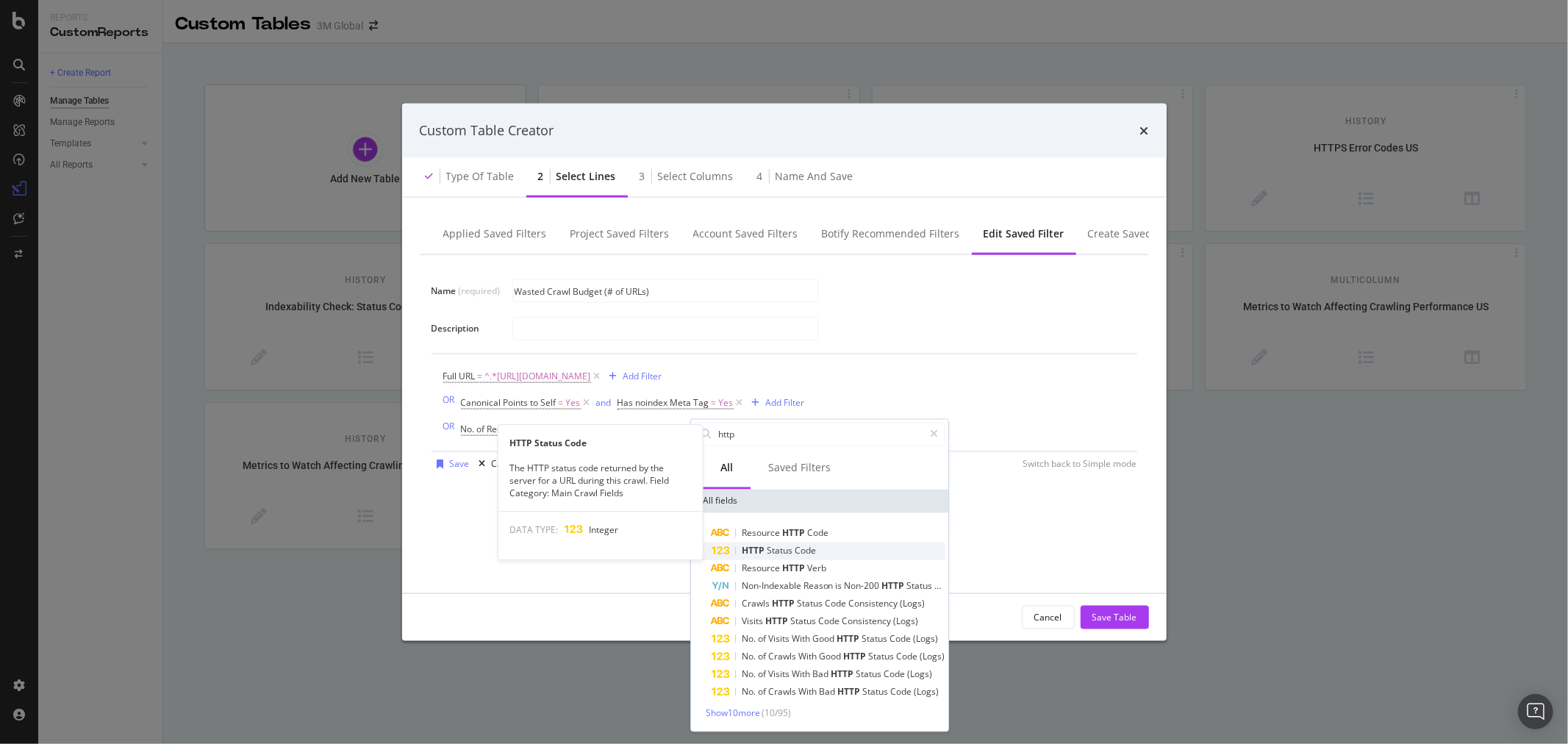
type input "http"
click at [803, 554] on span "Code" at bounding box center [805, 551] width 21 height 13
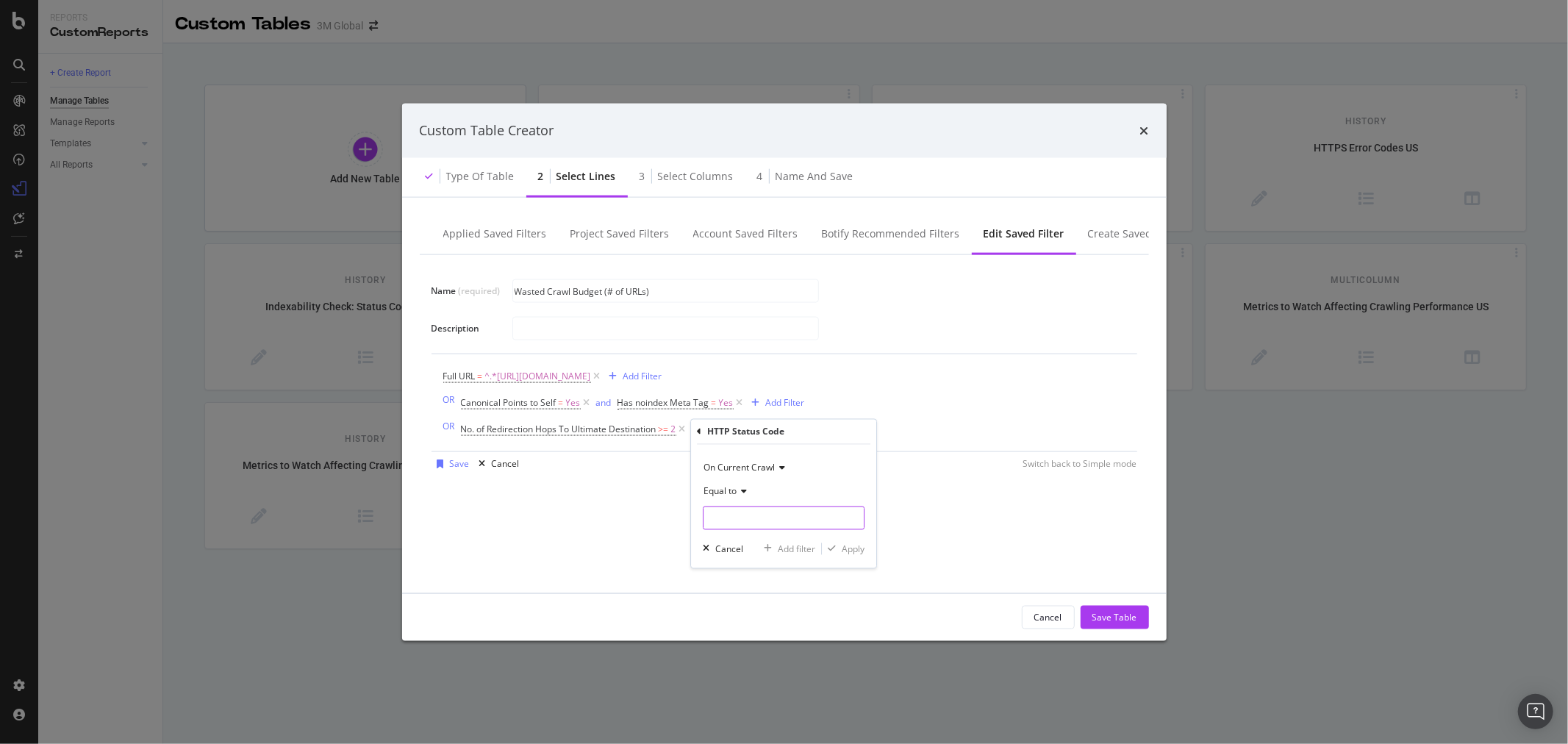
click at [782, 513] on input "modal" at bounding box center [784, 519] width 161 height 24
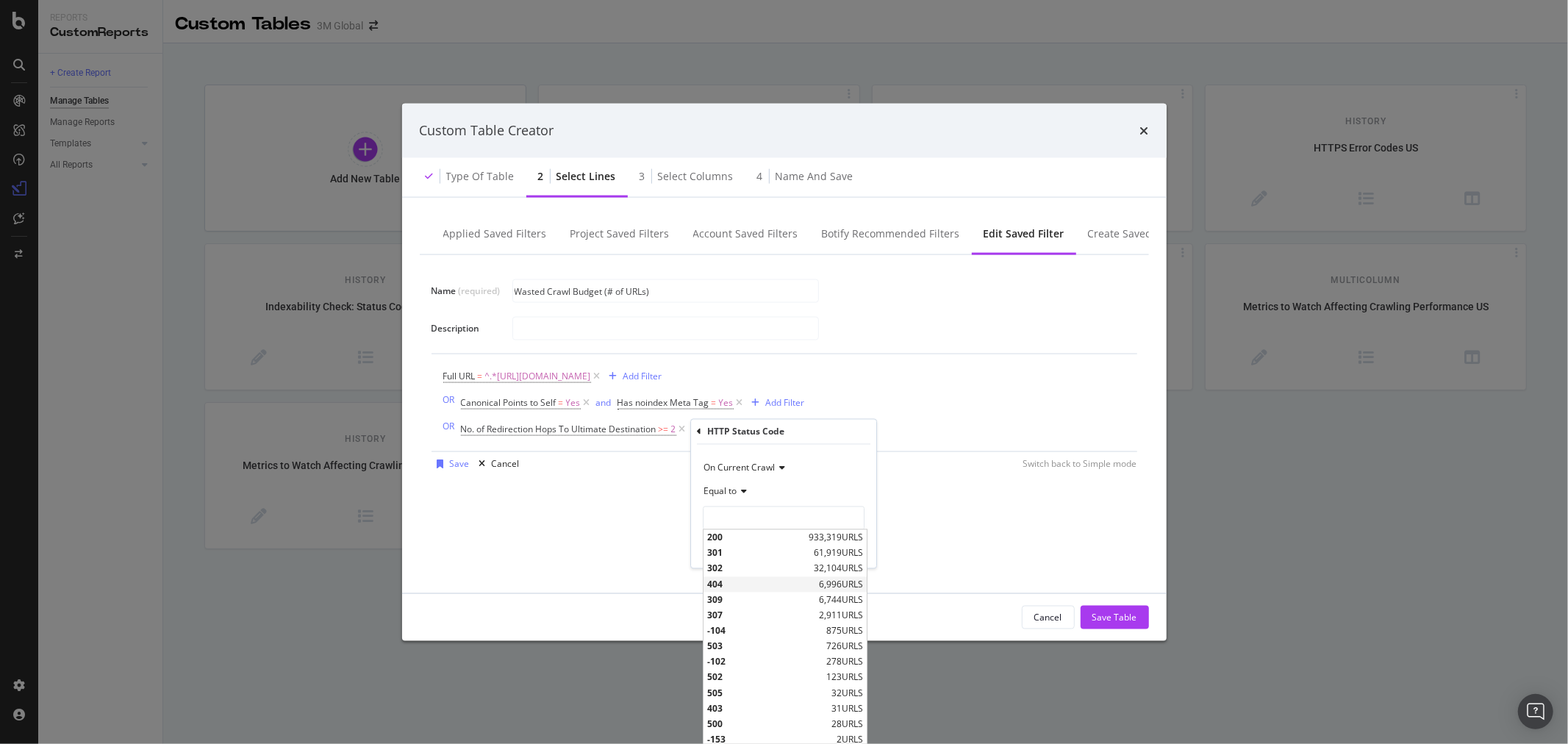
click at [744, 585] on span "404" at bounding box center [761, 584] width 108 height 13
type input "404"
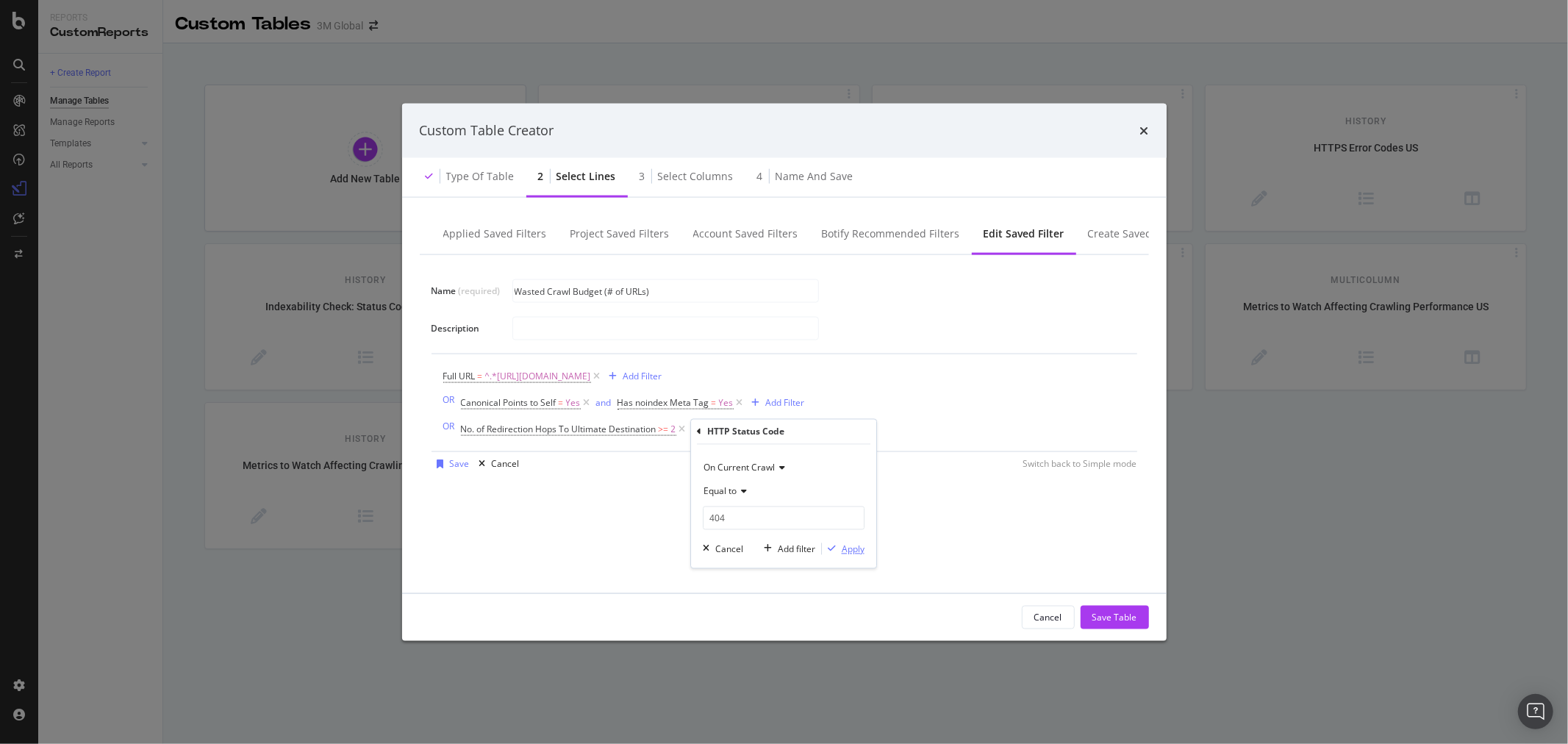
click at [863, 548] on div "Apply" at bounding box center [852, 548] width 23 height 13
click at [870, 428] on div "Add Filter" at bounding box center [863, 429] width 39 height 13
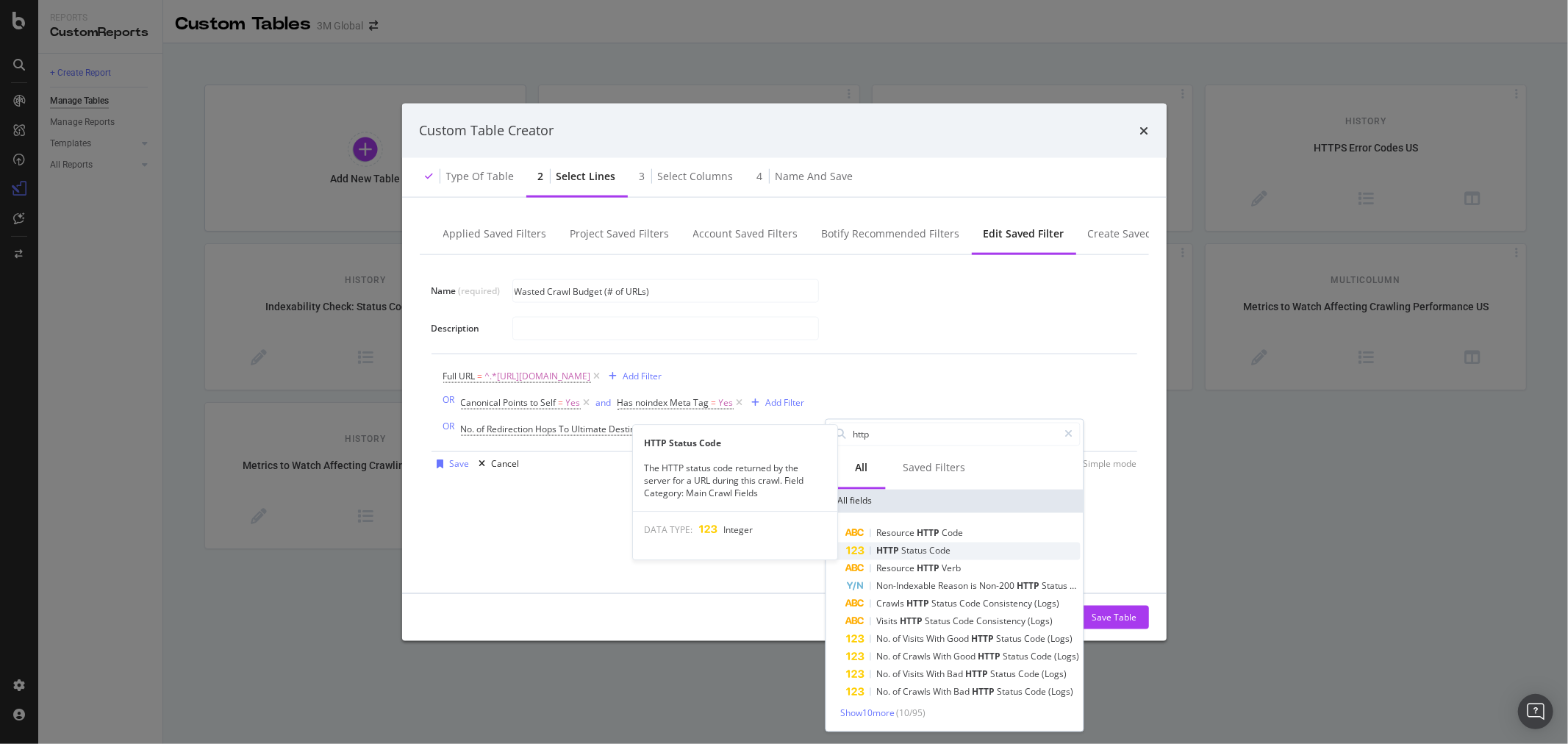
click at [913, 548] on span "Status" at bounding box center [915, 551] width 28 height 13
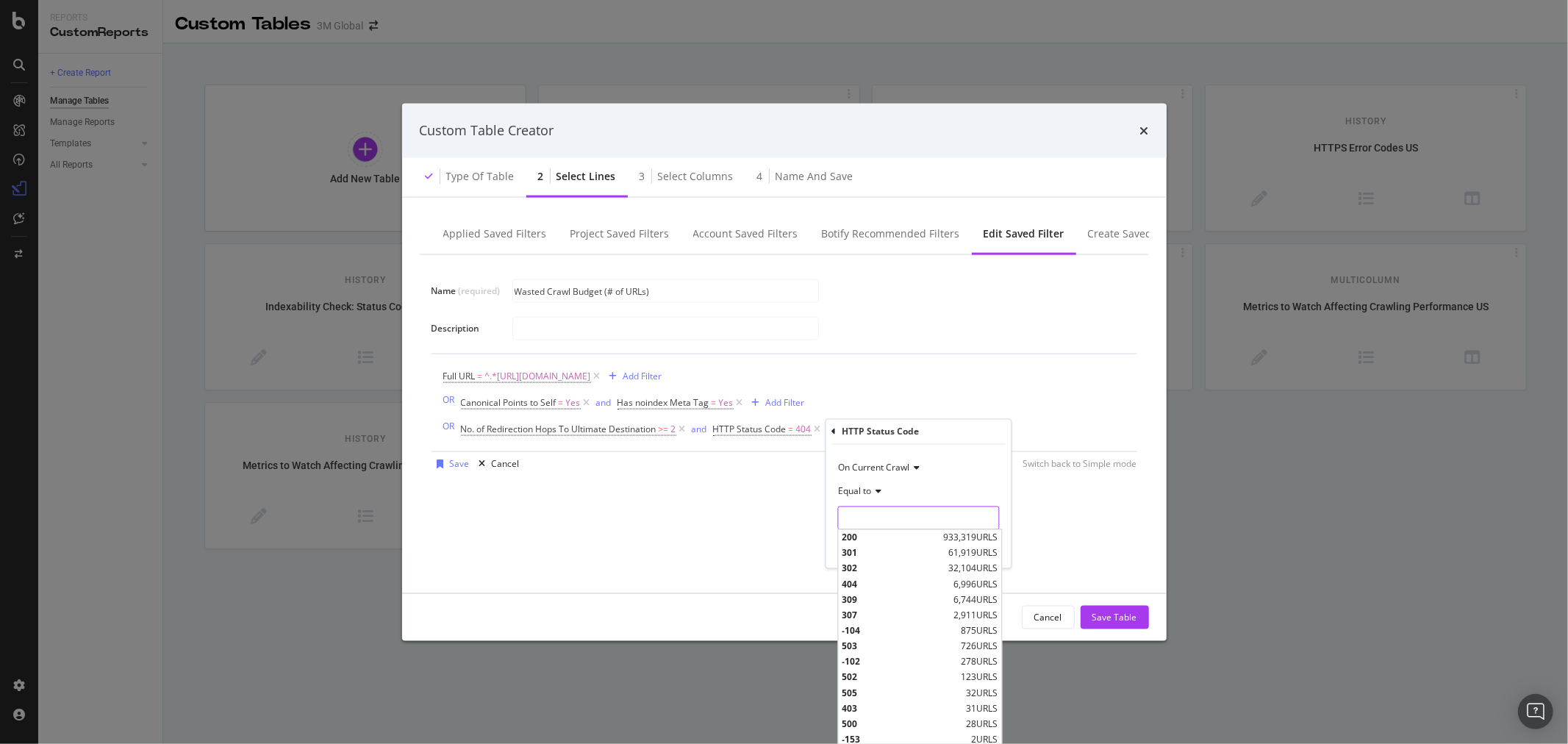
click at [909, 524] on input "modal" at bounding box center [918, 519] width 161 height 24
click at [870, 640] on span "503" at bounding box center [899, 646] width 116 height 13
type input "503"
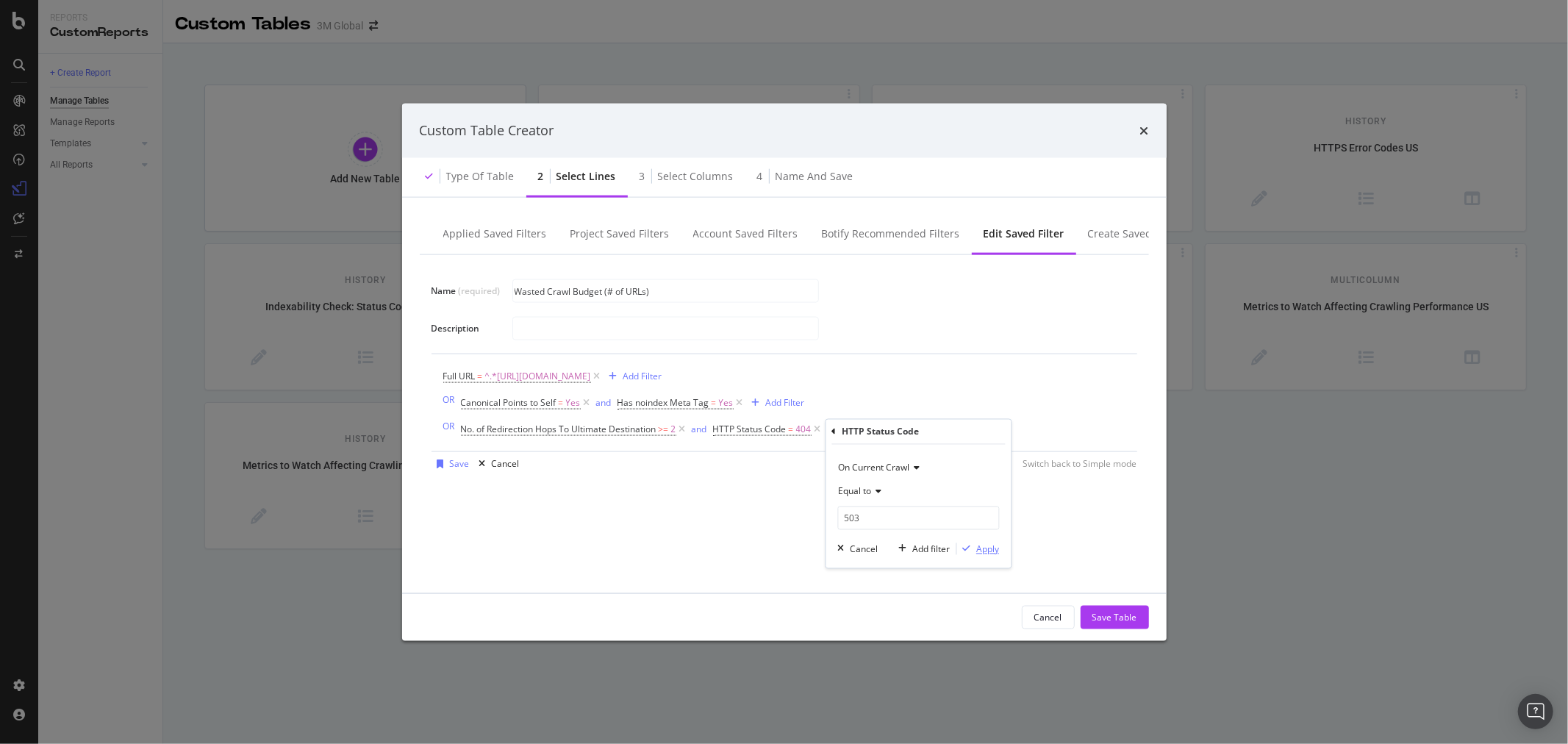
click at [993, 548] on div "Apply" at bounding box center [988, 548] width 23 height 13
click at [1135, 614] on div "Save Table" at bounding box center [1114, 617] width 45 height 13
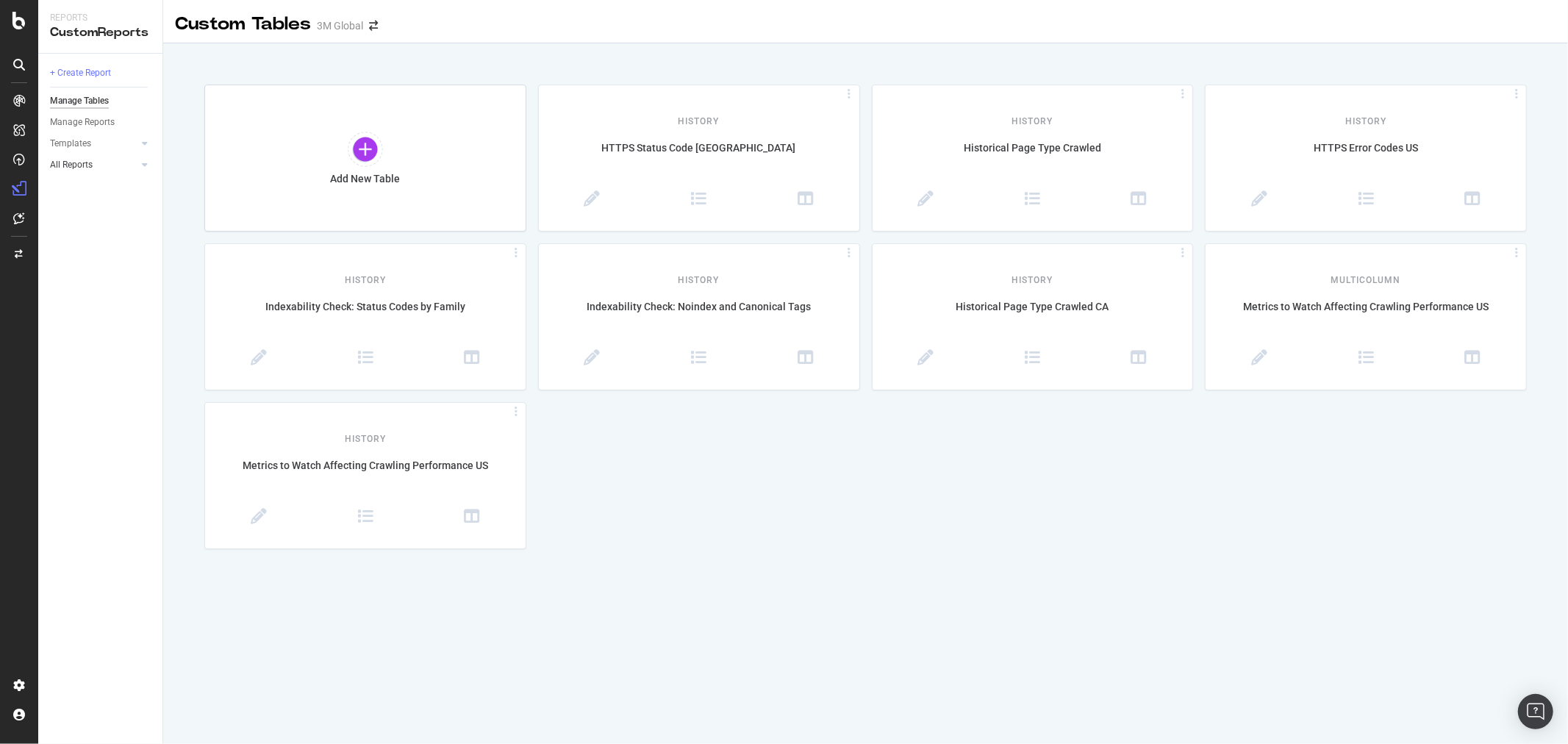
click at [120, 162] on link "All Reports" at bounding box center [93, 165] width 88 height 15
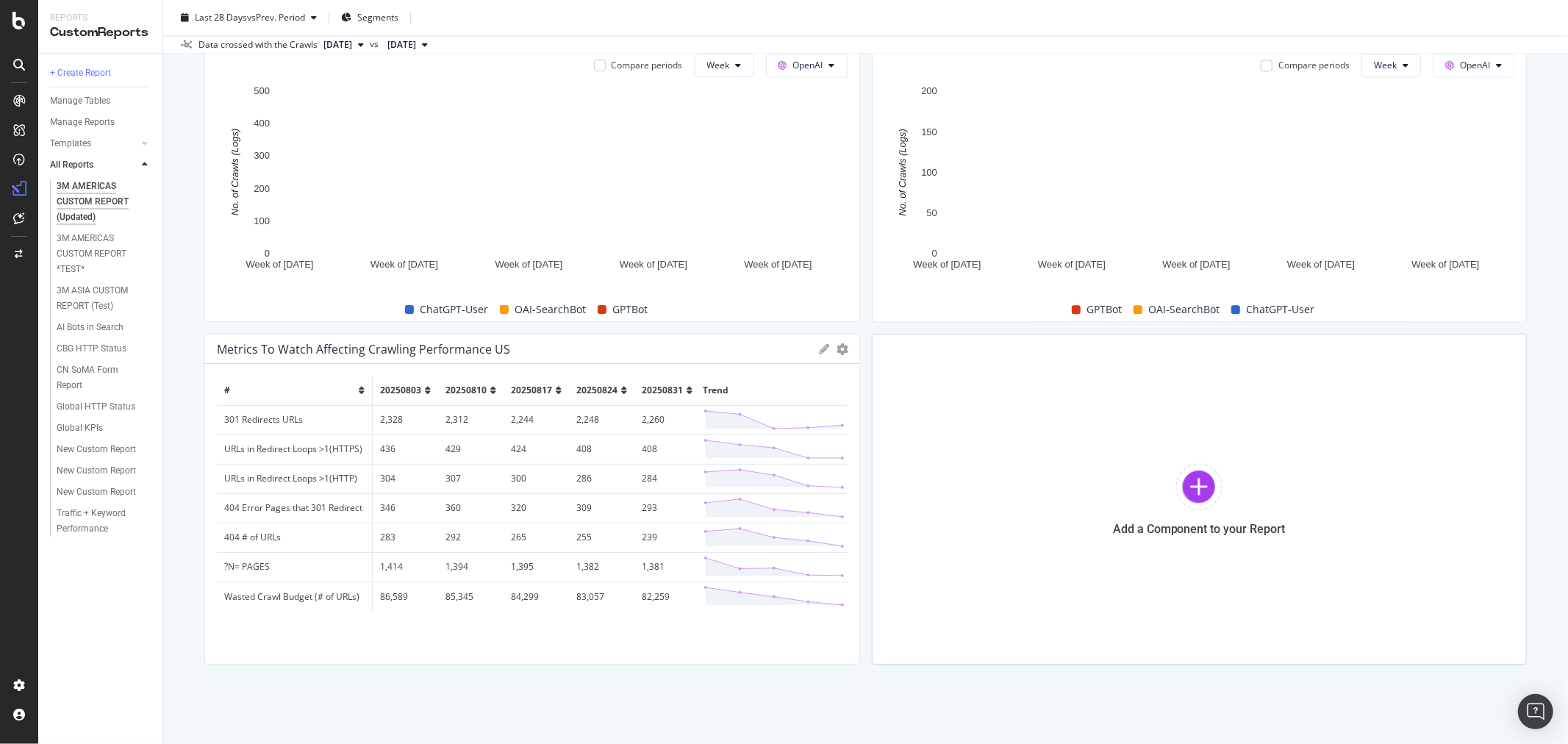
scroll to position [2657, 0]
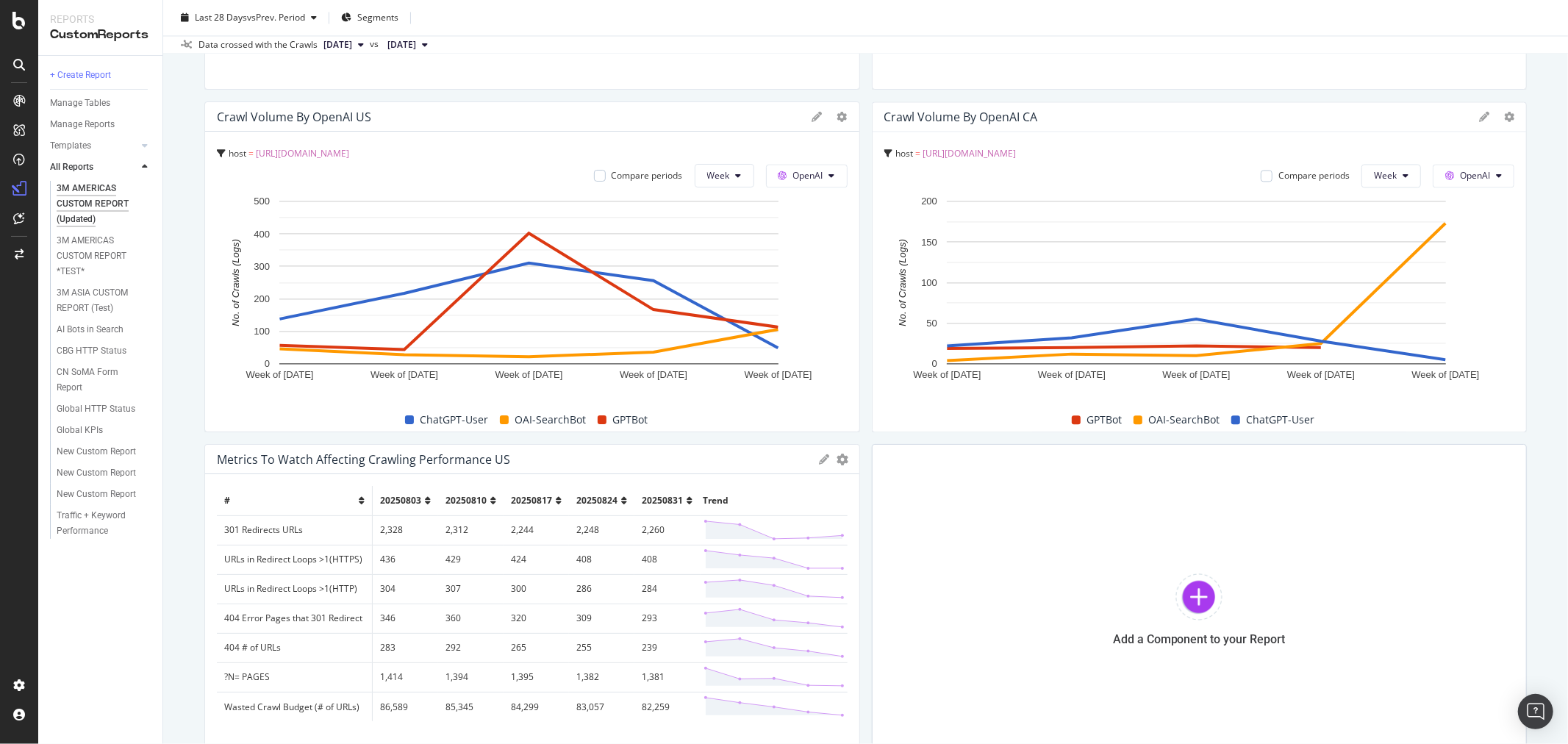
scroll to position [2657, 0]
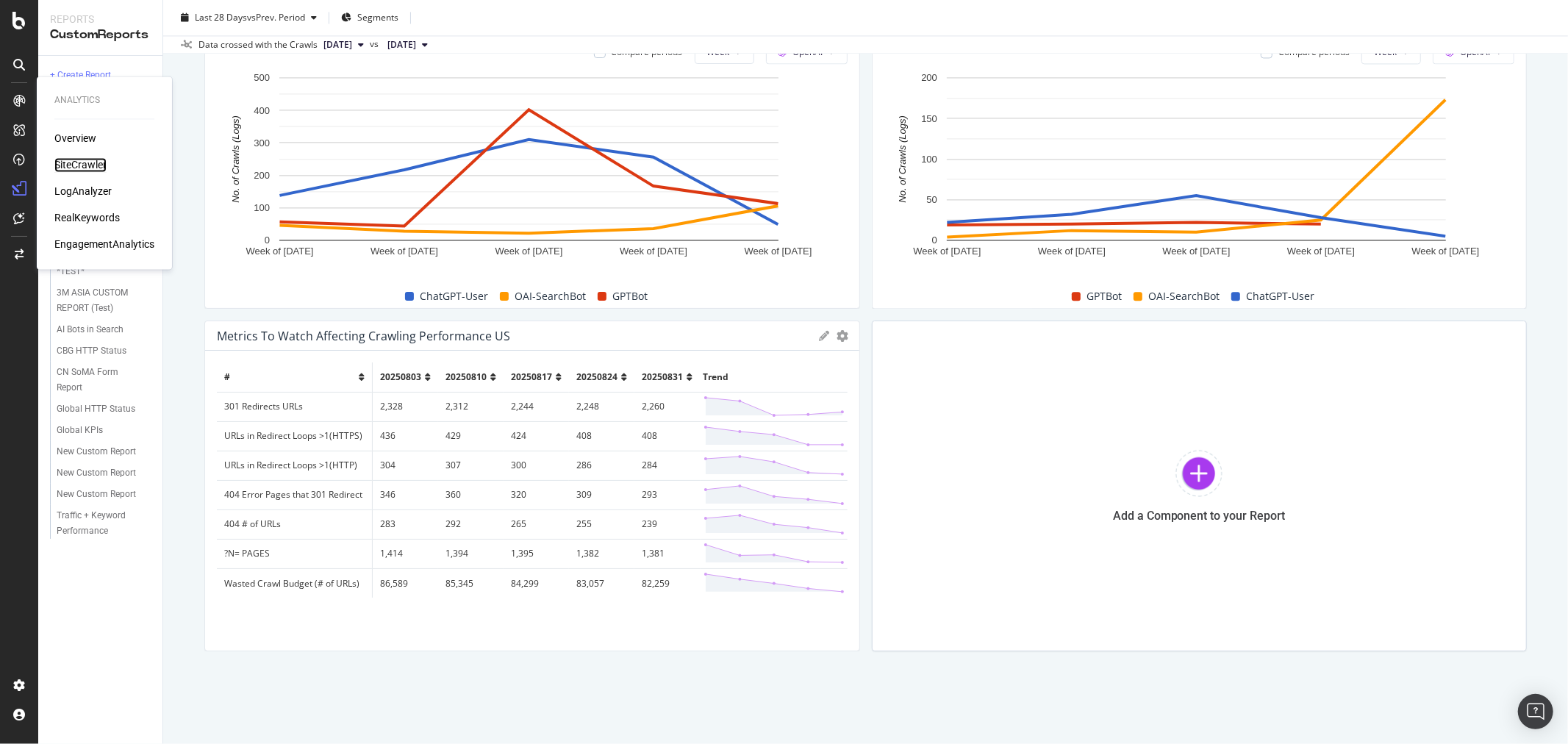
click at [92, 161] on div "SiteCrawler" at bounding box center [80, 165] width 52 height 14
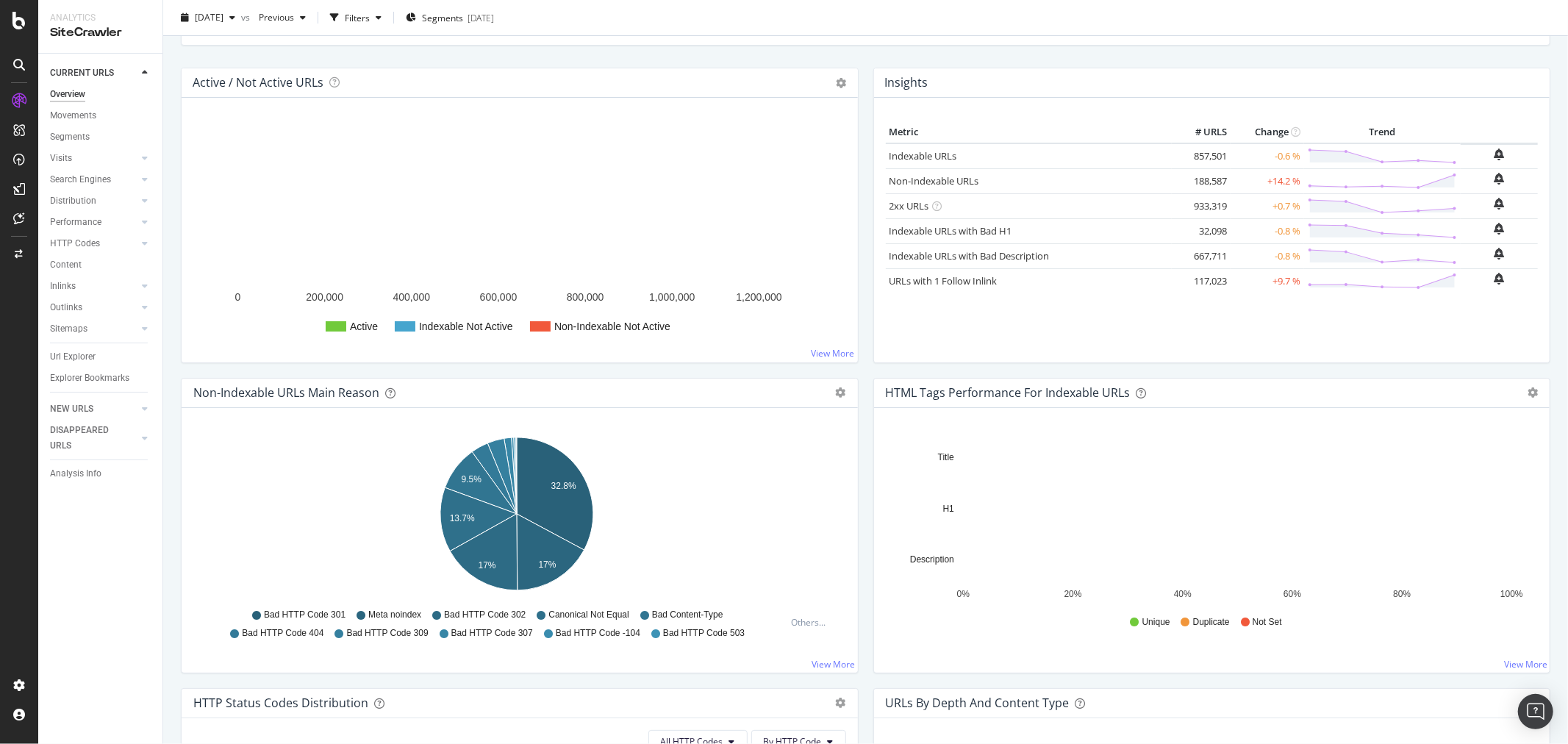
scroll to position [245, 0]
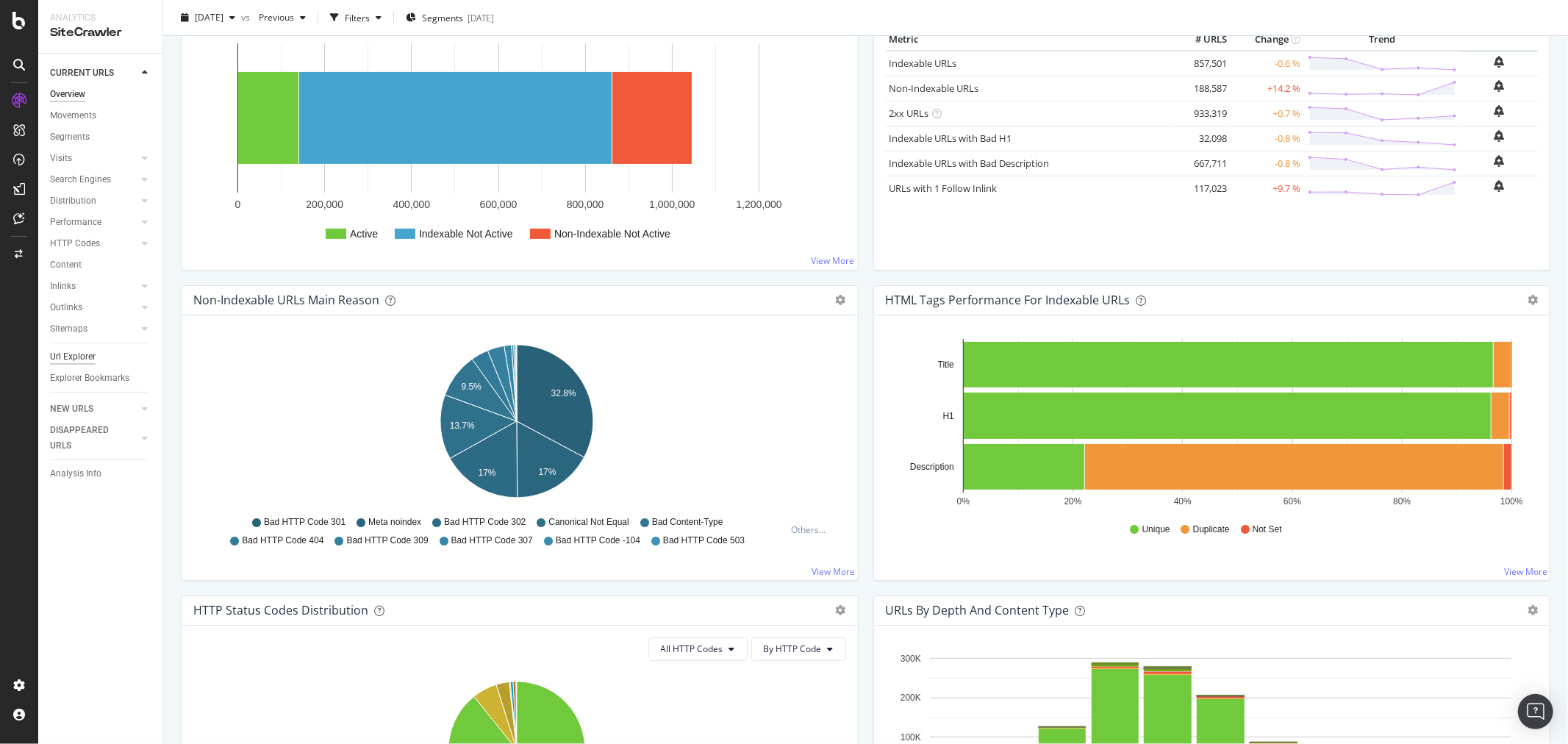
click at [64, 354] on div "Url Explorer" at bounding box center [73, 357] width 46 height 15
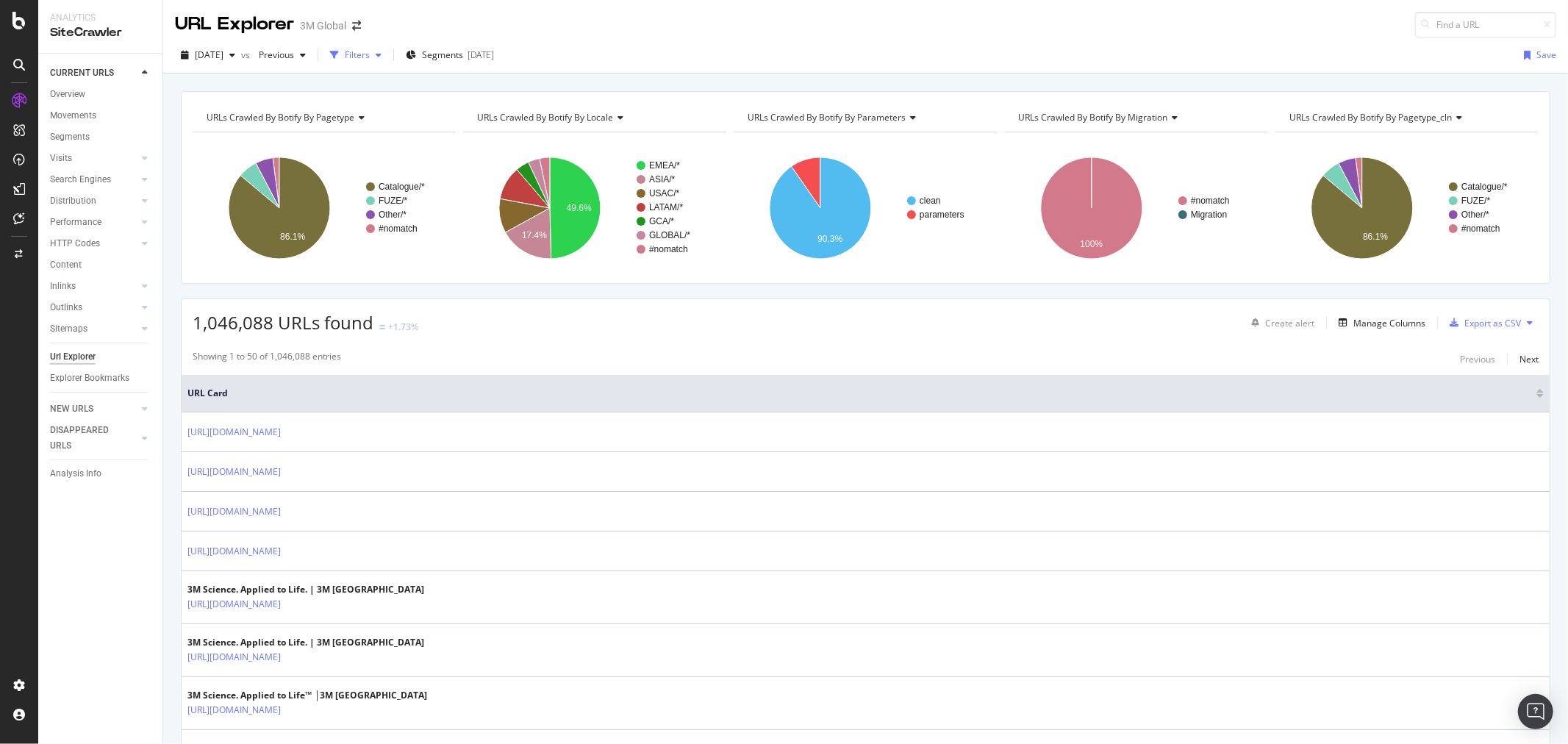
click at [388, 57] on div "button" at bounding box center [378, 55] width 18 height 9
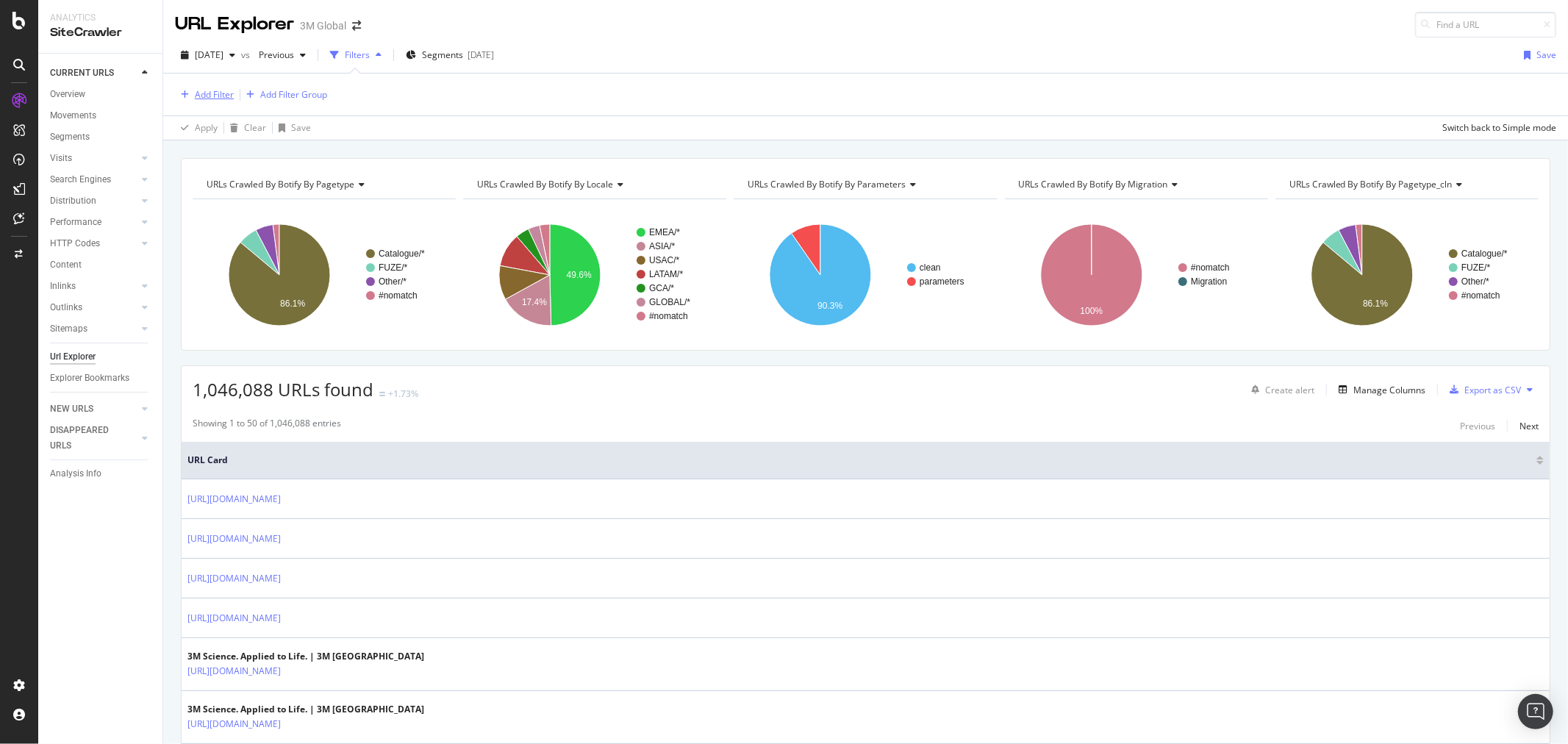
click at [221, 98] on div "Add Filter" at bounding box center [214, 94] width 39 height 13
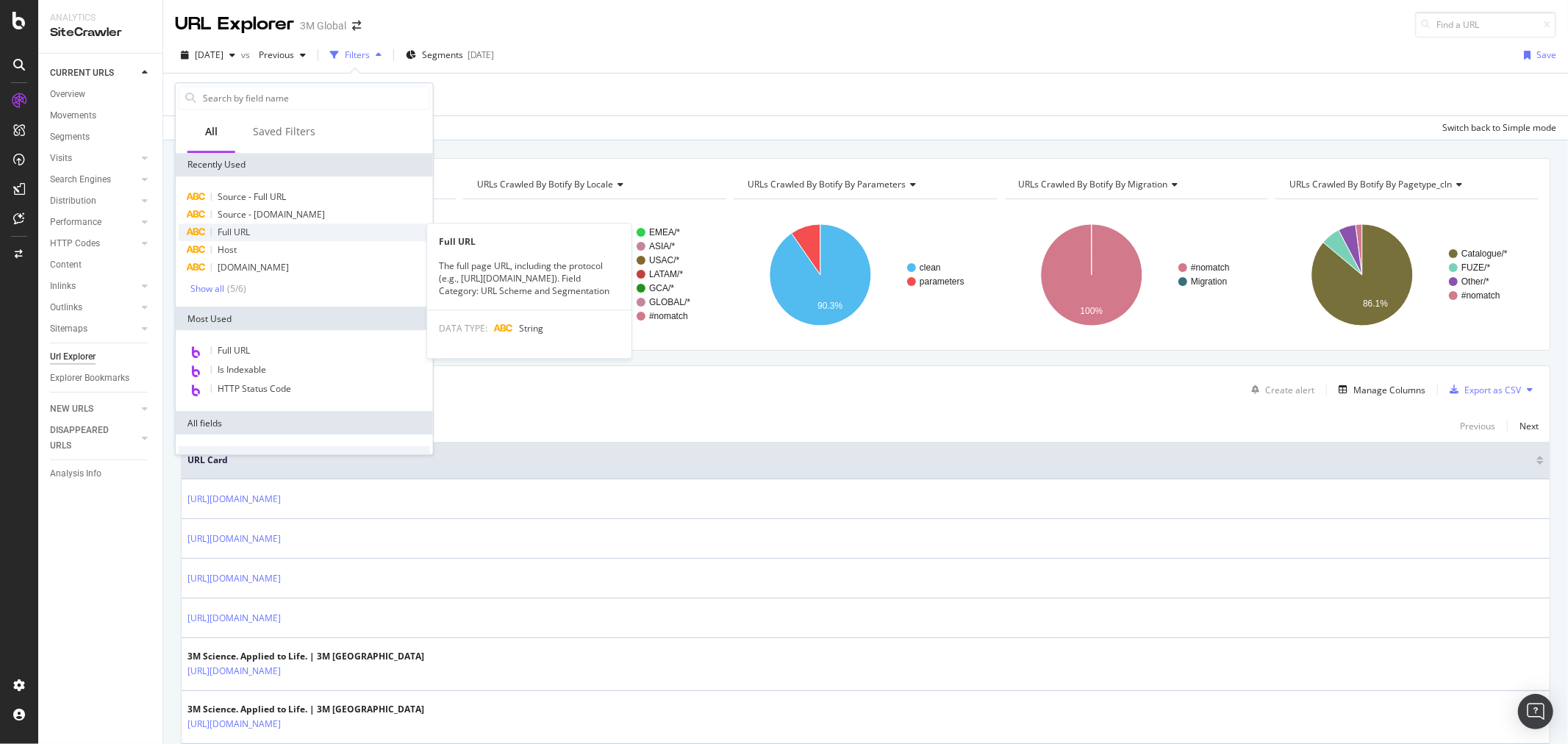
click at [258, 229] on div "Full URL" at bounding box center [304, 232] width 252 height 18
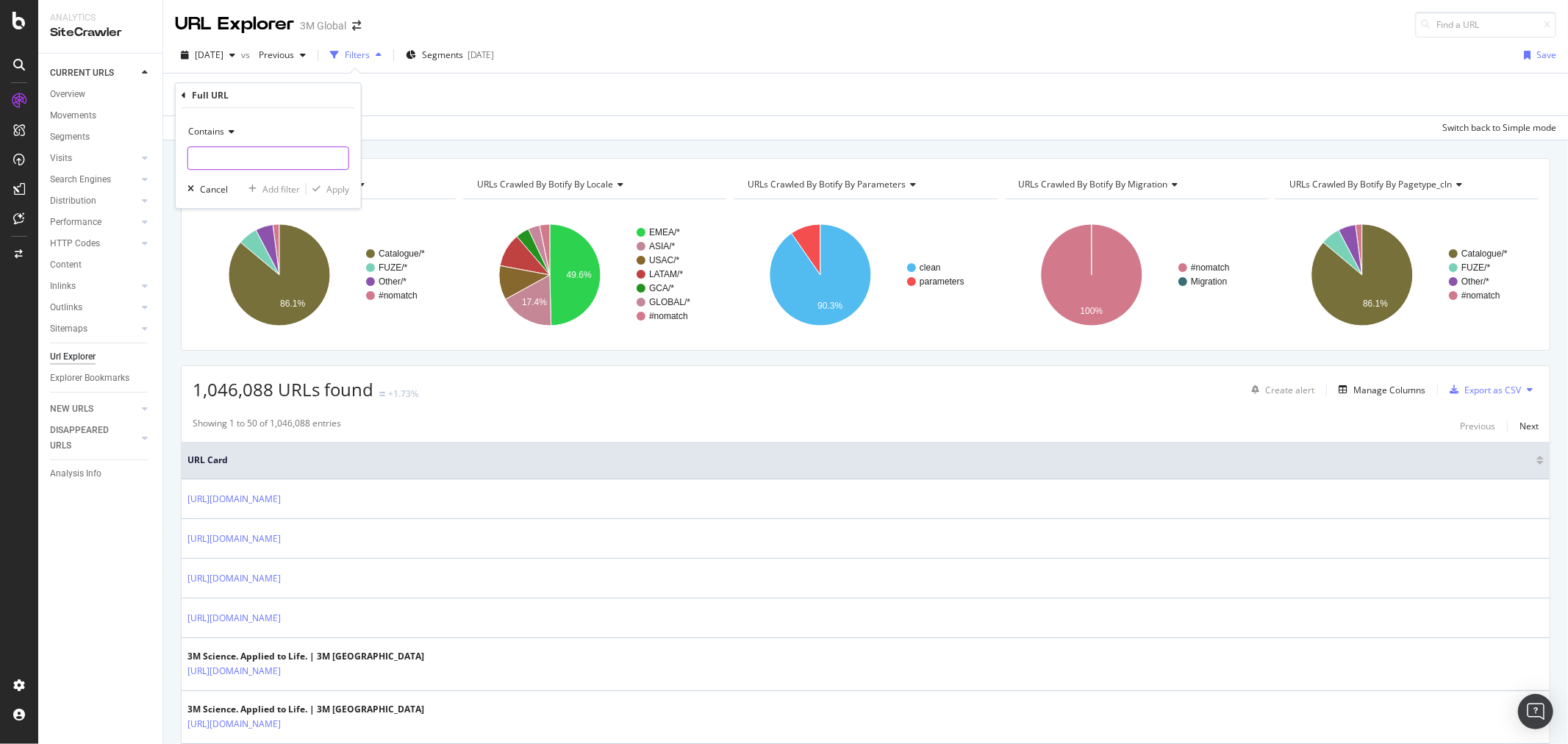
click at [276, 161] on input "text" at bounding box center [268, 158] width 161 height 24
paste input "https://www.3m.com/3M/en_US/"
type input "https://www.3m.com/3M/en_US/"
click at [338, 190] on div "Apply" at bounding box center [337, 189] width 23 height 13
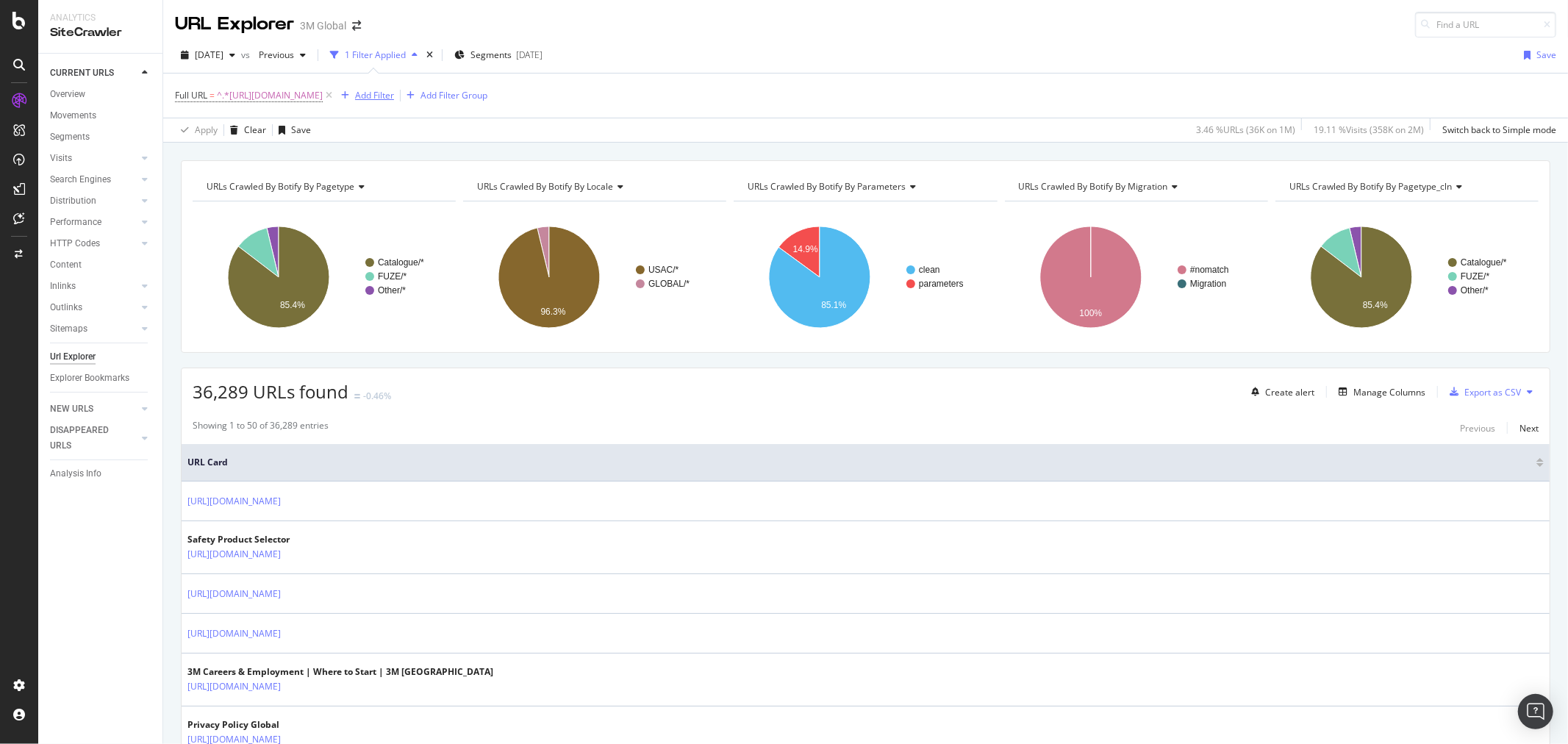
click at [394, 95] on div "Add Filter" at bounding box center [375, 95] width 39 height 13
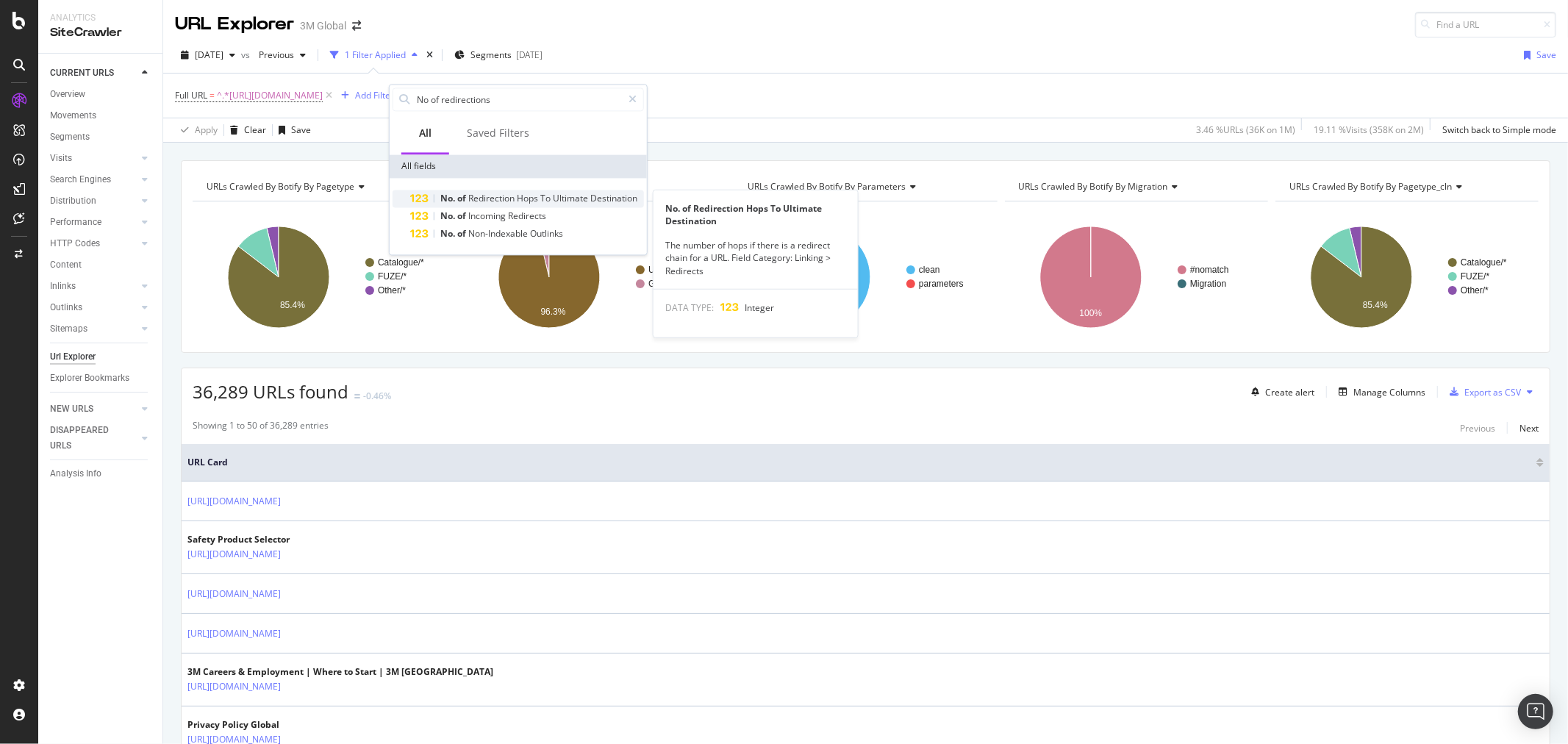
type input "No of redirections"
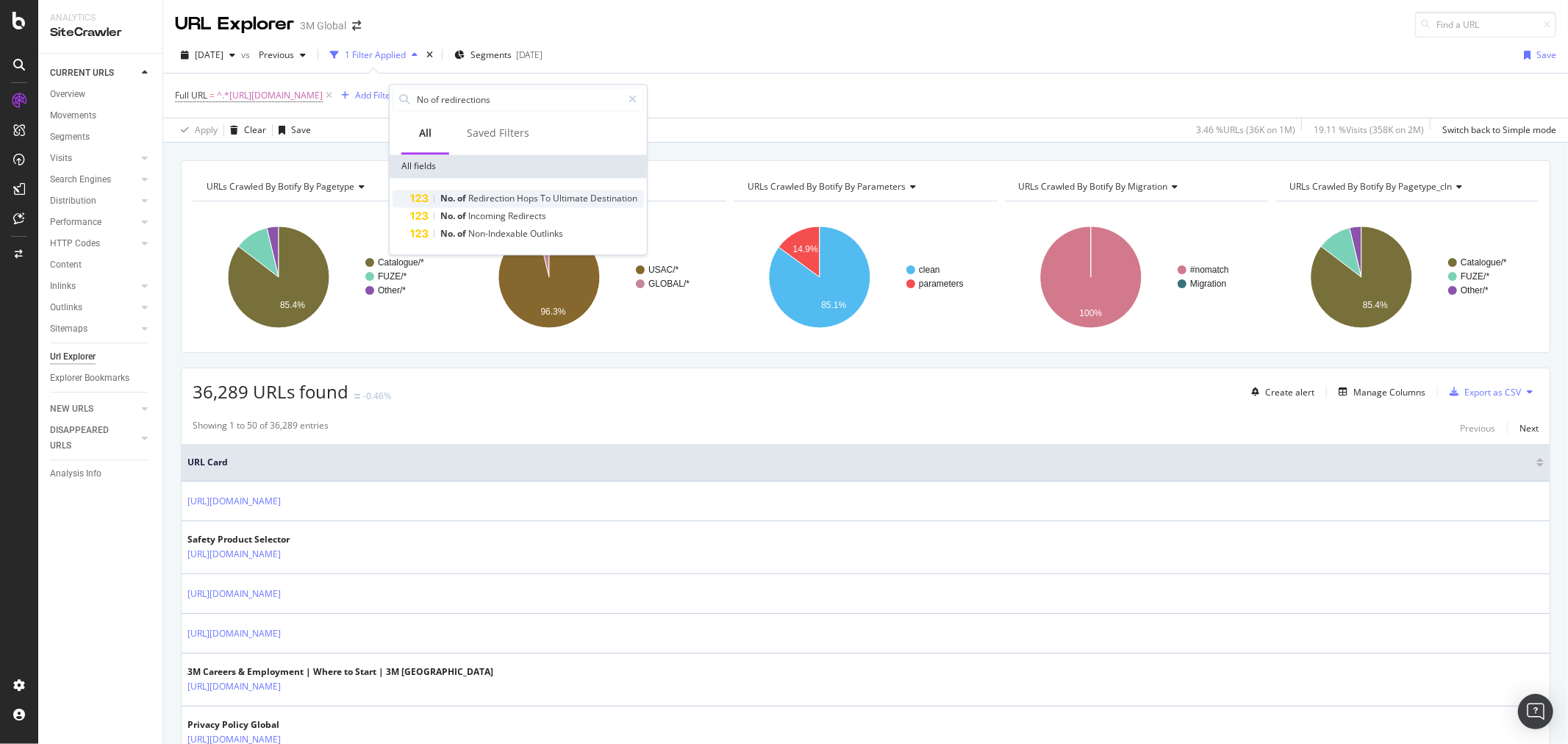
click at [592, 194] on span "Destination" at bounding box center [614, 198] width 47 height 13
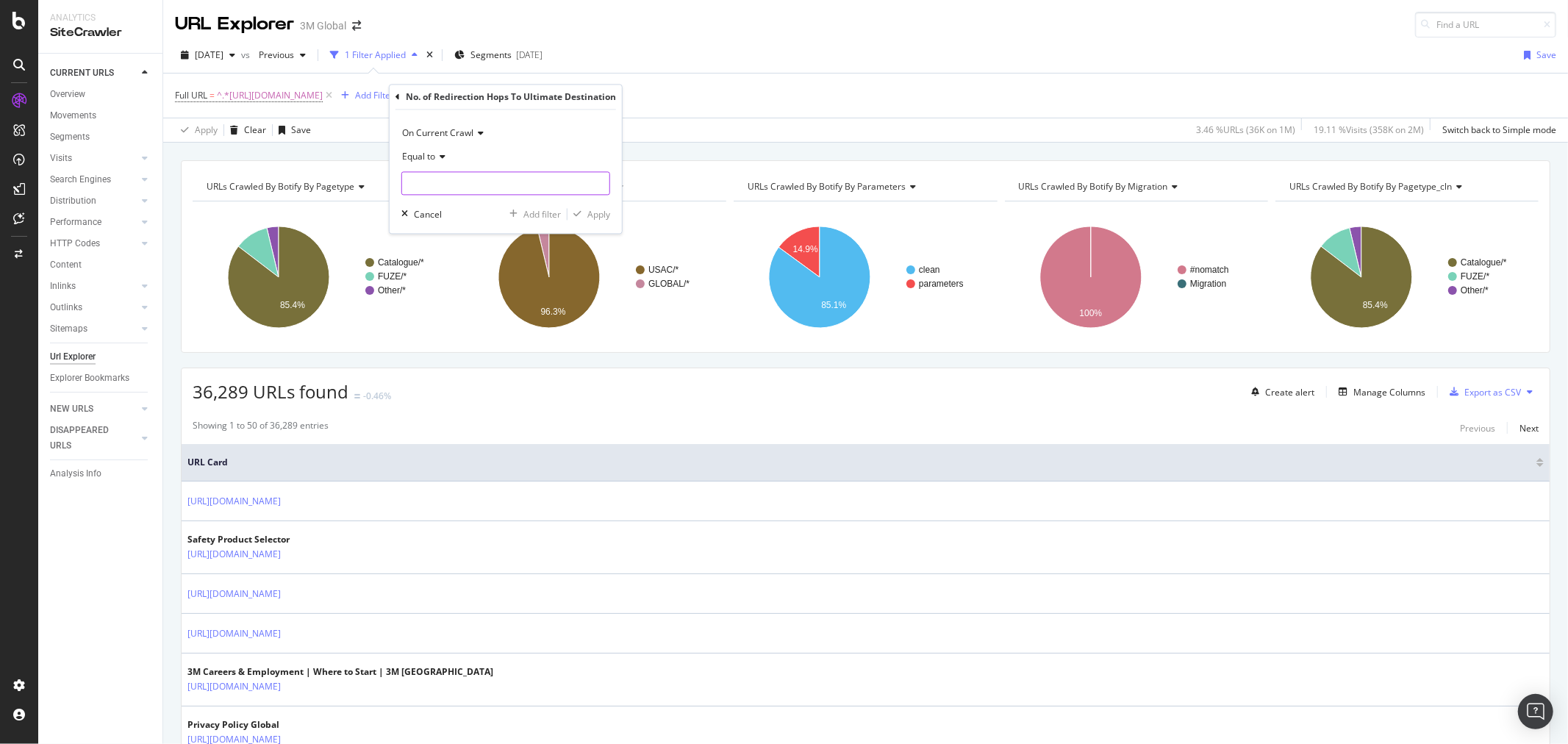
click at [475, 184] on input "number" at bounding box center [506, 184] width 209 height 24
click at [441, 162] on div "Equal to" at bounding box center [506, 157] width 209 height 24
click at [469, 284] on span "Greater than or equal to" at bounding box center [458, 282] width 99 height 13
click at [460, 183] on input "number" at bounding box center [506, 184] width 209 height 24
type input "2"
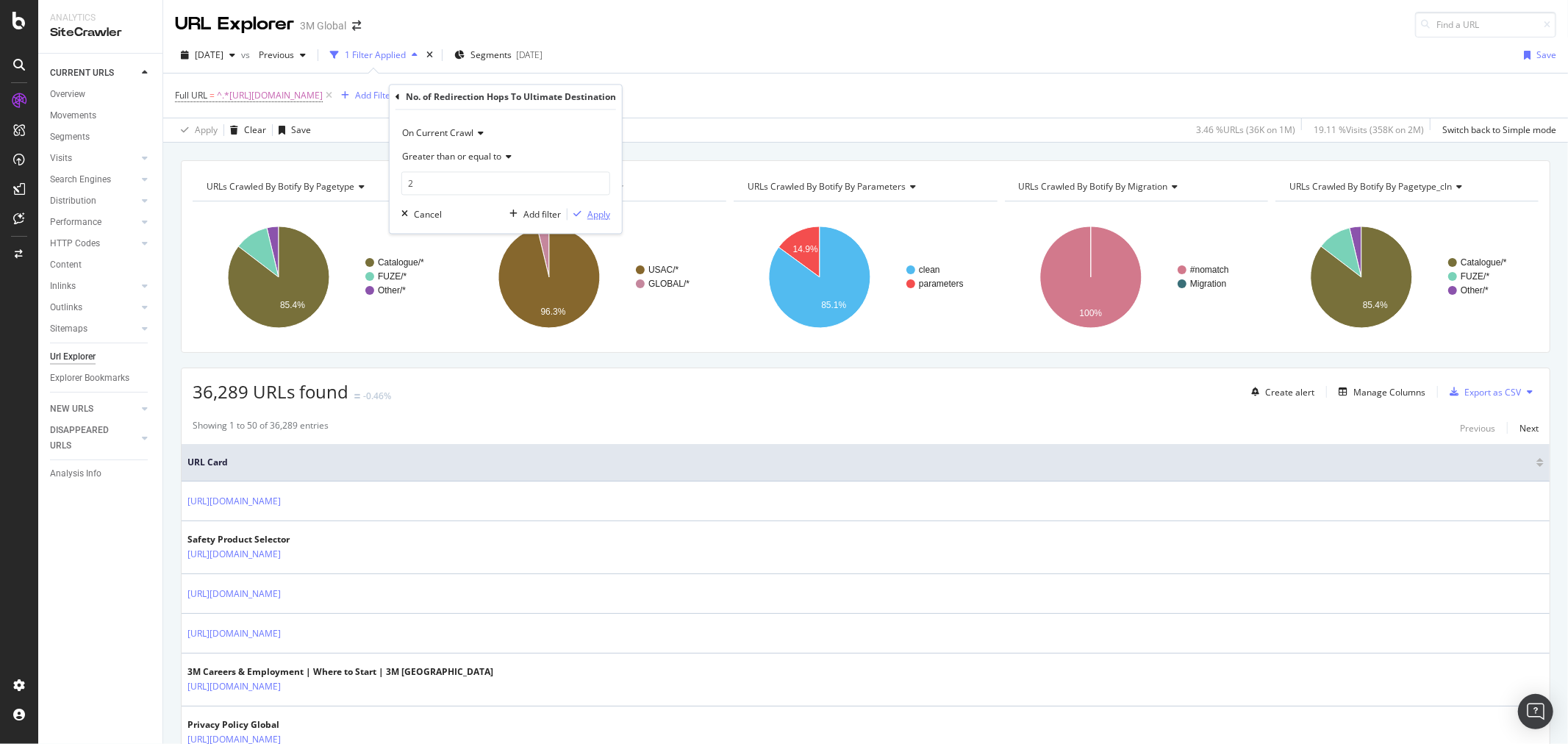
click at [591, 215] on div "Apply" at bounding box center [598, 214] width 23 height 13
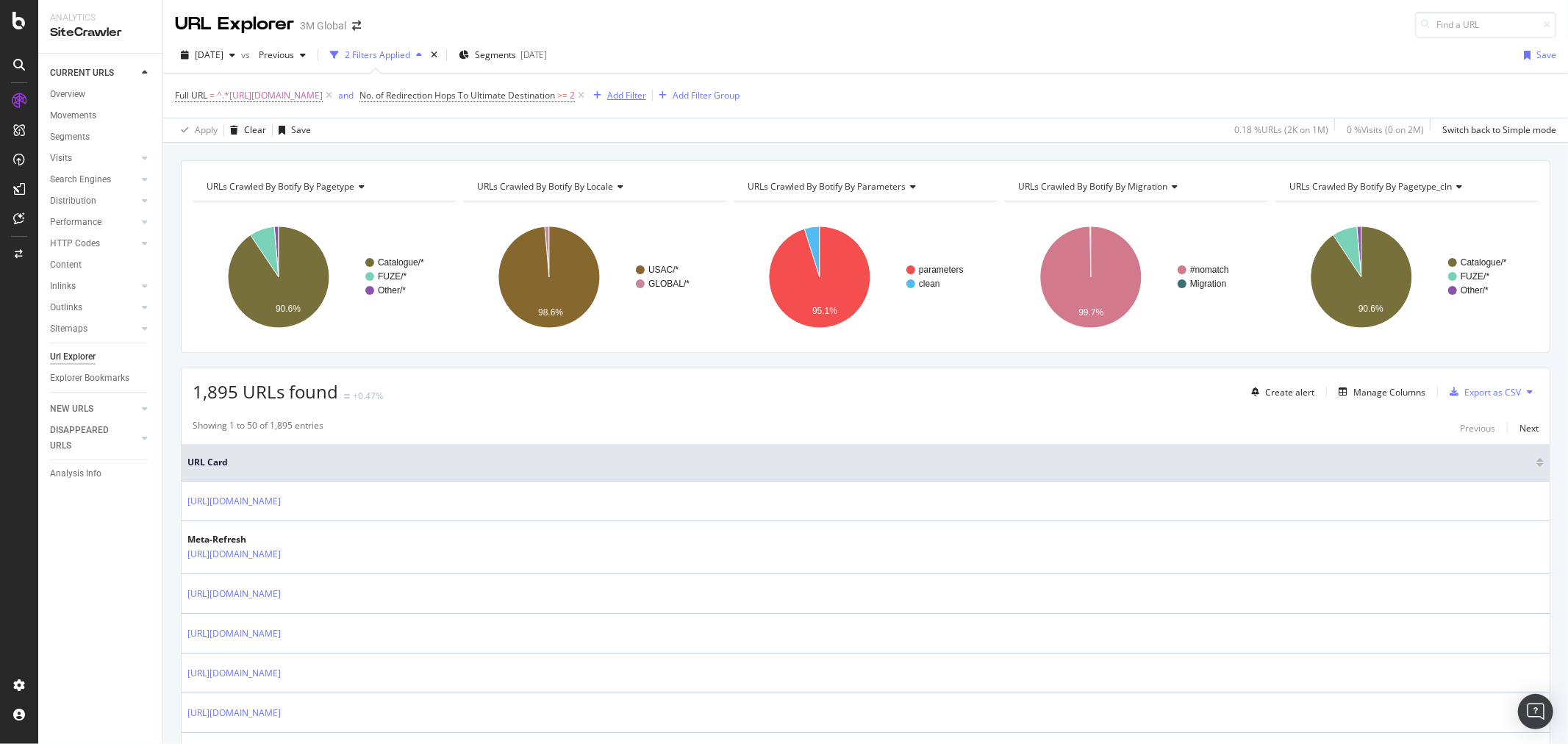
click at [646, 94] on div "Add Filter" at bounding box center [627, 95] width 39 height 13
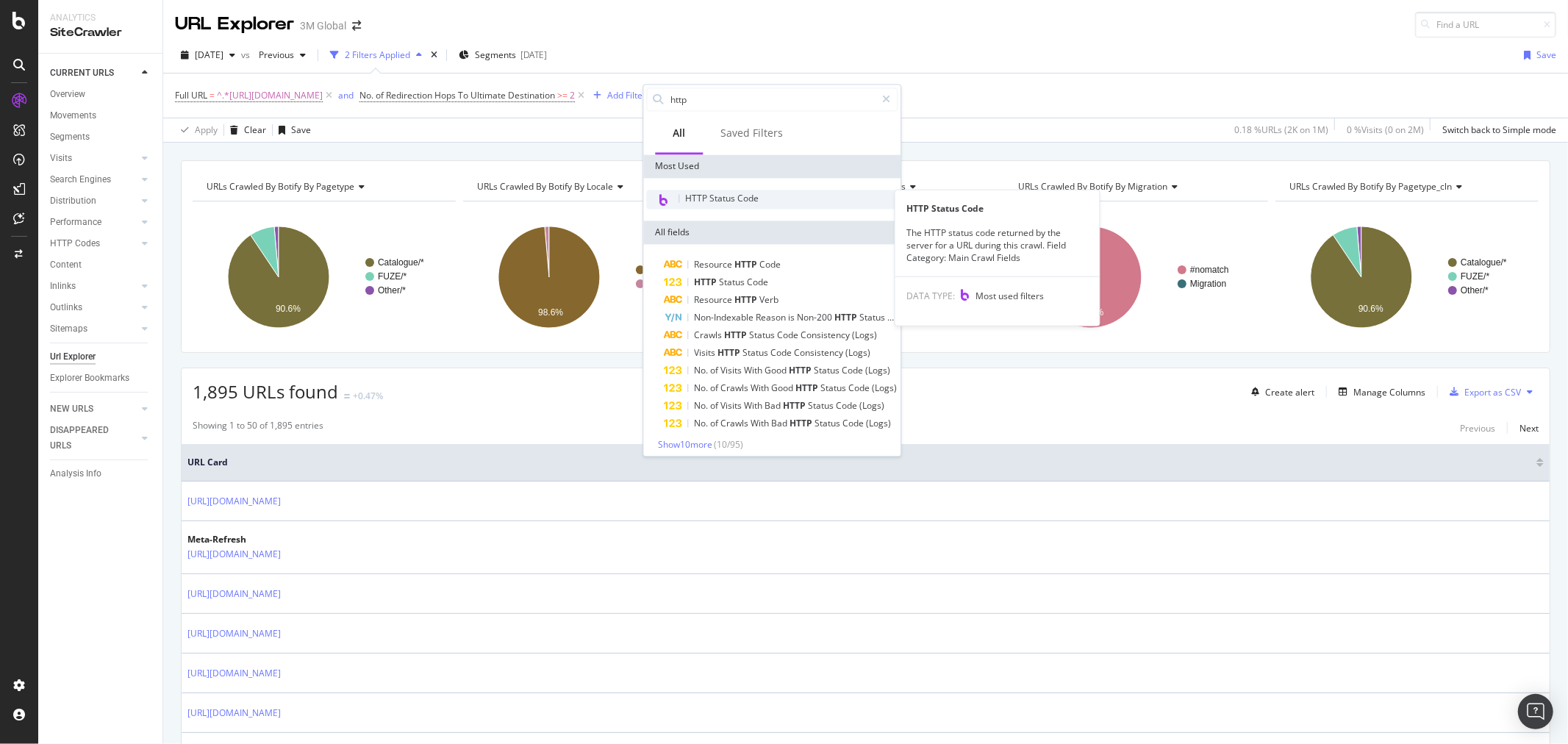
type input "http"
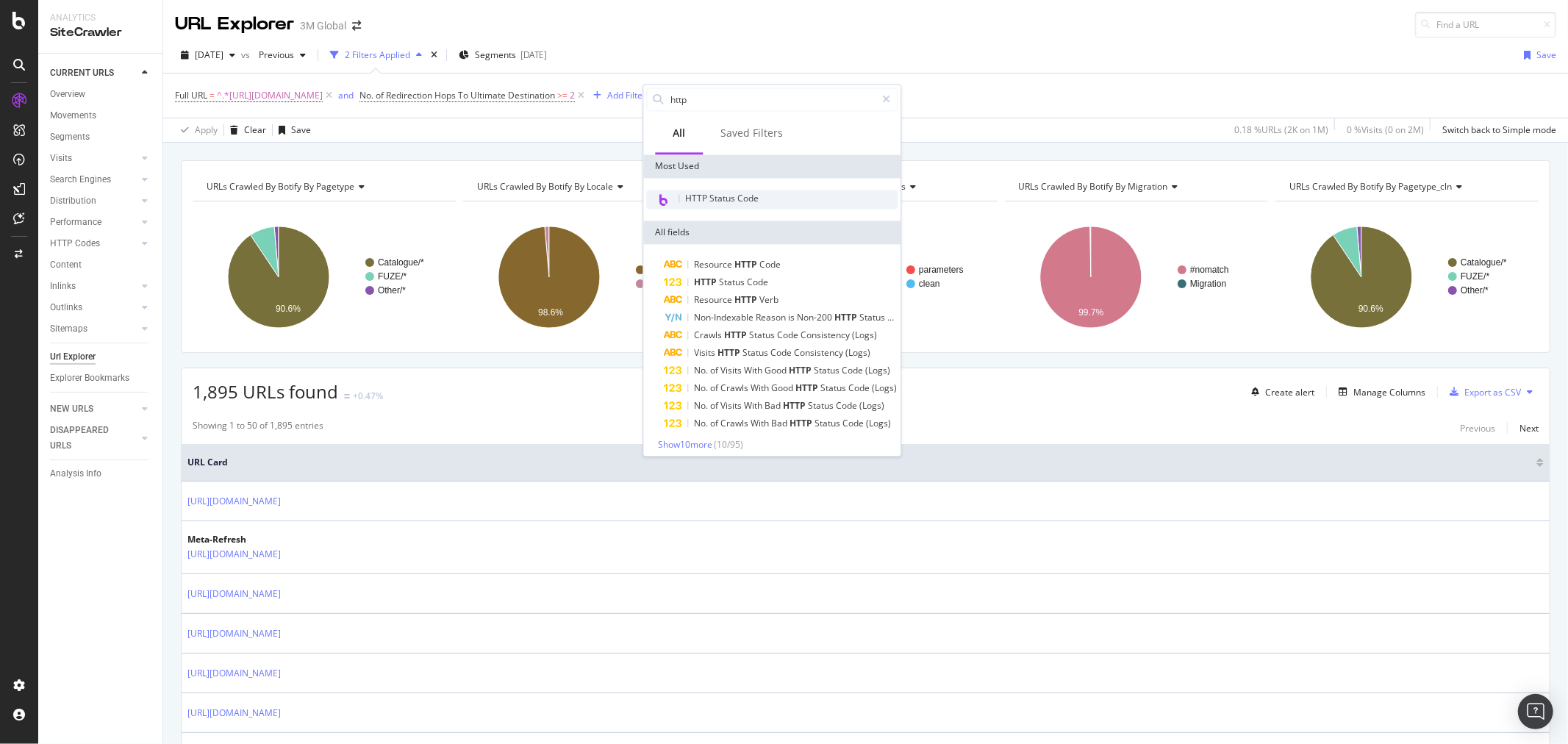
click at [748, 197] on span "HTTP Status Code" at bounding box center [722, 198] width 74 height 13
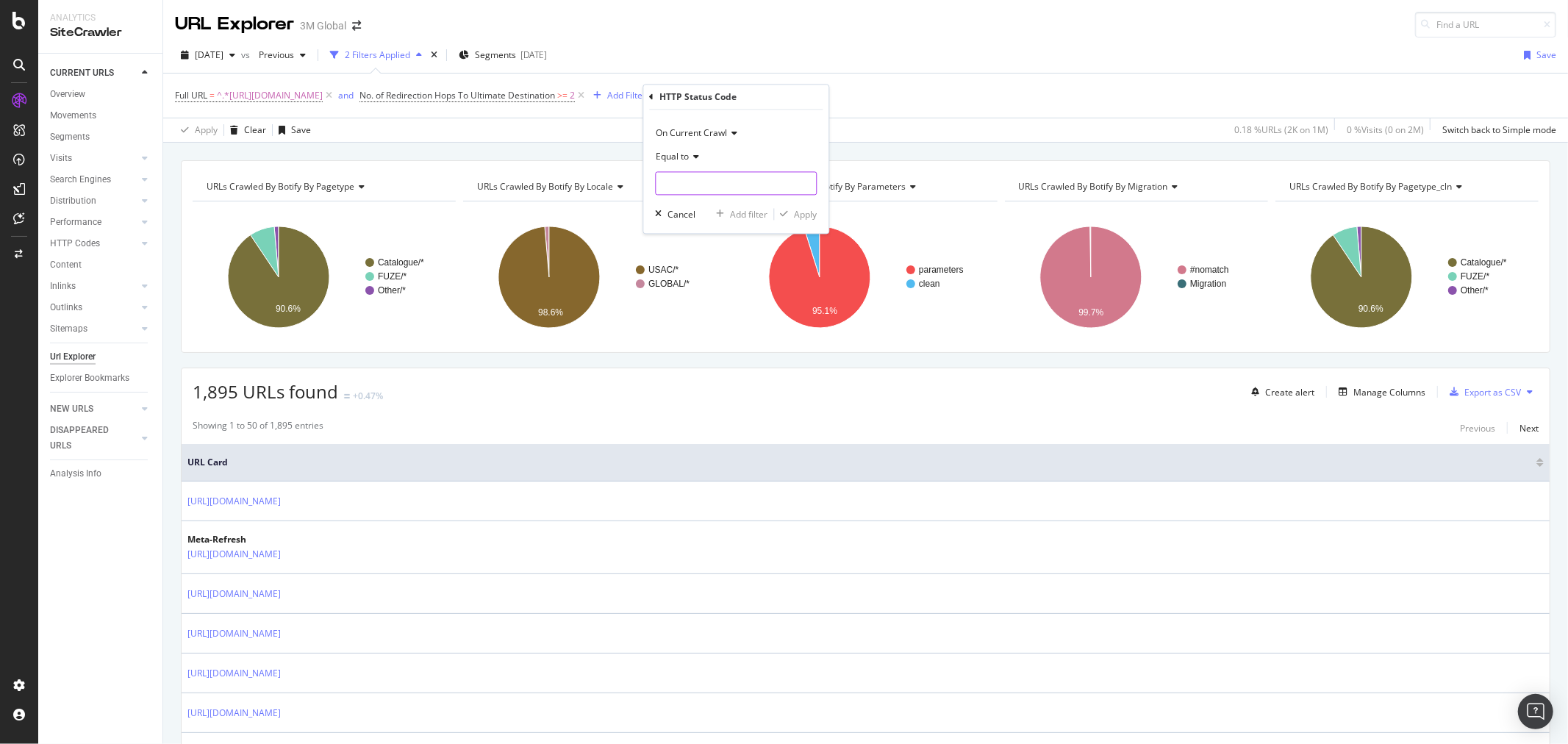
click at [730, 187] on input "number" at bounding box center [736, 184] width 161 height 24
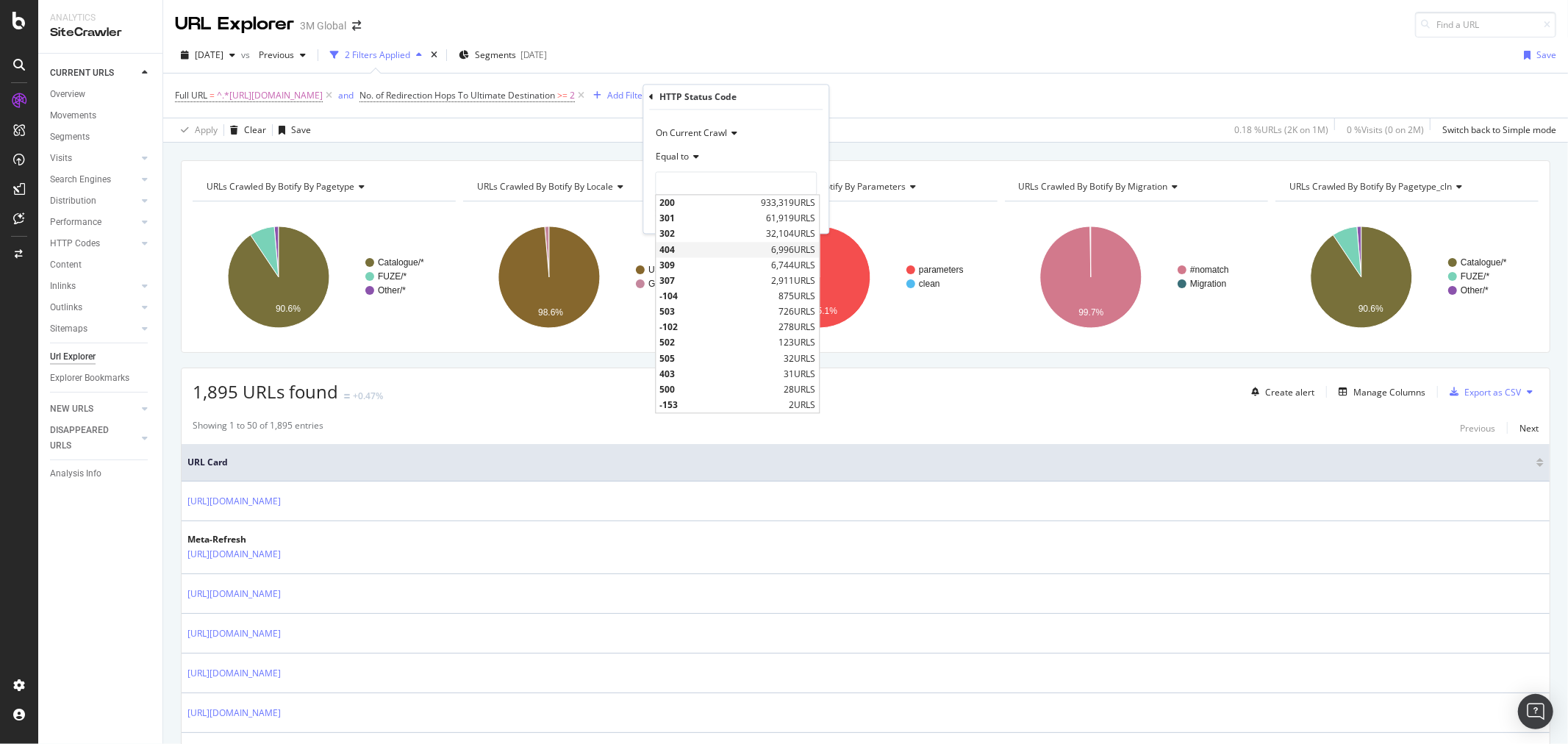
click at [701, 244] on span "404" at bounding box center [713, 249] width 108 height 13
type input "404"
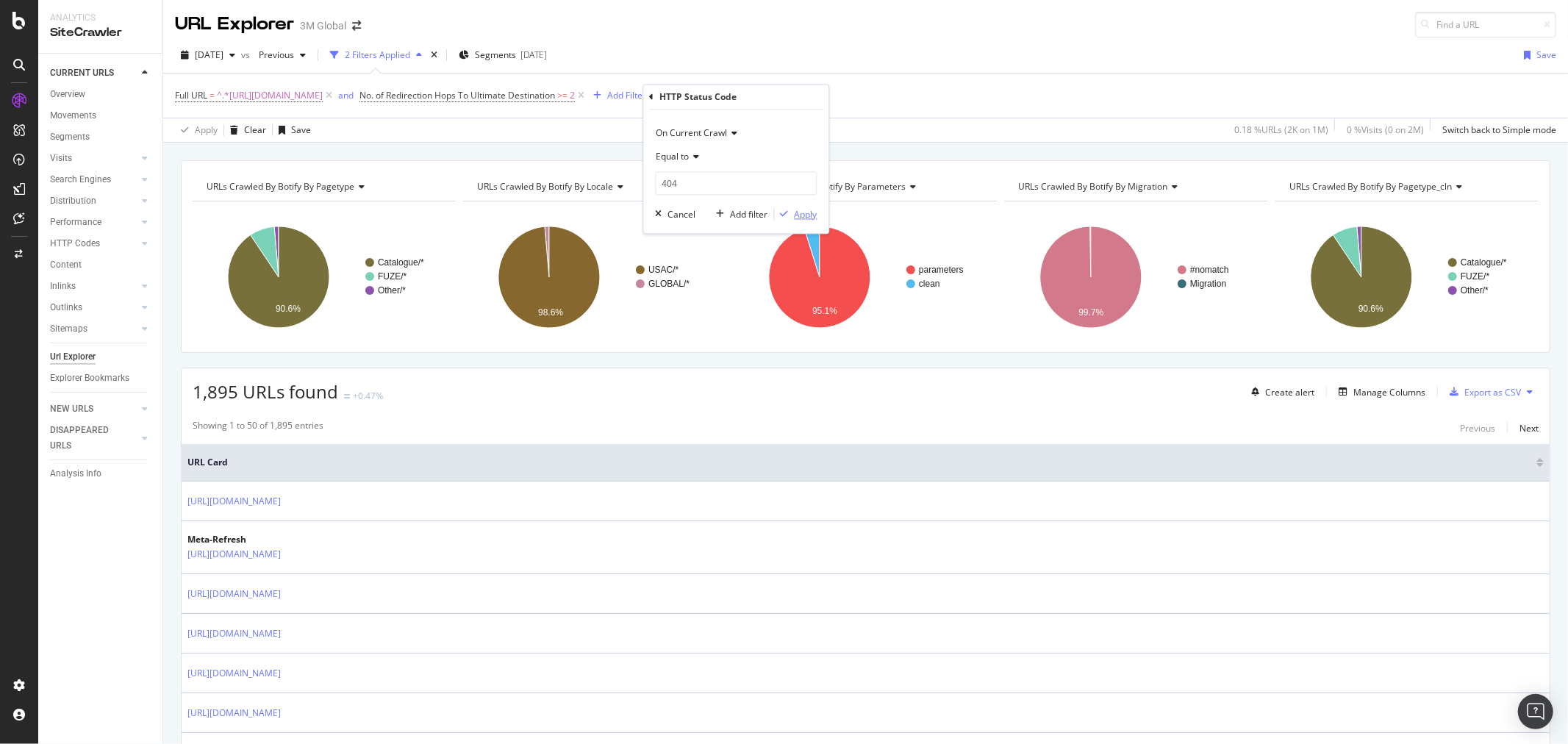
click at [813, 218] on div "Apply" at bounding box center [805, 214] width 23 height 13
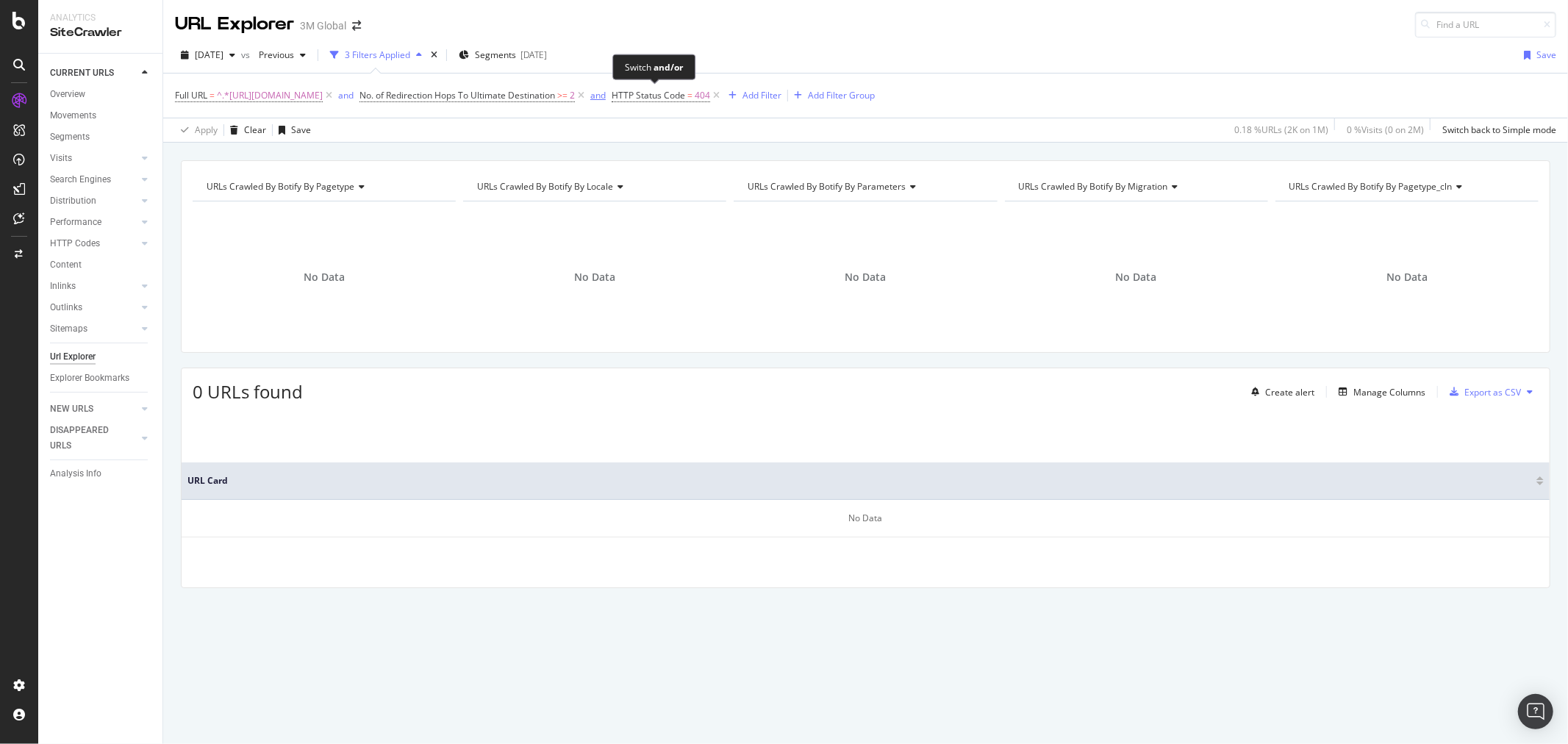
click at [606, 93] on div "and" at bounding box center [598, 95] width 15 height 13
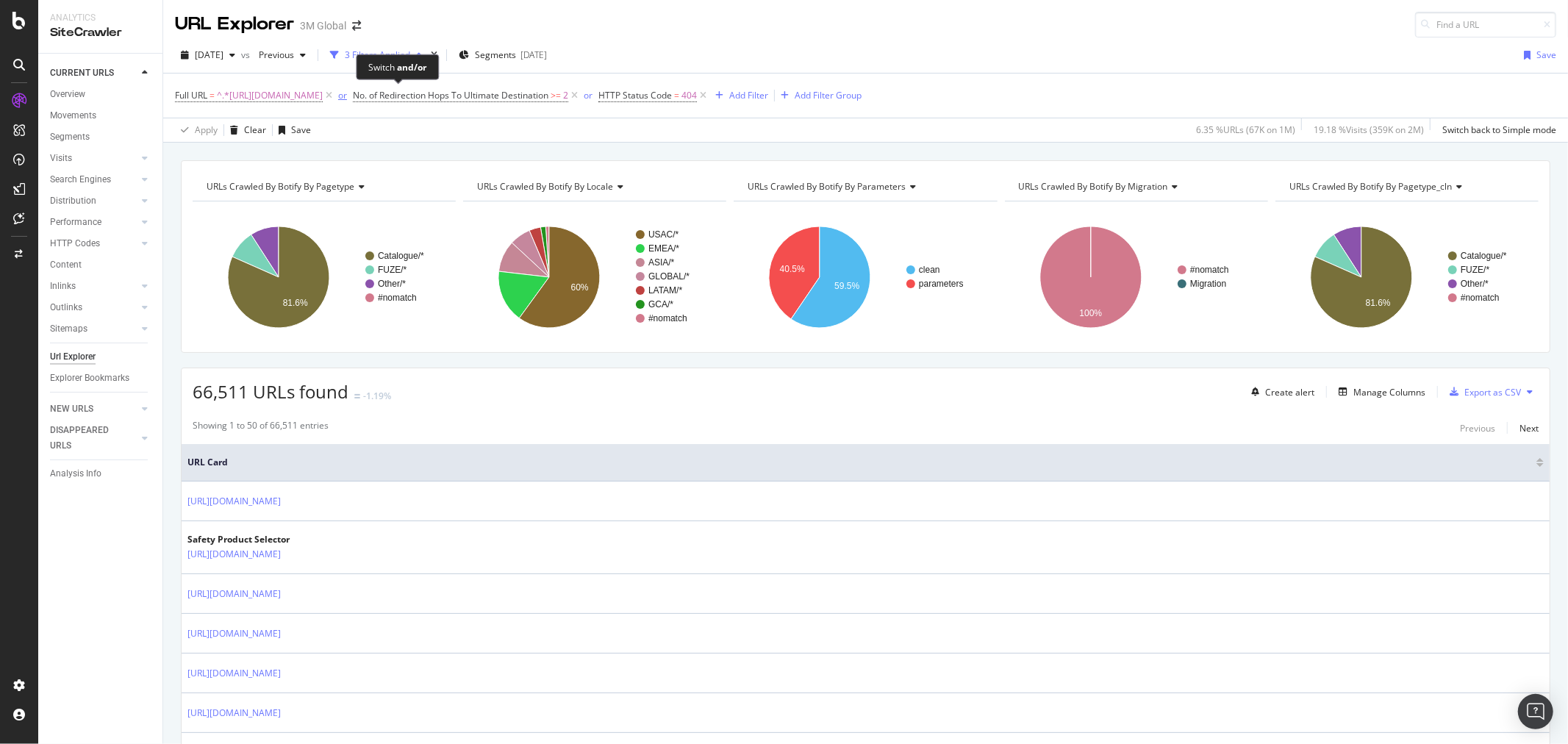
click at [347, 100] on div "or" at bounding box center [342, 95] width 8 height 13
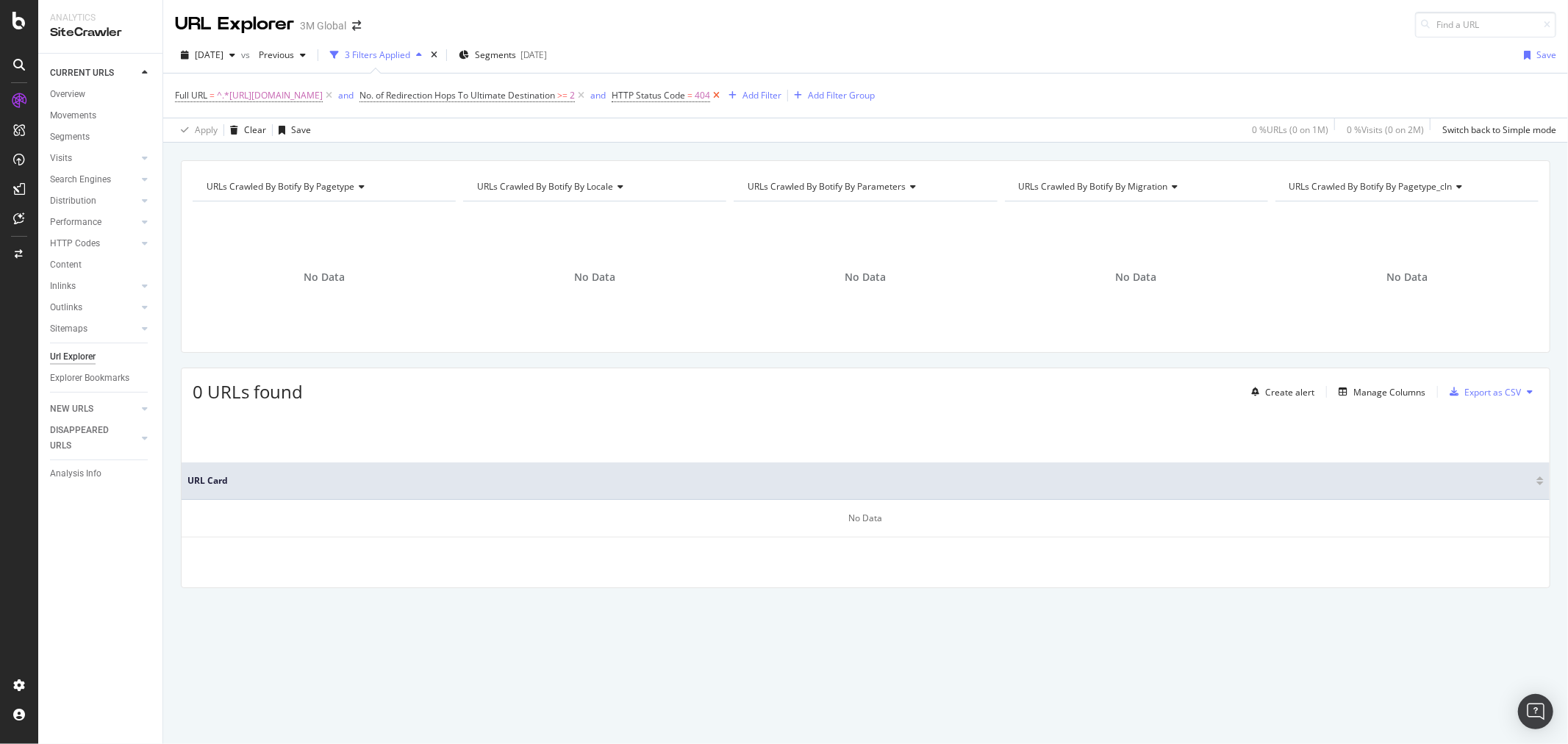
click at [722, 97] on icon at bounding box center [716, 95] width 13 height 14
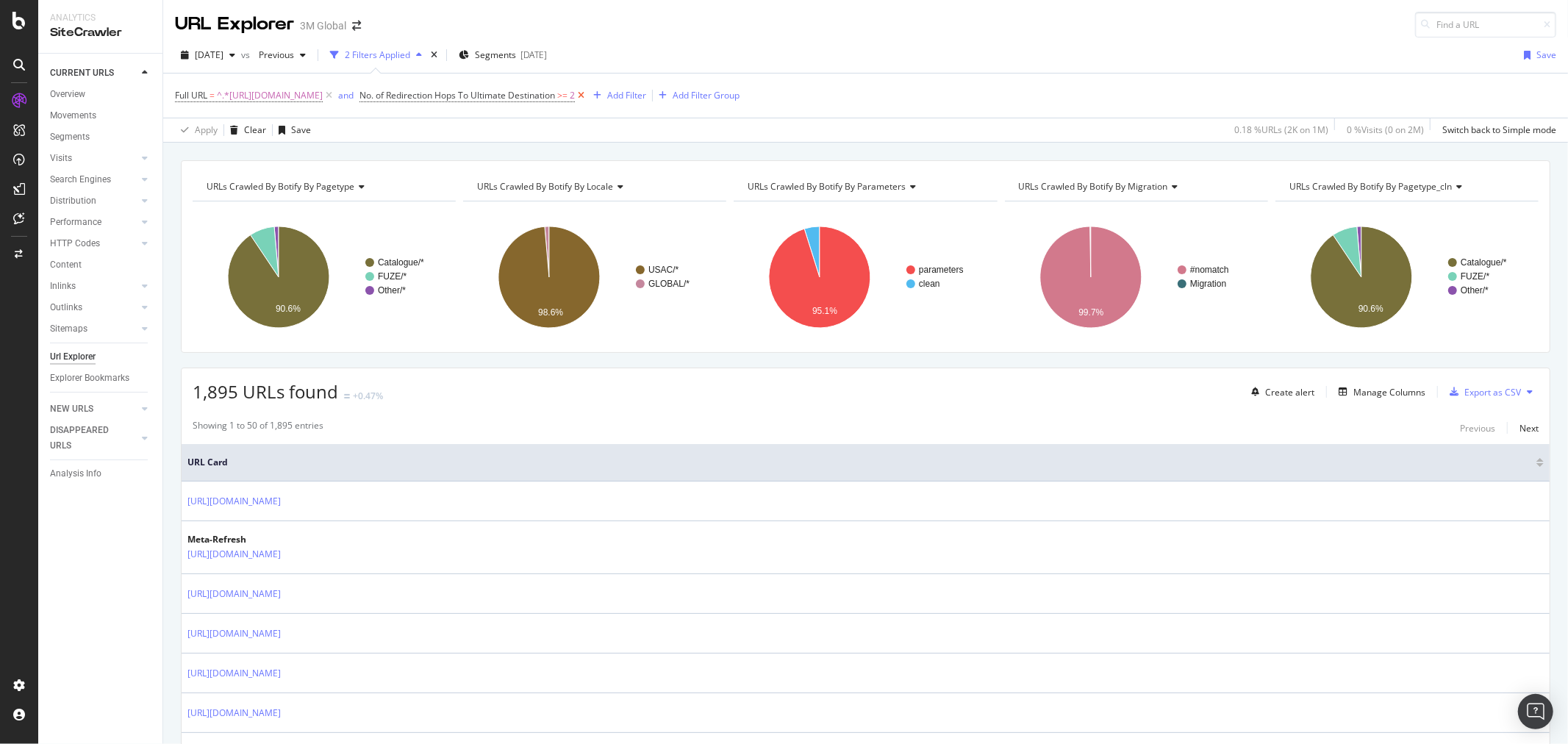
click at [587, 96] on icon at bounding box center [580, 95] width 13 height 14
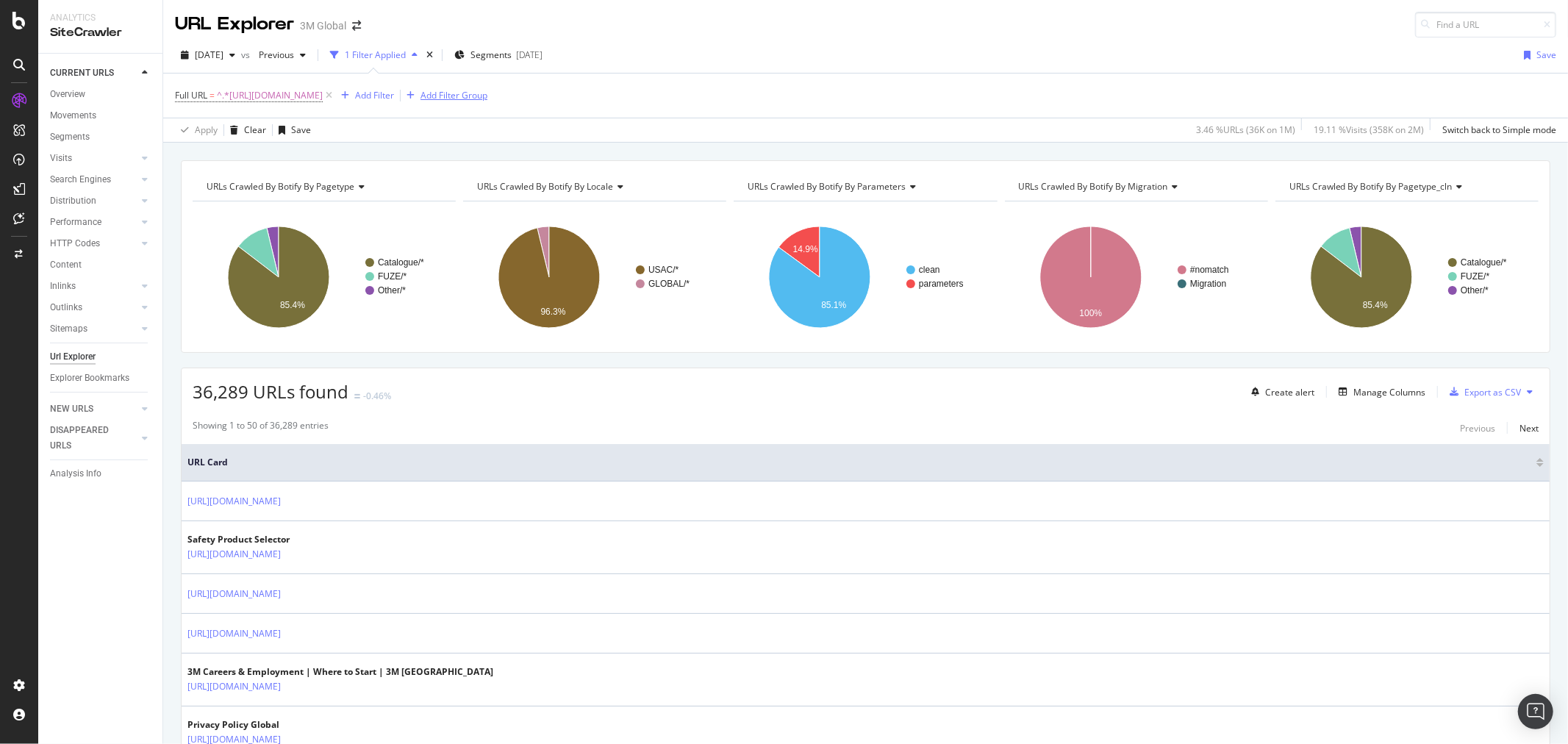
click at [488, 98] on div "Add Filter Group" at bounding box center [454, 95] width 67 height 13
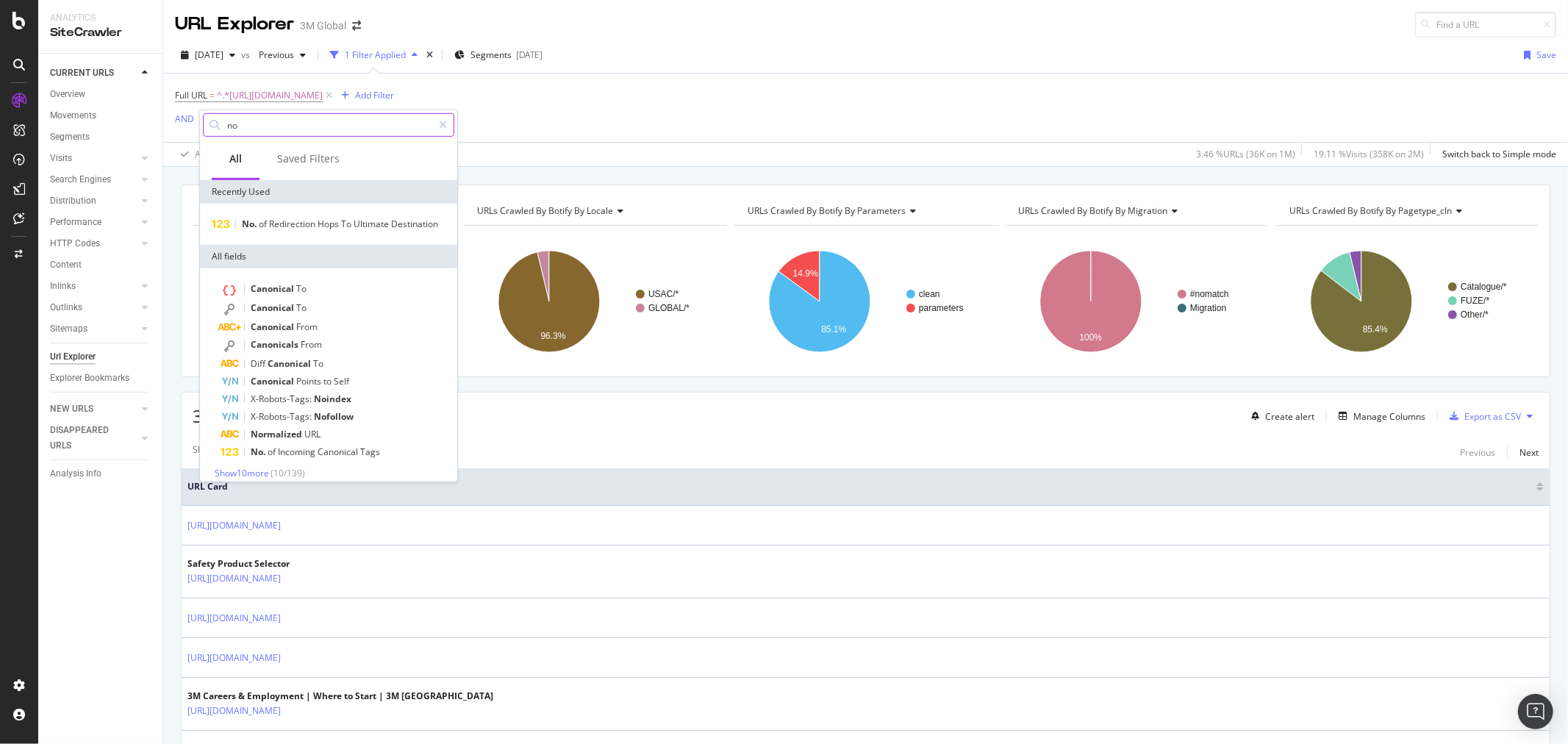
type input "n"
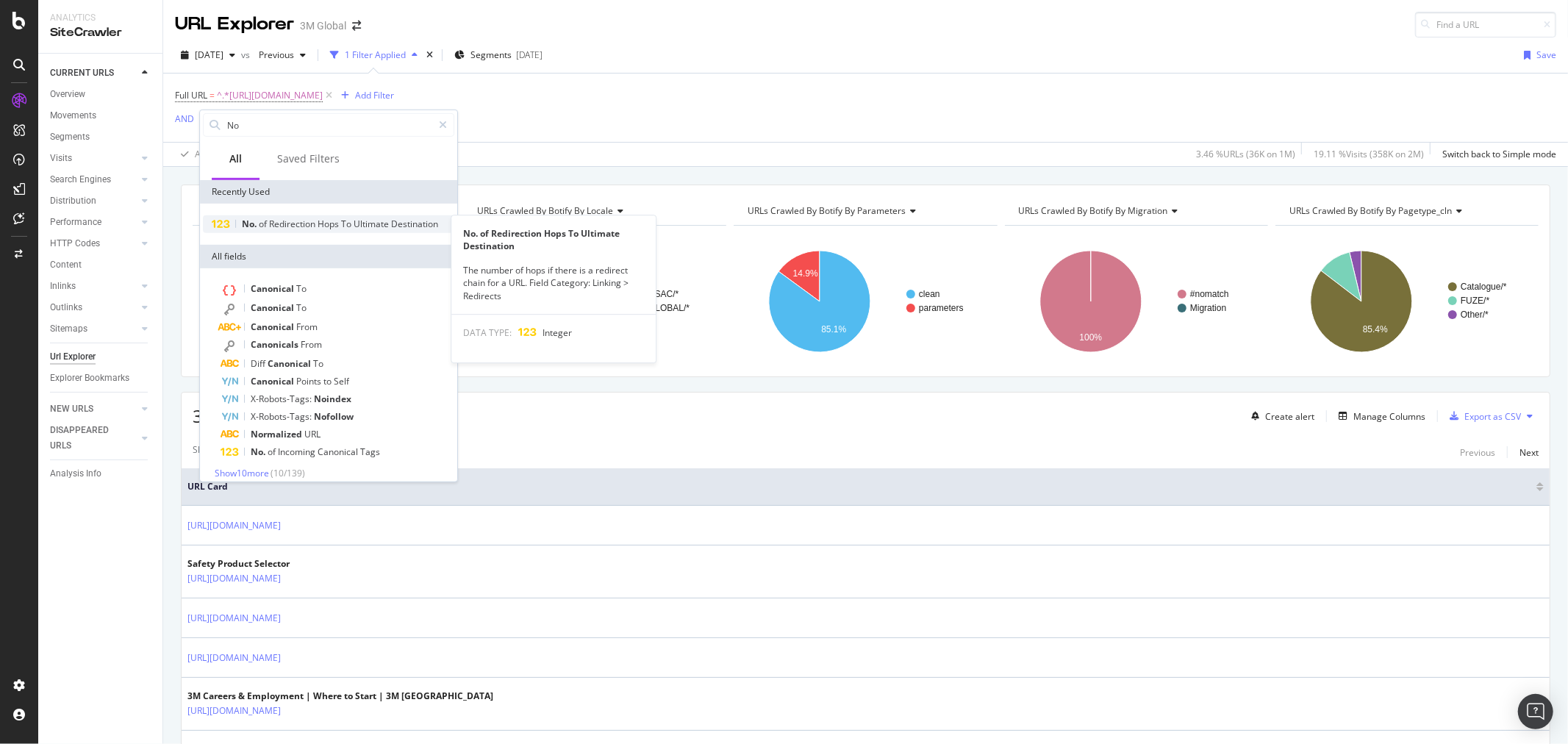
type input "No"
click at [320, 219] on span "Hops" at bounding box center [330, 224] width 24 height 13
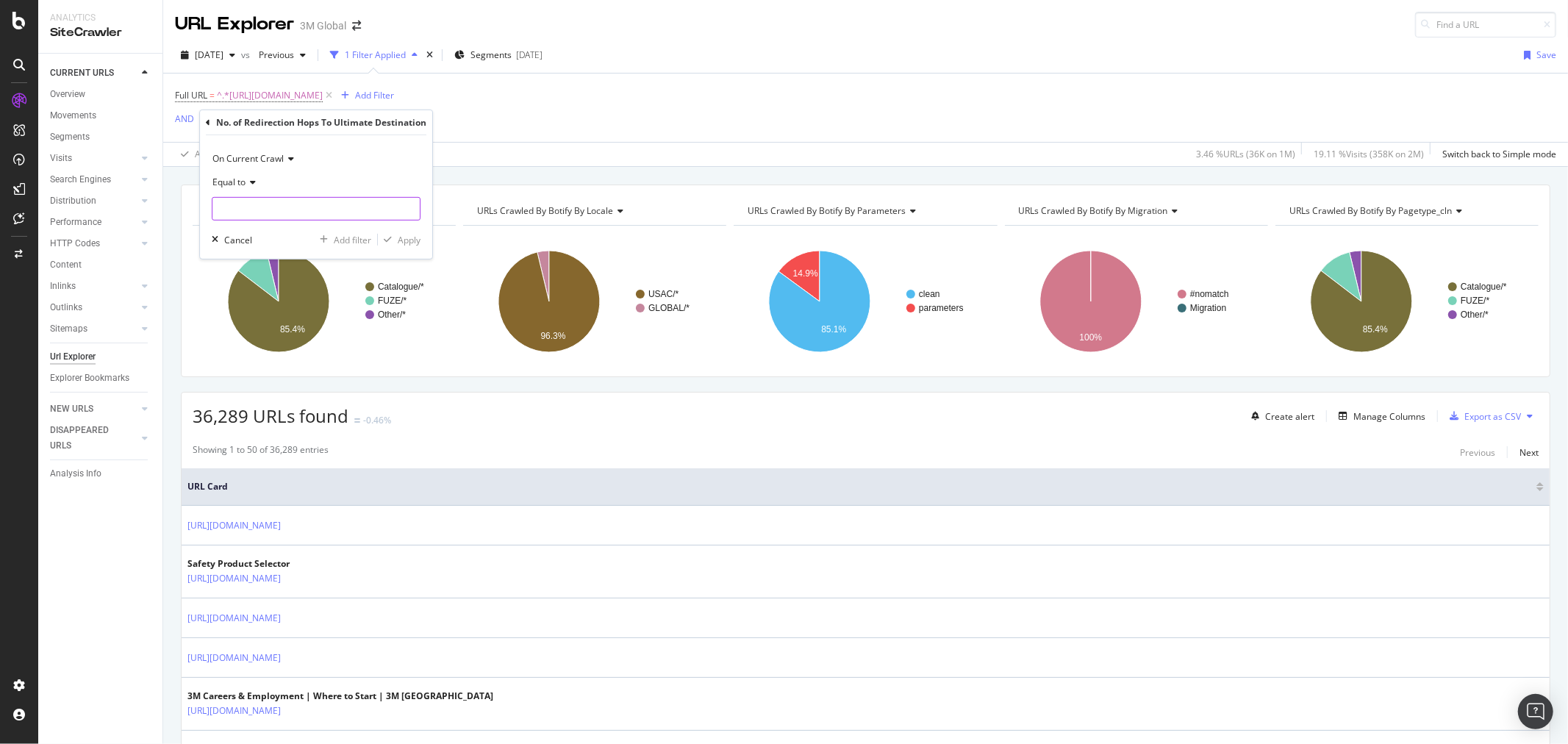
click at [309, 210] on input "number" at bounding box center [316, 209] width 209 height 24
click at [258, 178] on div "Equal to" at bounding box center [316, 183] width 209 height 24
click at [286, 312] on span "Greater than or equal to" at bounding box center [269, 308] width 99 height 13
click at [269, 207] on input "number" at bounding box center [316, 209] width 209 height 24
type input "2"
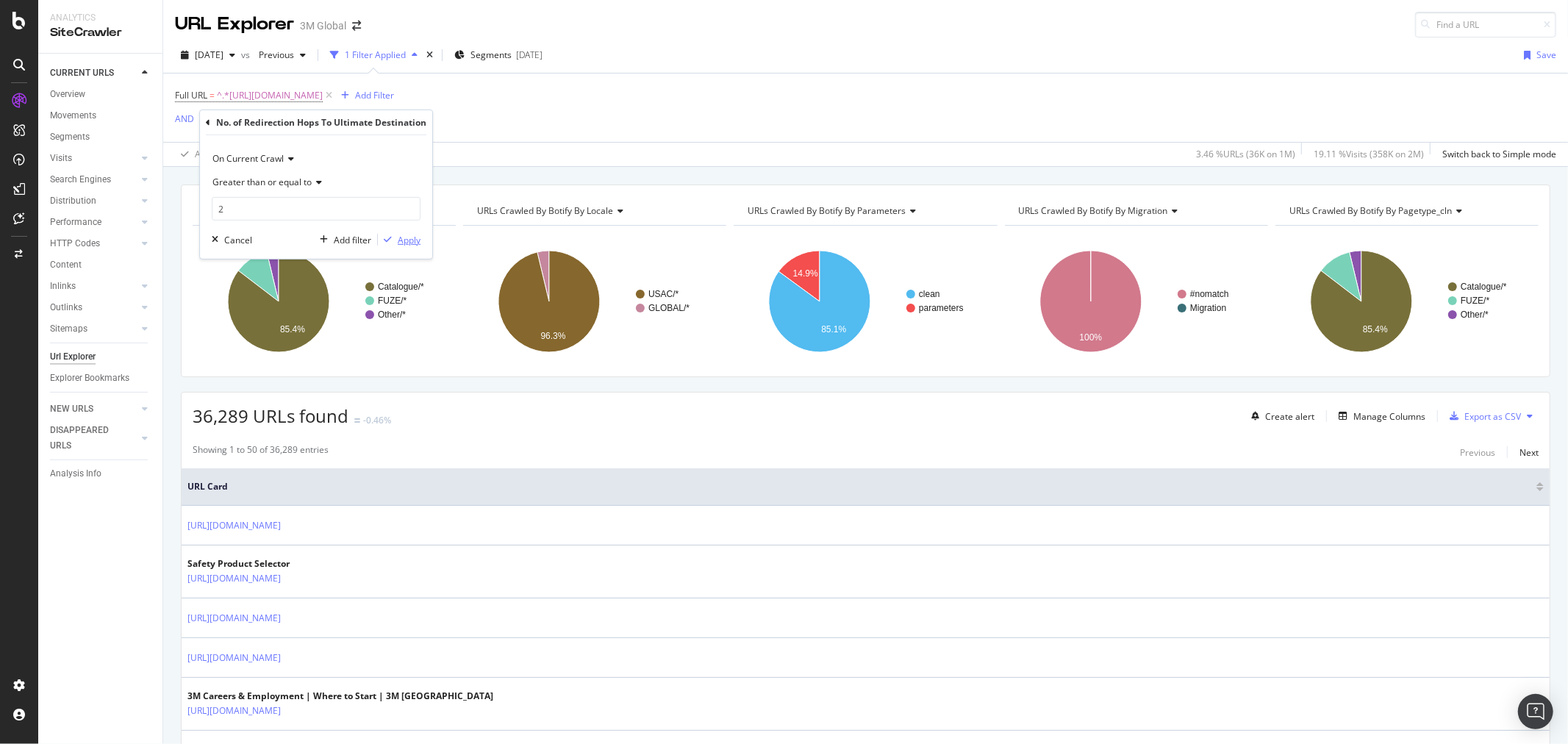
click at [406, 237] on div "Apply" at bounding box center [409, 239] width 23 height 13
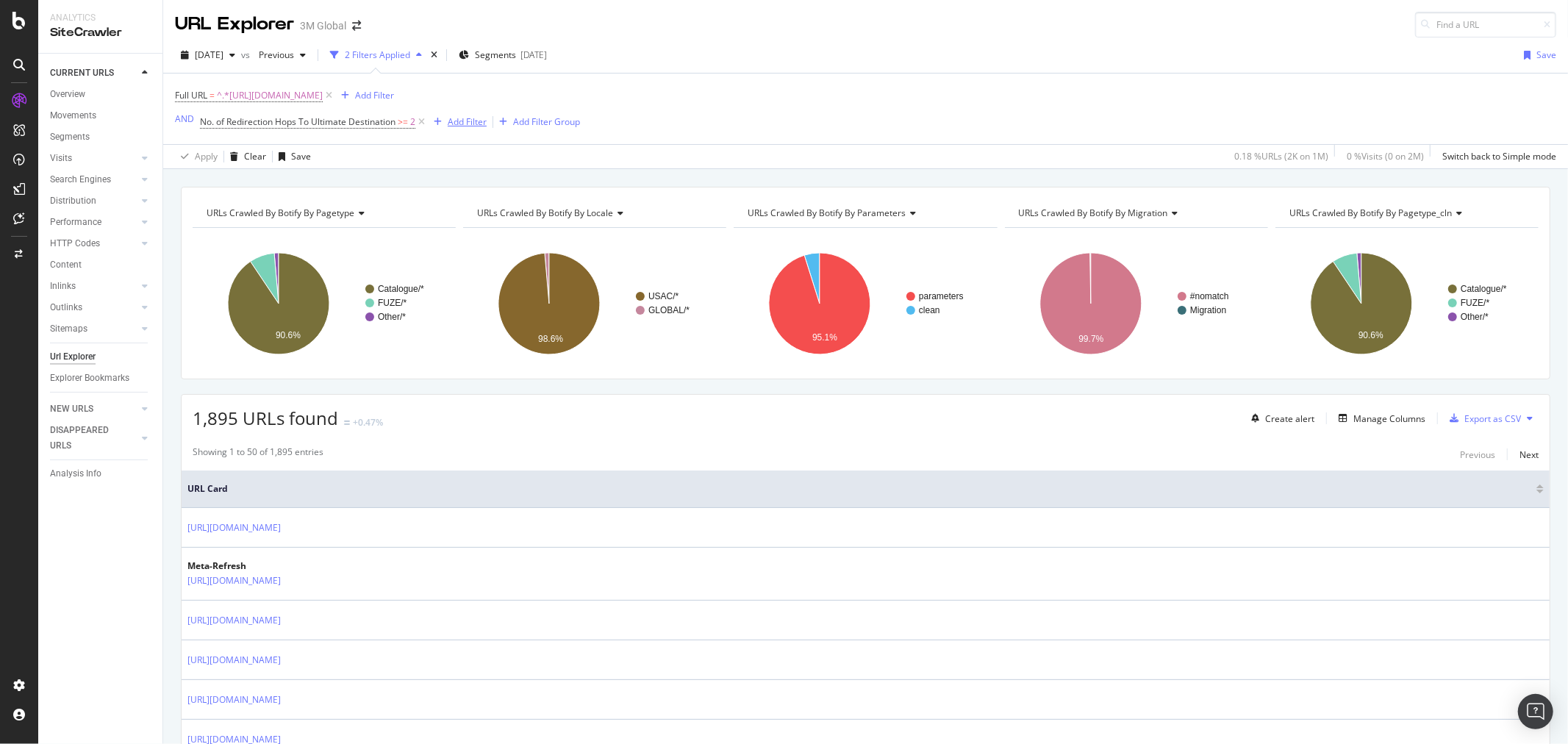
click at [474, 122] on div "Add Filter" at bounding box center [467, 122] width 39 height 13
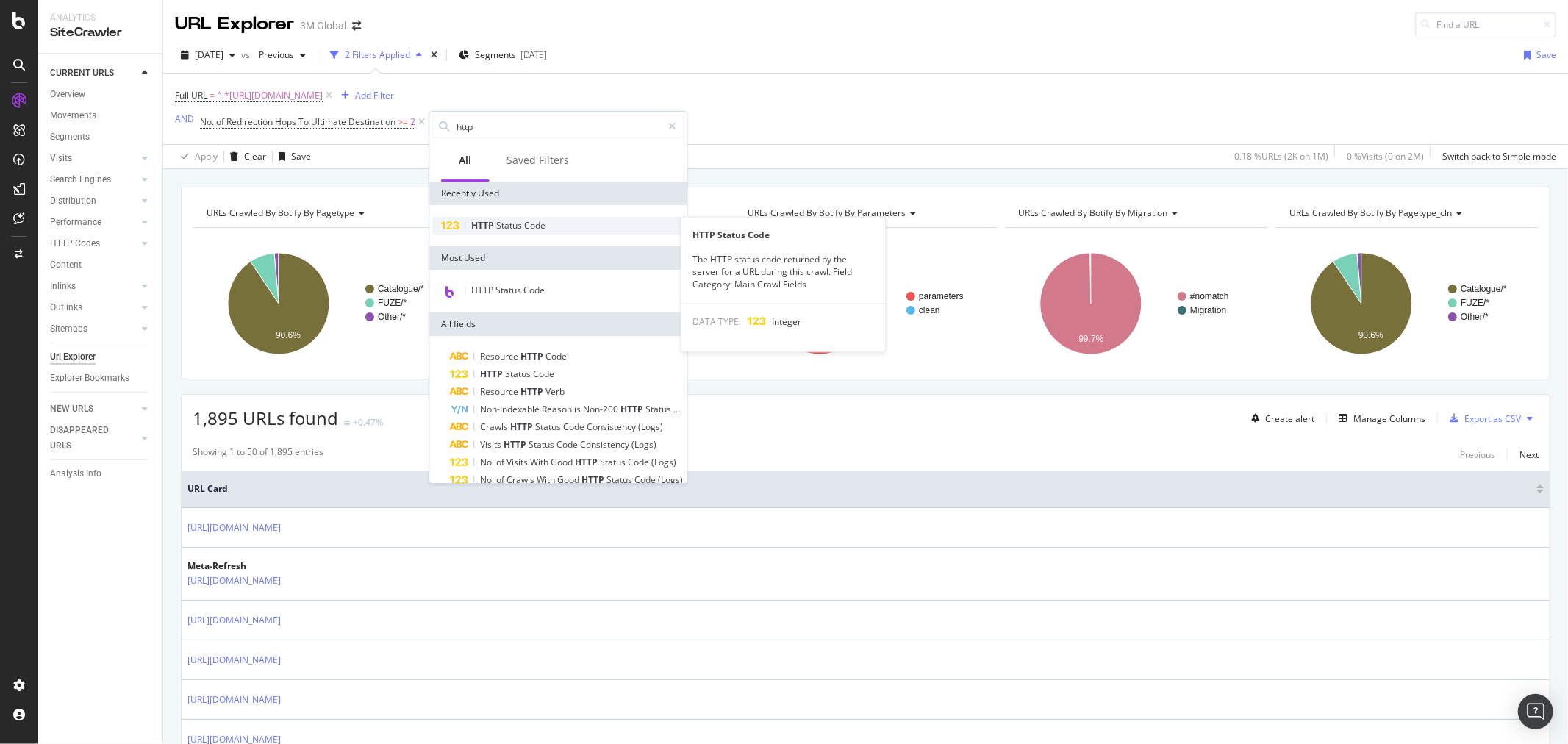
type input "http"
click at [537, 224] on span "Code" at bounding box center [535, 225] width 21 height 13
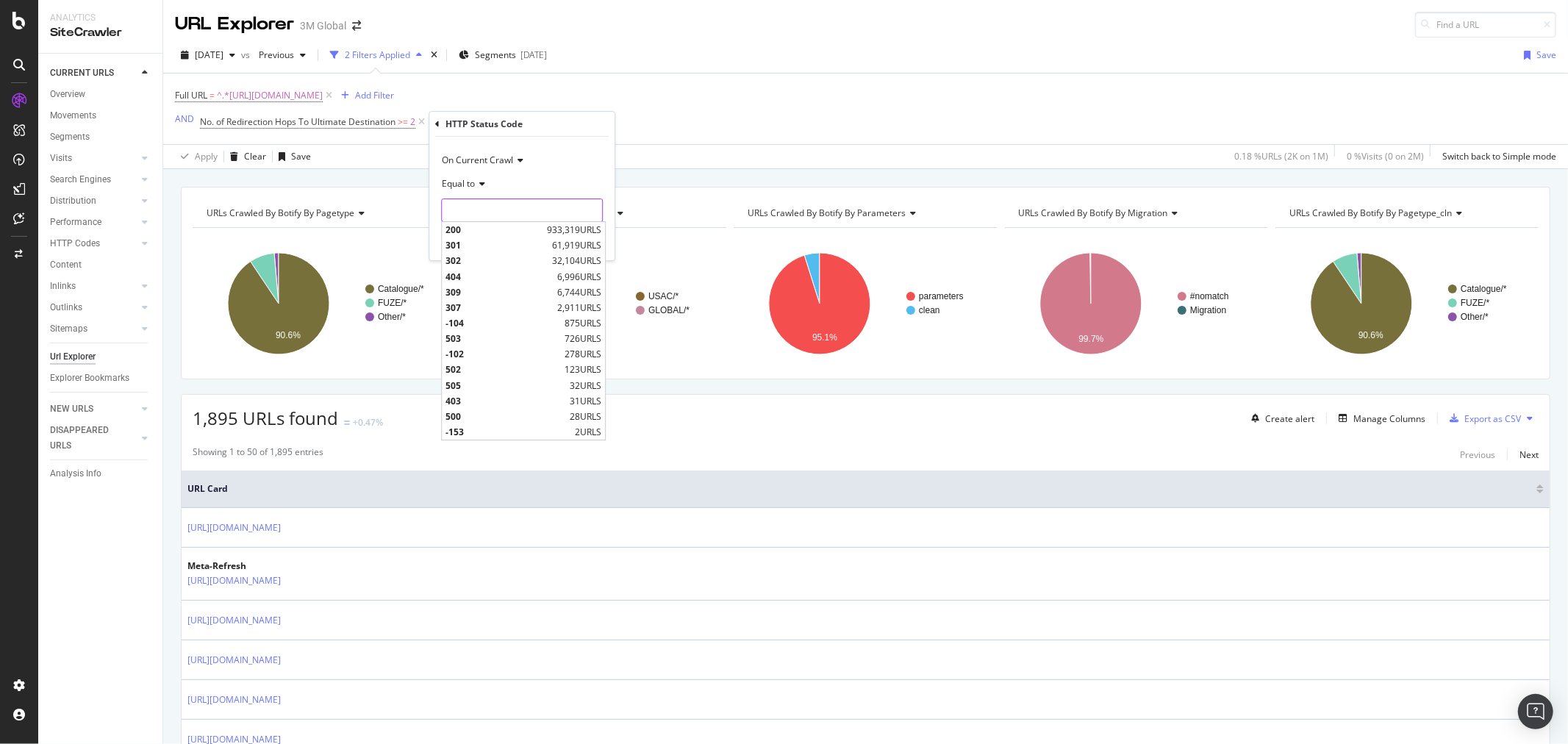
click at [507, 207] on input "number" at bounding box center [522, 211] width 161 height 24
click at [487, 275] on span "404" at bounding box center [499, 276] width 108 height 13
type input "404"
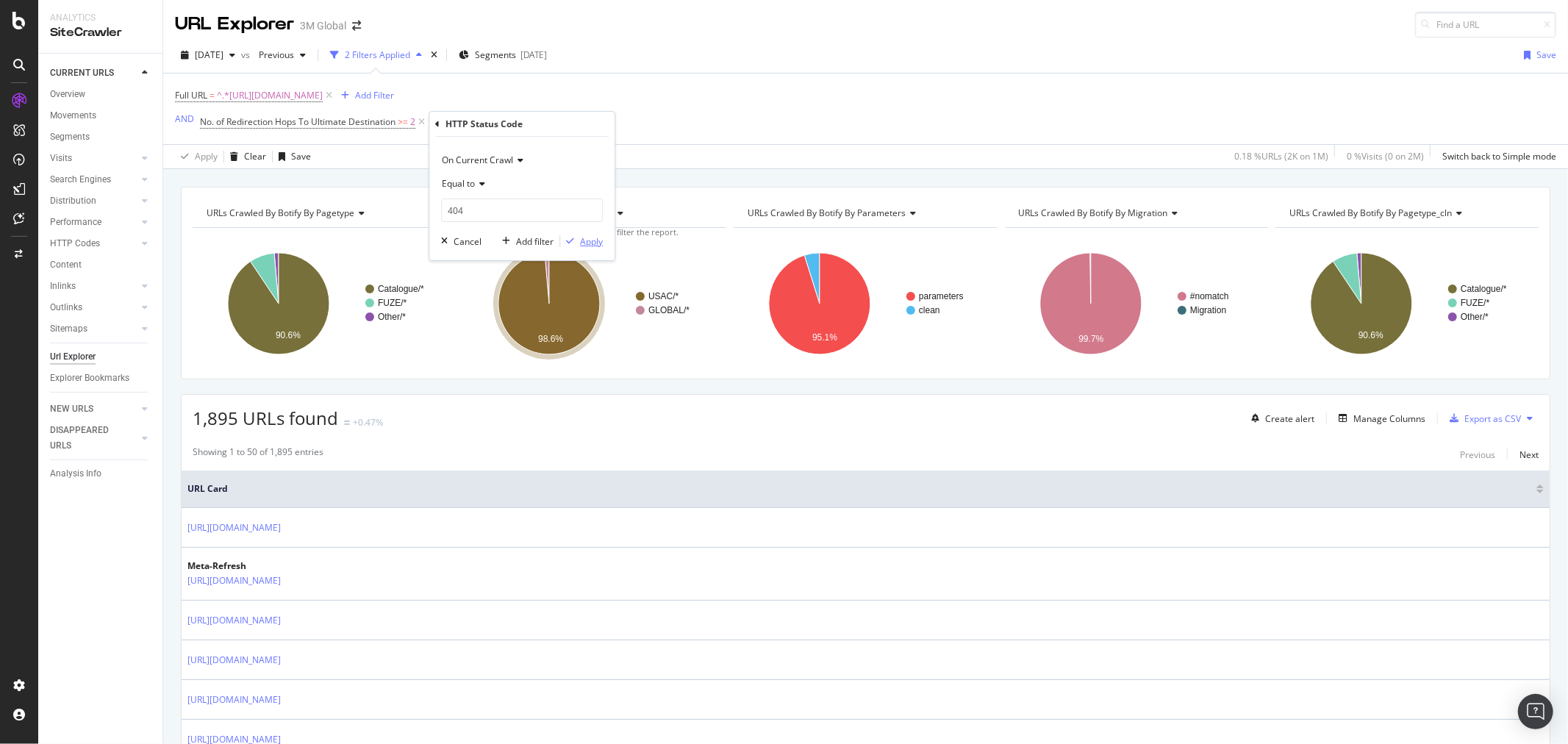
click at [592, 241] on div "Apply" at bounding box center [592, 241] width 23 height 13
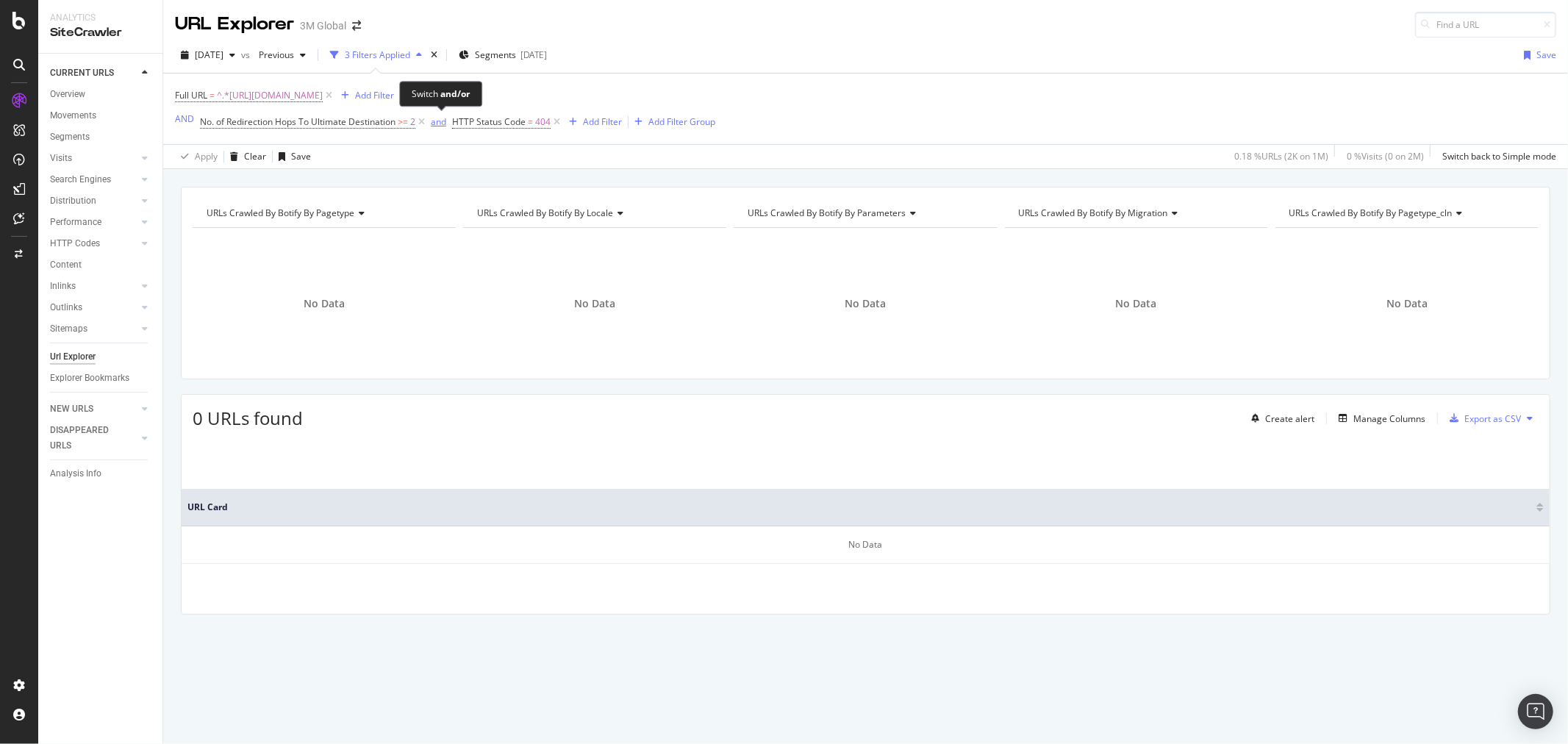
click at [439, 122] on div "and" at bounding box center [439, 122] width 15 height 13
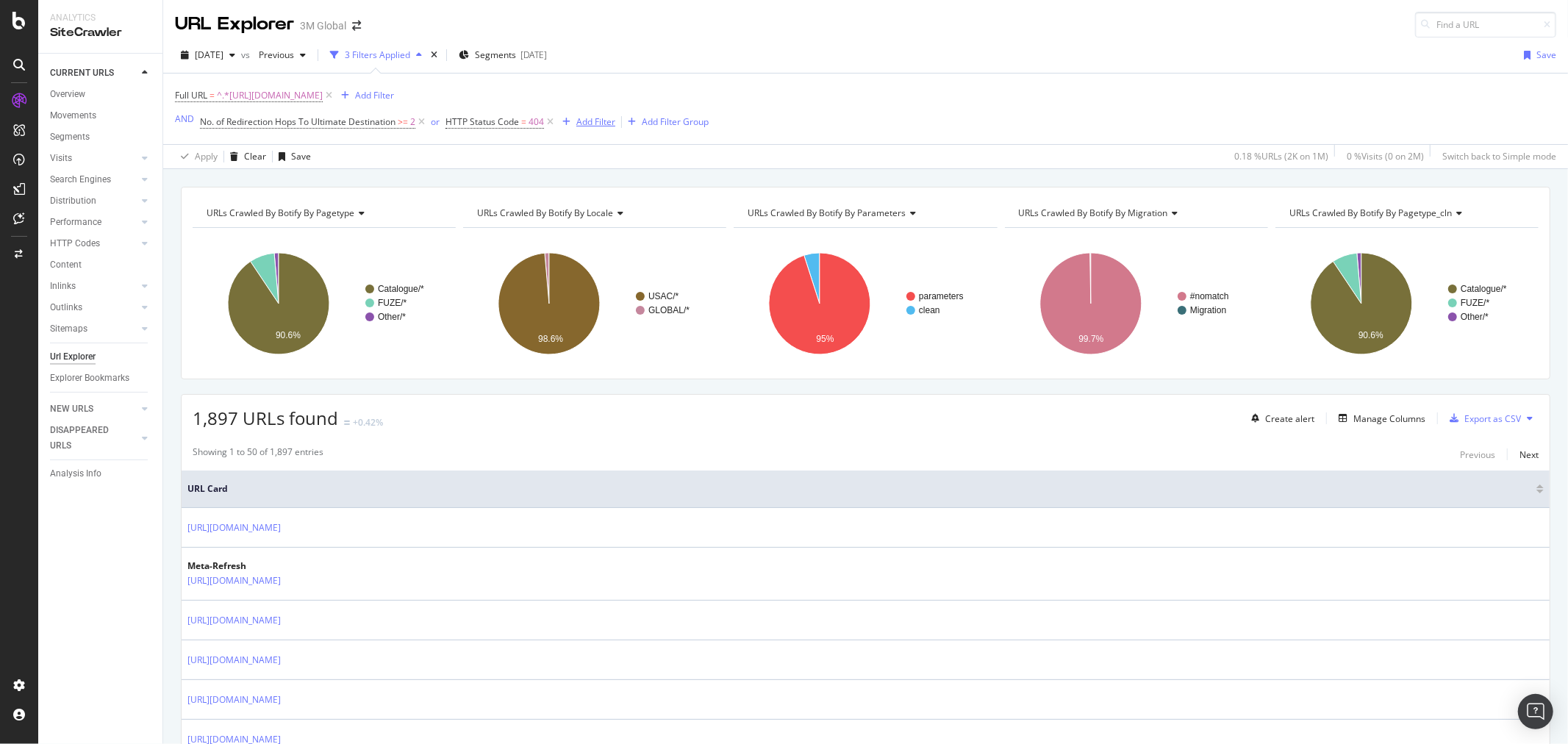
click at [608, 125] on div "Add Filter" at bounding box center [596, 122] width 39 height 13
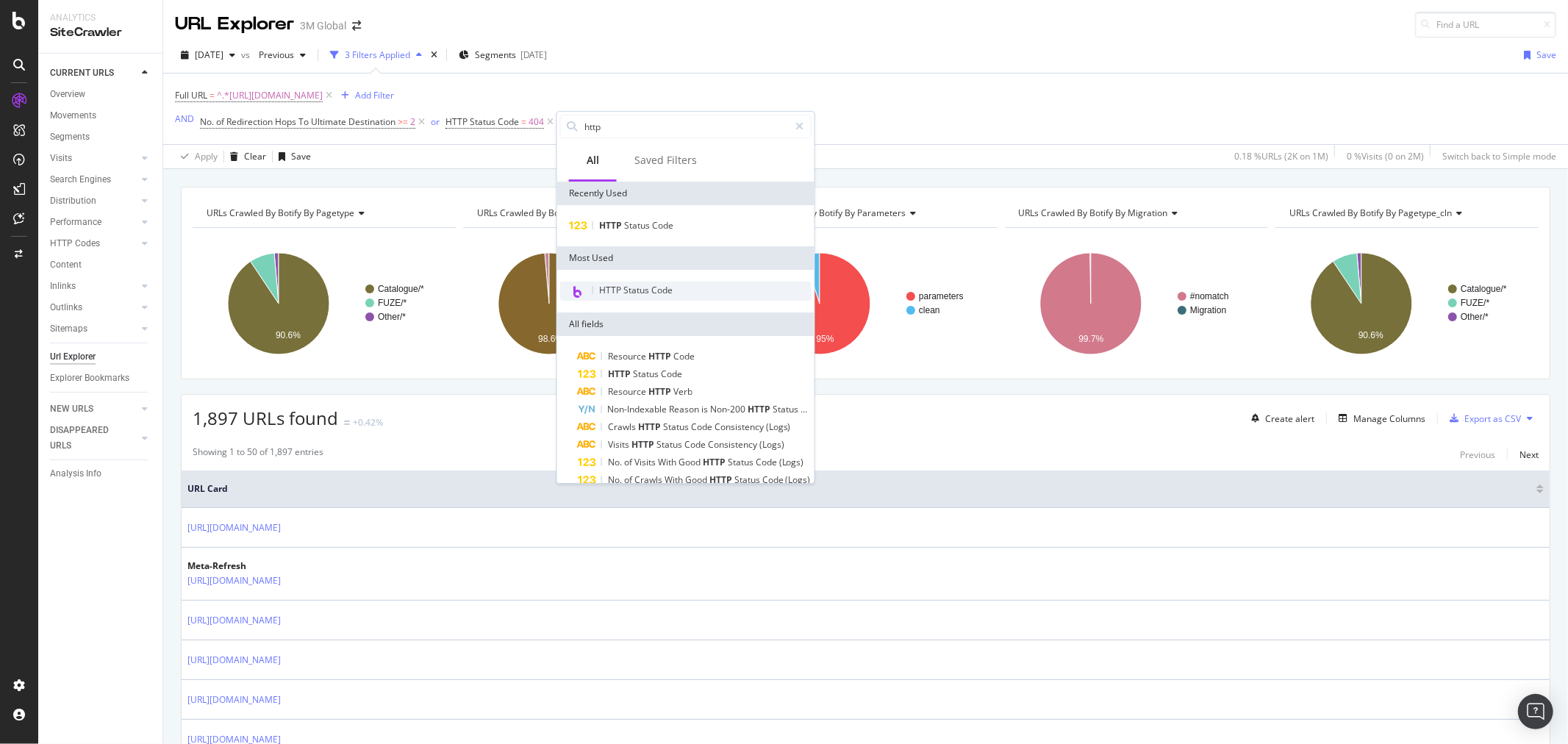
click at [660, 295] on span "HTTP Status Code" at bounding box center [636, 290] width 74 height 13
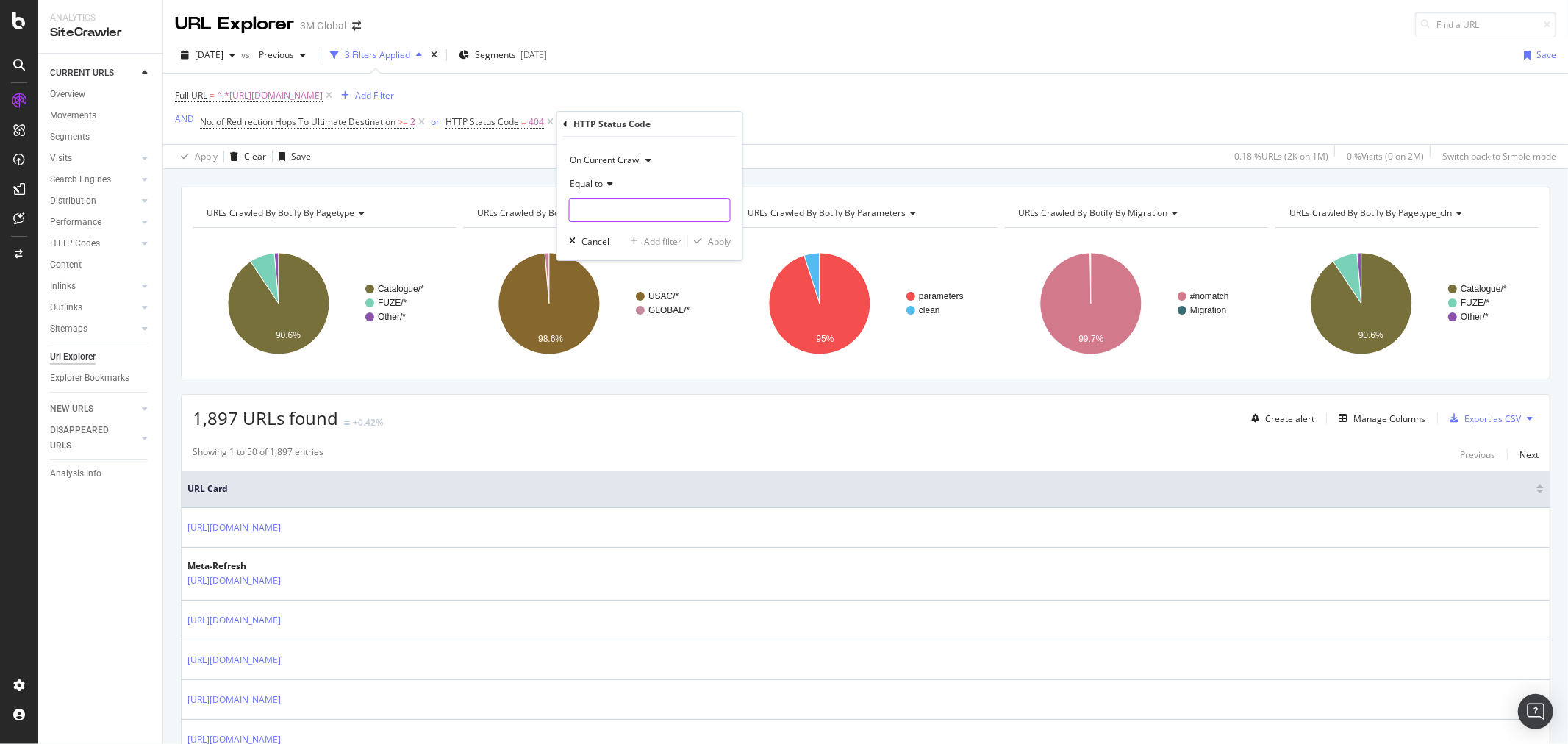
click at [614, 207] on input "number" at bounding box center [650, 211] width 161 height 24
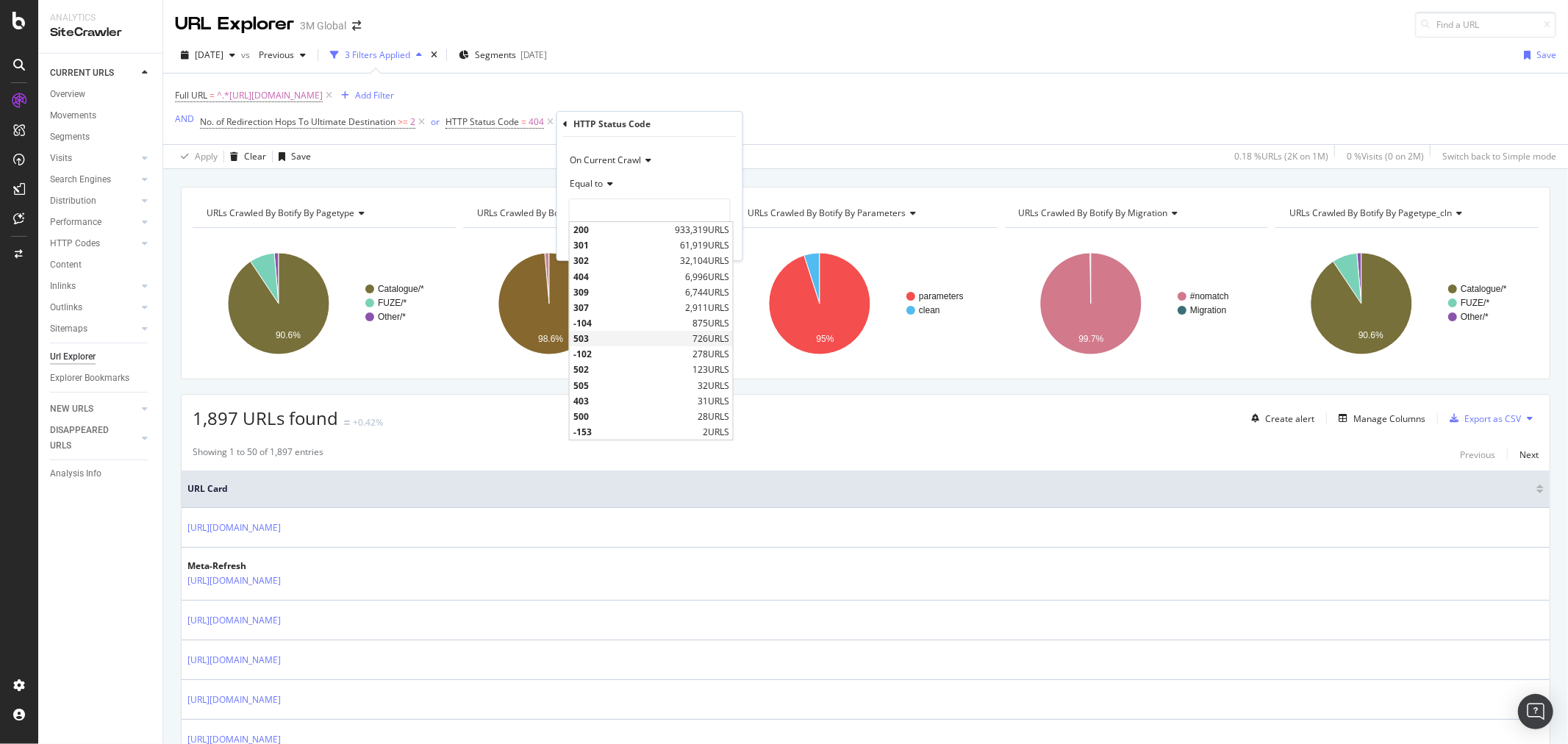
click at [613, 335] on span "503" at bounding box center [631, 338] width 116 height 13
type input "503"
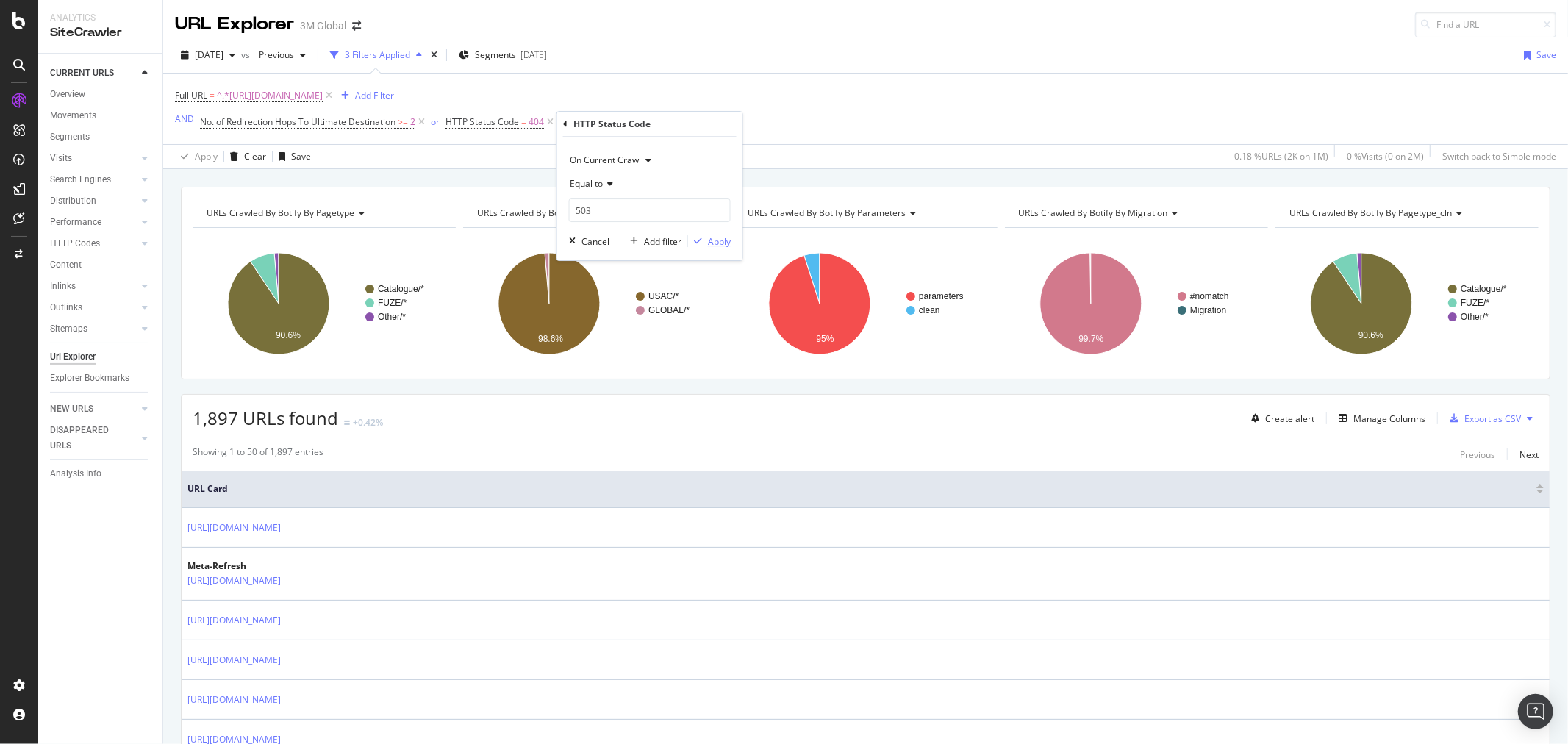
click at [727, 237] on div "Apply" at bounding box center [719, 241] width 23 height 13
click at [800, 125] on div "Add Filter Group" at bounding box center [804, 122] width 67 height 13
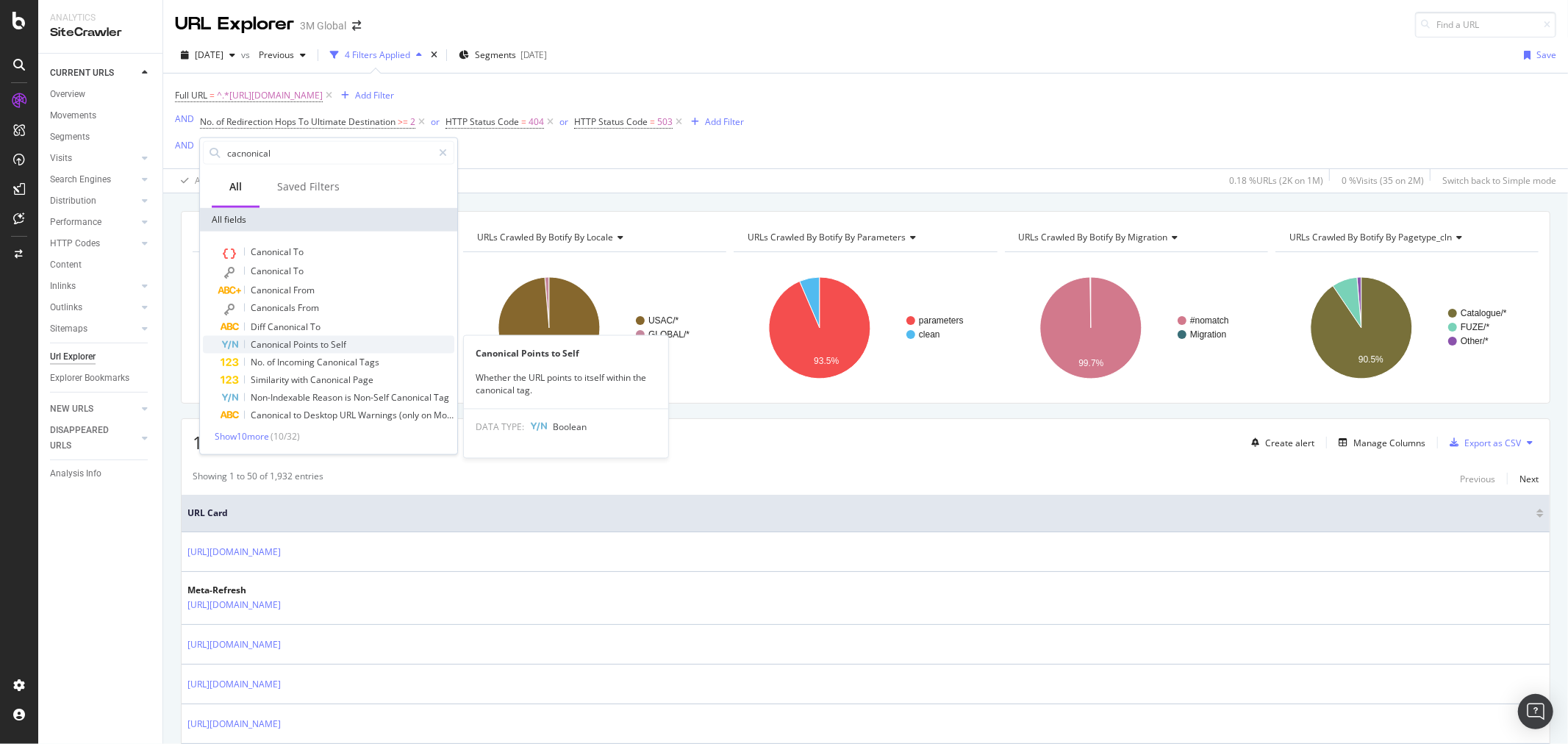
type input "cacnonical"
click at [331, 338] on span "Self" at bounding box center [338, 344] width 15 height 13
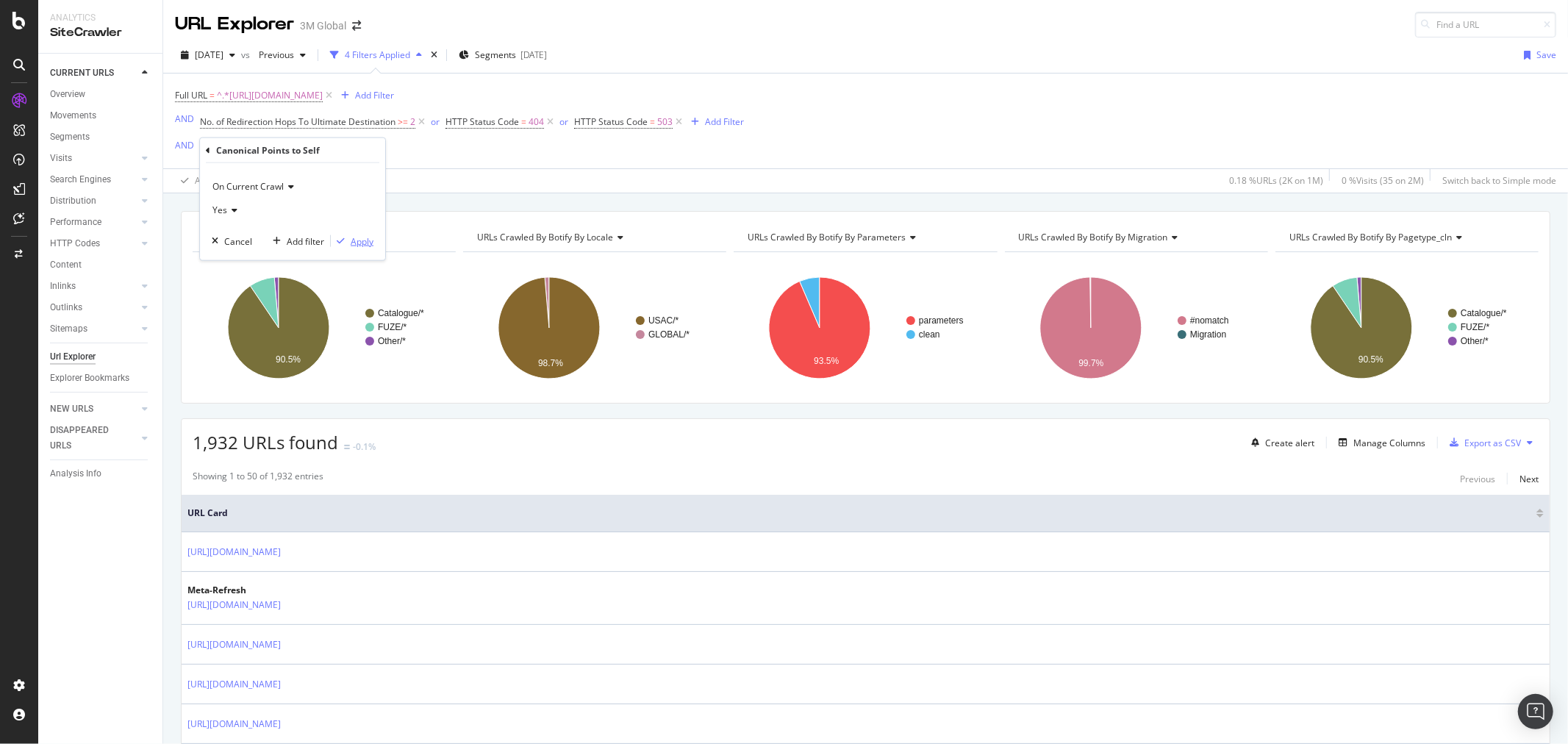
click at [370, 243] on div "Apply" at bounding box center [362, 241] width 23 height 13
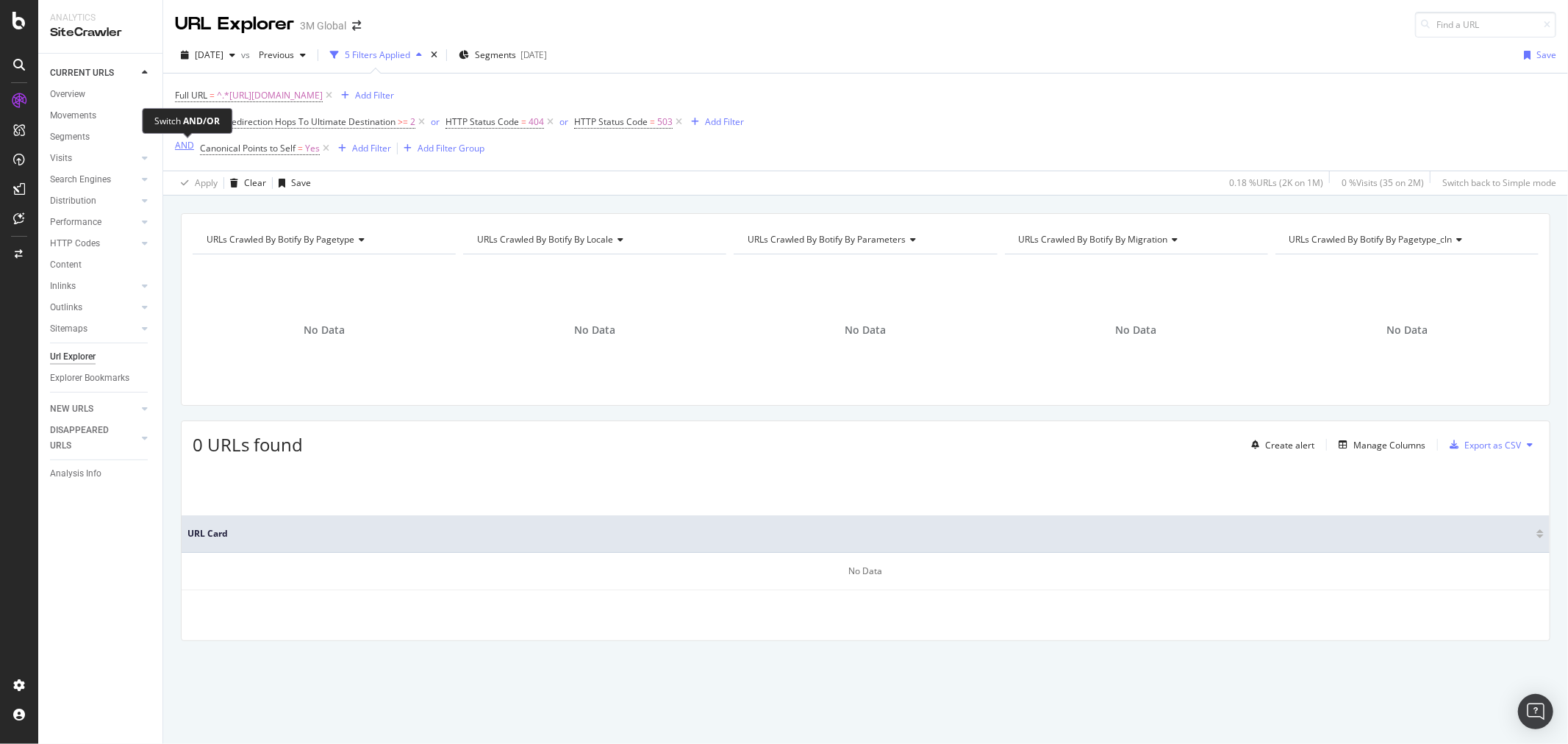
click at [184, 149] on div "AND" at bounding box center [184, 145] width 19 height 13
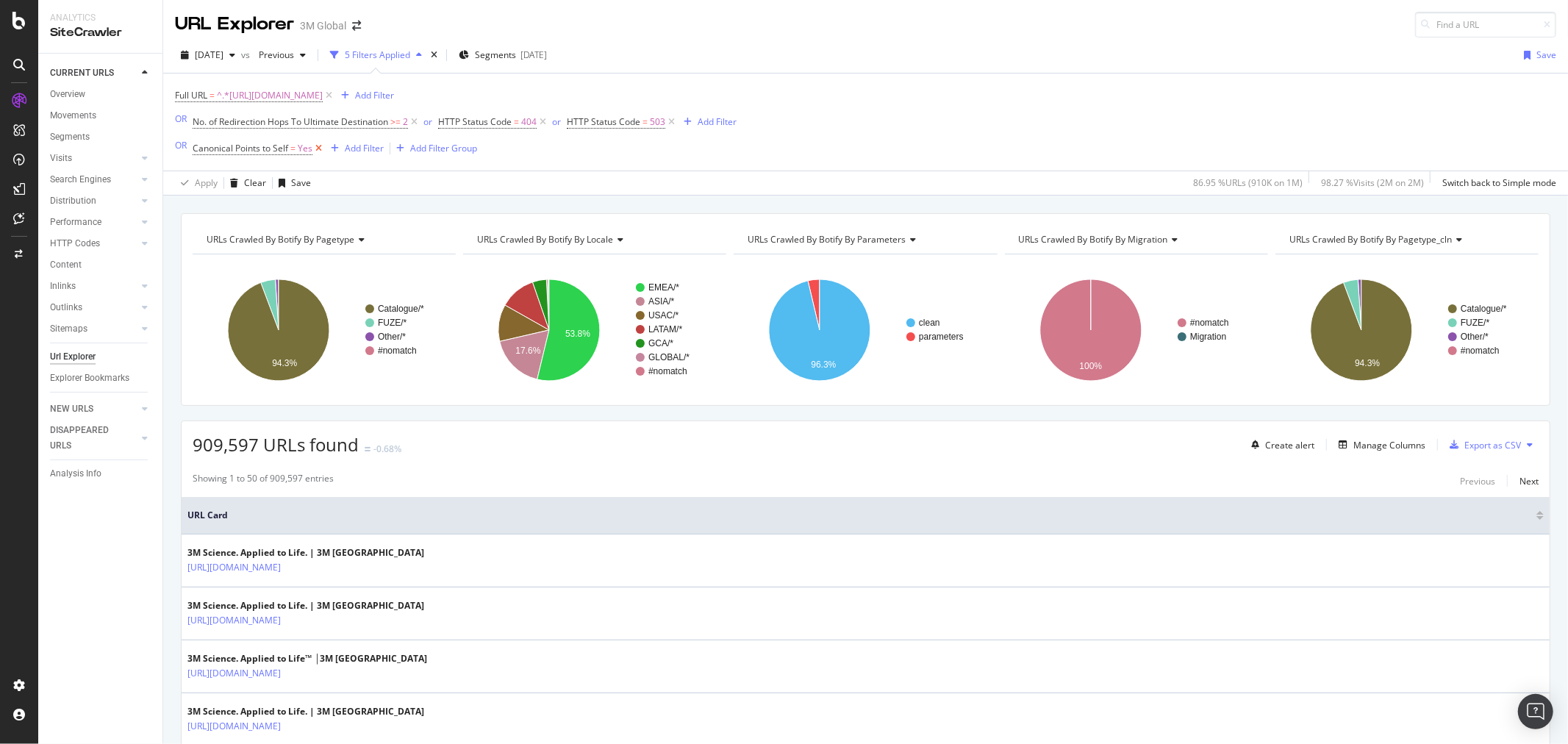
click at [318, 148] on icon at bounding box center [319, 148] width 13 height 14
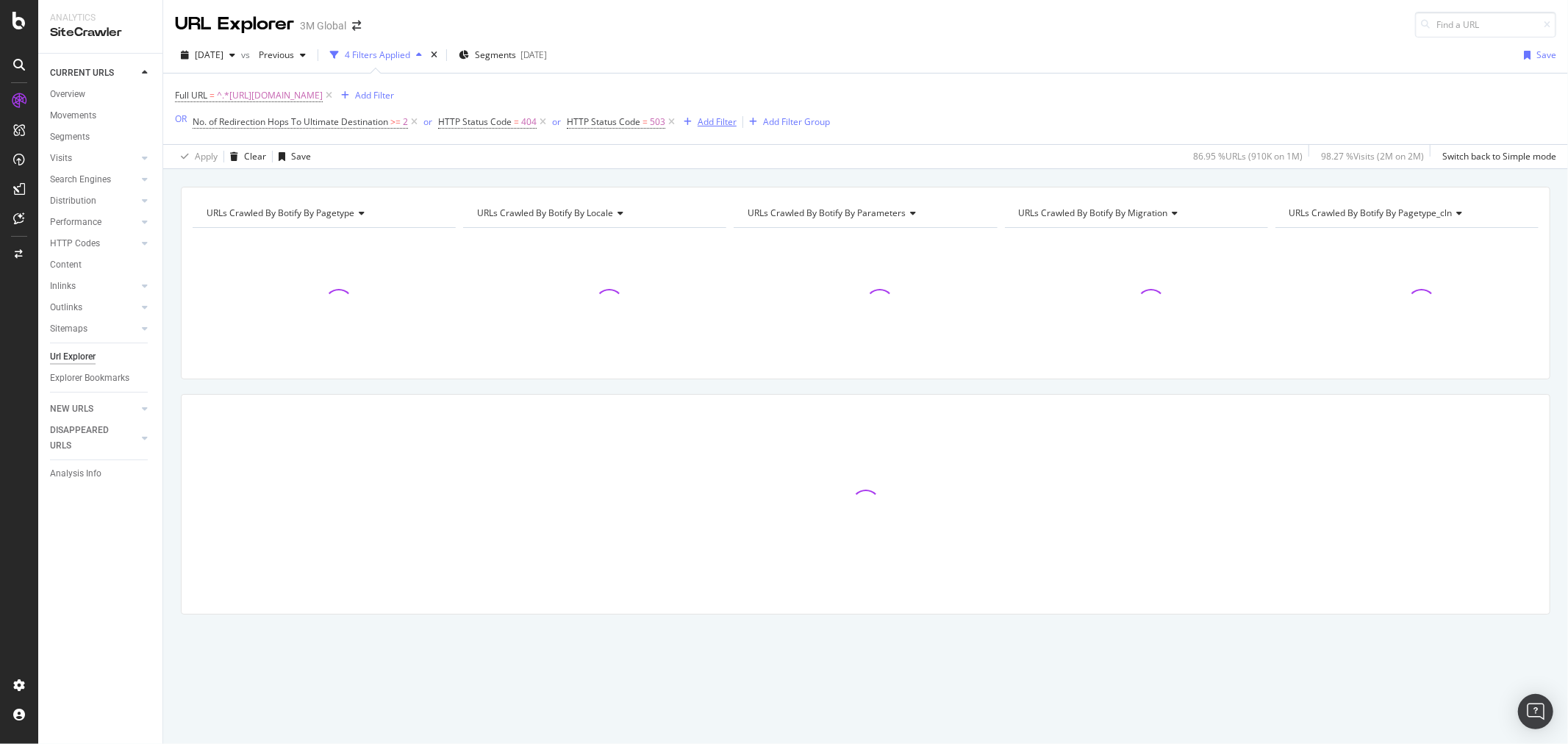
click at [722, 123] on div "Add Filter" at bounding box center [717, 122] width 39 height 13
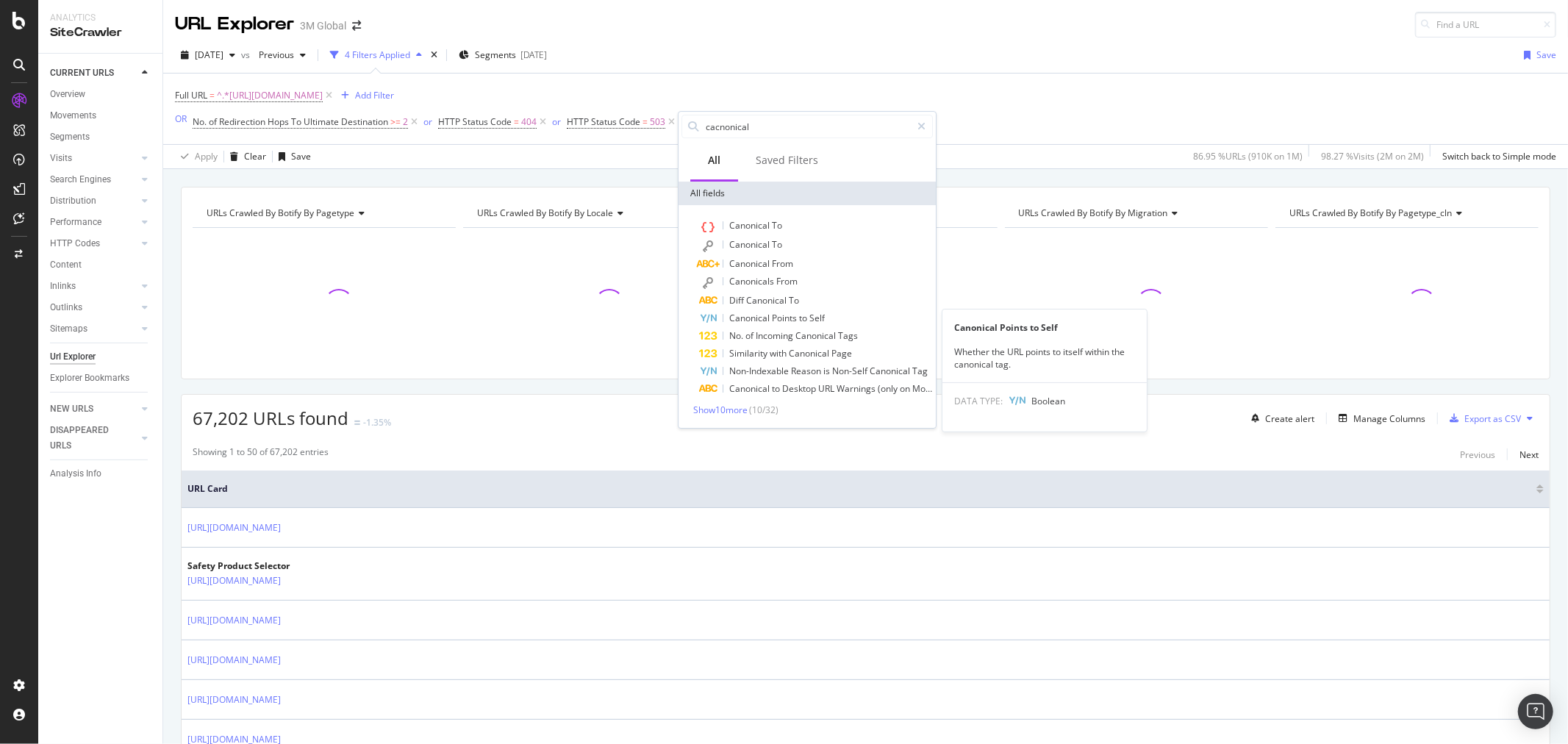
click at [842, 319] on div "Canonical Points to Self" at bounding box center [816, 318] width 234 height 18
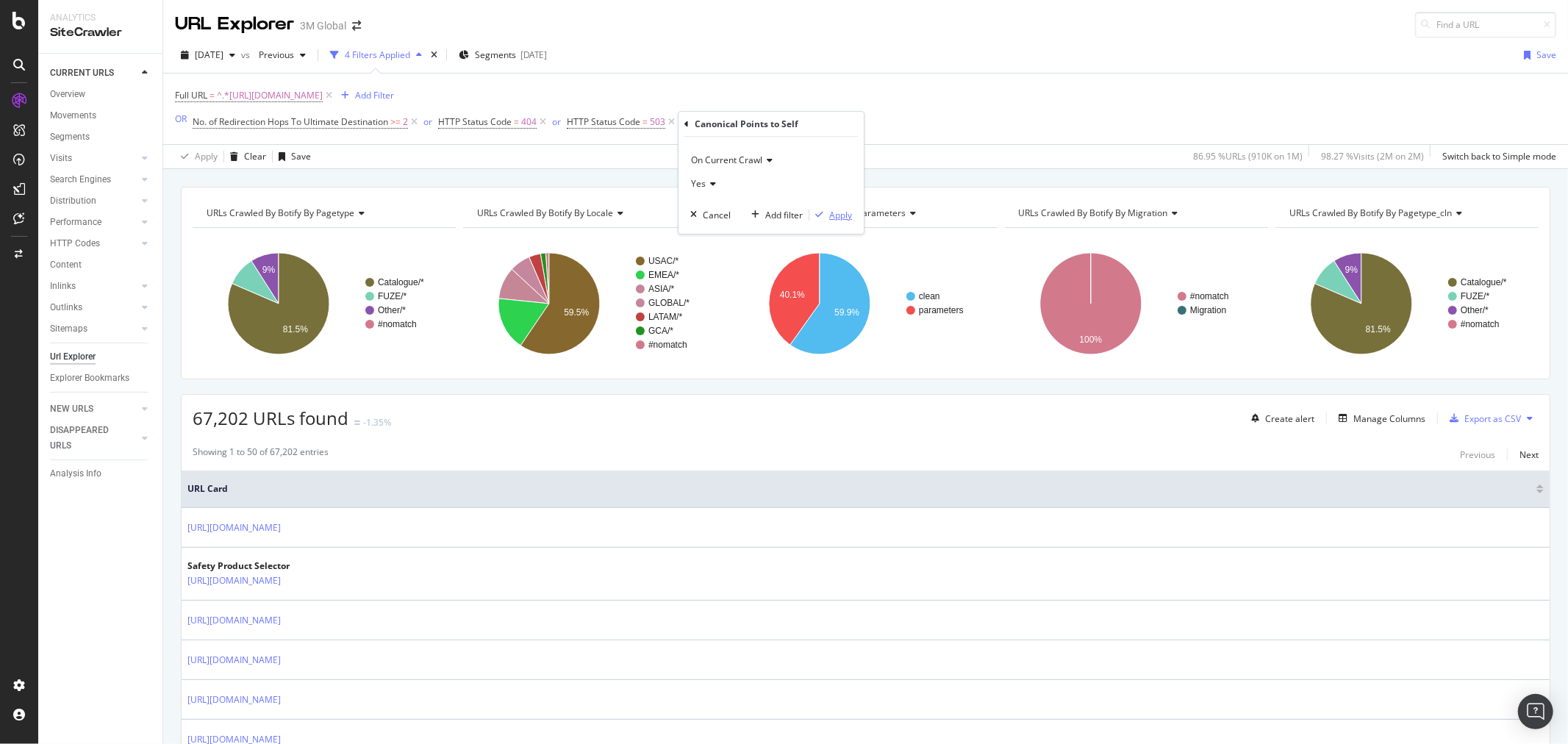
click at [841, 215] on div "Apply" at bounding box center [841, 215] width 23 height 13
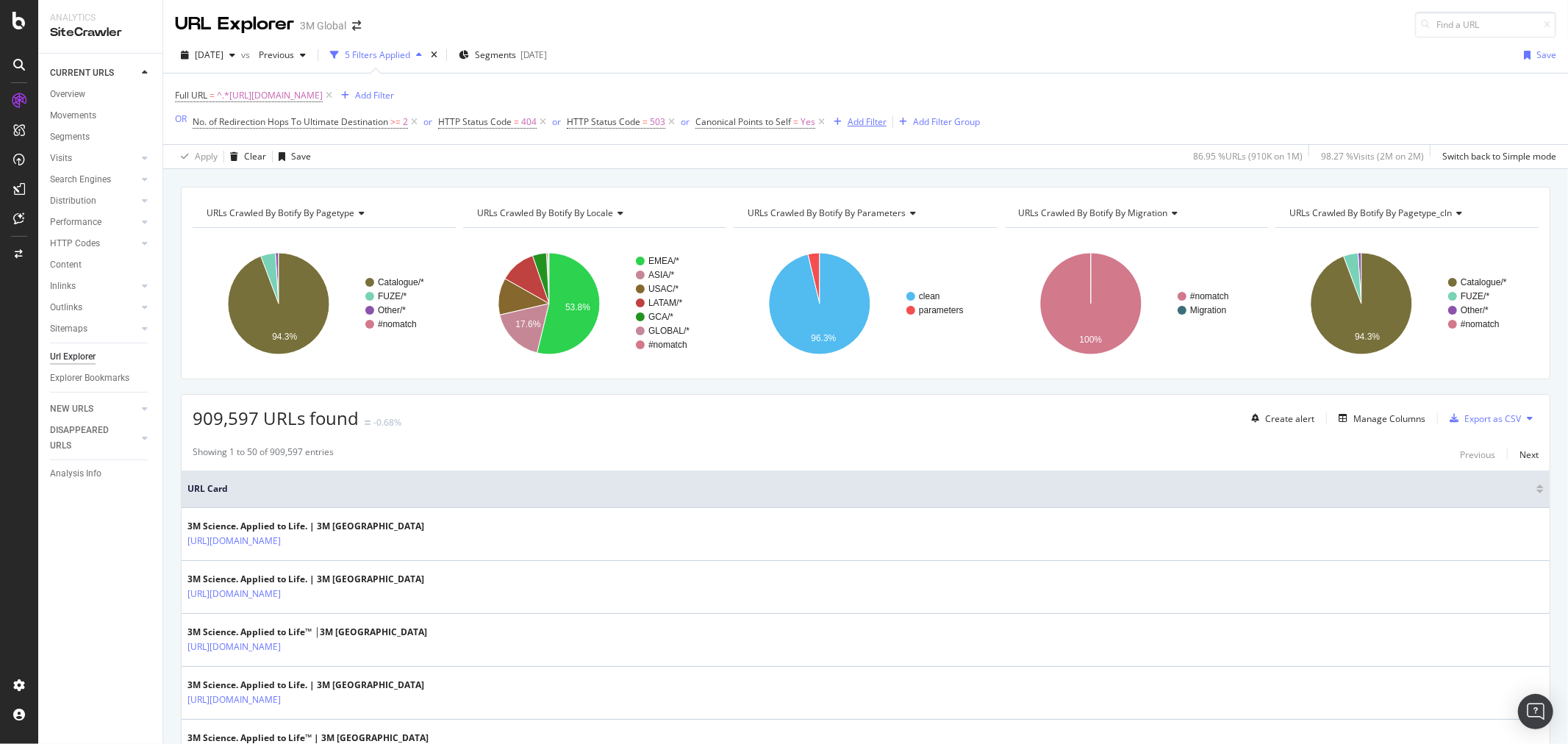
click at [869, 122] on div "Add Filter" at bounding box center [867, 122] width 39 height 13
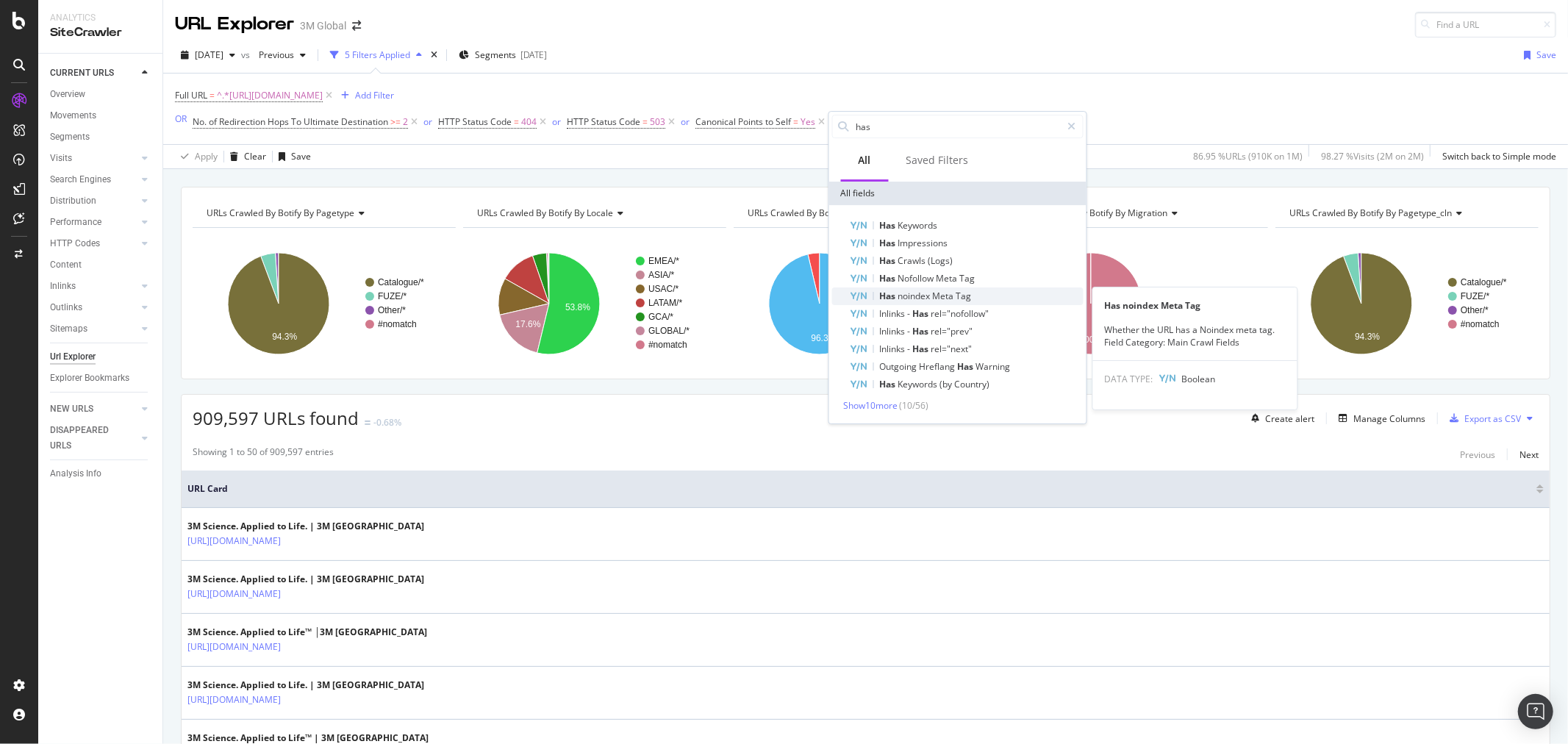
type input "has"
click at [956, 295] on span "Meta" at bounding box center [945, 296] width 24 height 13
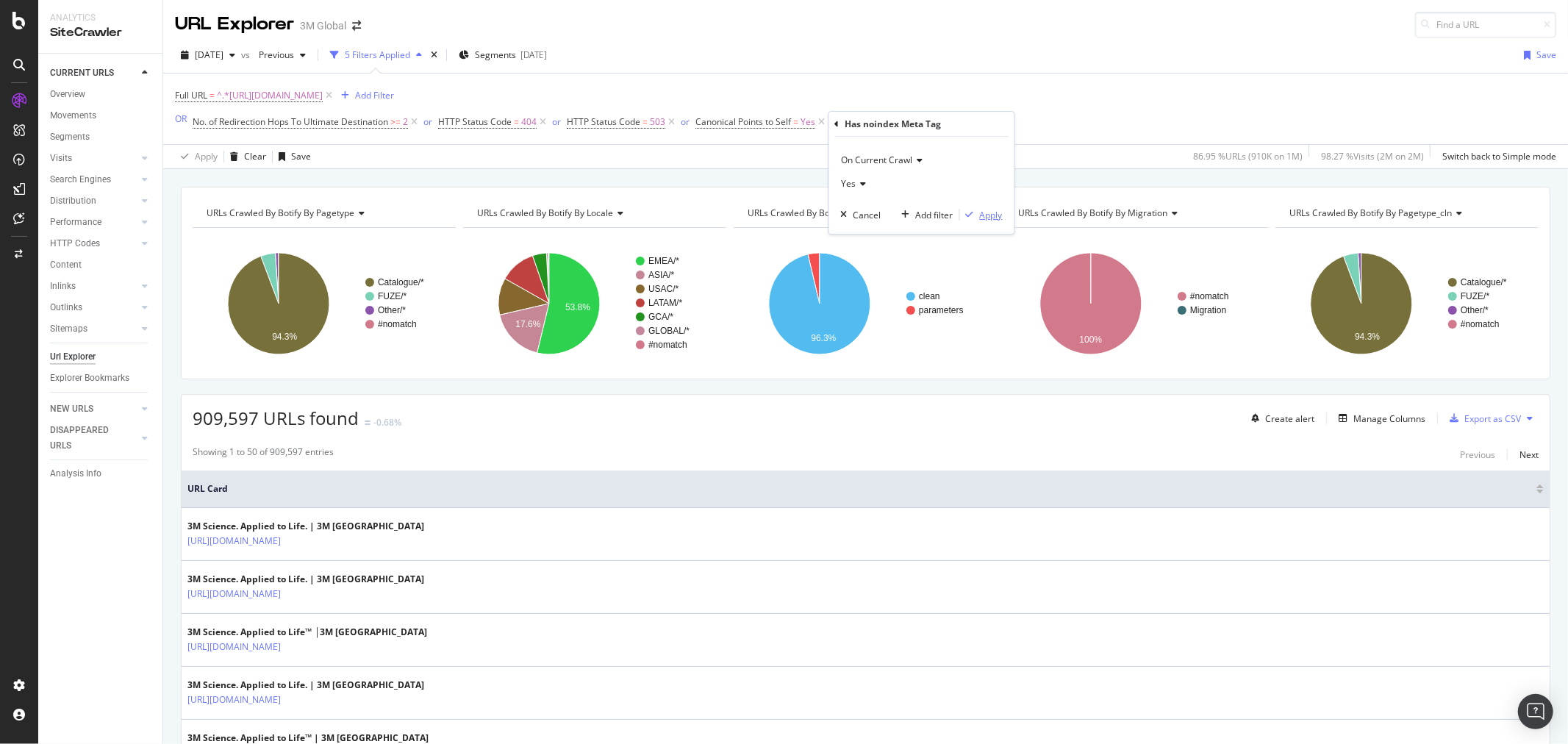
click at [996, 219] on div "Apply" at bounding box center [991, 215] width 23 height 13
click at [800, 123] on span "Canonical Points to Self = Yes" at bounding box center [755, 122] width 120 height 14
click at [733, 177] on div "Yes" at bounding box center [790, 182] width 161 height 24
click at [733, 232] on div "No" at bounding box center [790, 230] width 157 height 19
click at [862, 210] on div "Apply" at bounding box center [858, 212] width 23 height 13
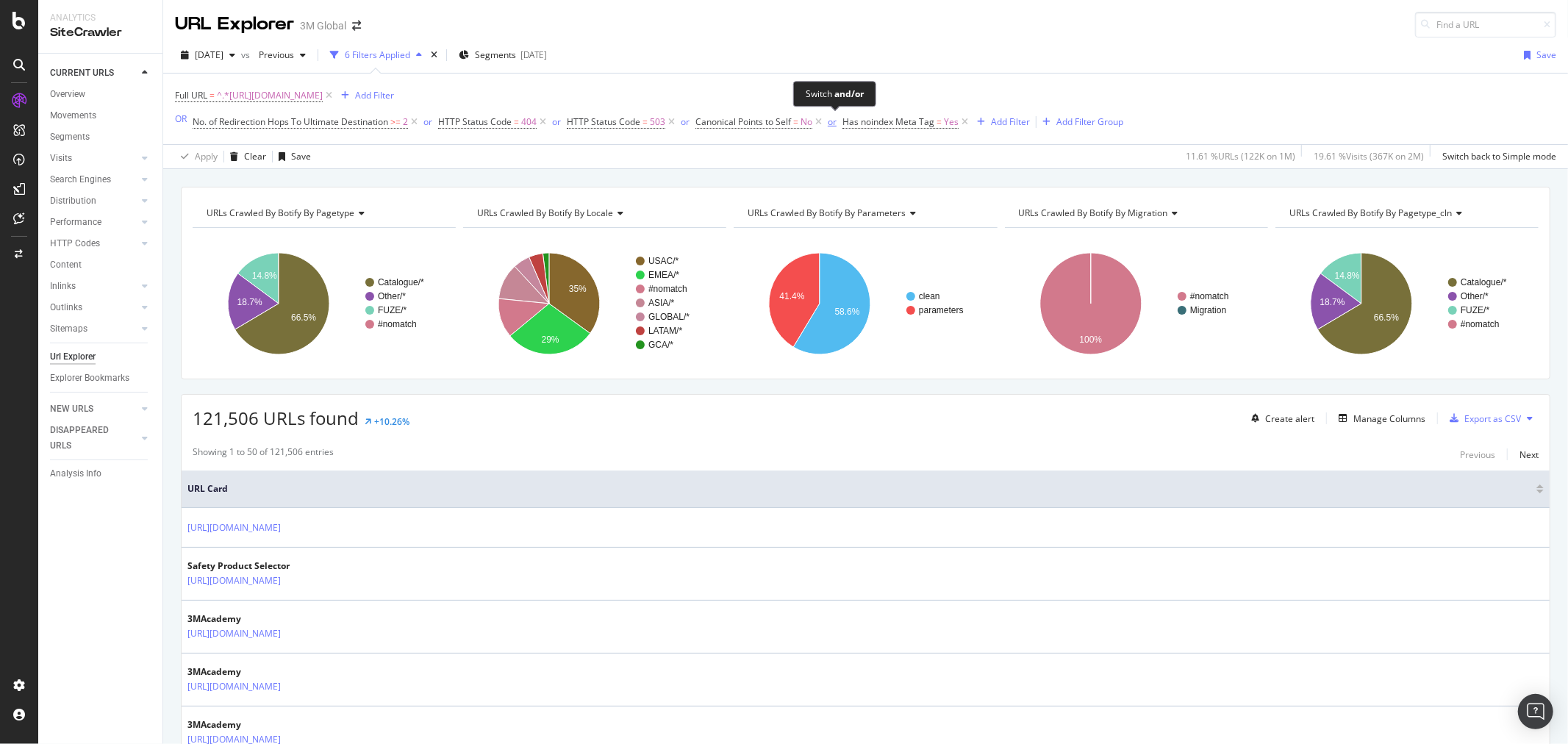
click at [835, 122] on div "or" at bounding box center [832, 122] width 8 height 13
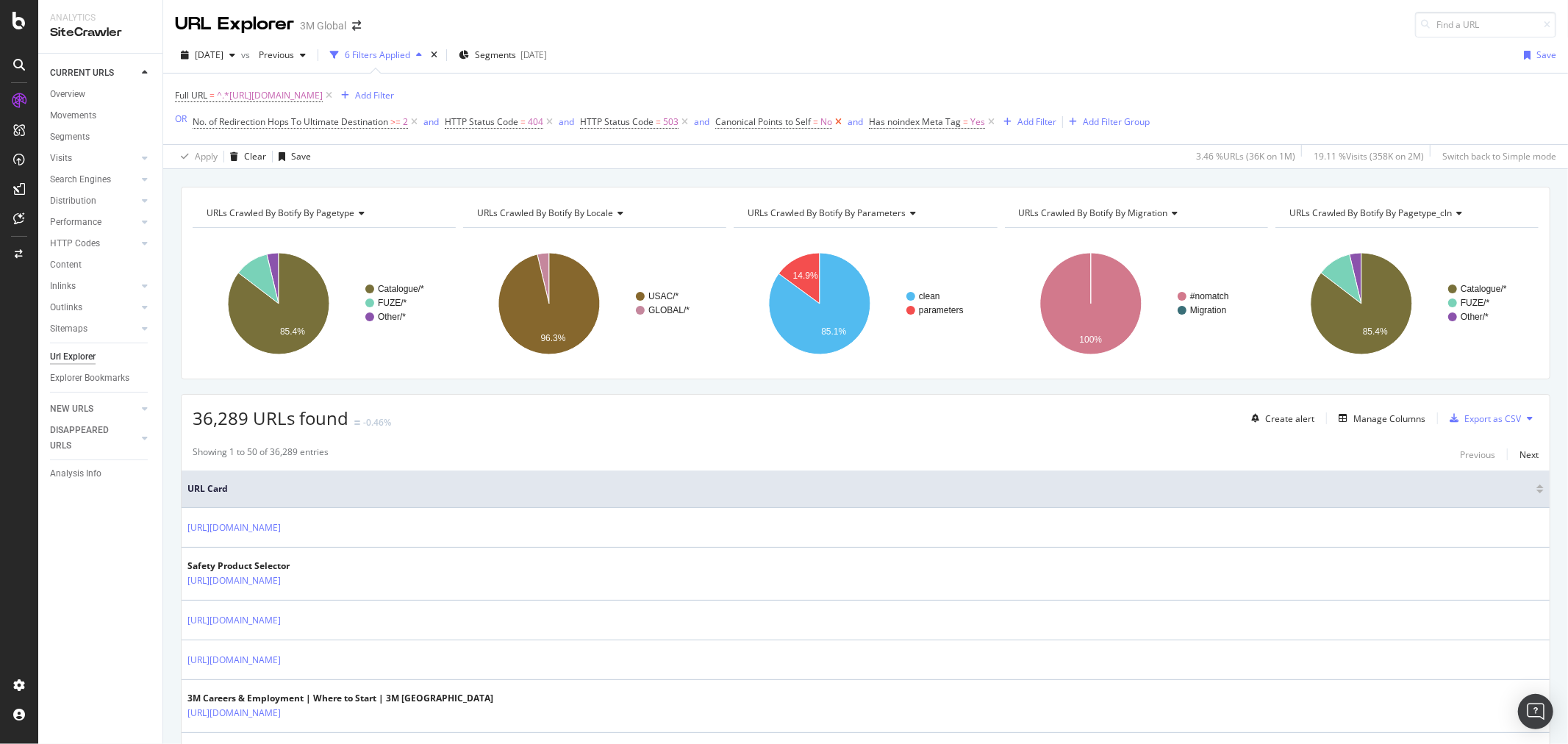
click at [839, 127] on icon at bounding box center [838, 122] width 13 height 14
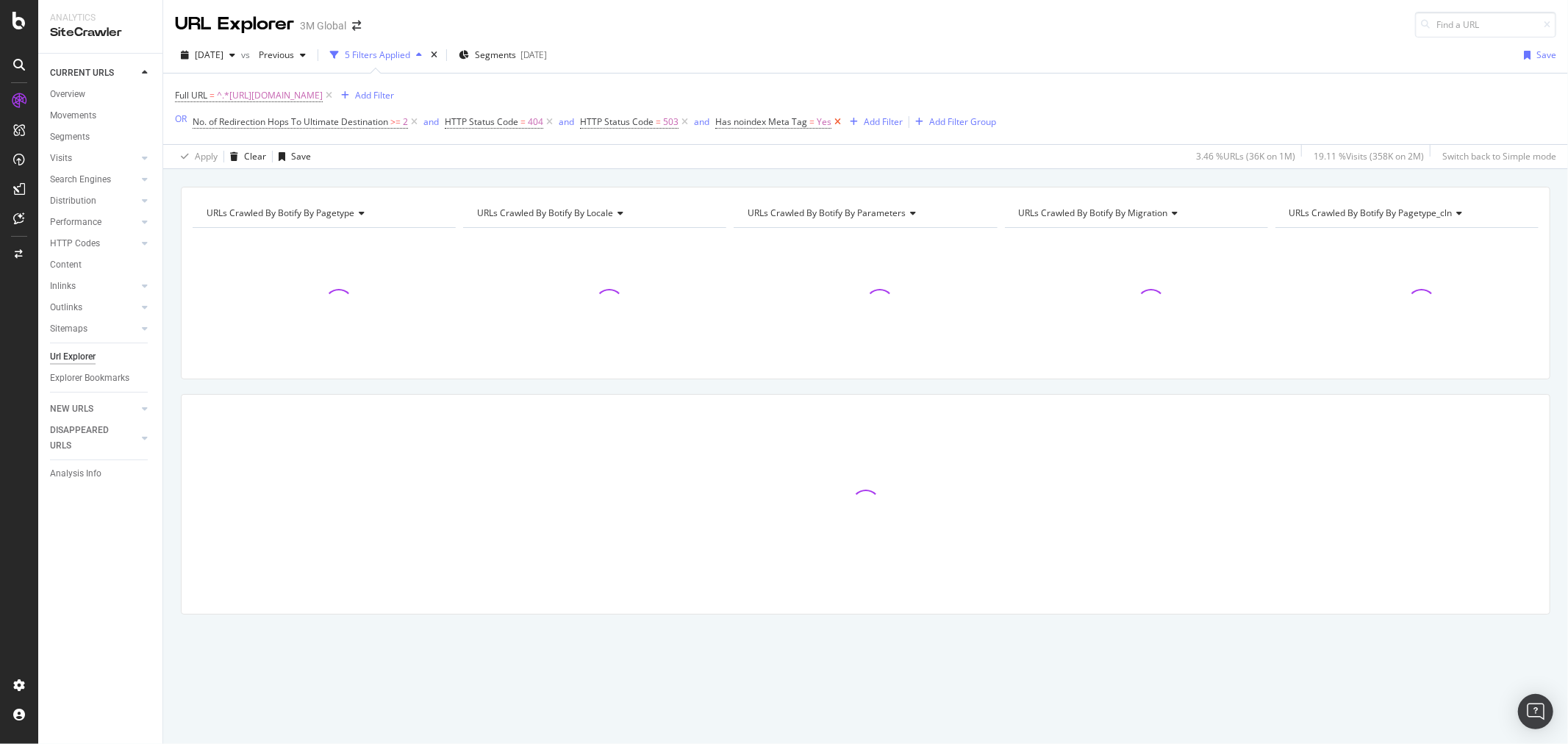
click at [839, 127] on icon at bounding box center [837, 122] width 13 height 14
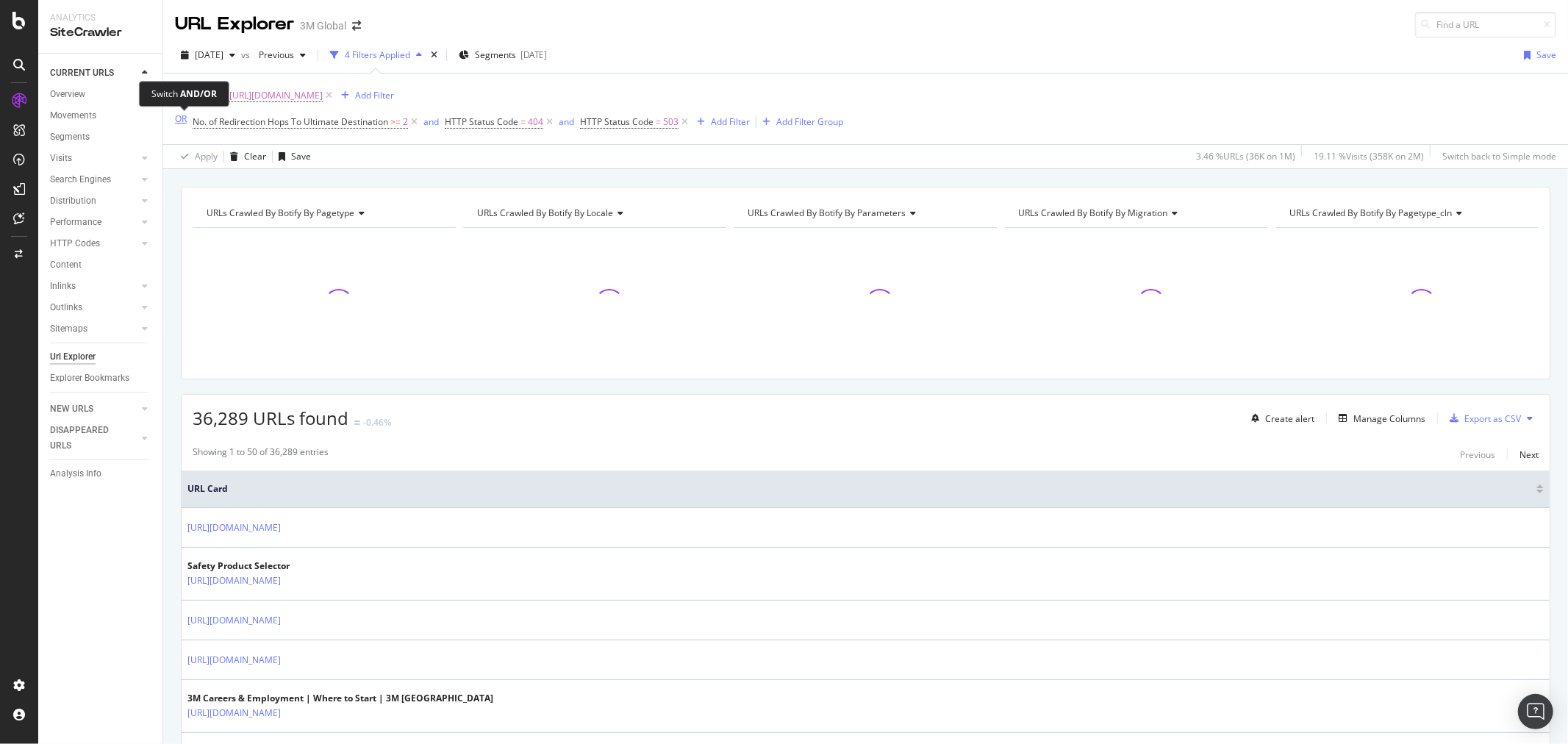
click at [178, 121] on div "OR" at bounding box center [181, 118] width 12 height 13
click at [441, 126] on div "and" at bounding box center [439, 122] width 15 height 13
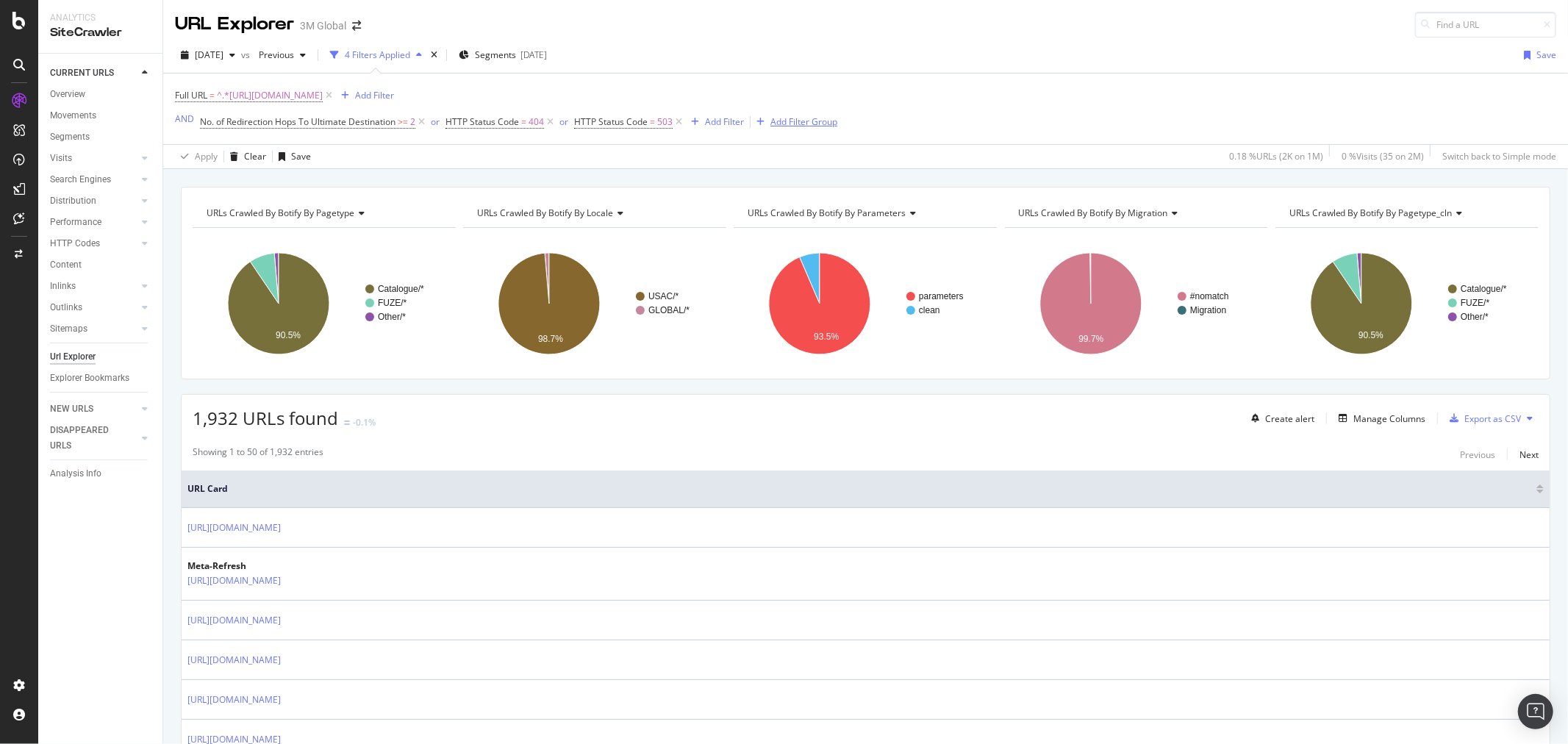
click at [798, 121] on div "Add Filter Group" at bounding box center [804, 122] width 67 height 13
click at [846, 108] on div "Full URL = ^.*https://www.3m.com/3M/en_US/.*$ Add Filter AND No. of Redirection…" at bounding box center [865, 109] width 1381 height 71
click at [23, 213] on icon at bounding box center [19, 219] width 11 height 12
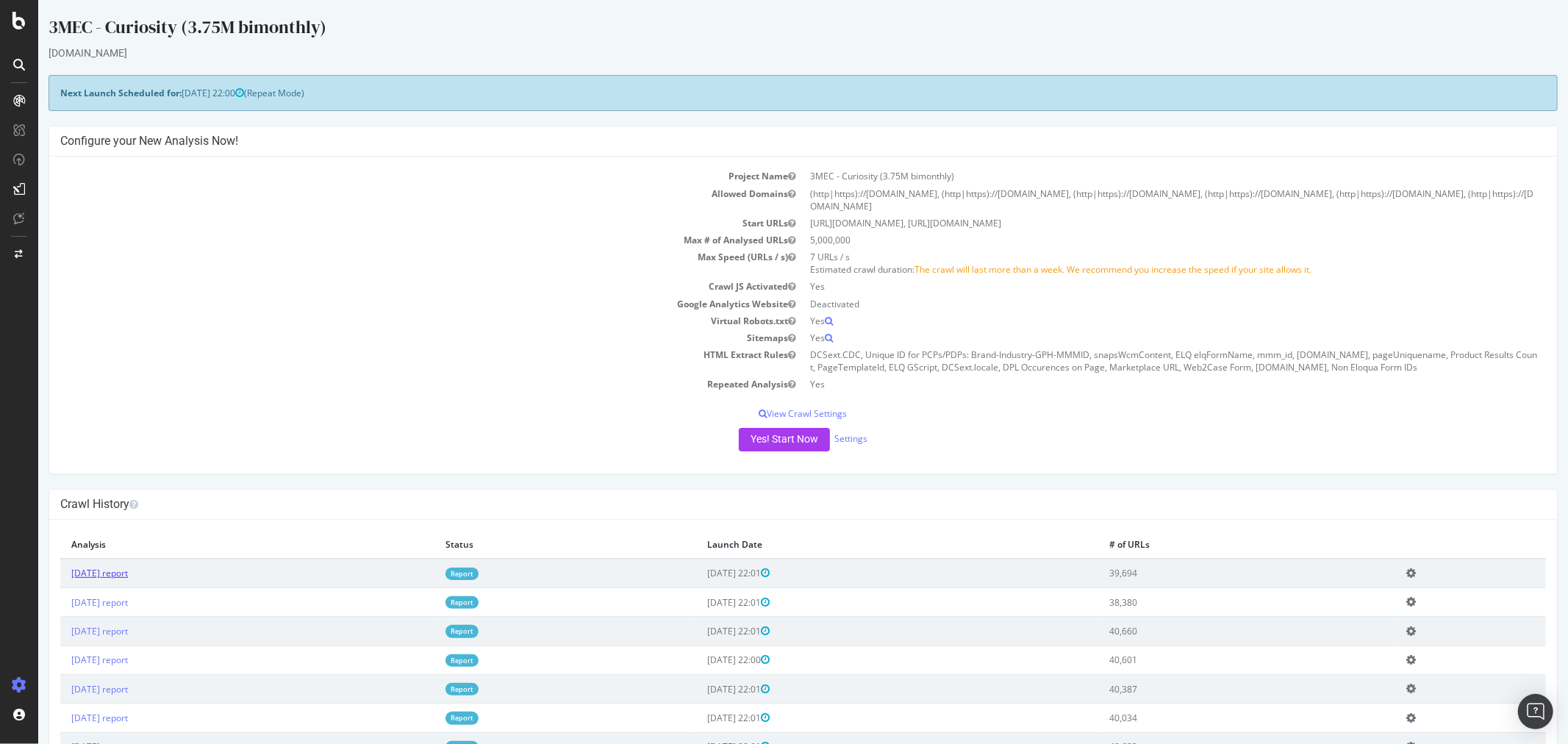
click at [127, 570] on link "2025 Sep. 7th report" at bounding box center [99, 573] width 57 height 13
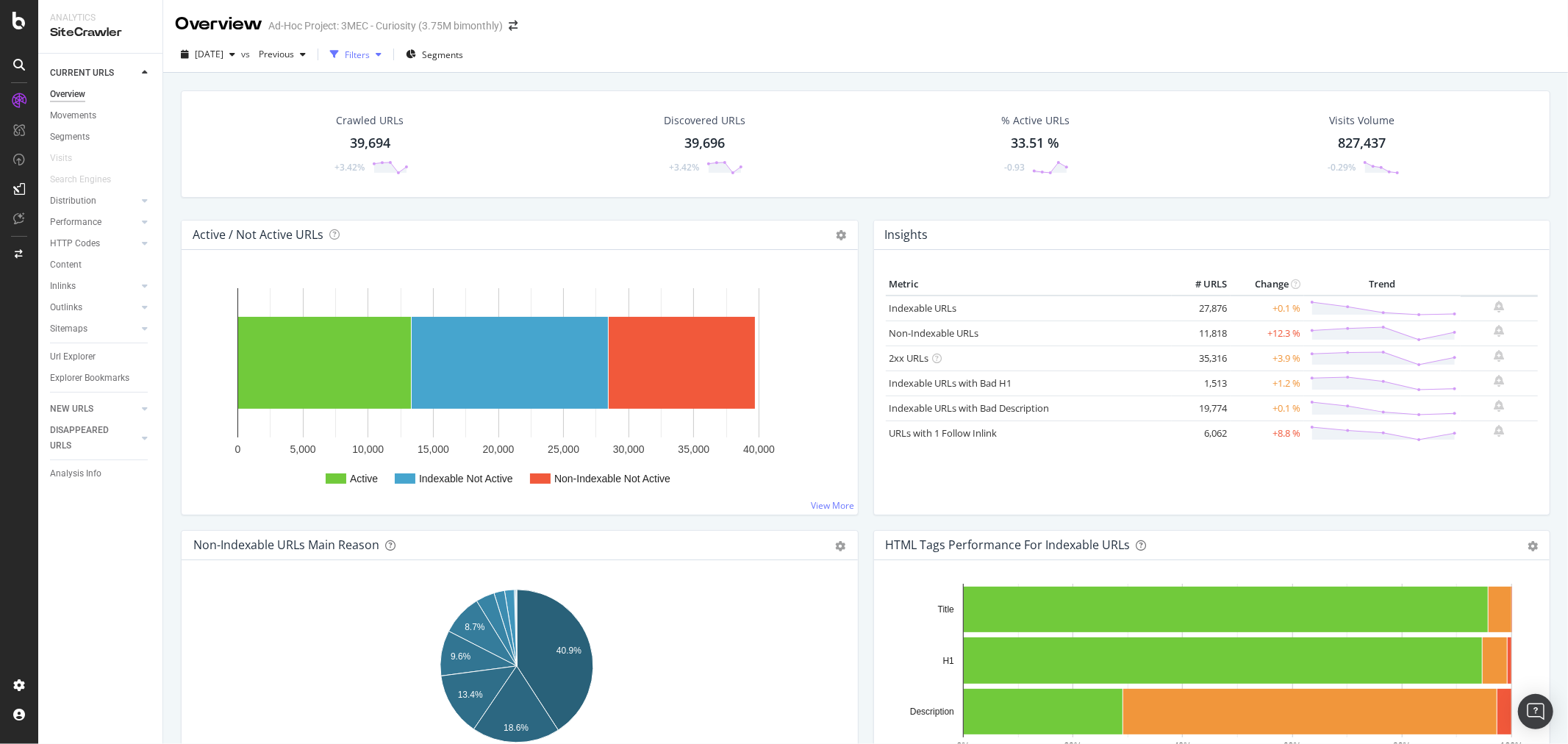
click at [370, 56] on div "Filters" at bounding box center [357, 54] width 25 height 13
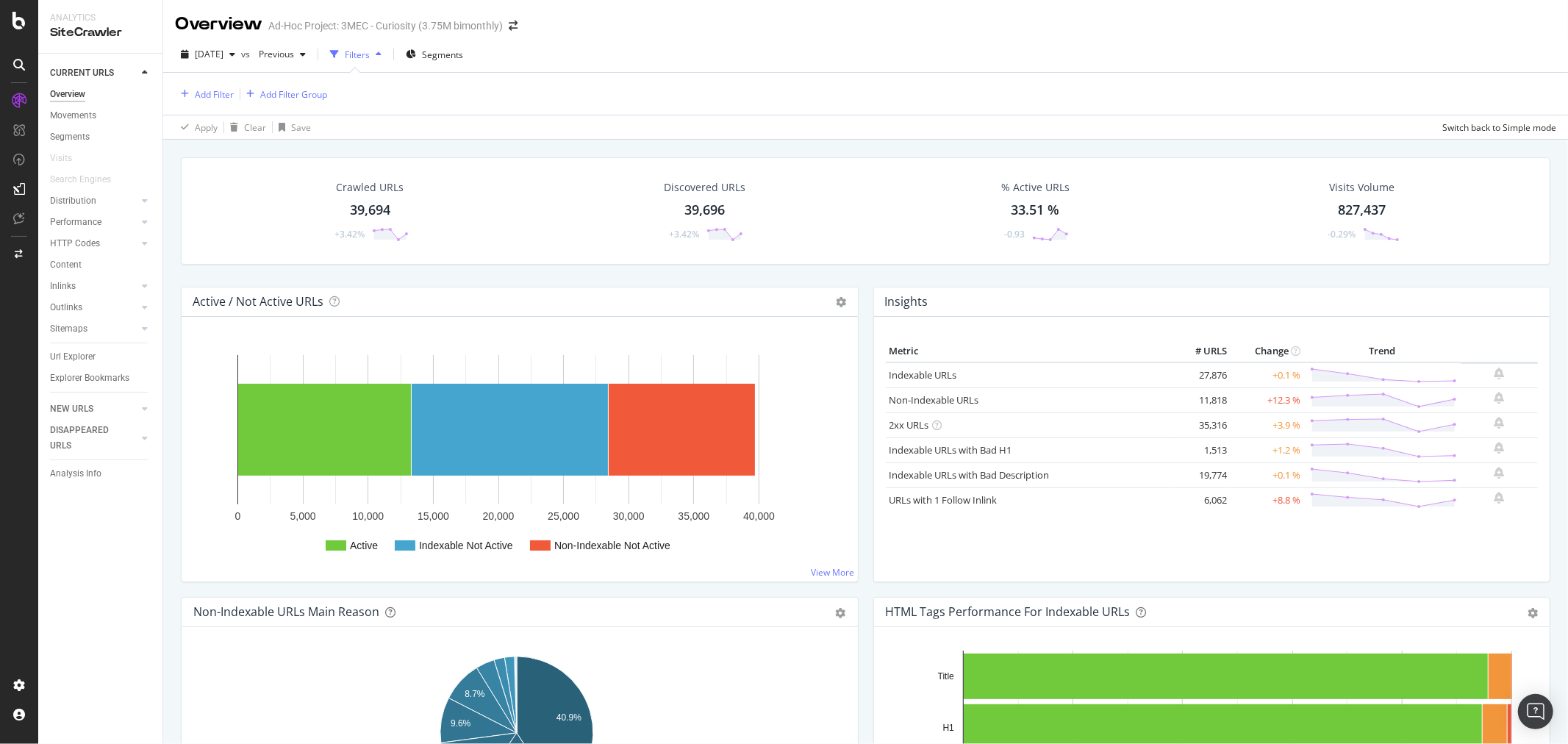
click at [370, 56] on div "Filters" at bounding box center [357, 54] width 25 height 13
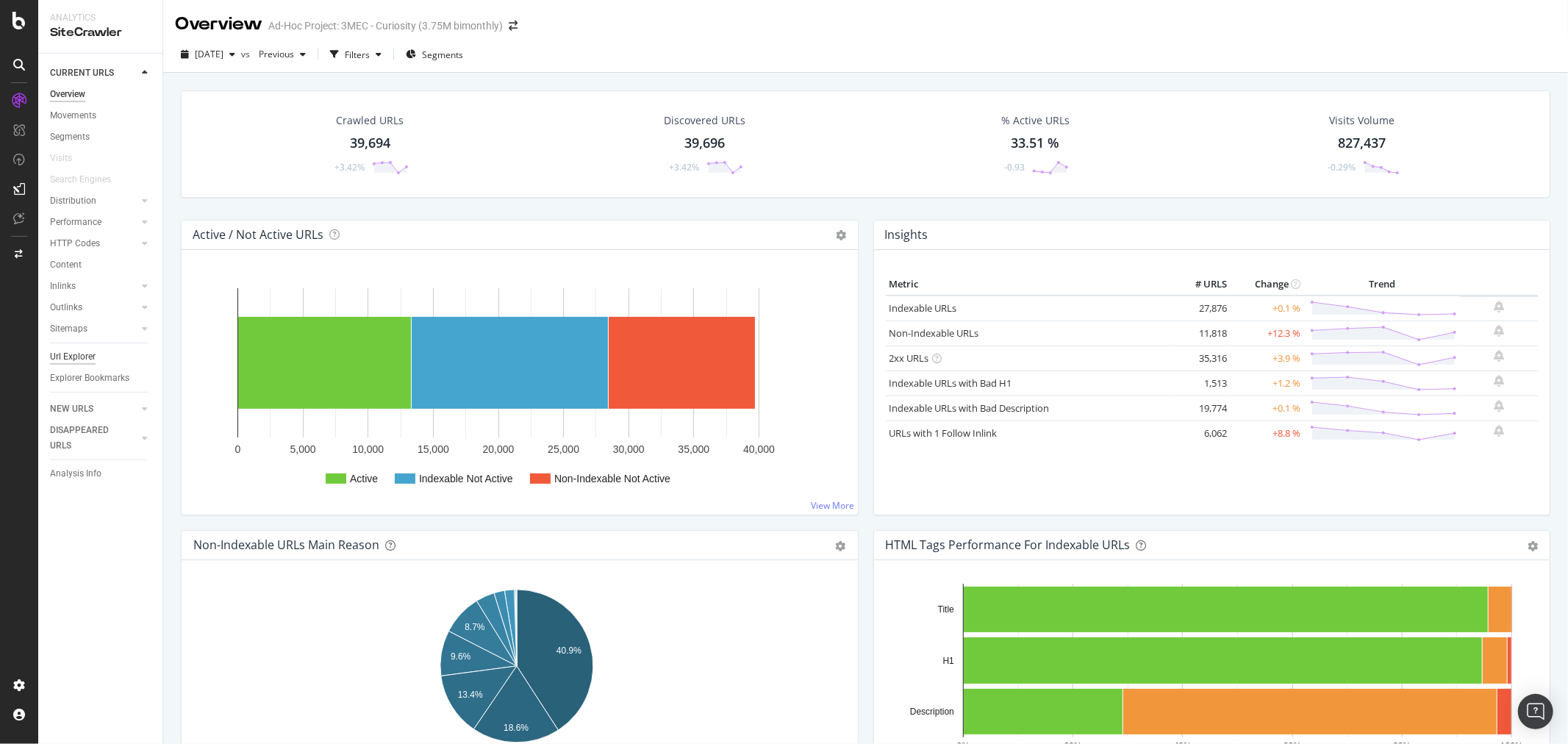
click at [83, 361] on div "Url Explorer" at bounding box center [73, 357] width 46 height 15
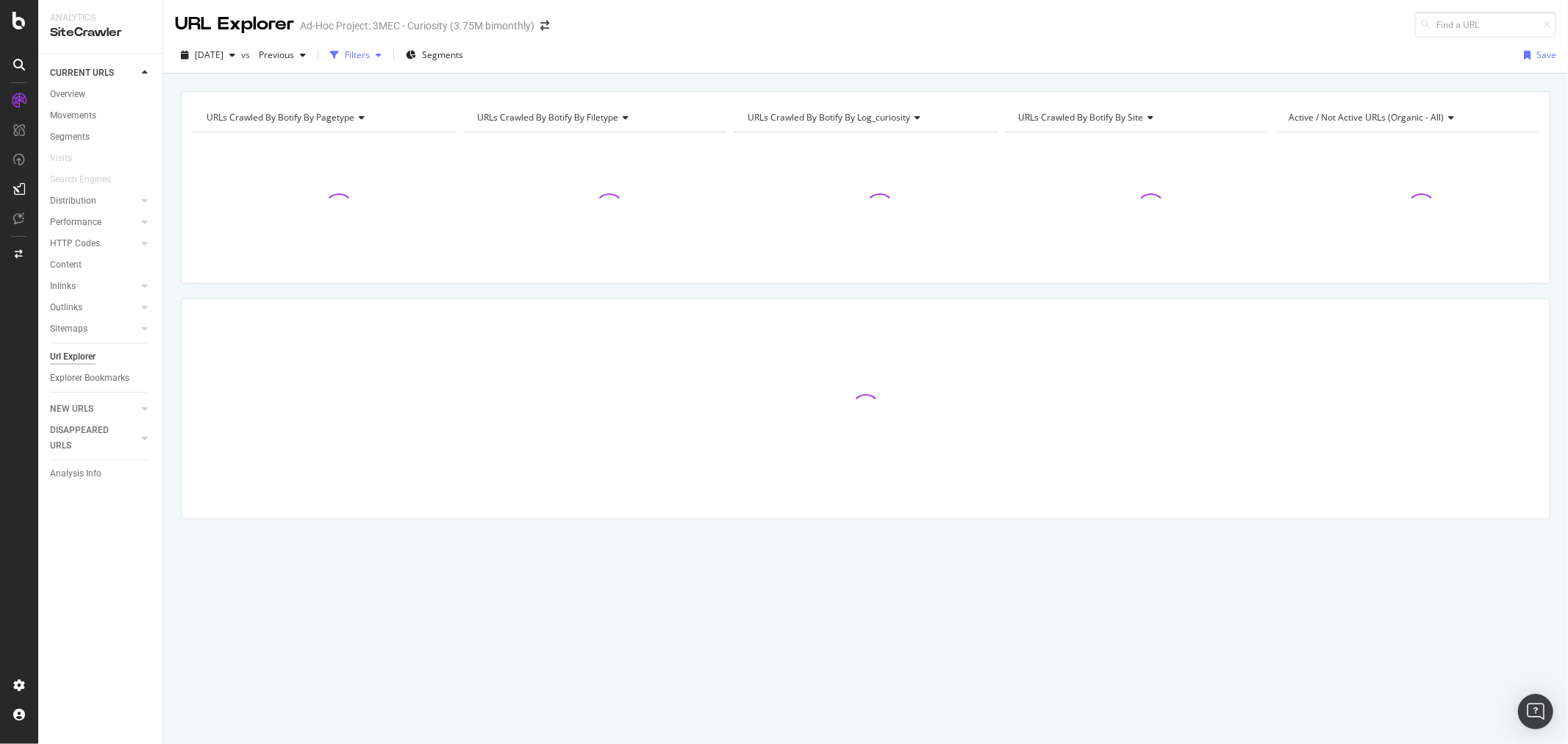
click at [370, 56] on div "Filters" at bounding box center [357, 54] width 25 height 13
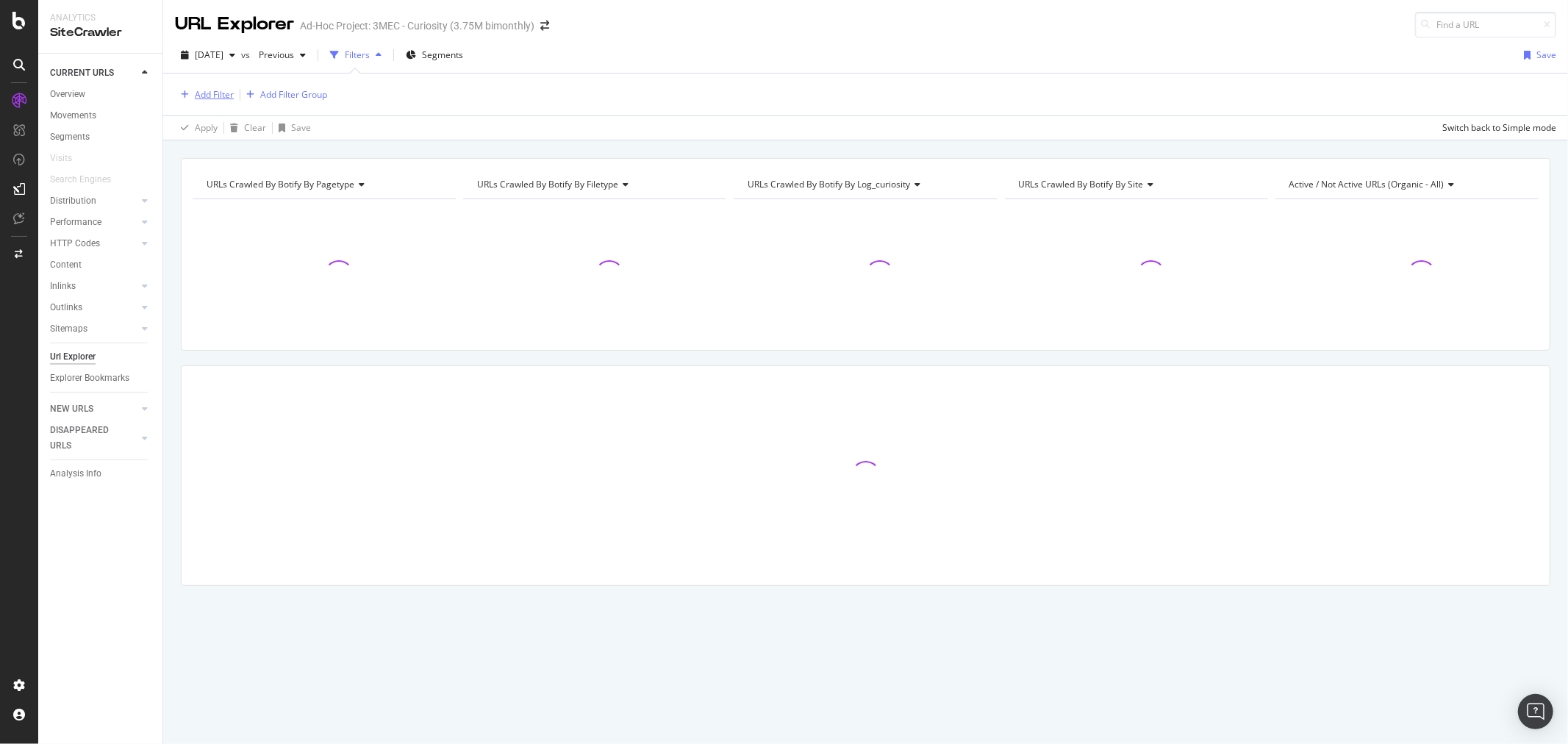
click at [200, 98] on div "Add Filter" at bounding box center [214, 94] width 39 height 13
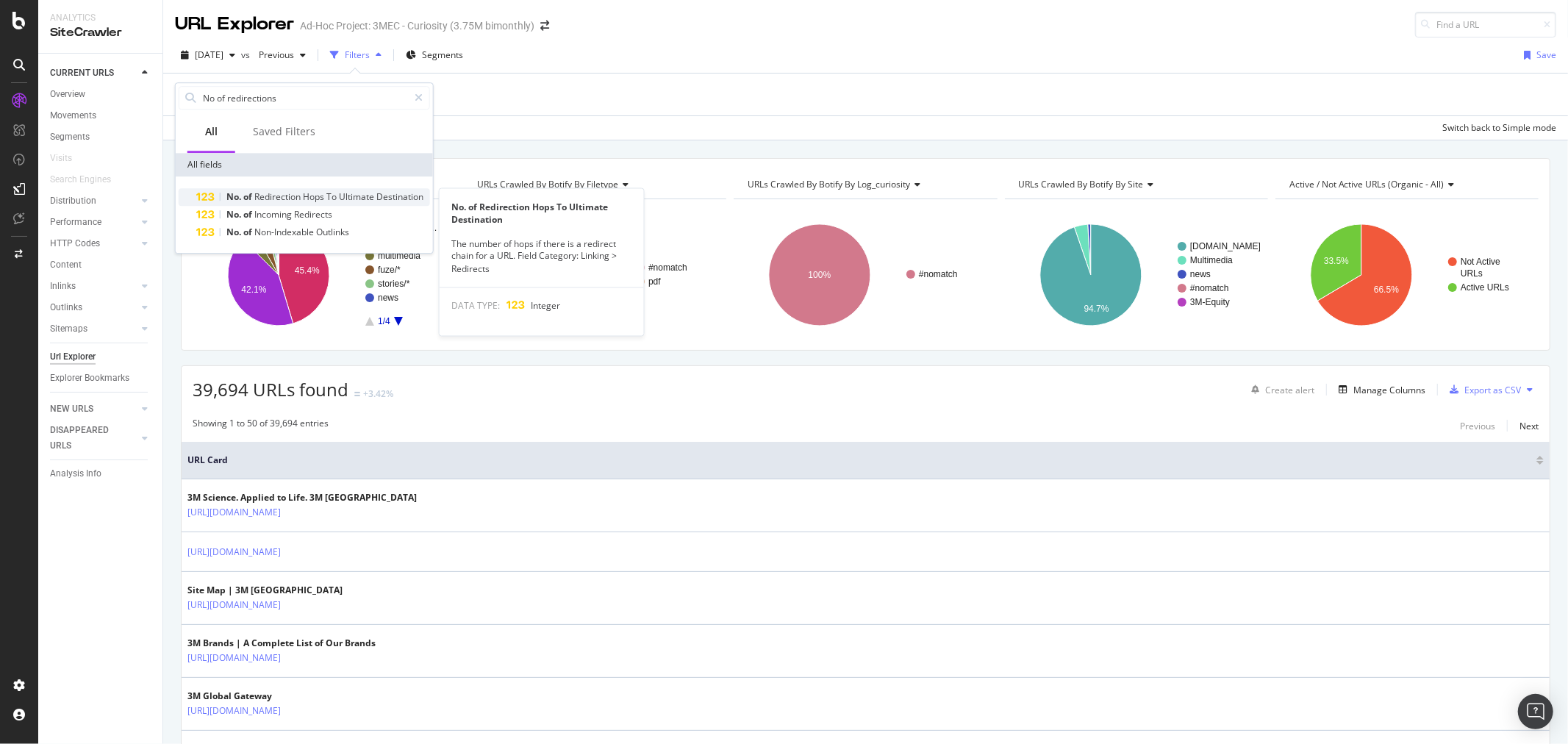
type input "No of redirections"
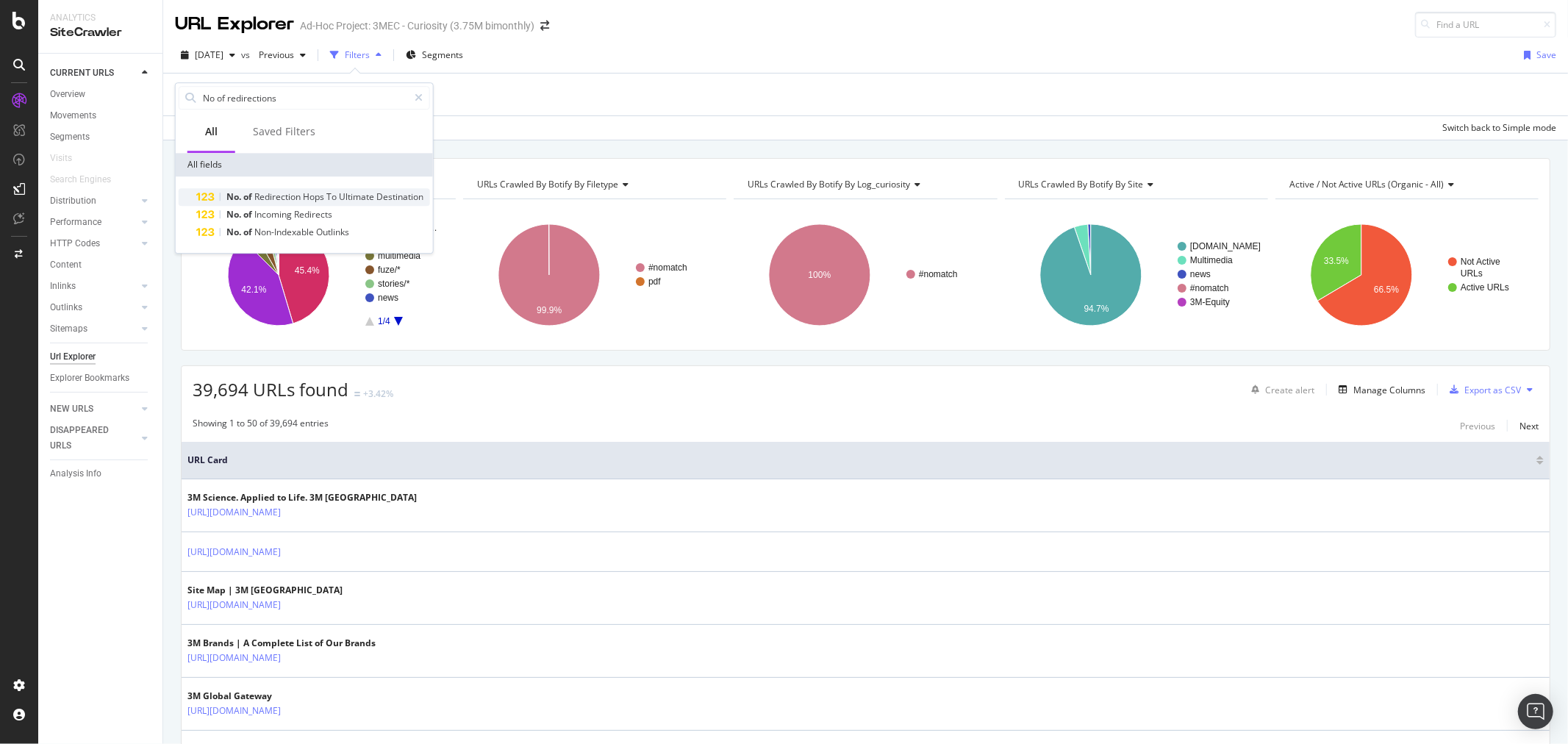
click at [354, 193] on span "Ultimate" at bounding box center [358, 196] width 37 height 13
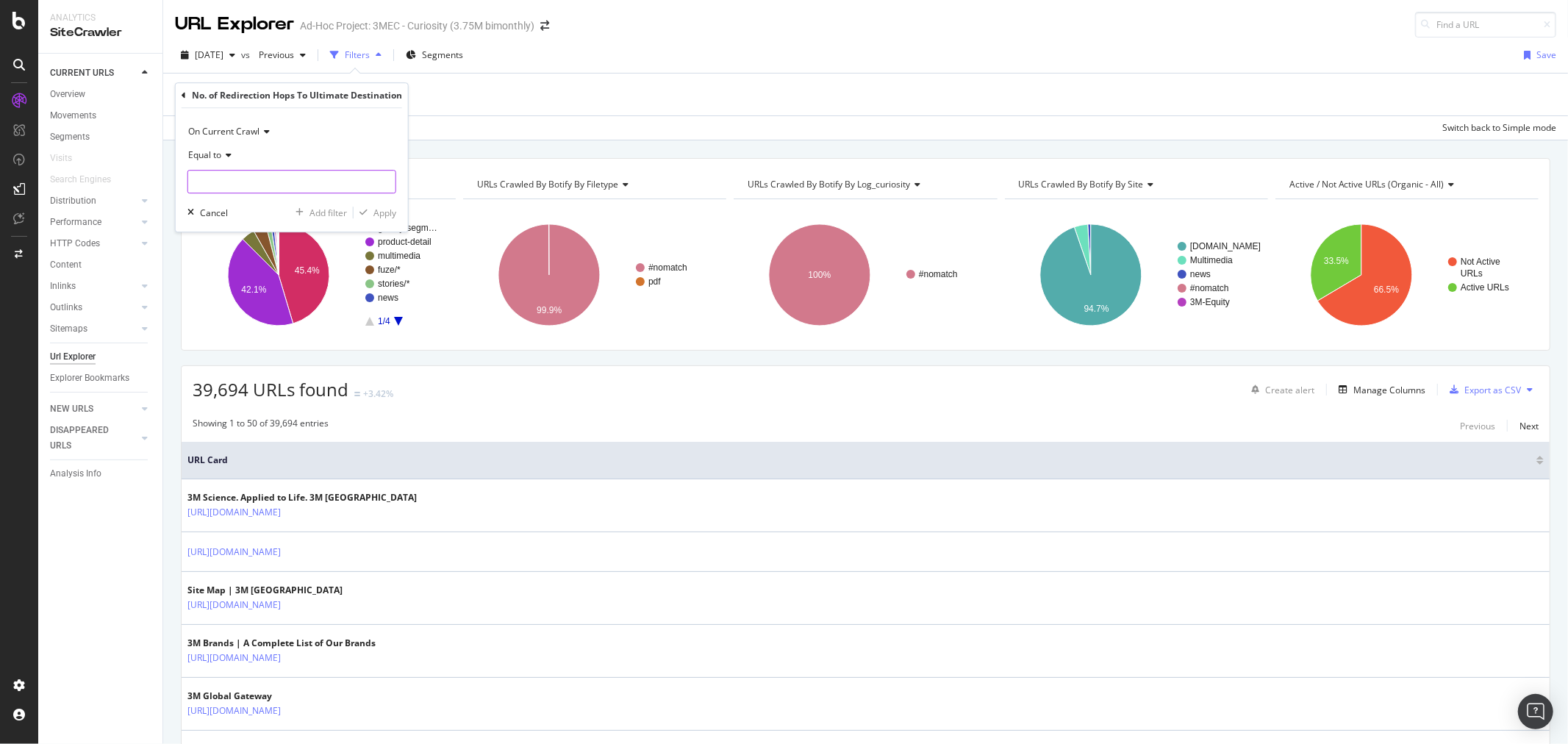
click at [269, 189] on input "number" at bounding box center [292, 182] width 209 height 24
click at [230, 156] on icon at bounding box center [226, 155] width 10 height 9
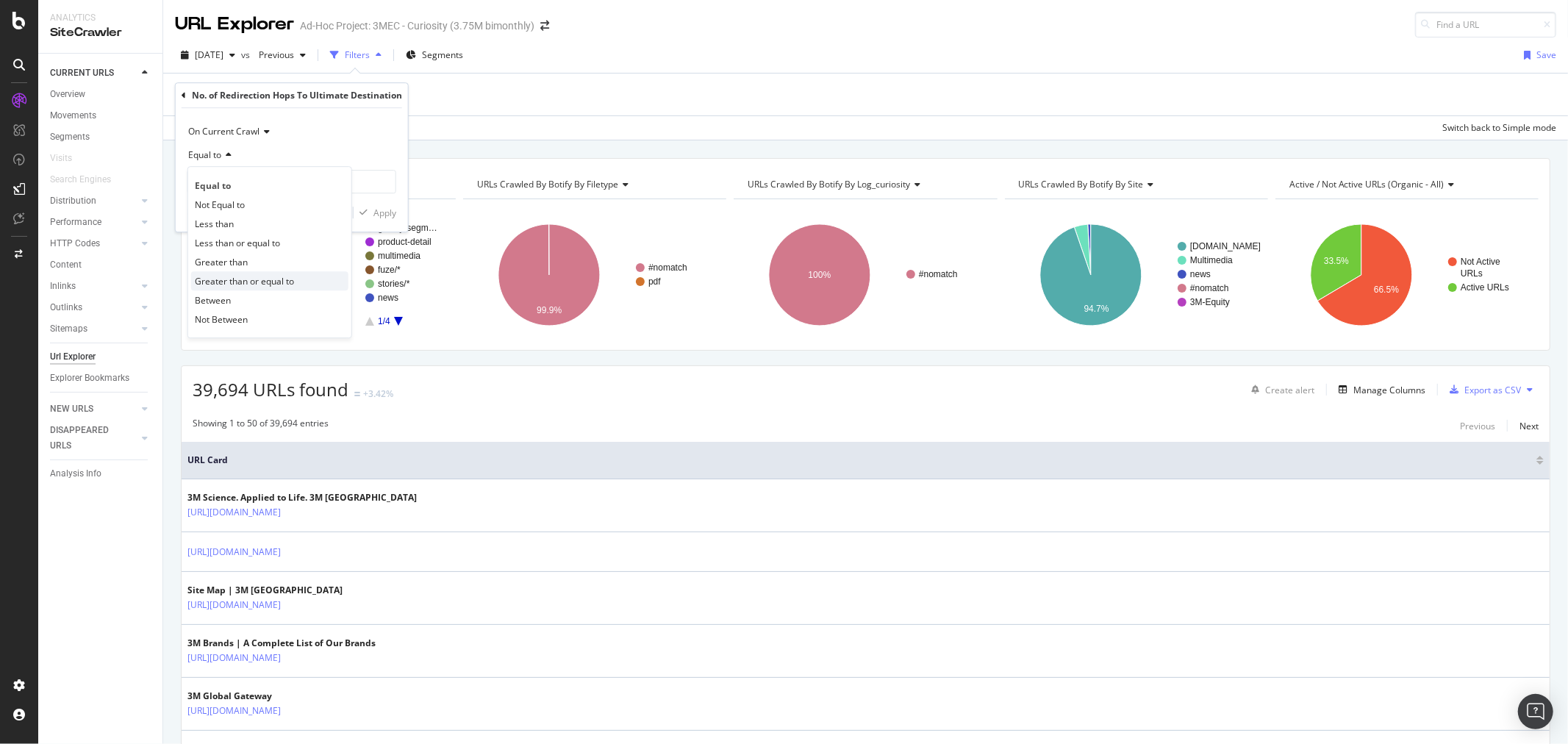
click at [254, 280] on span "Greater than or equal to" at bounding box center [244, 281] width 99 height 13
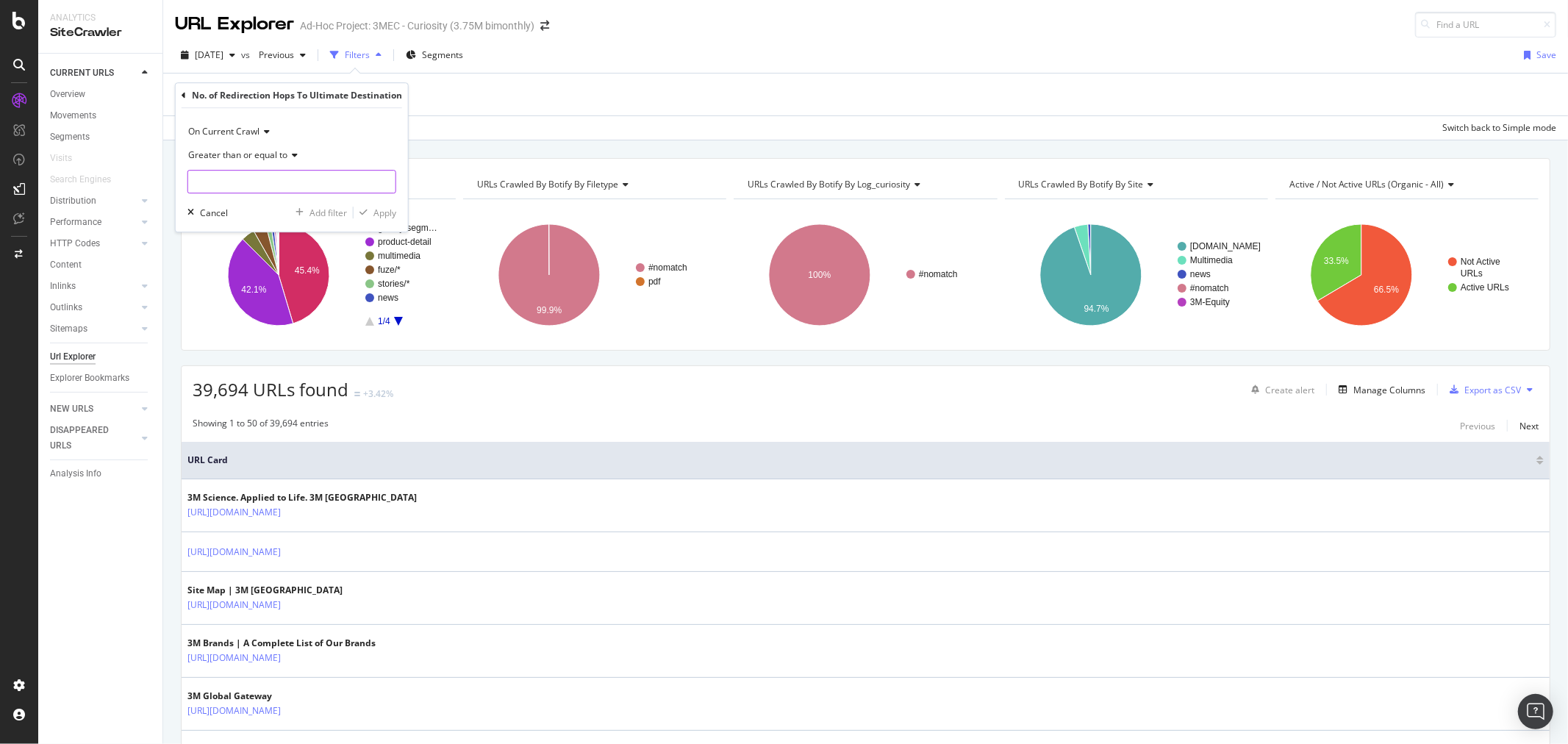
click at [233, 178] on input "number" at bounding box center [292, 182] width 209 height 24
type input "2"
click at [389, 217] on div "Apply" at bounding box center [384, 213] width 23 height 13
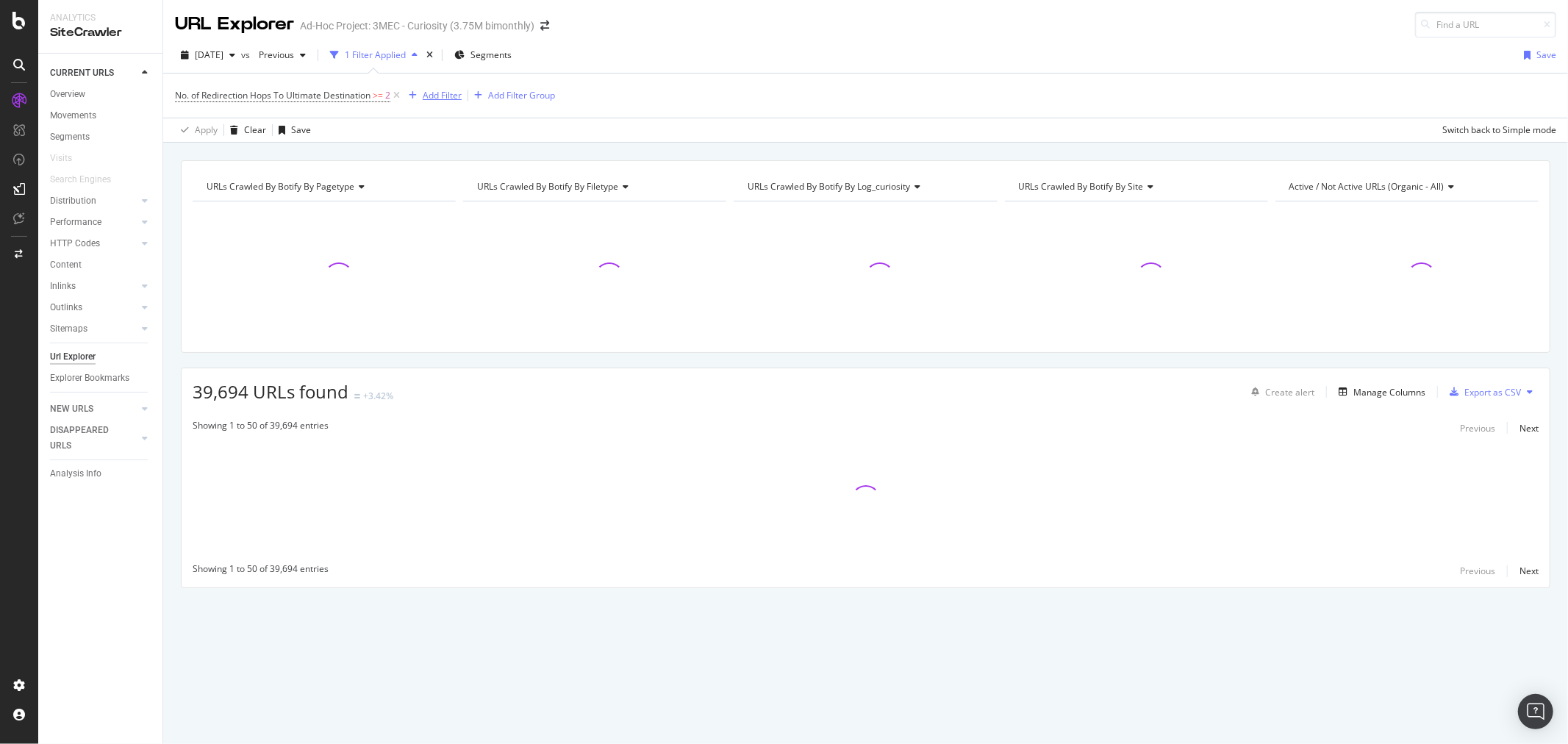
click at [442, 99] on div "Add Filter" at bounding box center [442, 95] width 39 height 13
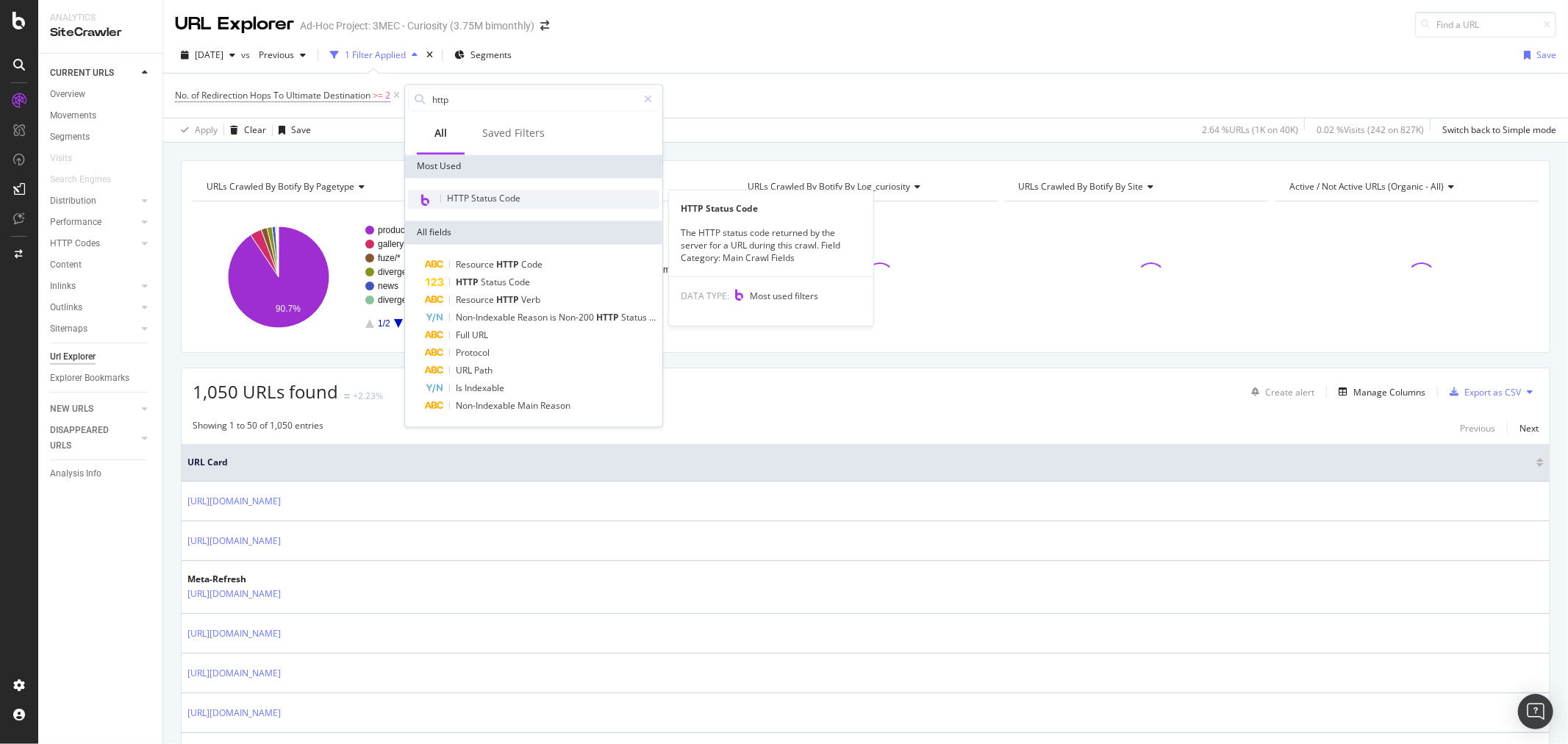
type input "http"
click at [519, 193] on span "HTTP Status Code" at bounding box center [484, 198] width 74 height 13
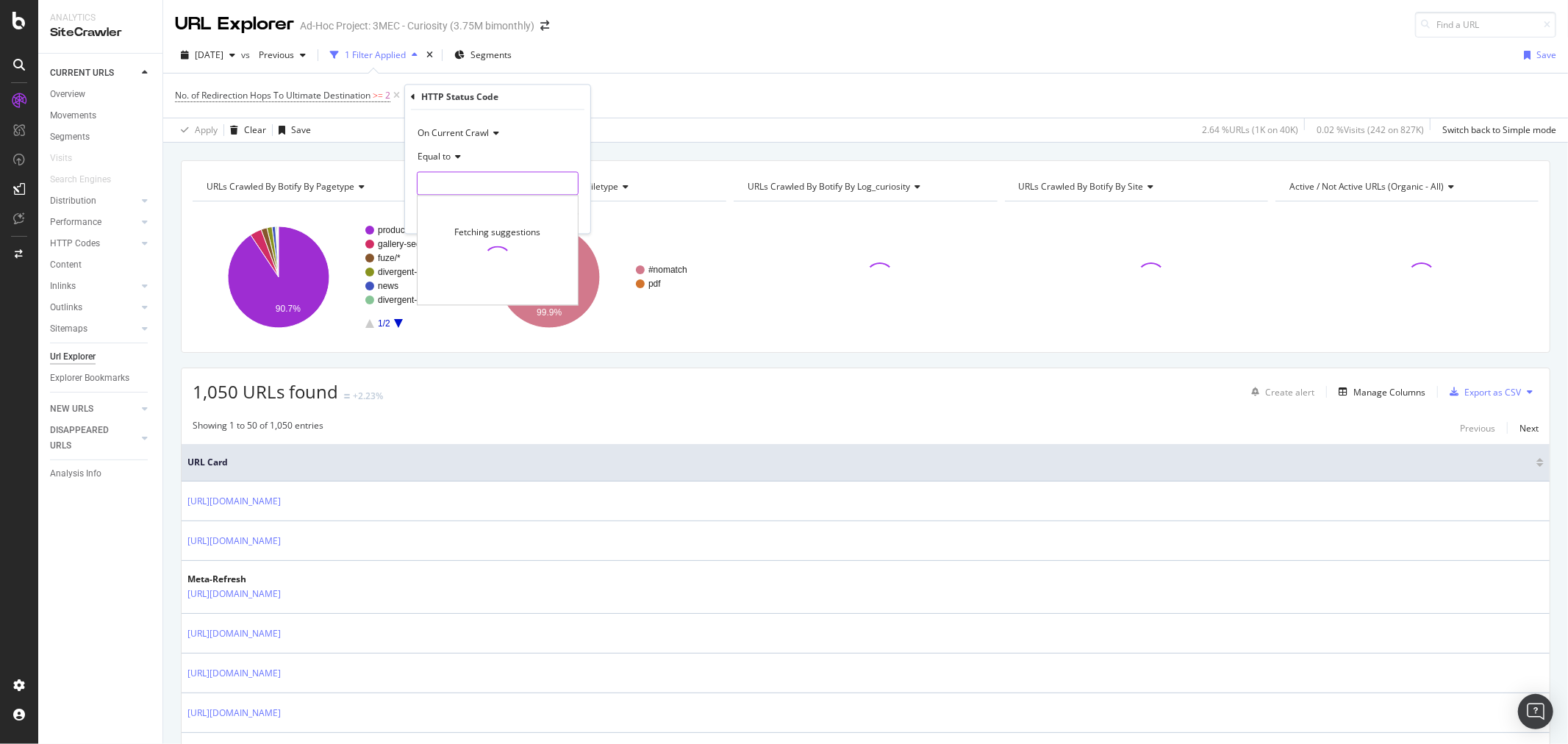
click at [490, 180] on input "number" at bounding box center [497, 184] width 161 height 24
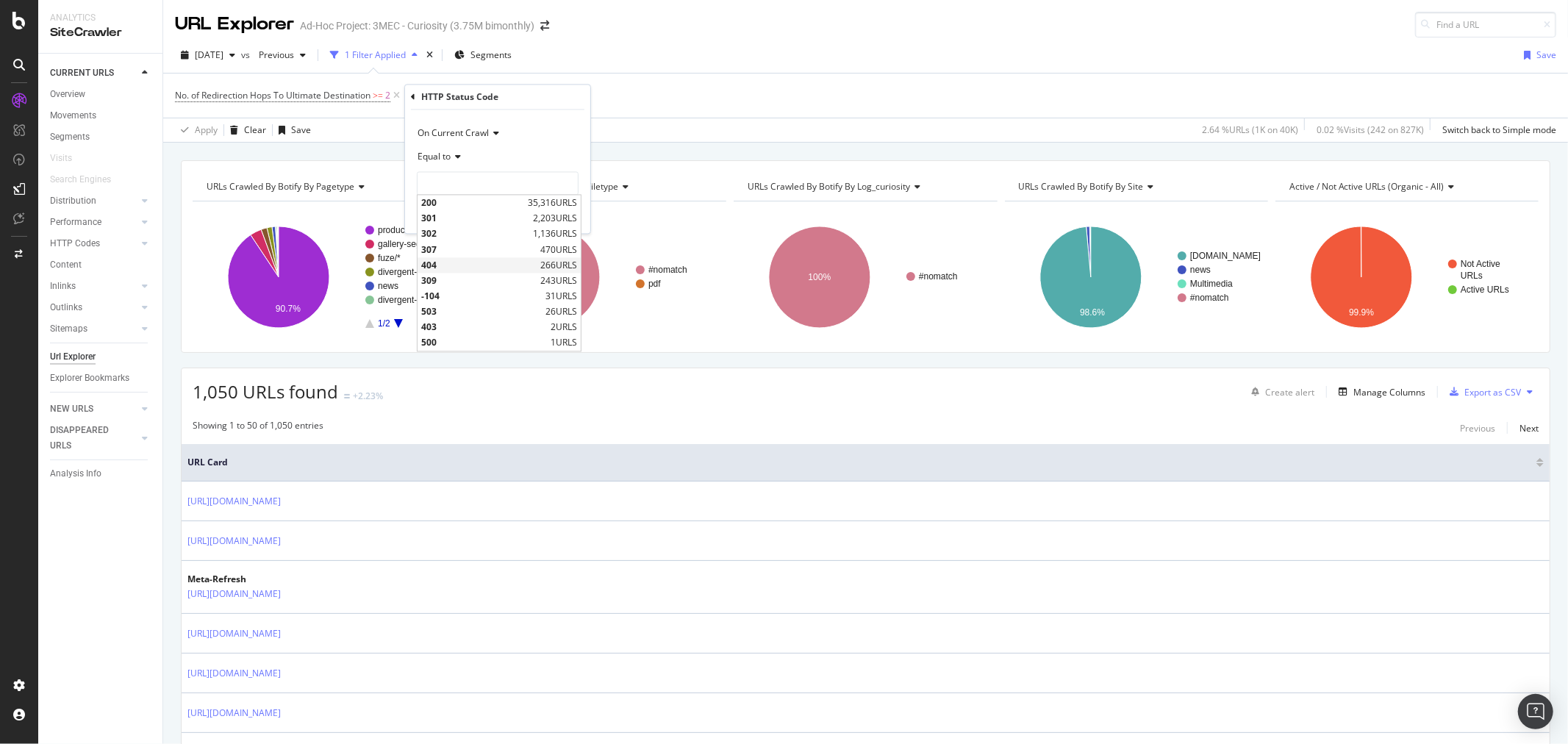
click at [451, 270] on span "404" at bounding box center [479, 265] width 116 height 13
type input "404"
click at [560, 215] on div "Apply" at bounding box center [567, 214] width 23 height 13
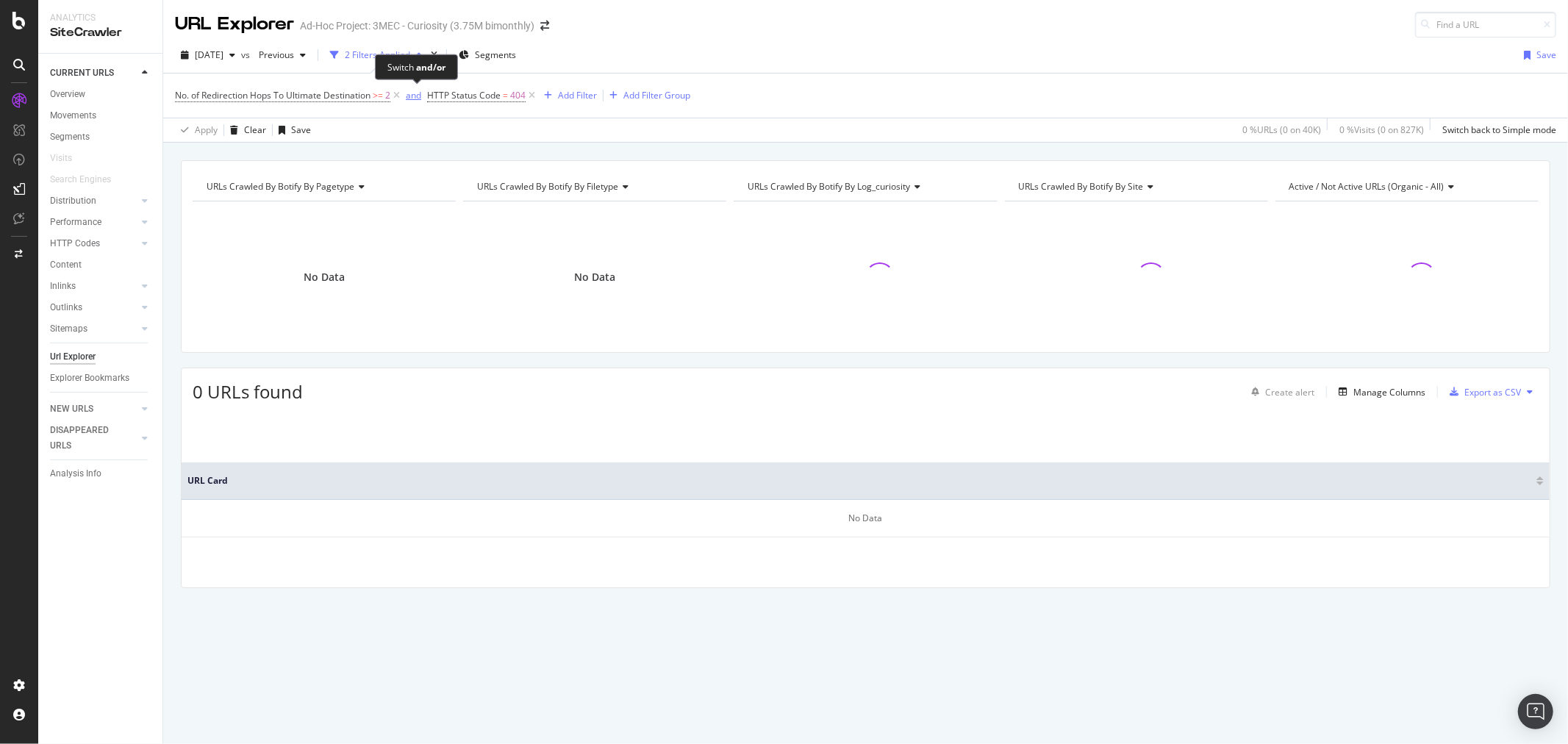
click at [415, 98] on div "and" at bounding box center [414, 95] width 15 height 13
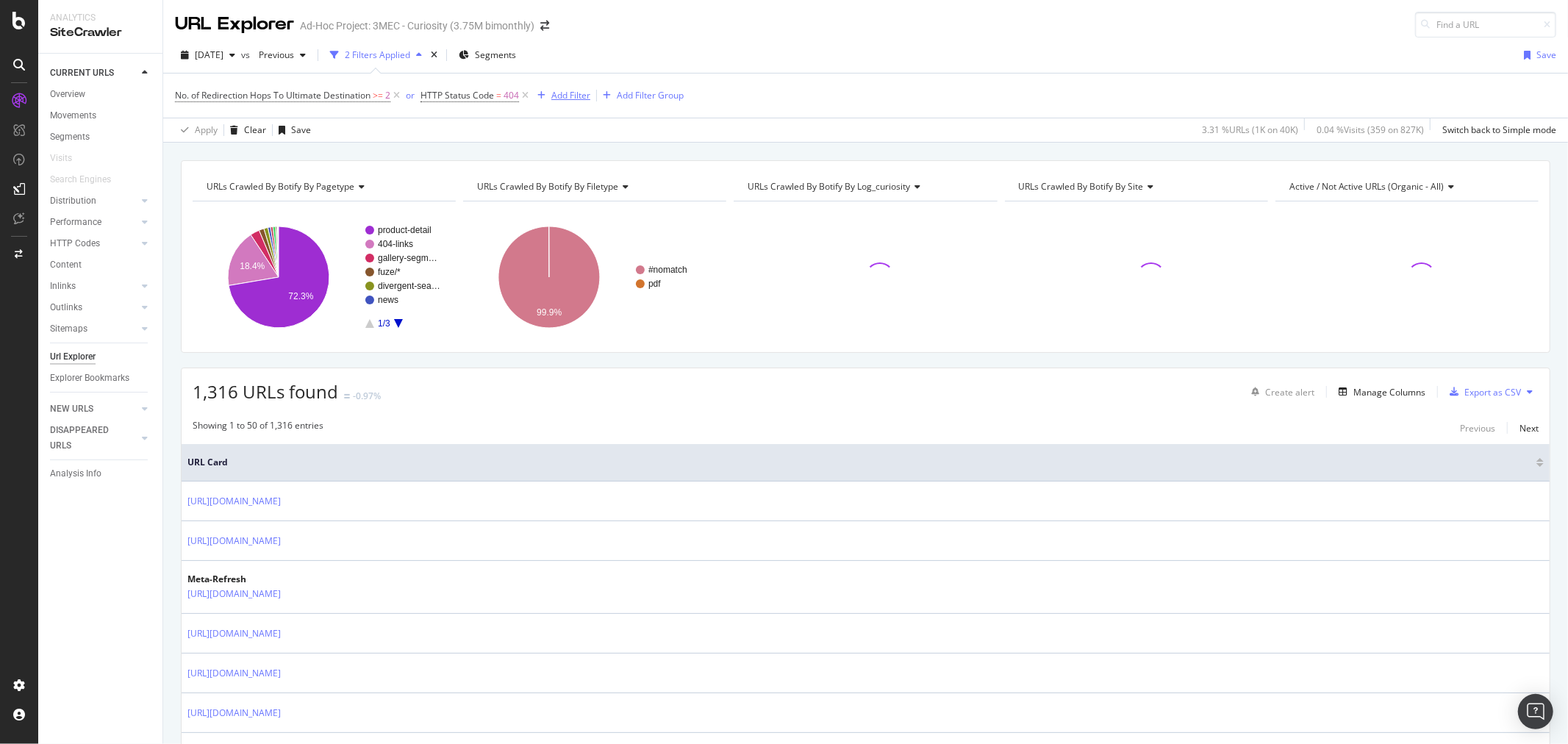
click at [563, 101] on div "Add Filter" at bounding box center [571, 95] width 39 height 13
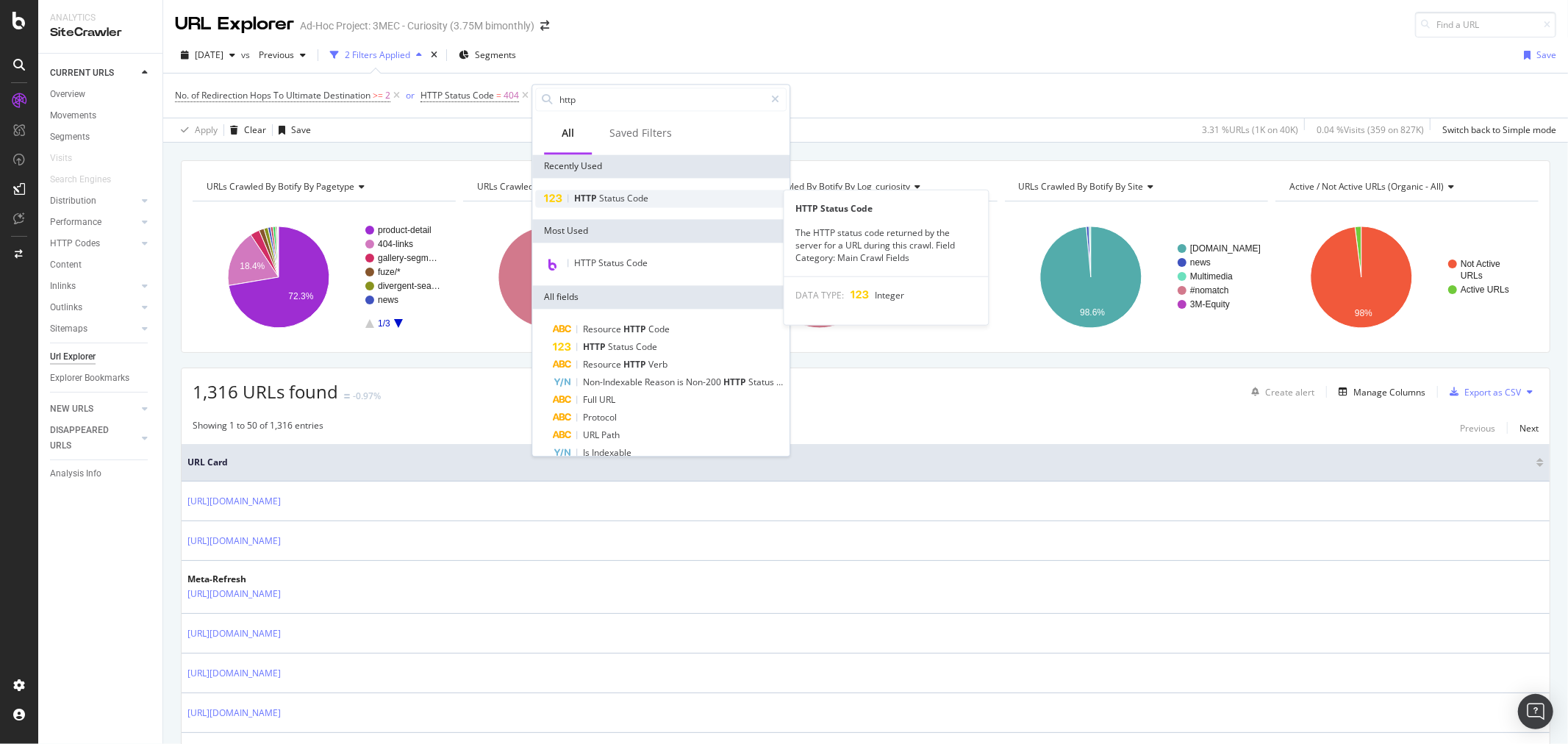
click at [649, 202] on div "HTTP Status Code" at bounding box center [661, 198] width 252 height 18
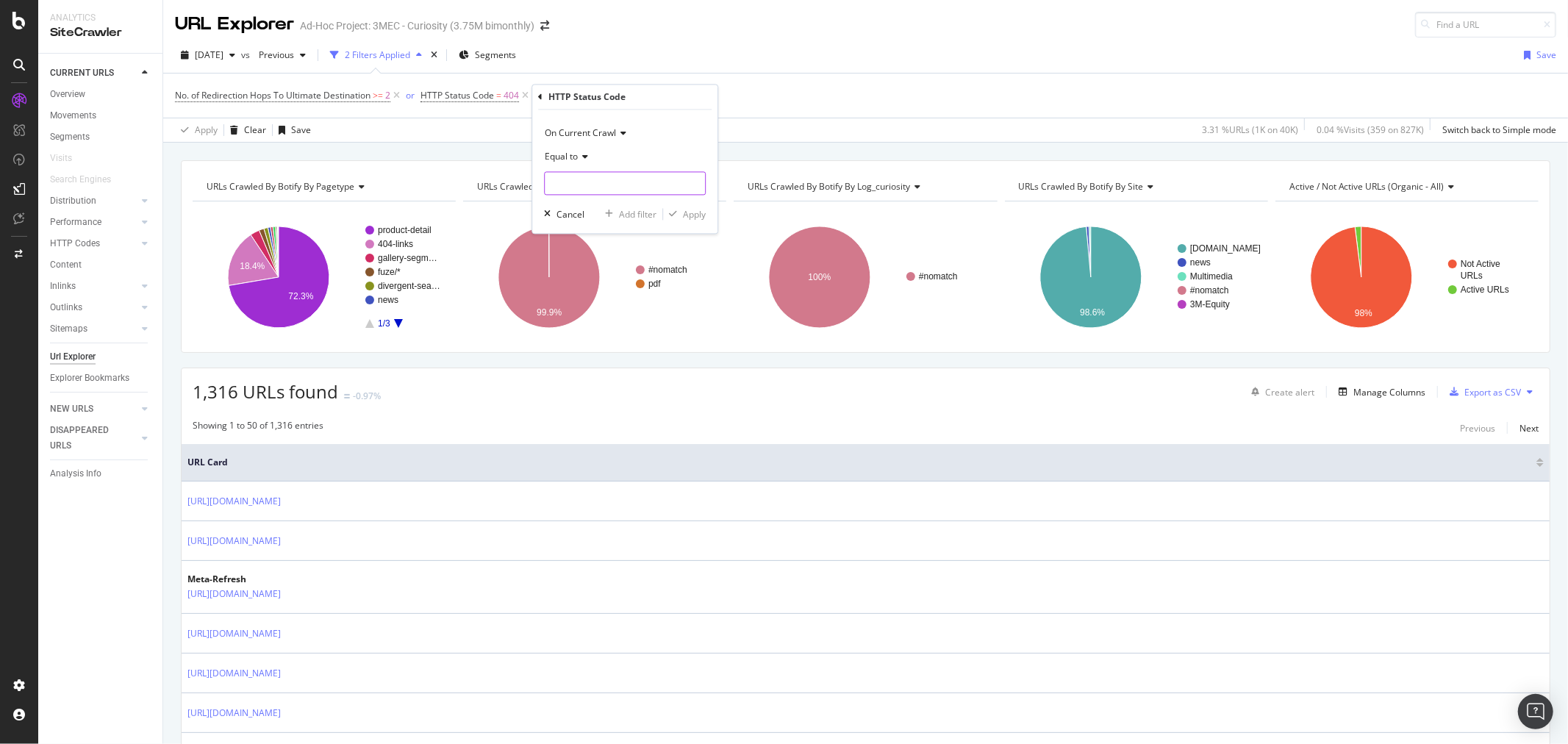
click at [626, 189] on input "number" at bounding box center [625, 184] width 161 height 24
click at [575, 304] on div "503 26 URLS" at bounding box center [626, 312] width 163 height 15
type input "503"
click at [694, 217] on div "Apply" at bounding box center [694, 214] width 23 height 13
click at [757, 97] on div "Add Filter Group" at bounding box center [778, 95] width 67 height 13
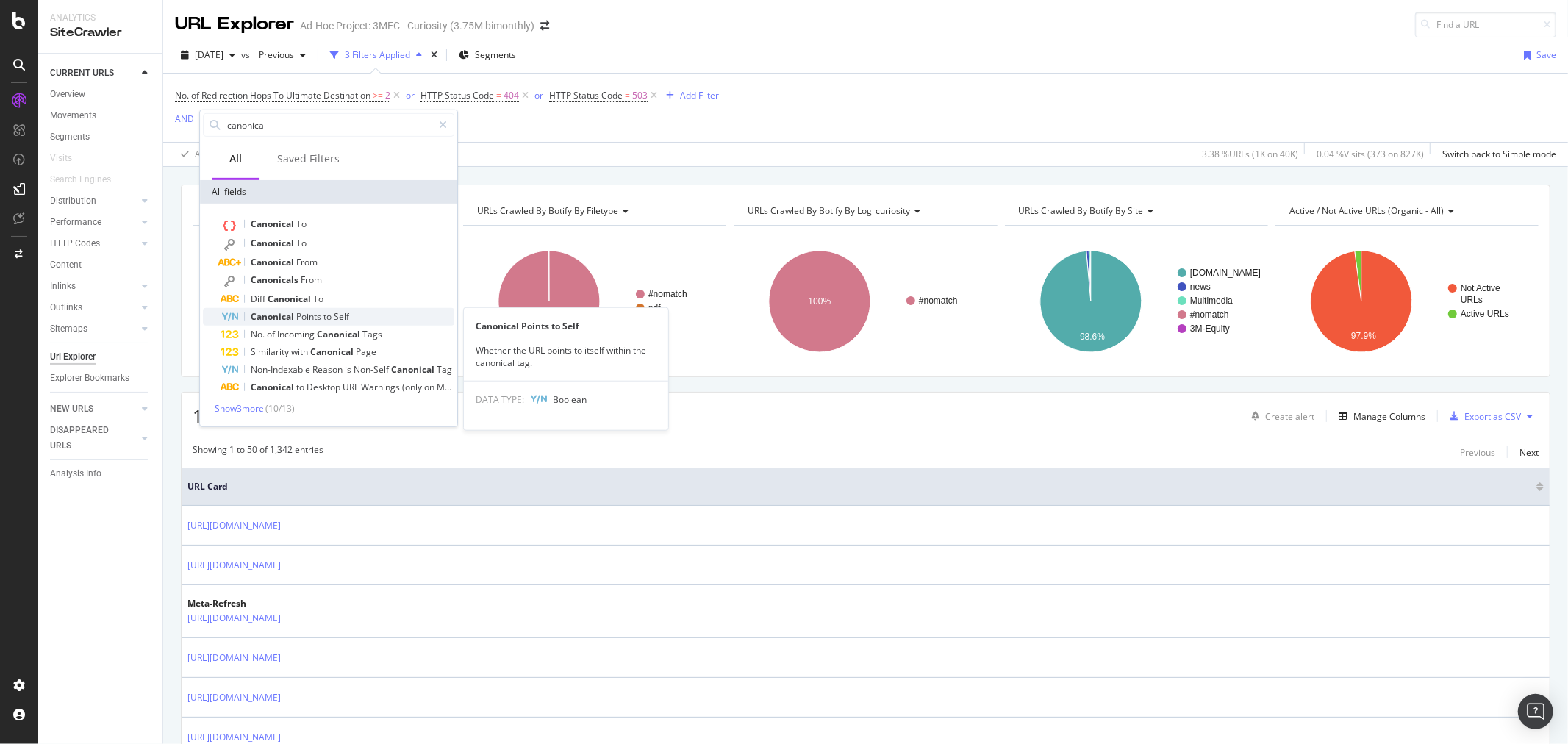
type input "canonical"
click at [357, 313] on div "Canonical Points to Self" at bounding box center [337, 316] width 234 height 18
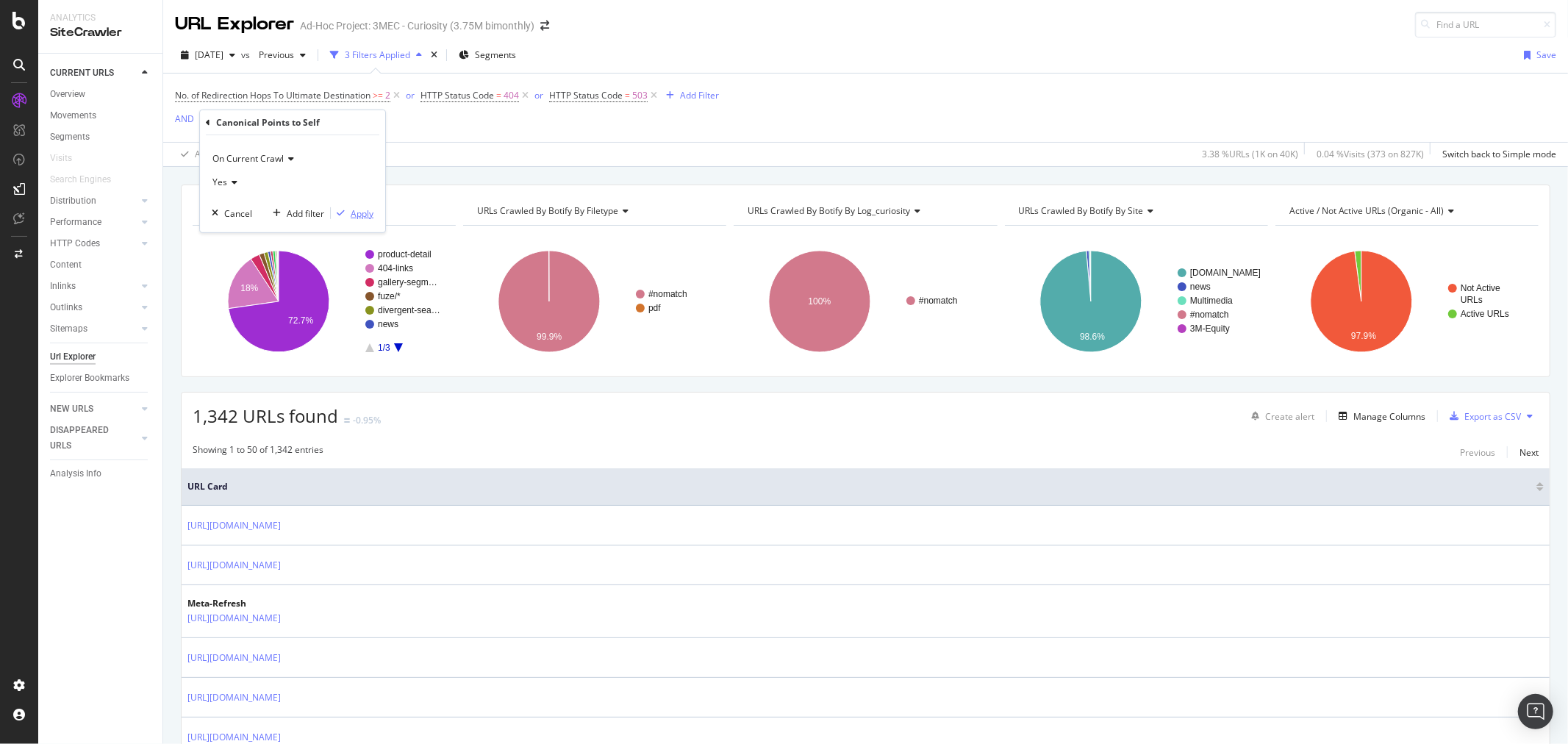
click at [368, 217] on div "Apply" at bounding box center [362, 213] width 23 height 13
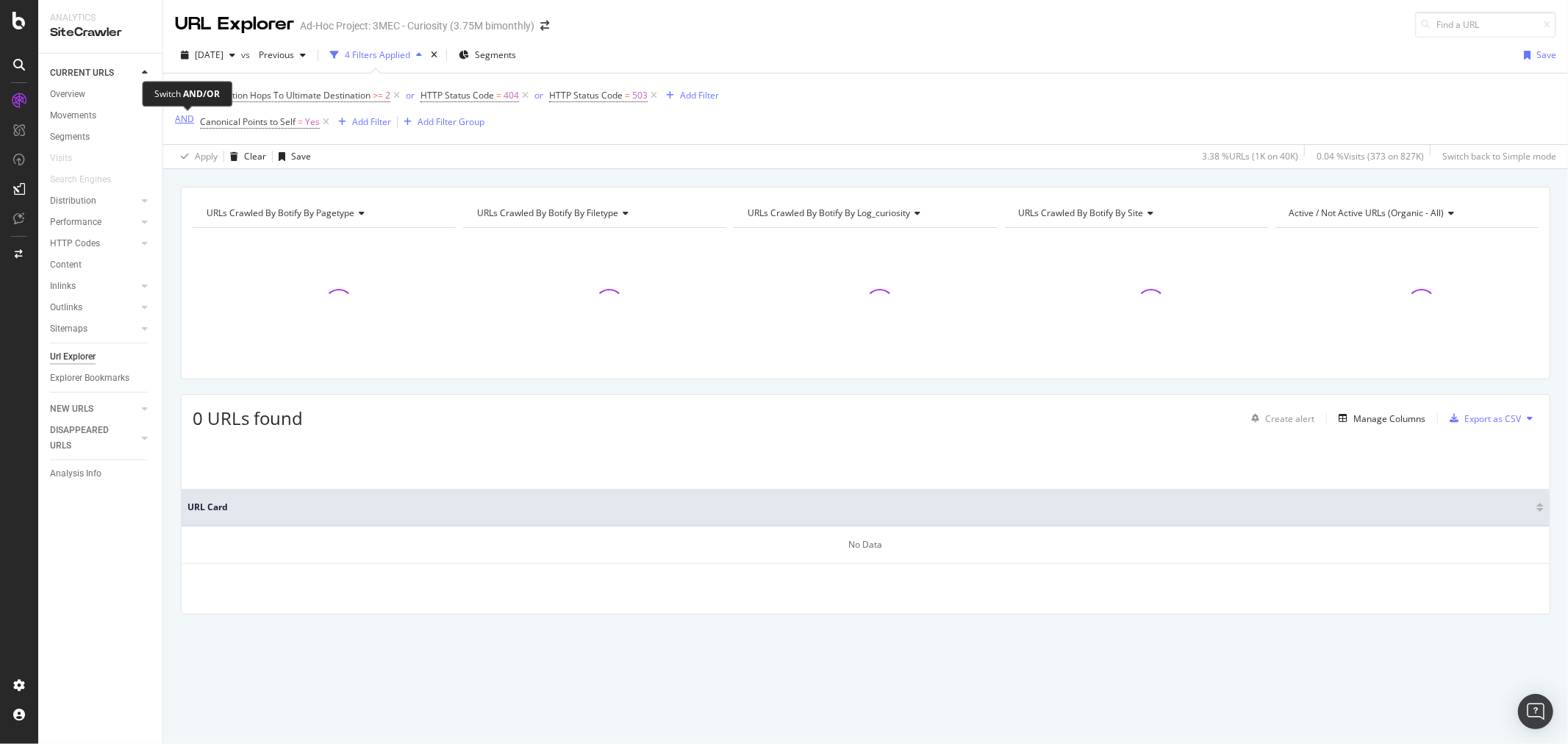
click at [184, 122] on div "AND" at bounding box center [184, 118] width 19 height 13
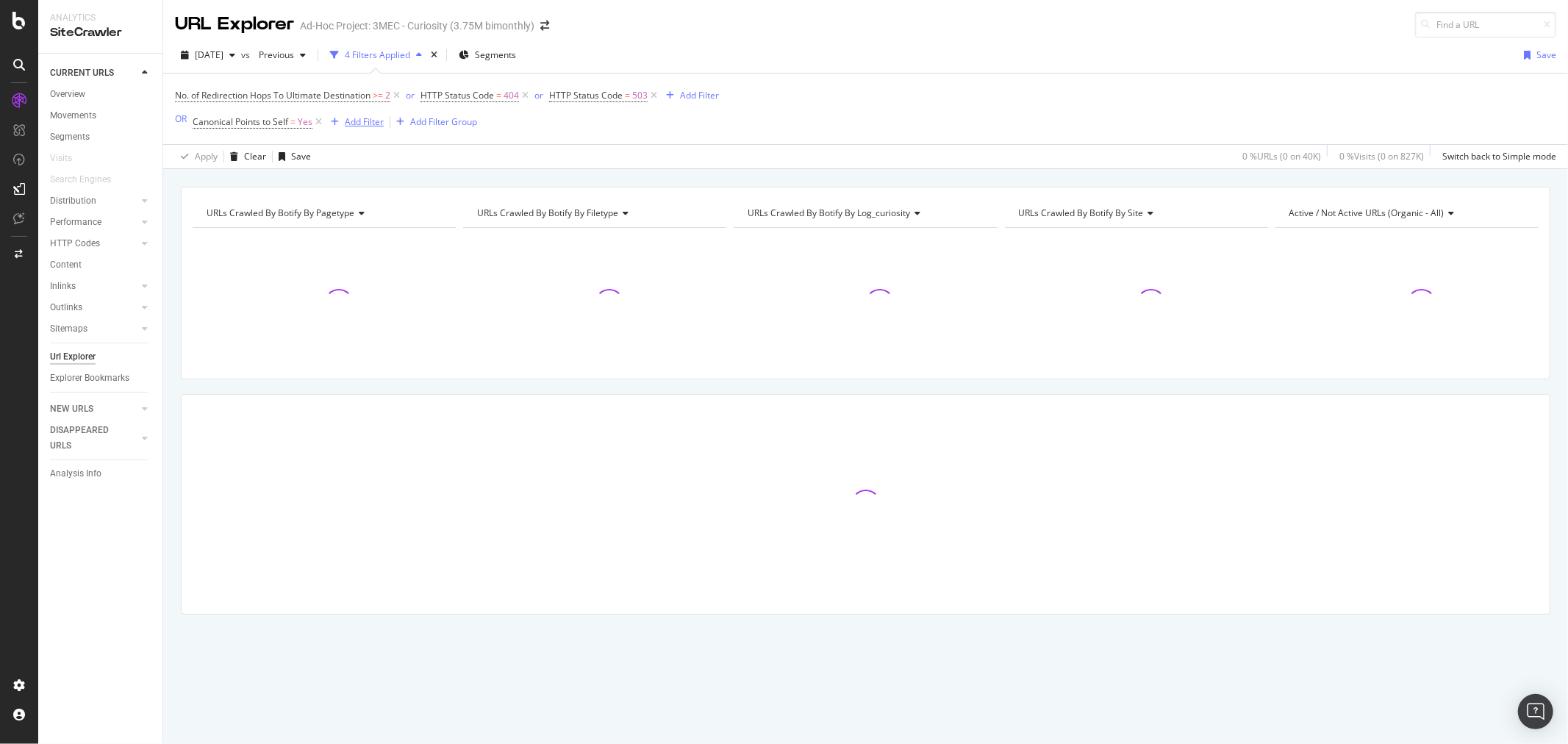
click at [365, 127] on div "Add Filter" at bounding box center [365, 122] width 39 height 13
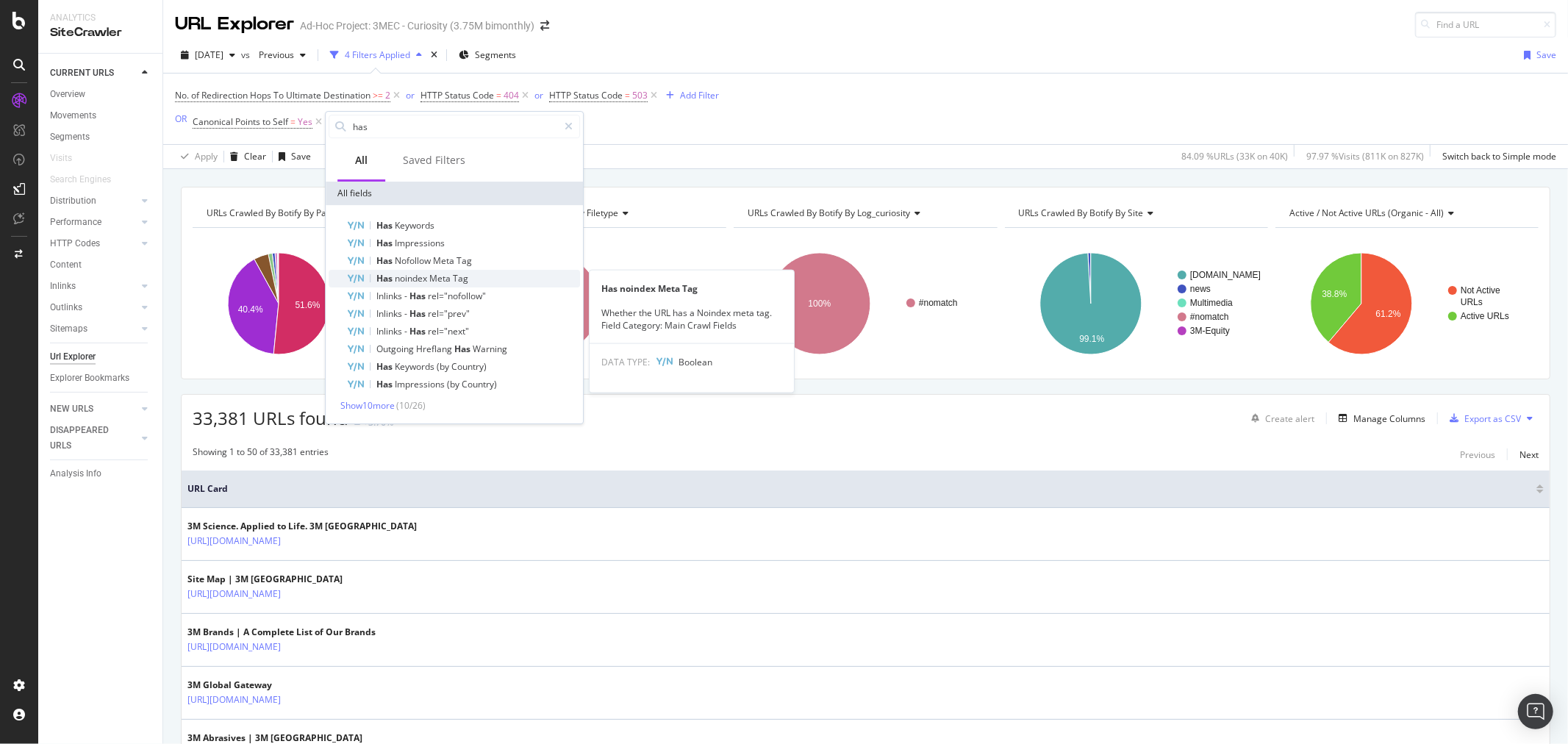
type input "has"
click at [474, 278] on div "Has noindex Meta Tag" at bounding box center [462, 278] width 234 height 18
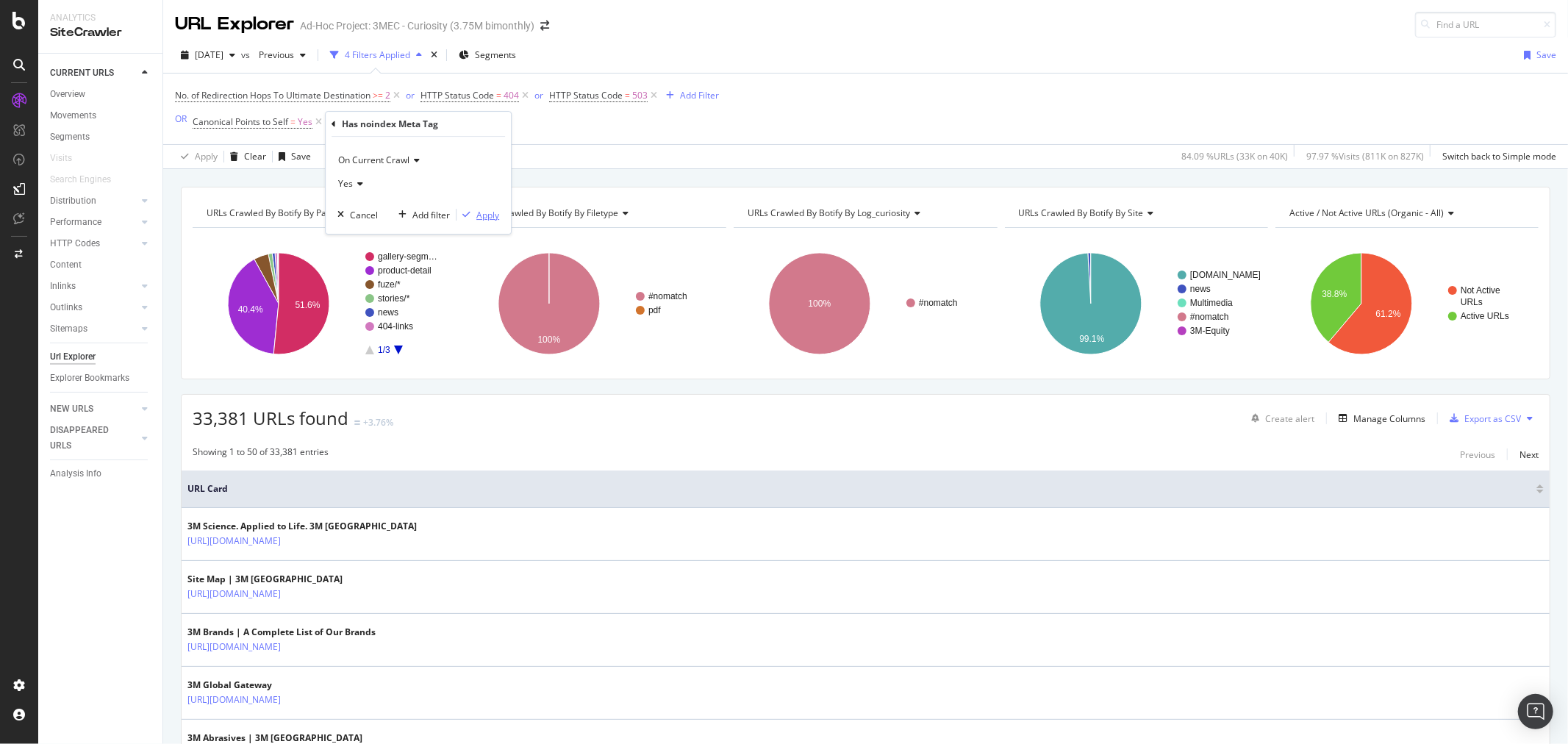
click at [491, 215] on div "Apply" at bounding box center [488, 215] width 23 height 13
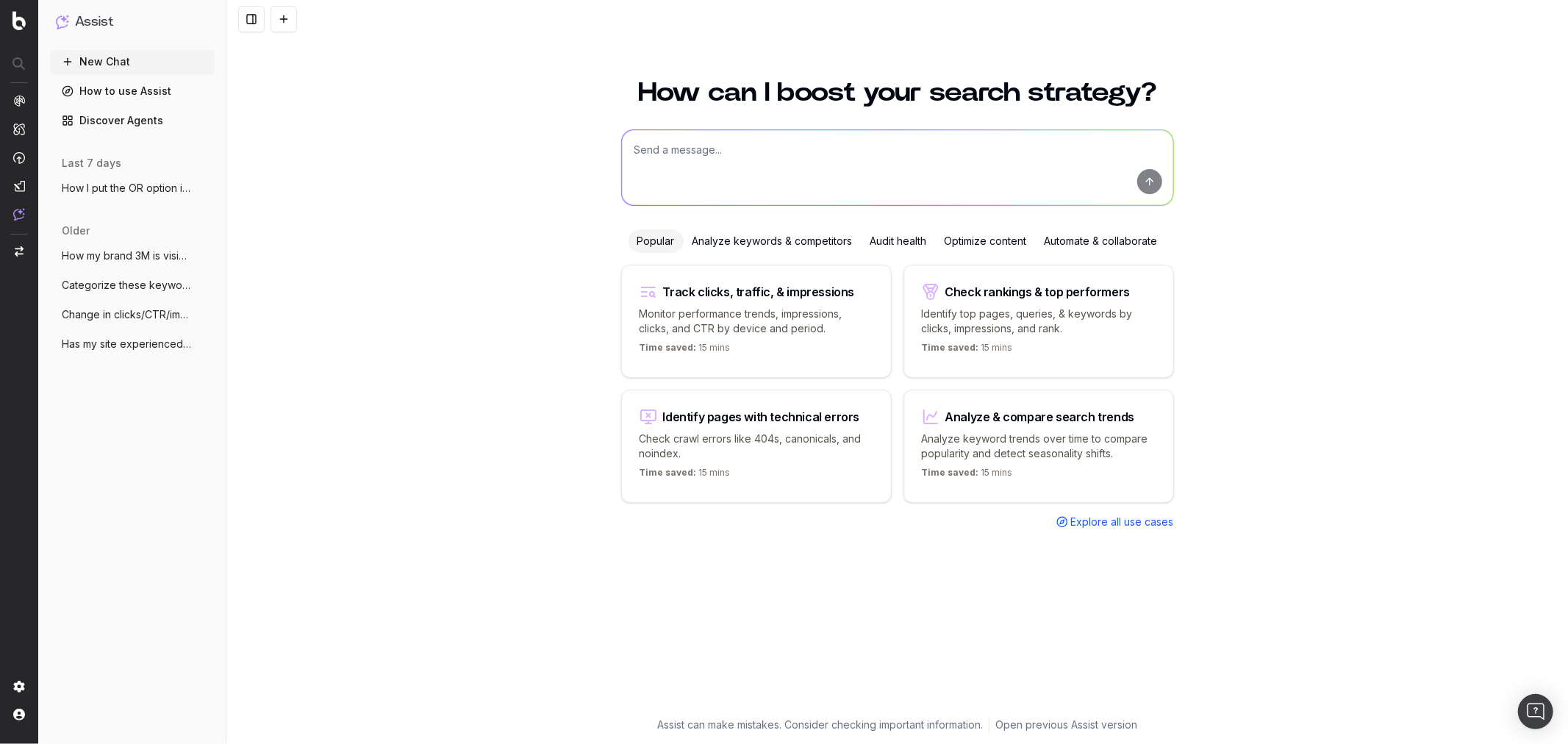
click at [756, 150] on textarea at bounding box center [897, 168] width 552 height 75
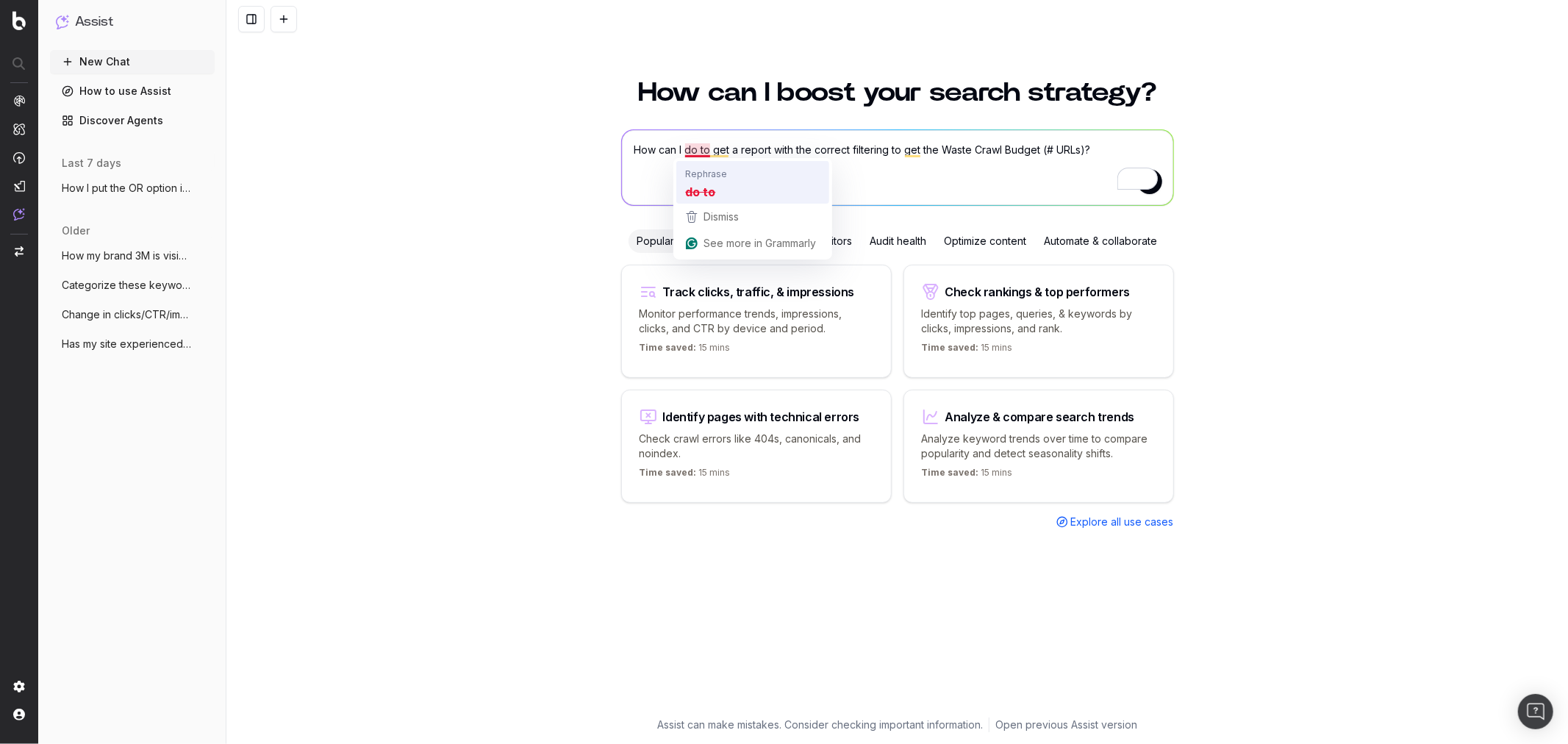
type textarea "How can I get a report with the correct filtering to get the Waste Crawl Budget…"
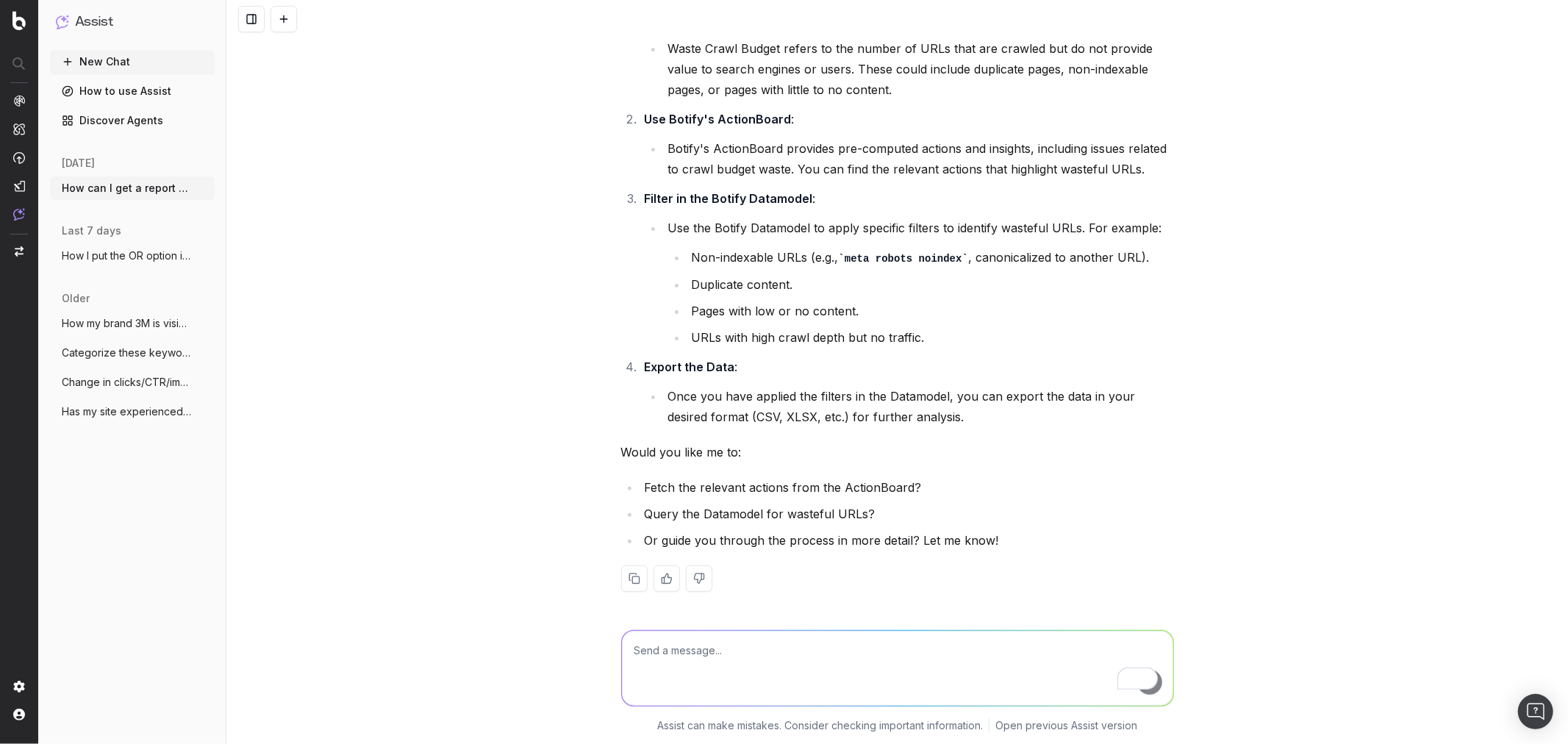
scroll to position [144, 0]
drag, startPoint x: 996, startPoint y: 537, endPoint x: 626, endPoint y: 542, distance: 370.0
click at [640, 542] on li "Or guide you through the process in more detail? Let me know!" at bounding box center [907, 538] width 534 height 20
copy li "Or guide you through the process in more detail? Let me know!"
click at [674, 656] on textarea "To enrich screen reader interactions, please activate Accessibility in Grammarl…" at bounding box center [897, 667] width 552 height 75
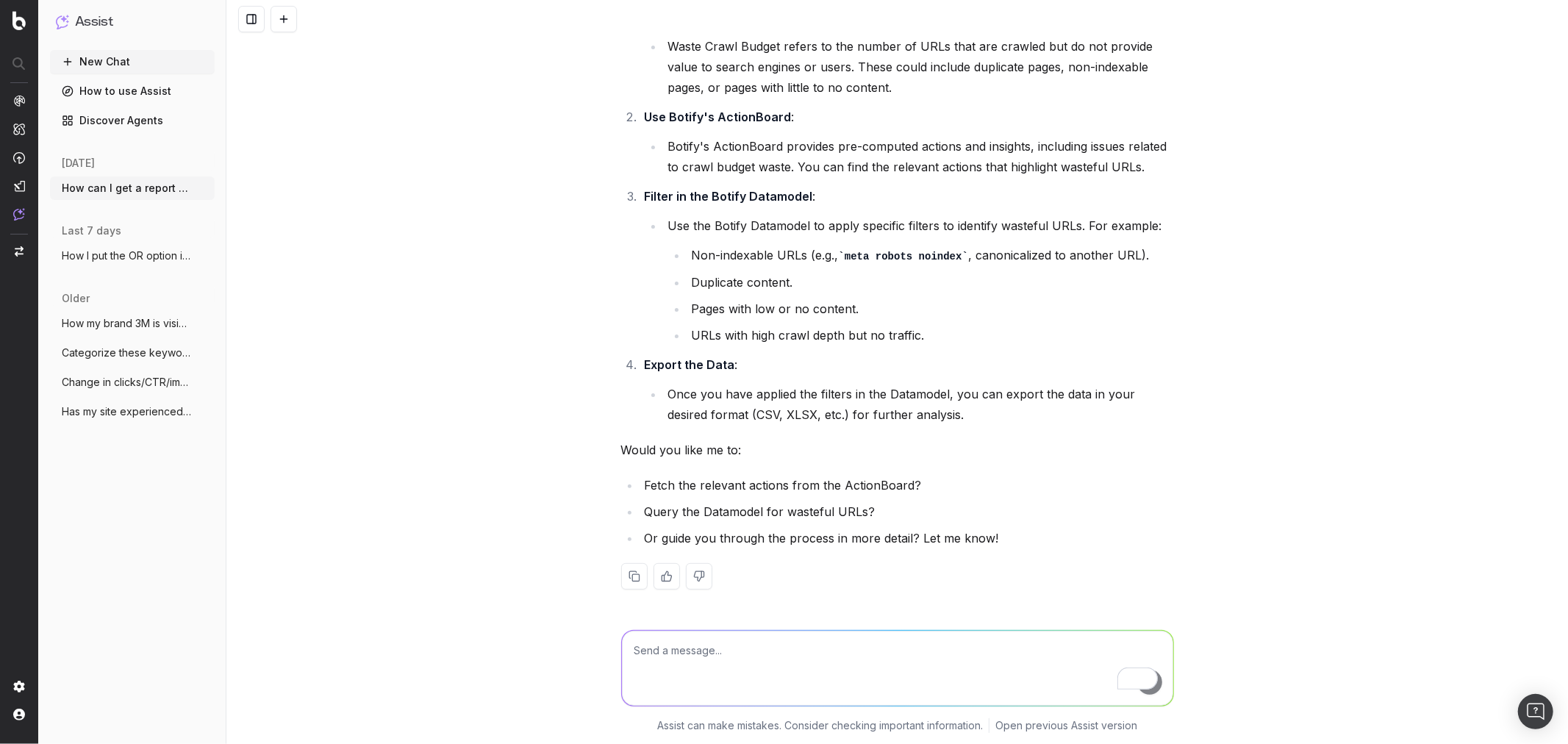
paste textarea "Or guide you through the process in more detail? Let me know!"
type textarea "Or guide you through the process in more detail? Let me know!"
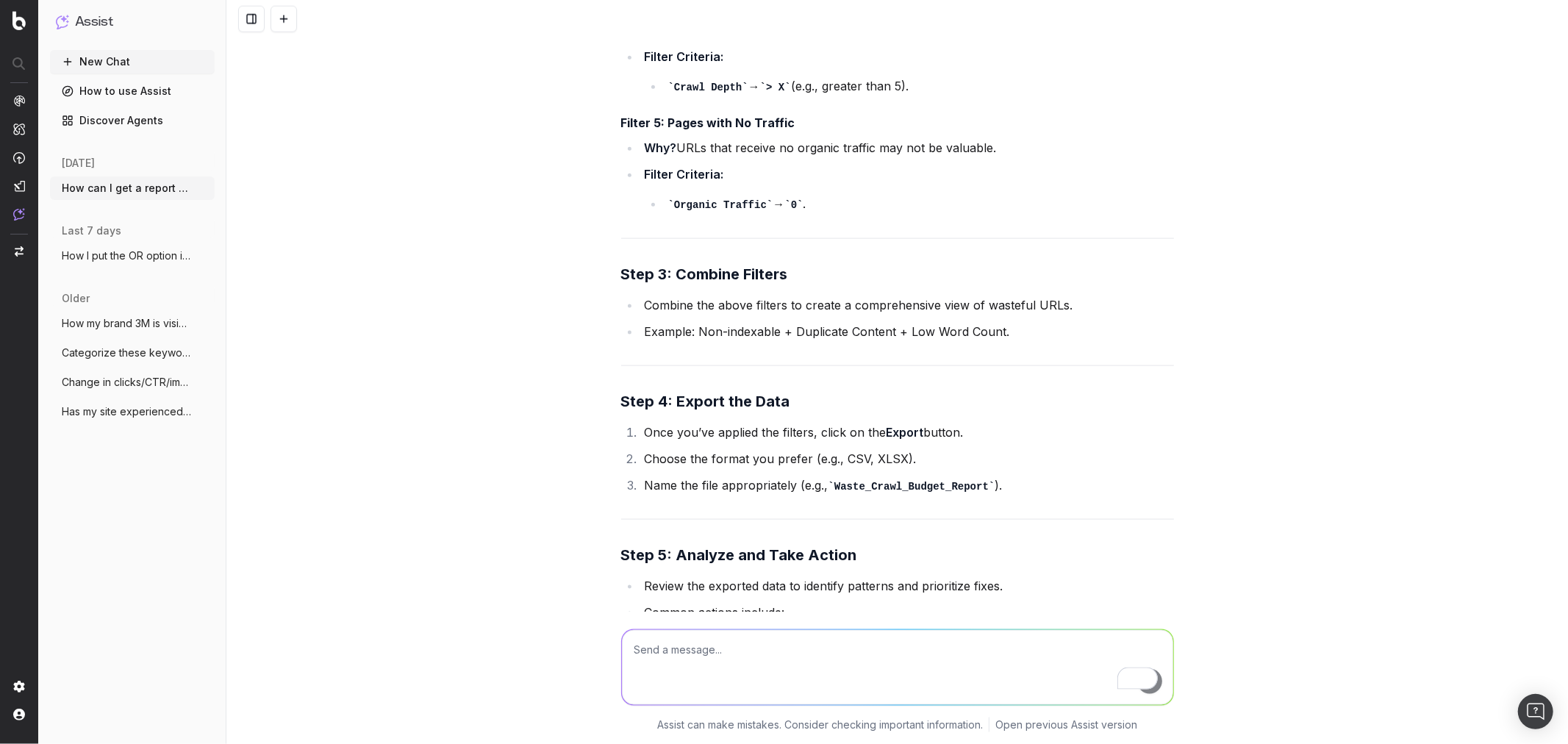
scroll to position [1402, 0]
